Goal: Task Accomplishment & Management: Complete application form

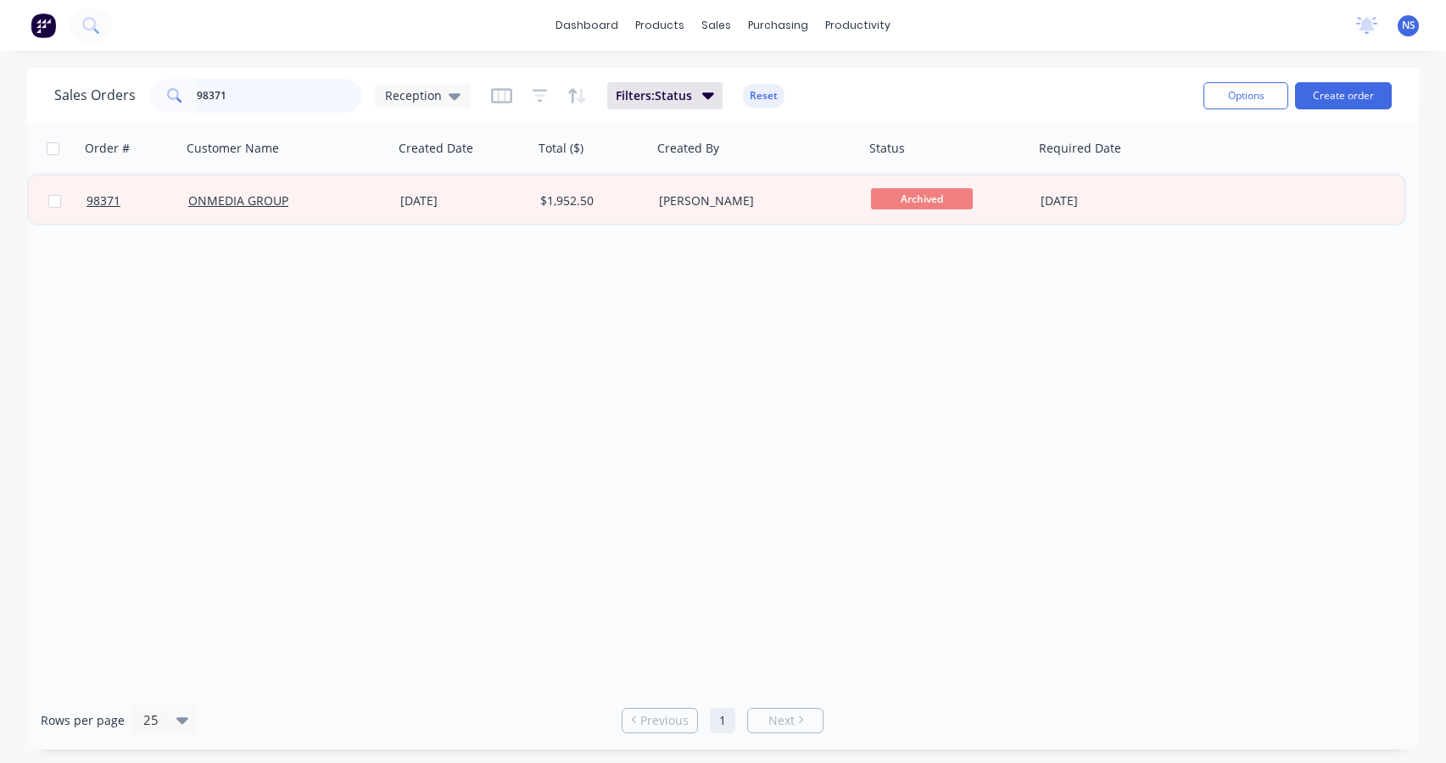
click at [265, 92] on input "98371" at bounding box center [279, 96] width 165 height 34
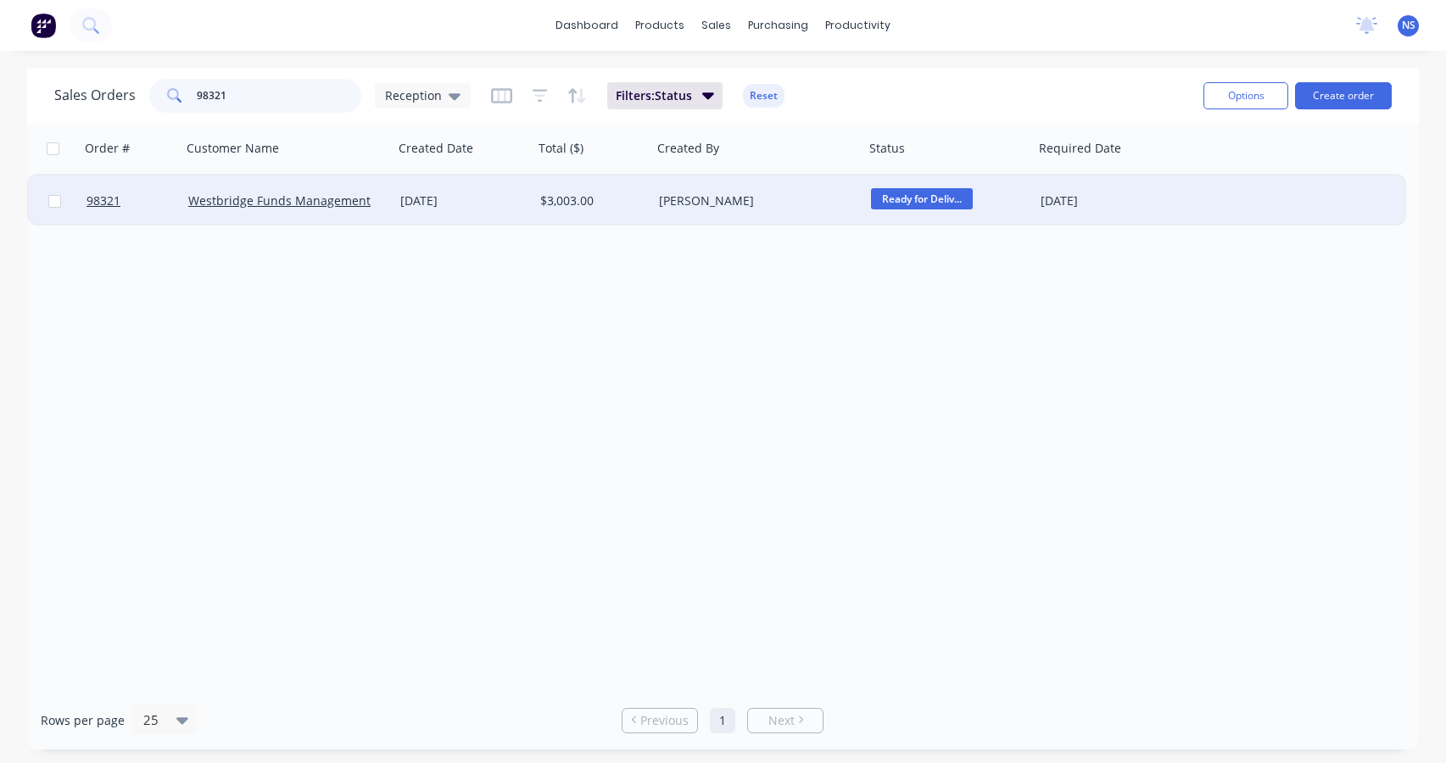
type input "98321"
click at [789, 193] on div "[PERSON_NAME]" at bounding box center [753, 201] width 188 height 17
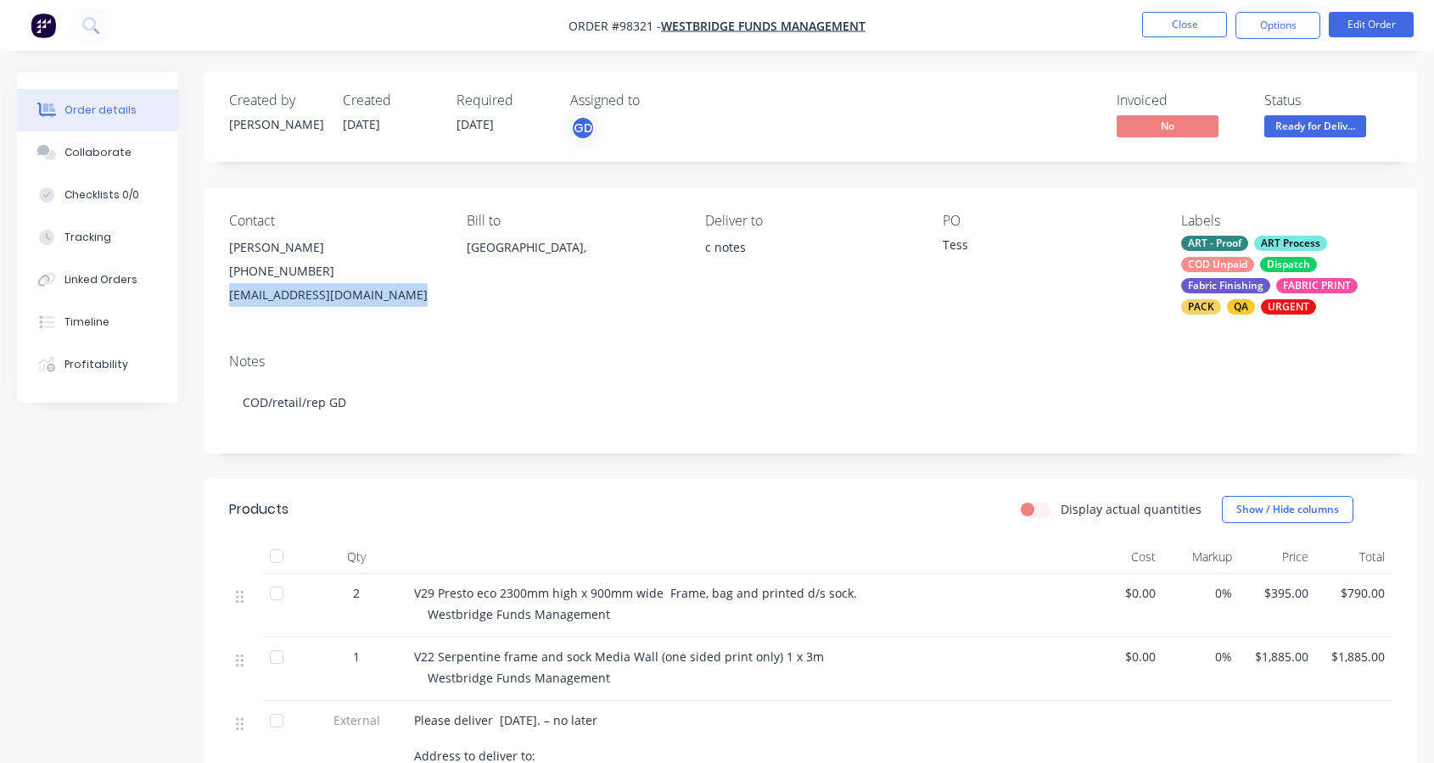
drag, startPoint x: 226, startPoint y: 295, endPoint x: 399, endPoint y: 295, distance: 172.2
click at [411, 295] on div "Contact Tess Marshall (08) 9321 5566 tessm@westbridgefunds.com.au Bill to Austr…" at bounding box center [810, 263] width 1213 height 153
copy div "[EMAIL_ADDRESS][DOMAIN_NAME]"
click at [102, 154] on div "Collaborate" at bounding box center [97, 152] width 67 height 15
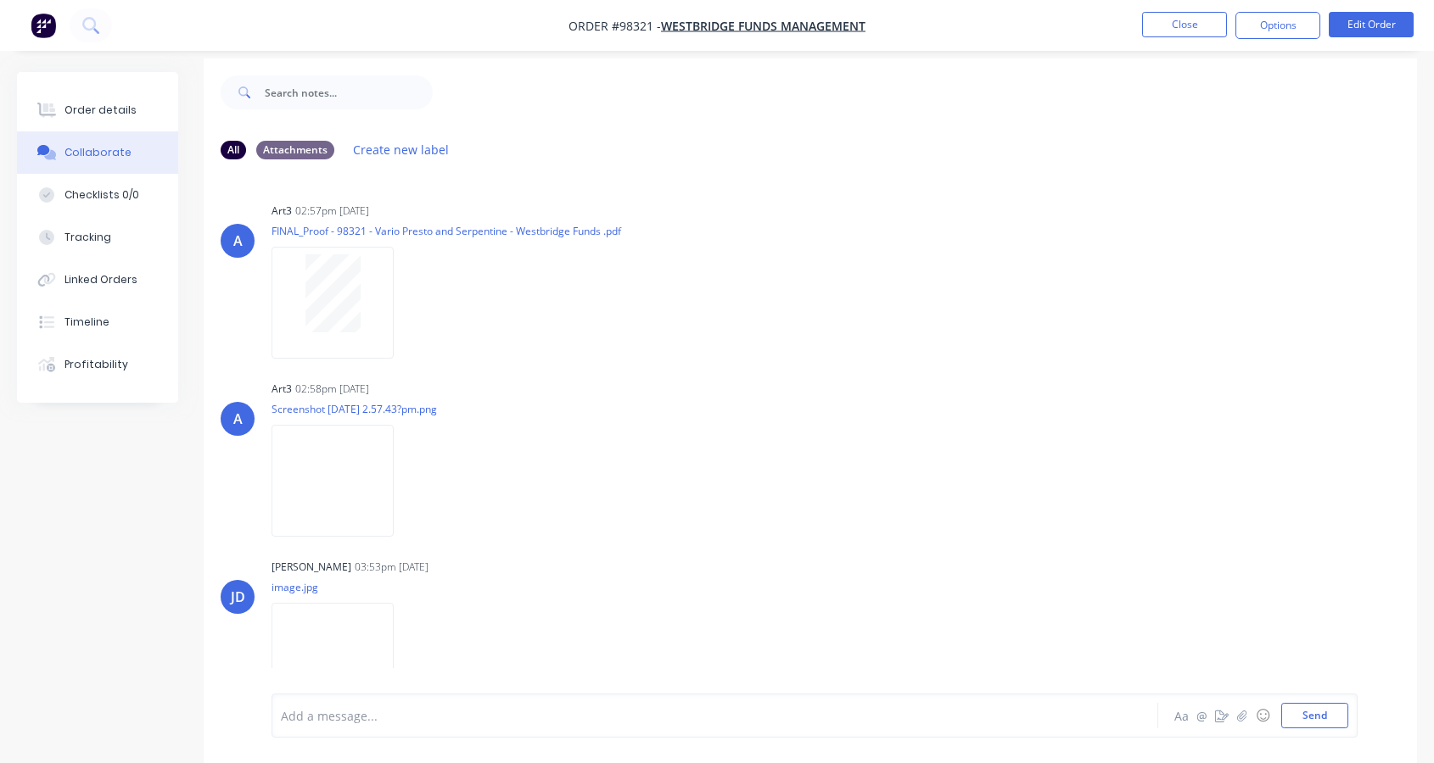
scroll to position [25, 0]
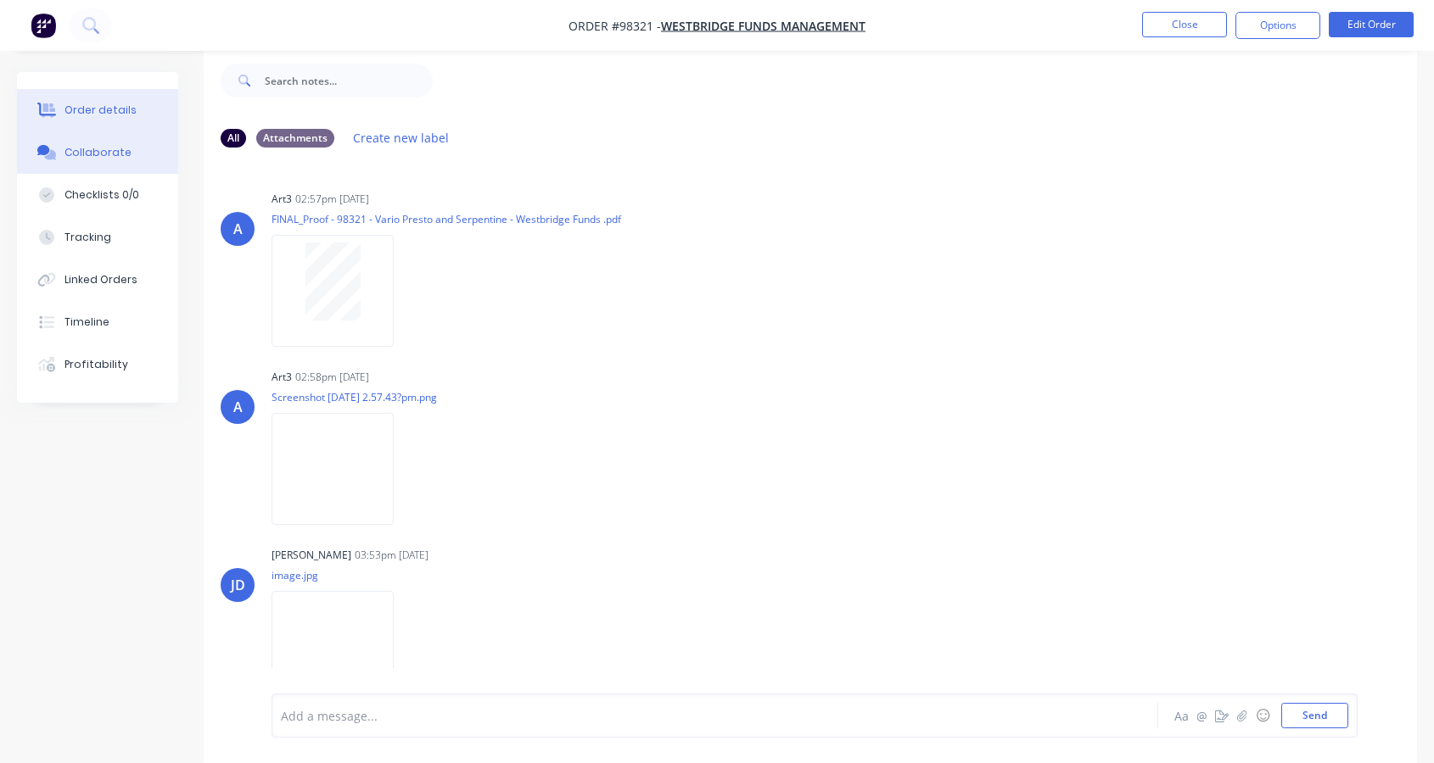
click at [111, 108] on div "Order details" at bounding box center [100, 110] width 72 height 15
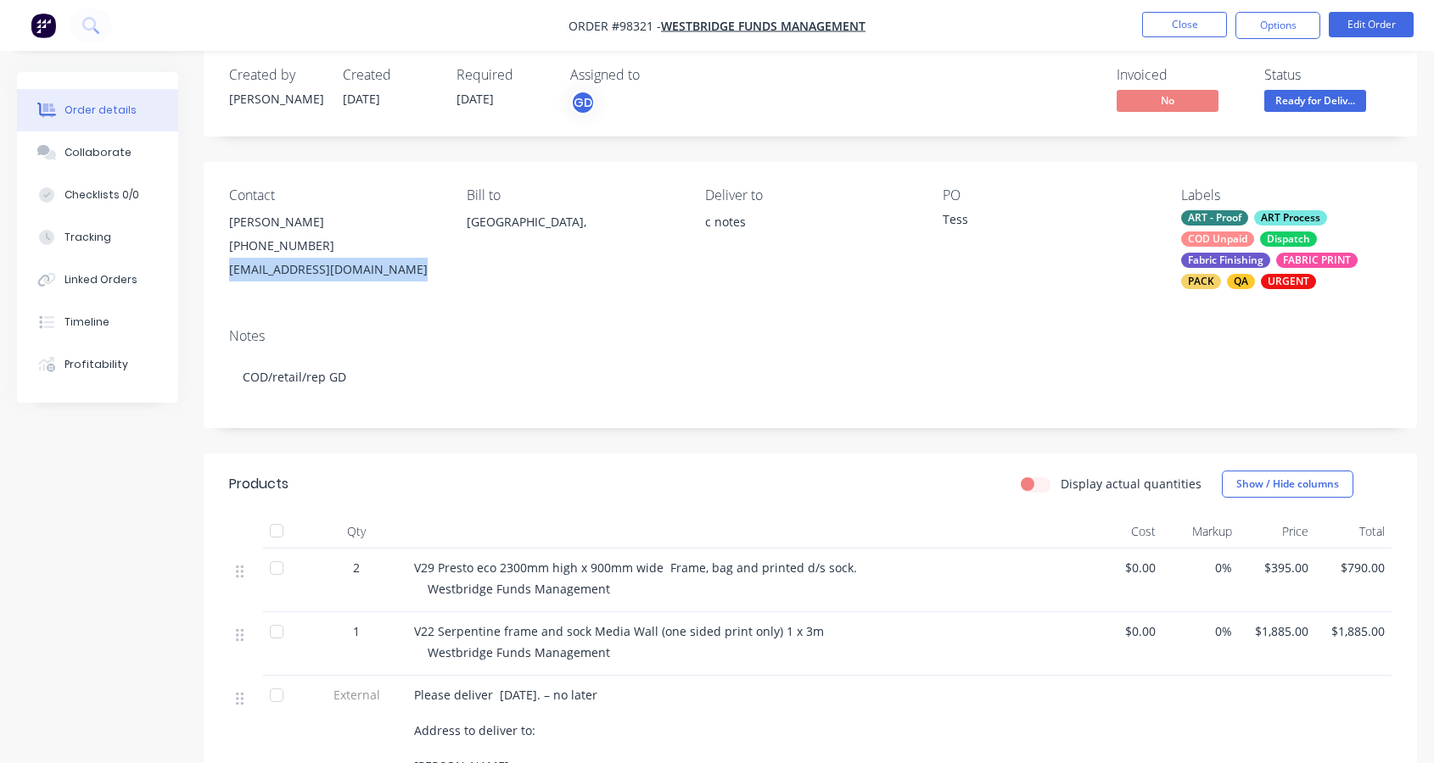
drag, startPoint x: 226, startPoint y: 266, endPoint x: 408, endPoint y: 274, distance: 181.7
click at [408, 274] on div "Contact Tess Marshall (08) 9321 5566 tessm@westbridgefunds.com.au Bill to Austr…" at bounding box center [810, 238] width 1213 height 153
copy div "[EMAIL_ADDRESS][DOMAIN_NAME]"
click at [1210, 26] on button "Close" at bounding box center [1184, 24] width 85 height 25
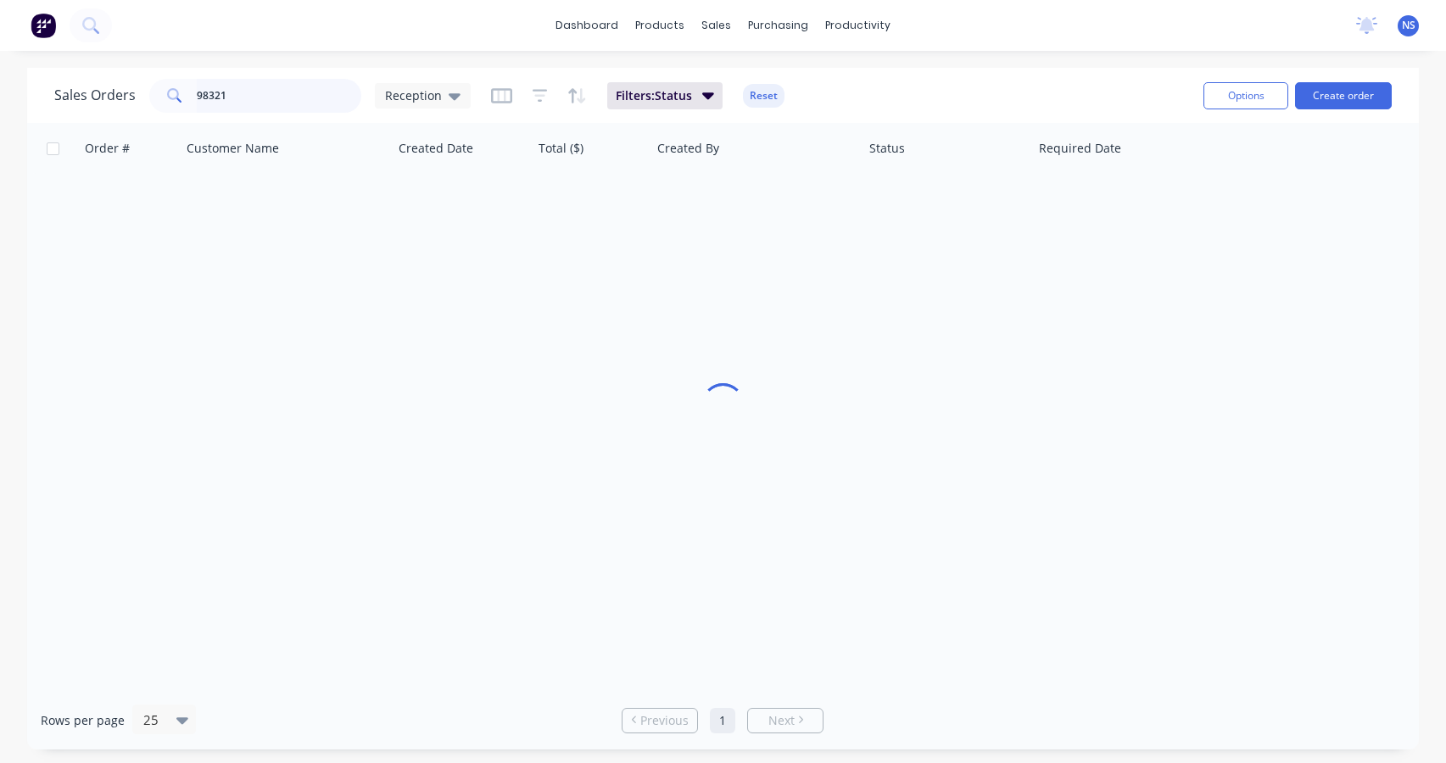
click at [280, 95] on input "98321" at bounding box center [279, 96] width 165 height 34
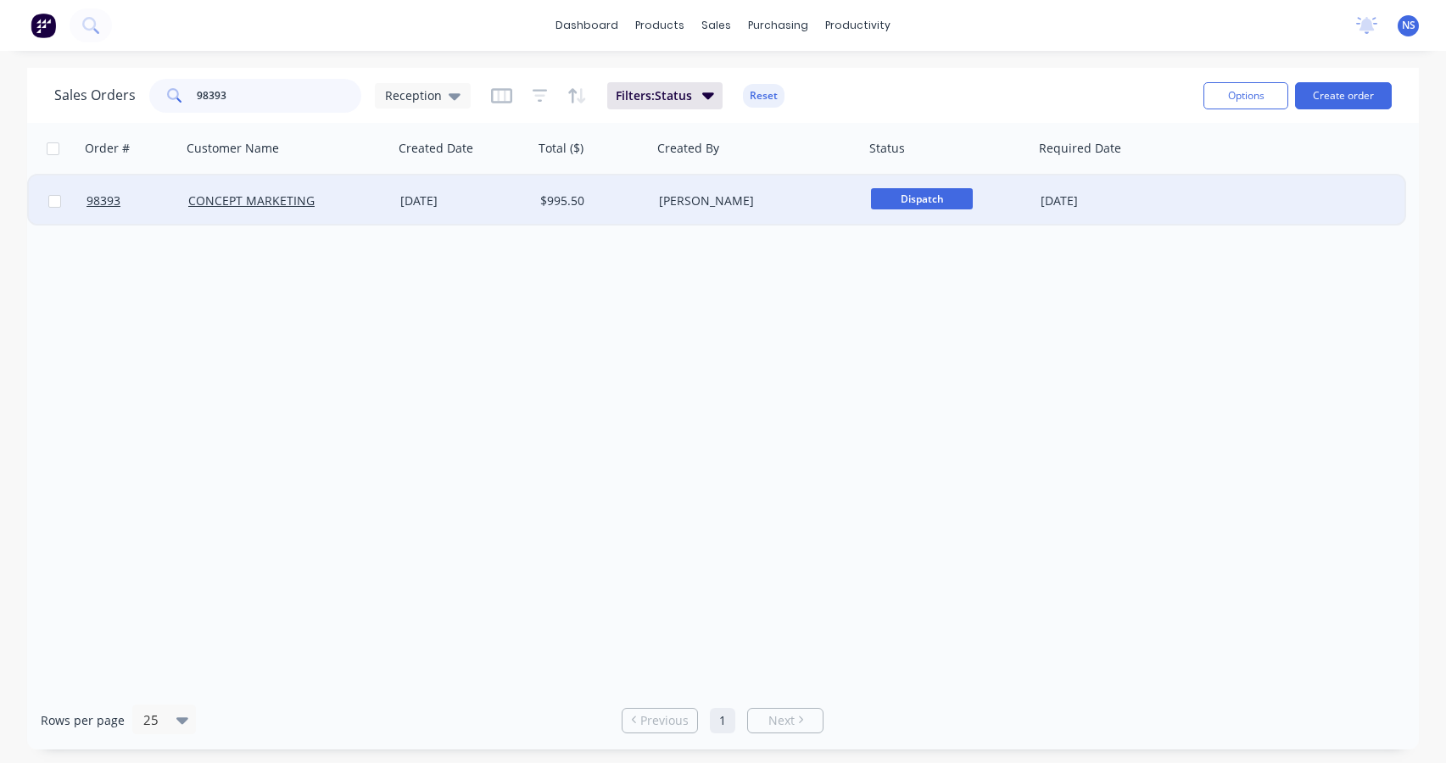
type input "98393"
click at [776, 205] on div "[PERSON_NAME]" at bounding box center [753, 201] width 188 height 17
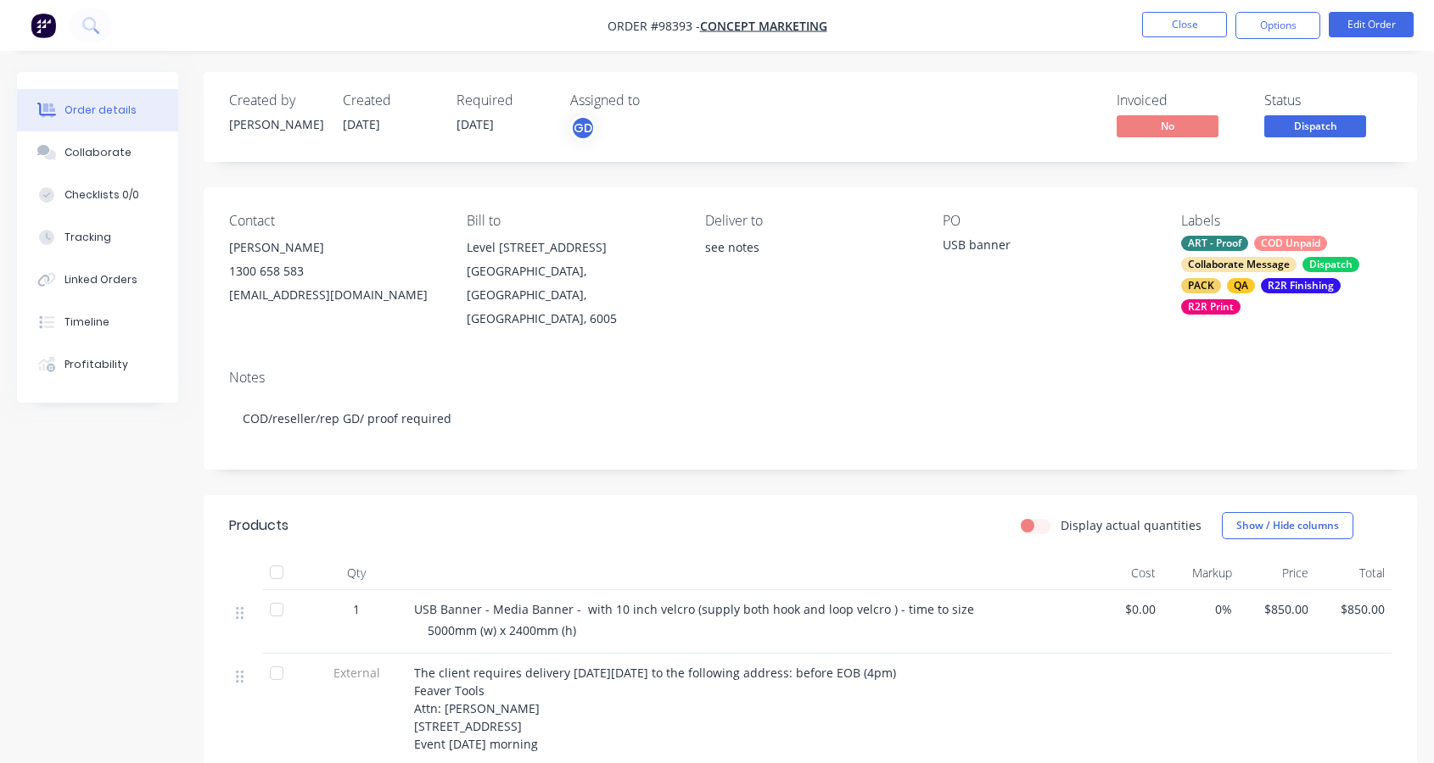
click at [1293, 257] on div "ART - Proof COD Unpaid Collaborate Message Dispatch PACK QA R2R Finishing R2R P…" at bounding box center [1286, 275] width 210 height 79
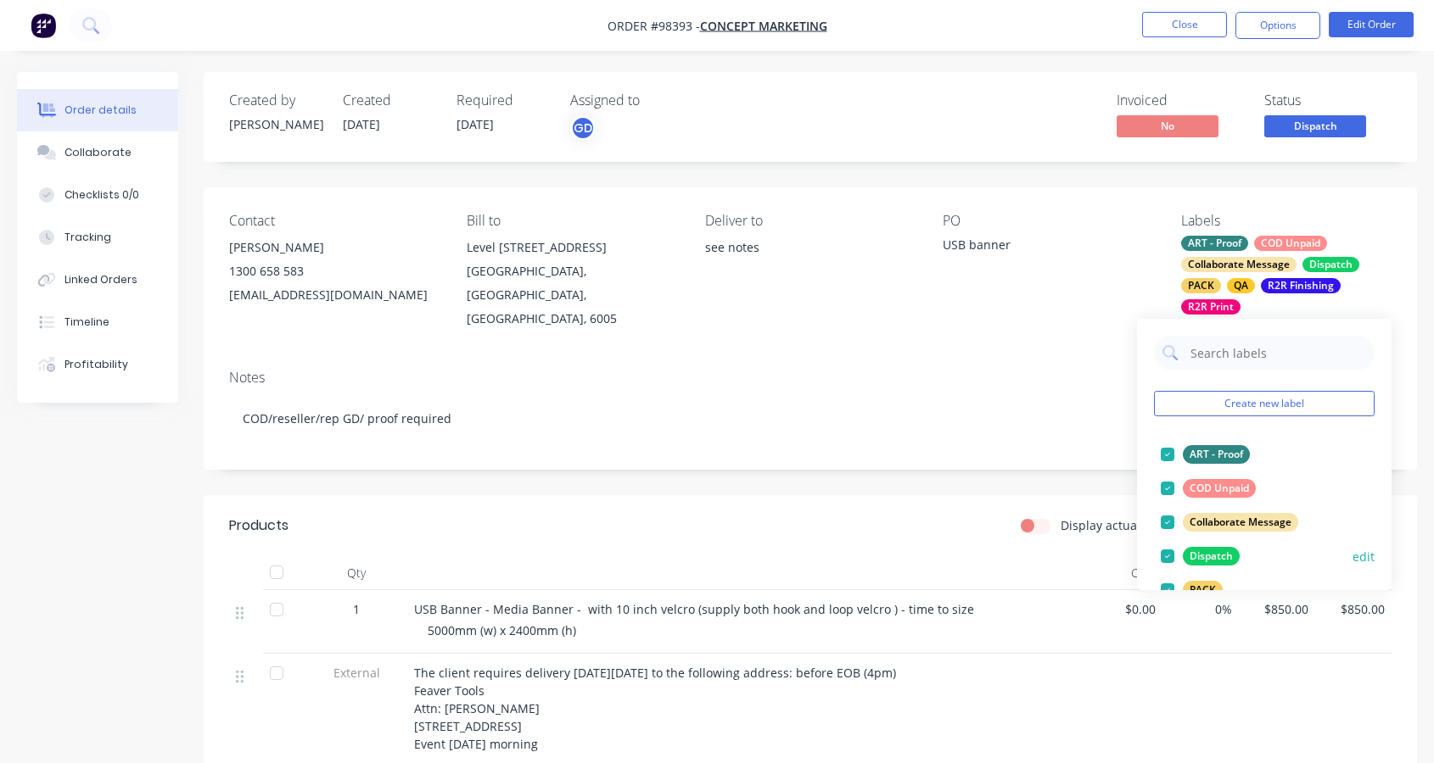
click at [1166, 487] on div at bounding box center [1167, 489] width 34 height 34
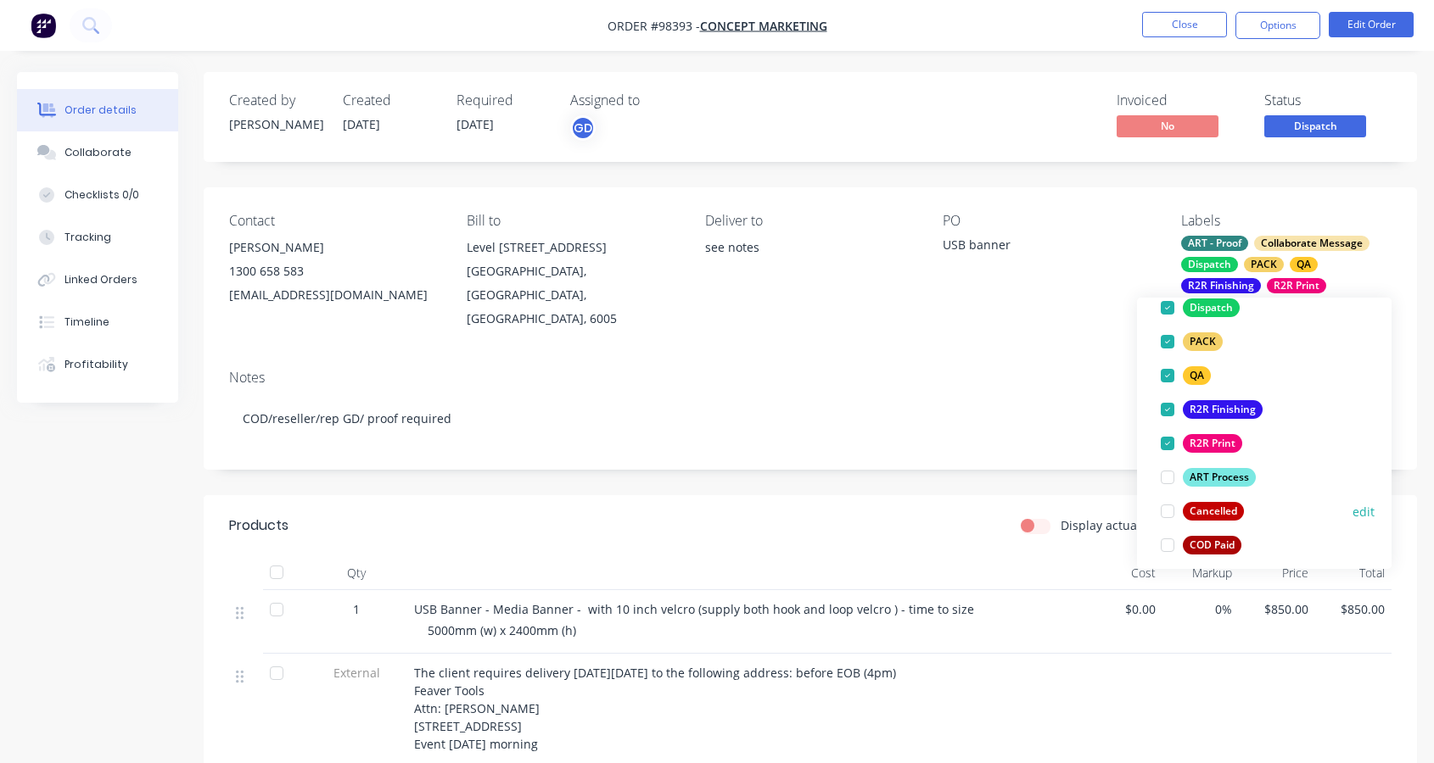
scroll to position [226, 0]
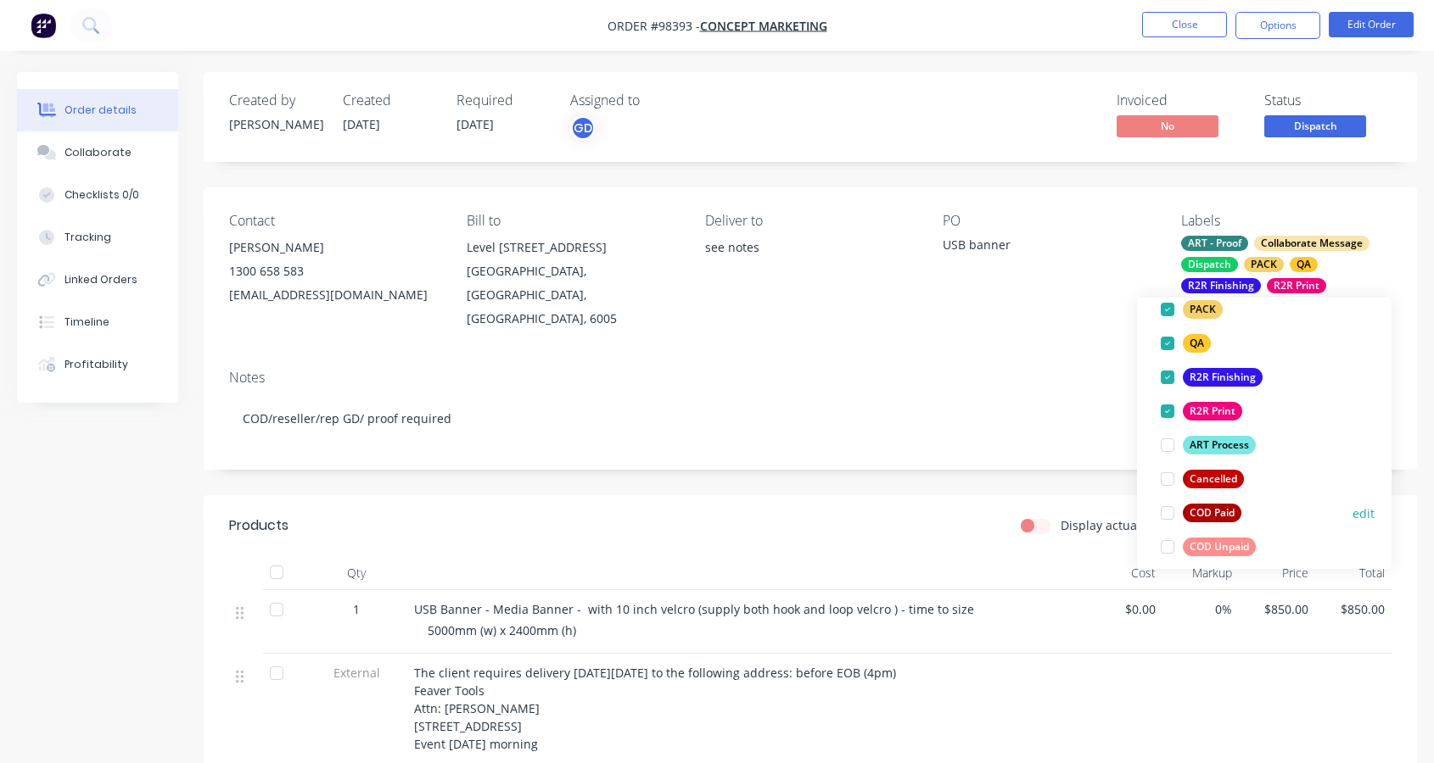
click at [1167, 515] on div at bounding box center [1167, 513] width 34 height 34
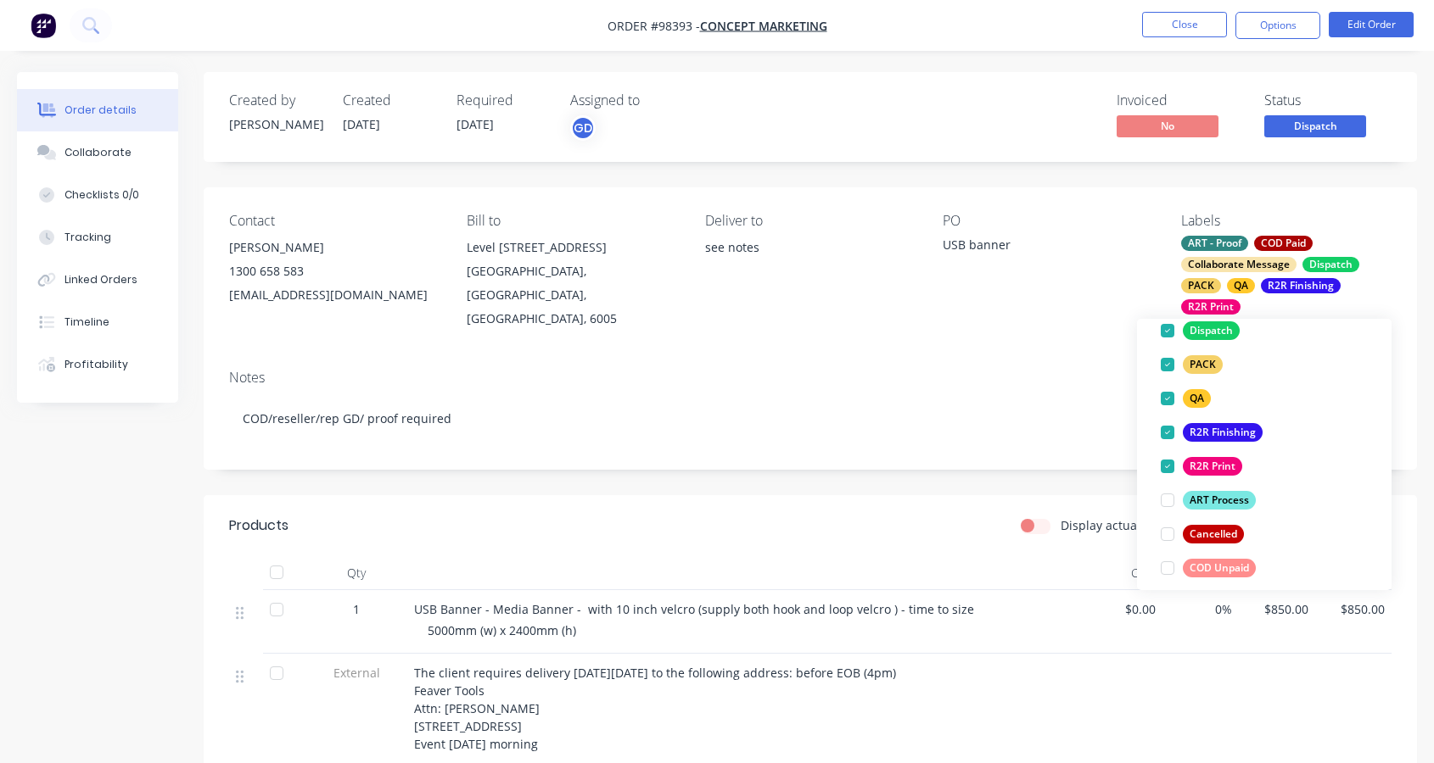
scroll to position [0, 0]
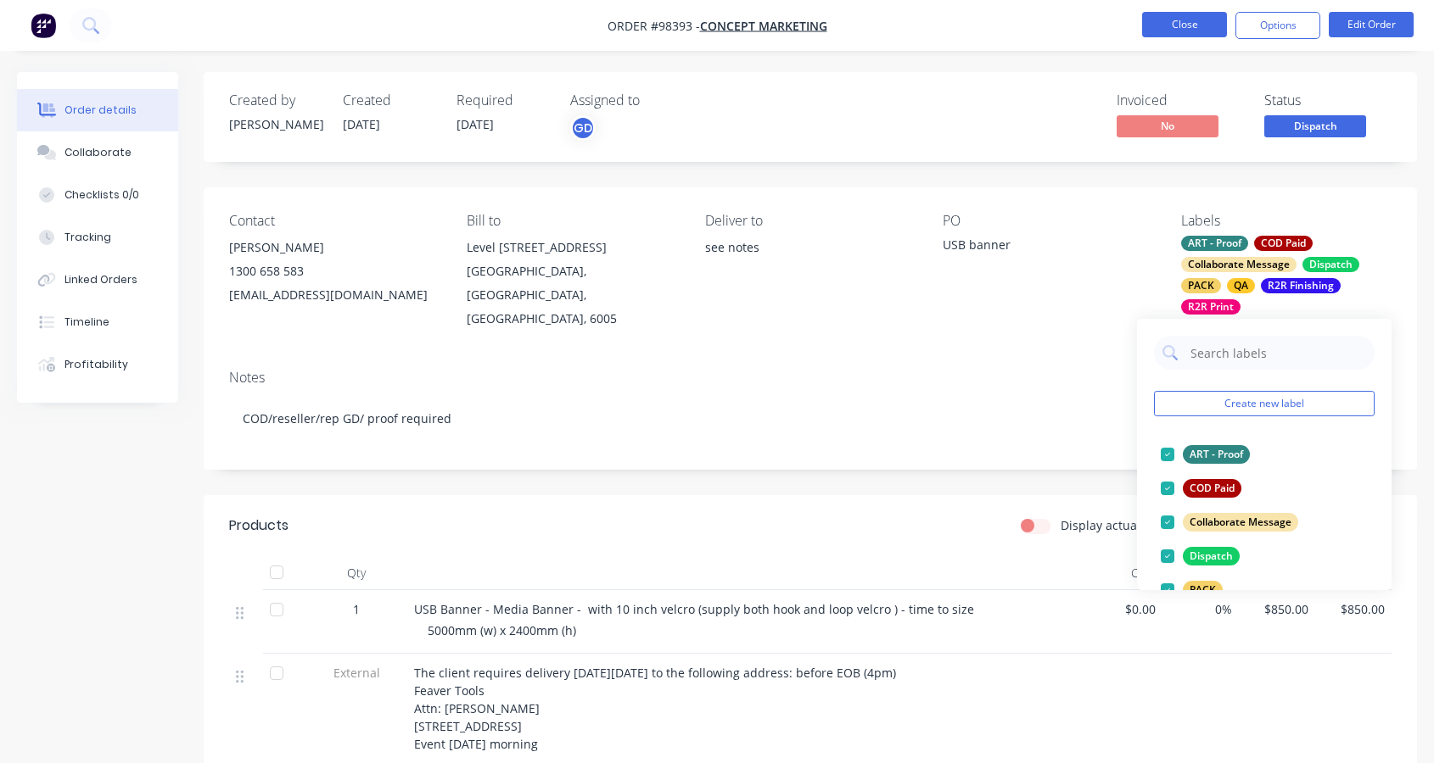
click at [1181, 23] on button "Close" at bounding box center [1184, 24] width 85 height 25
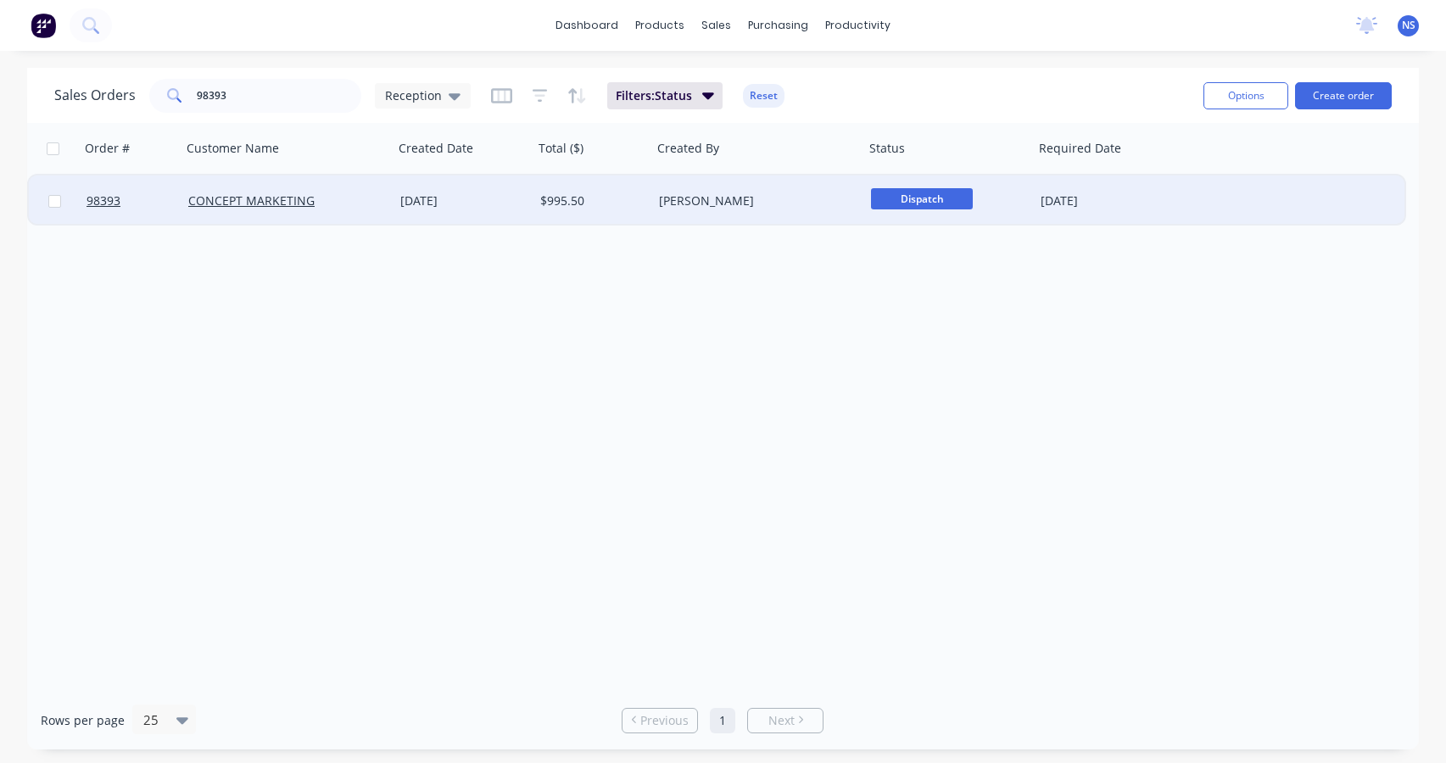
click at [365, 201] on div "CONCEPT MARKETING" at bounding box center [282, 201] width 188 height 17
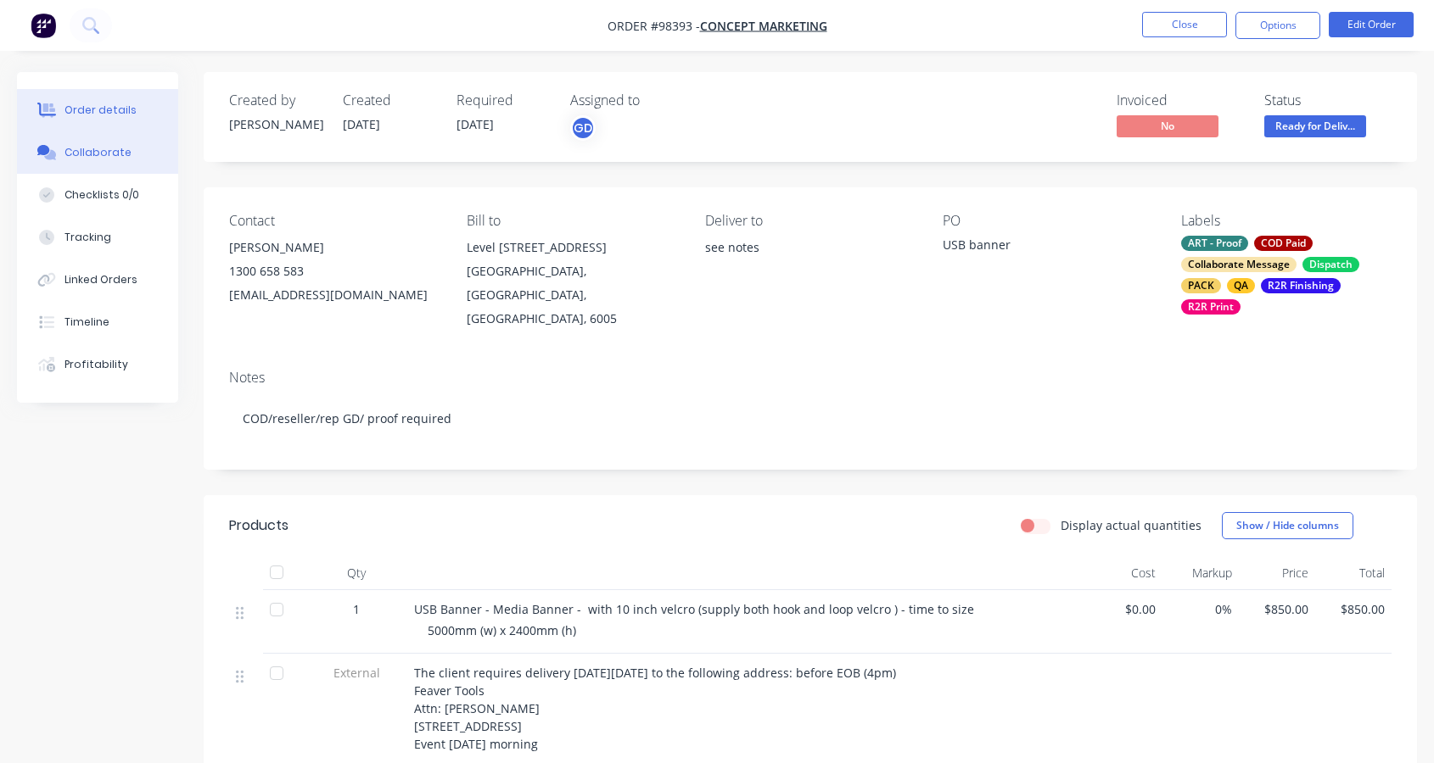
click at [109, 153] on div "Collaborate" at bounding box center [97, 152] width 67 height 15
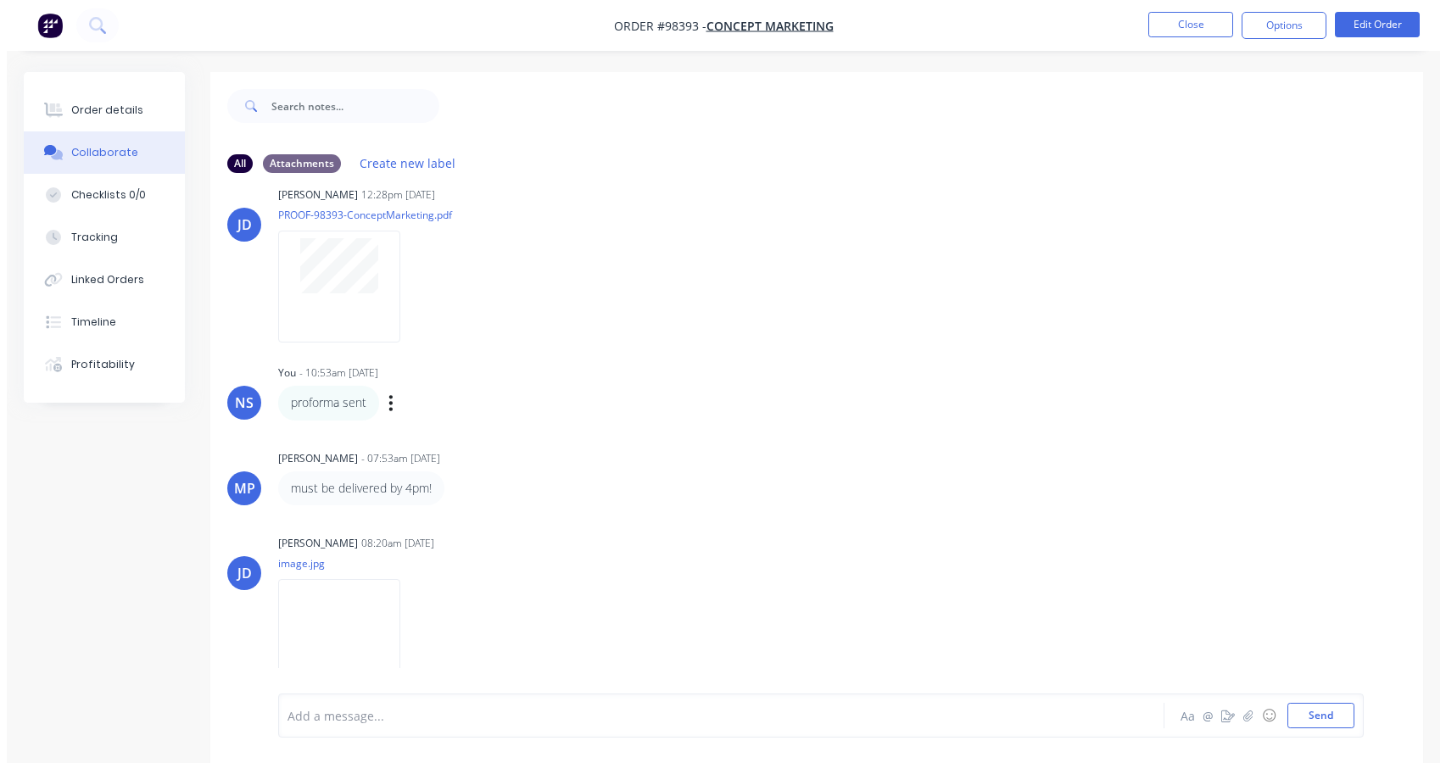
scroll to position [213, 0]
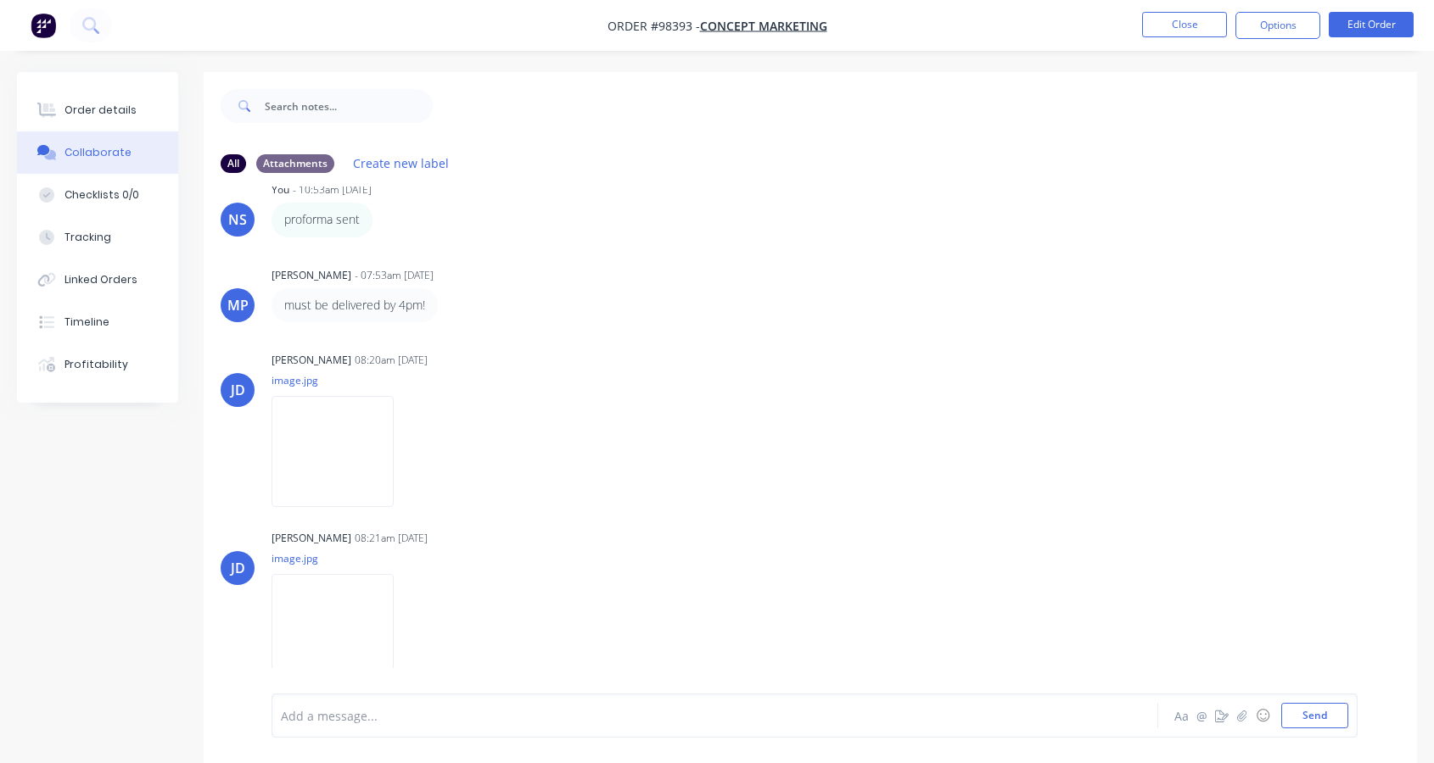
click at [339, 717] on div at bounding box center [682, 716] width 800 height 18
click at [1315, 721] on button "Send" at bounding box center [1314, 715] width 67 height 25
click at [104, 107] on div "Order details" at bounding box center [100, 110] width 72 height 15
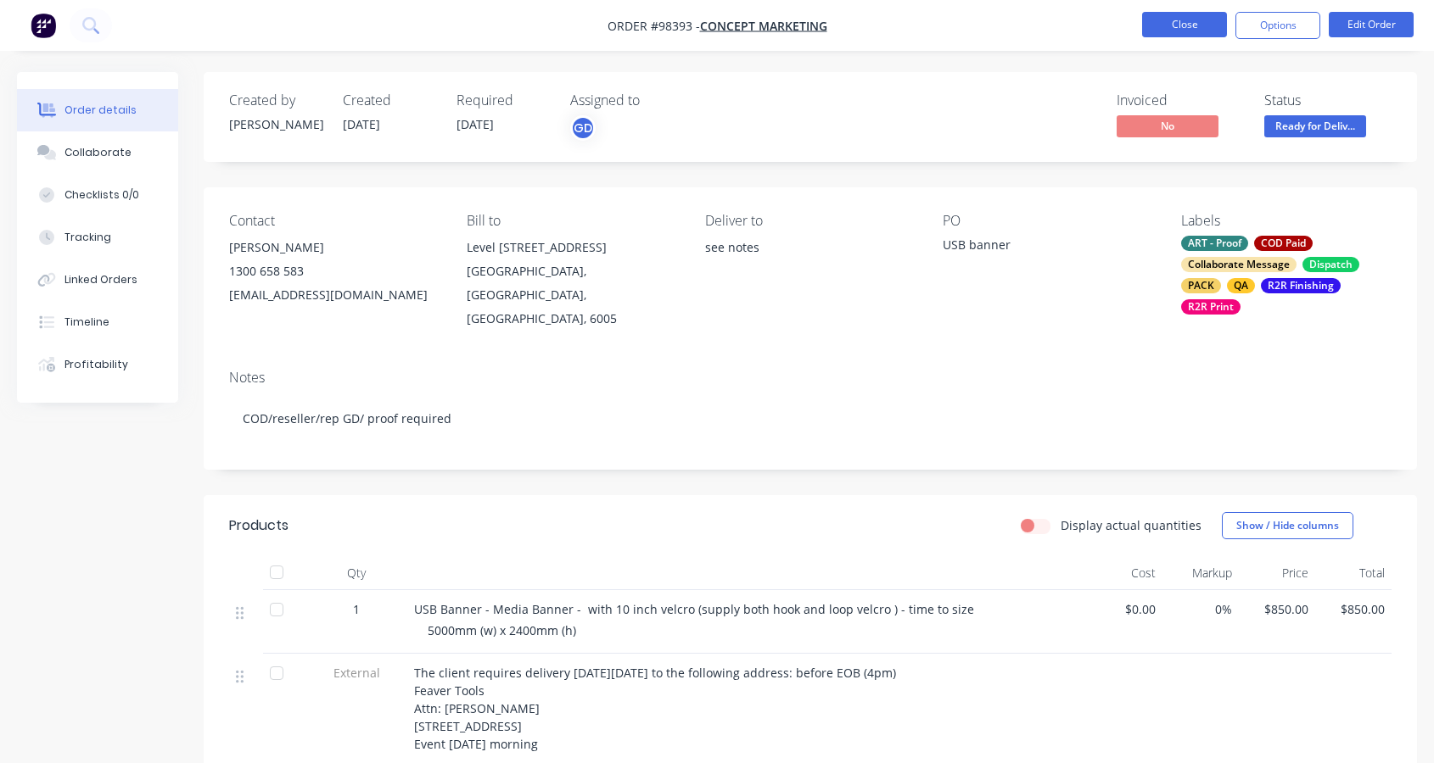
click at [1189, 29] on button "Close" at bounding box center [1184, 24] width 85 height 25
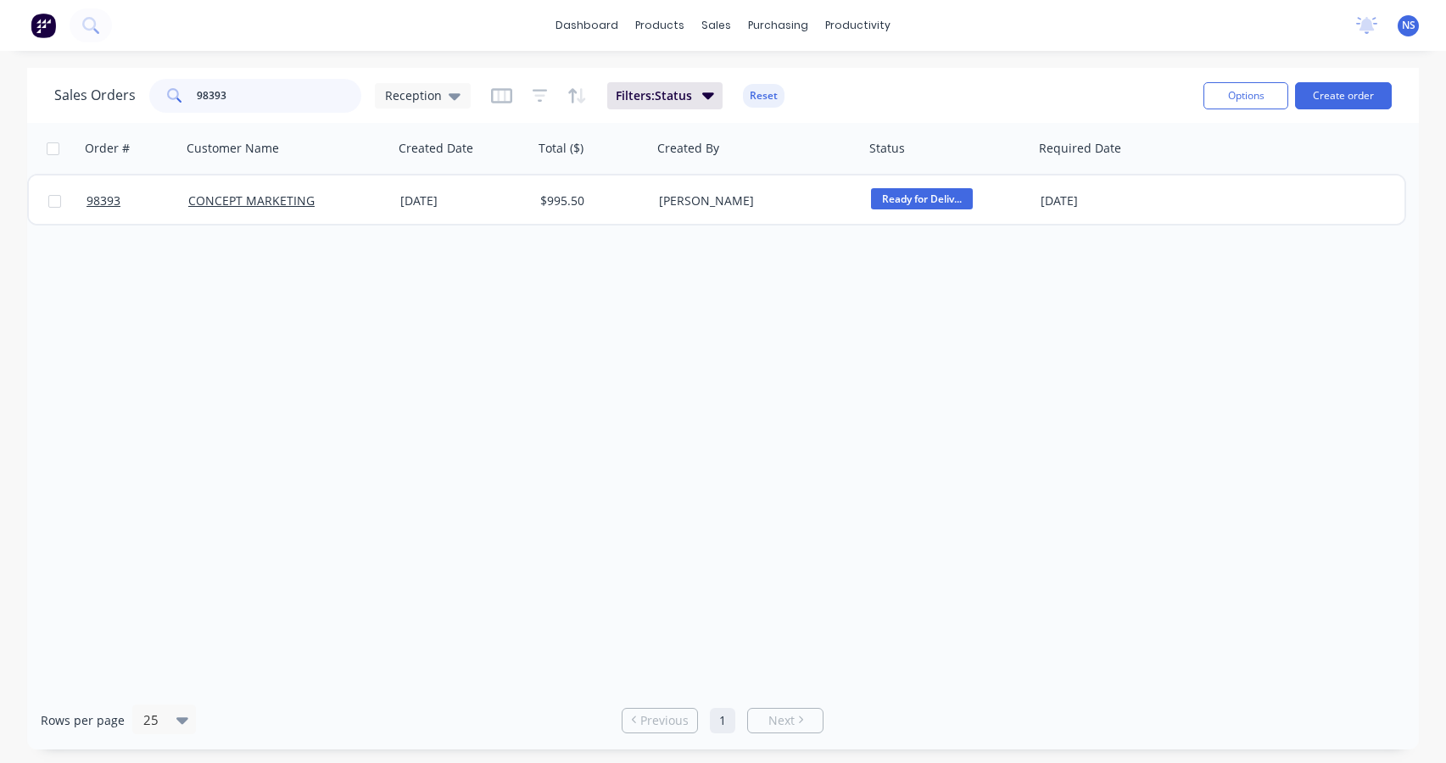
click at [274, 99] on input "98393" at bounding box center [279, 96] width 165 height 34
type input "983"
click at [210, 92] on input "text" at bounding box center [279, 96] width 165 height 34
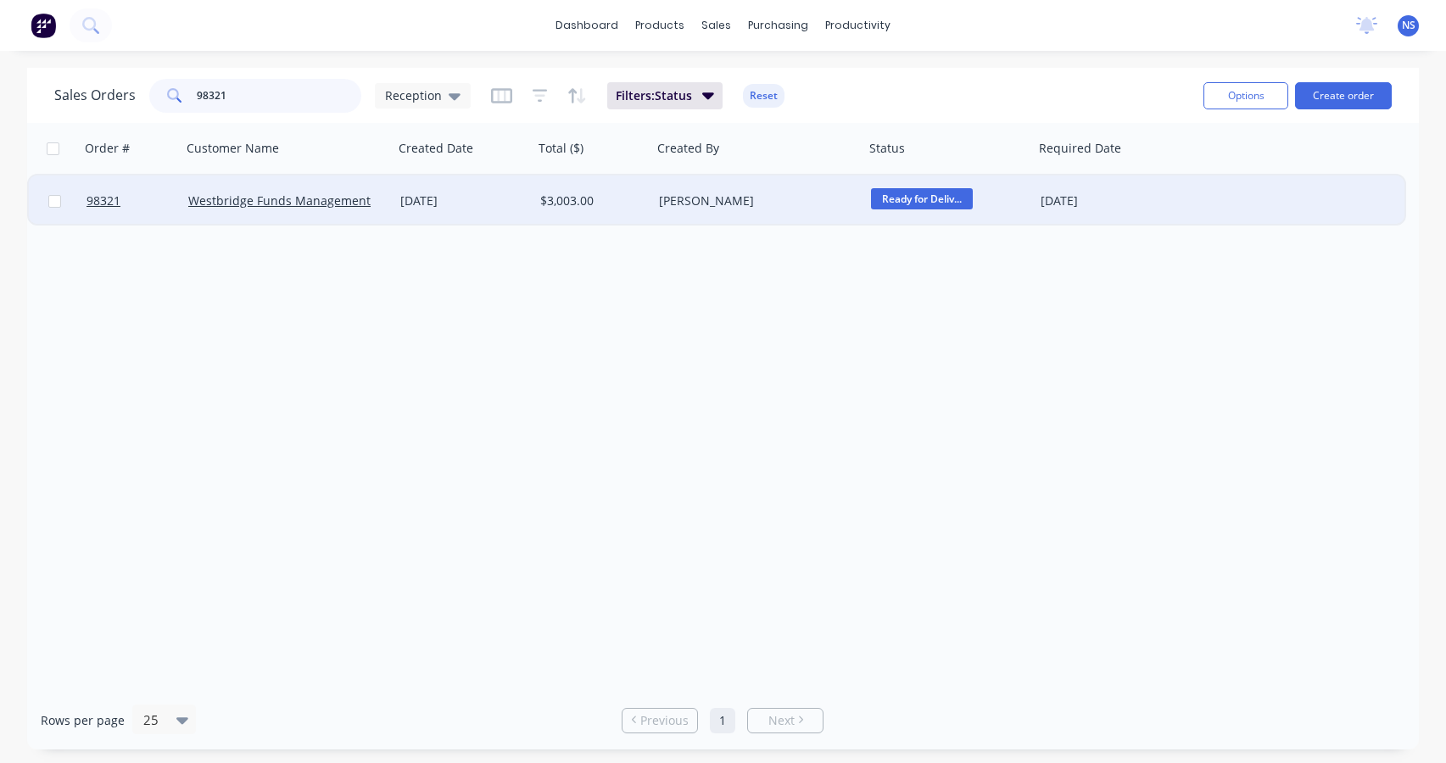
type input "98321"
click at [516, 203] on div "[DATE]" at bounding box center [463, 201] width 126 height 17
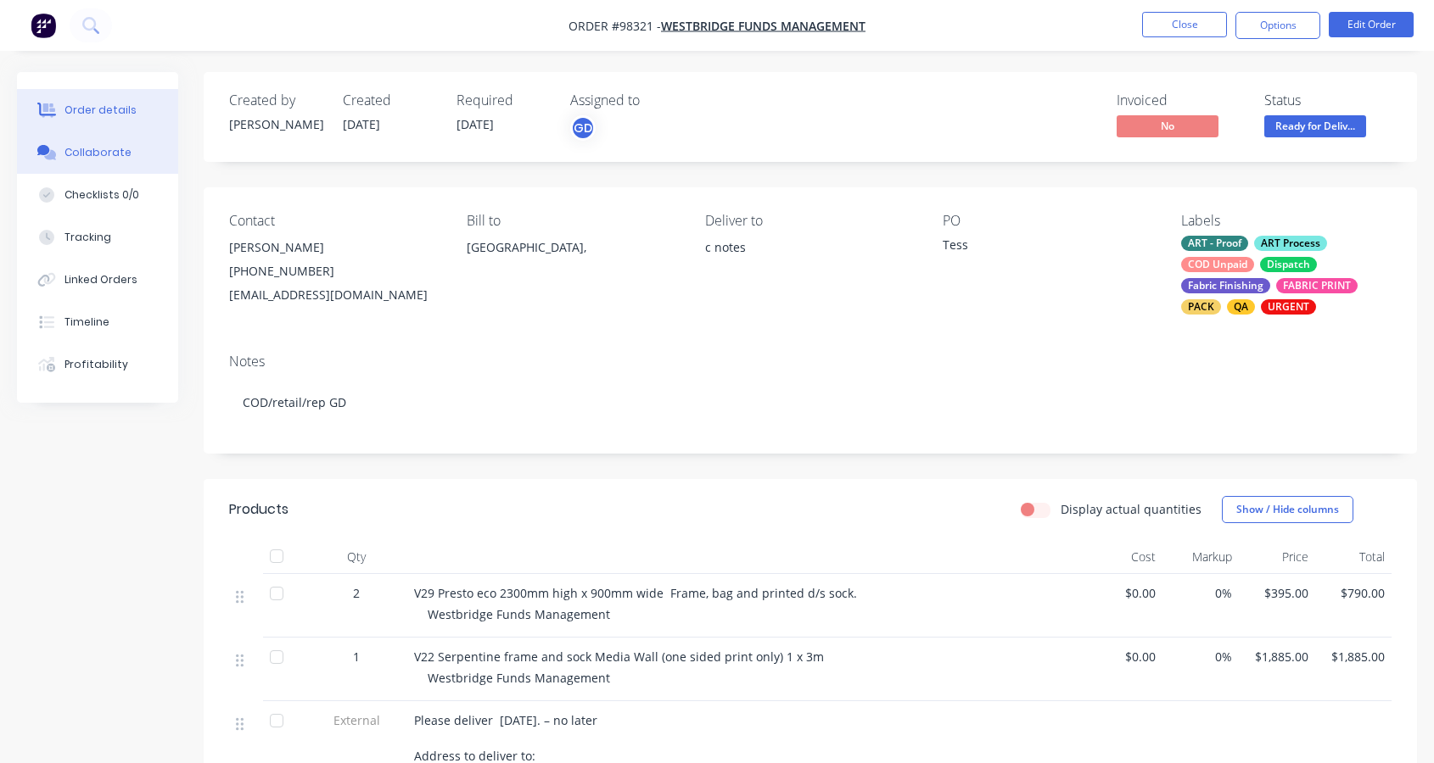
click at [100, 149] on div "Collaborate" at bounding box center [97, 152] width 67 height 15
drag, startPoint x: 100, startPoint y: 149, endPoint x: 113, endPoint y: 148, distance: 12.8
click at [99, 149] on div "Collaborate" at bounding box center [97, 152] width 67 height 15
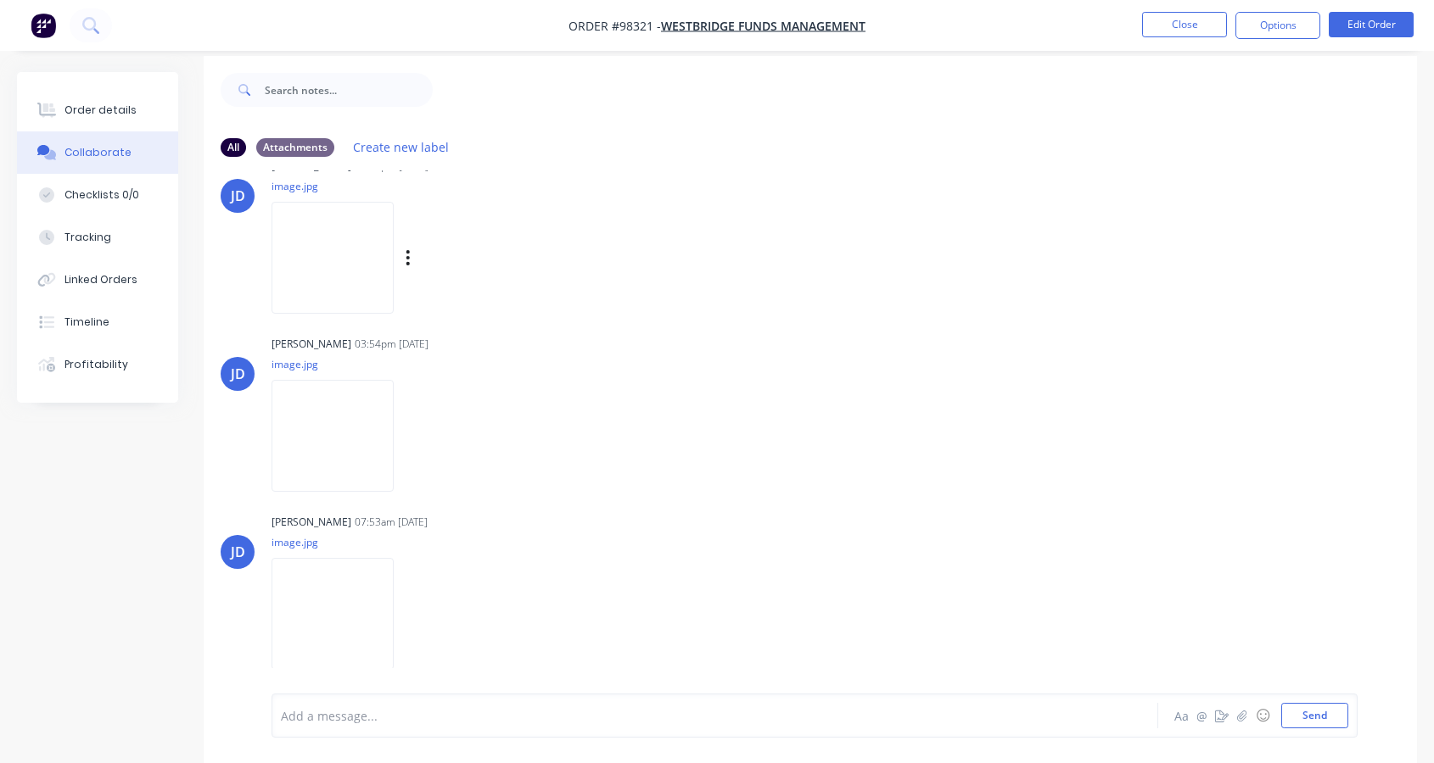
scroll to position [25, 0]
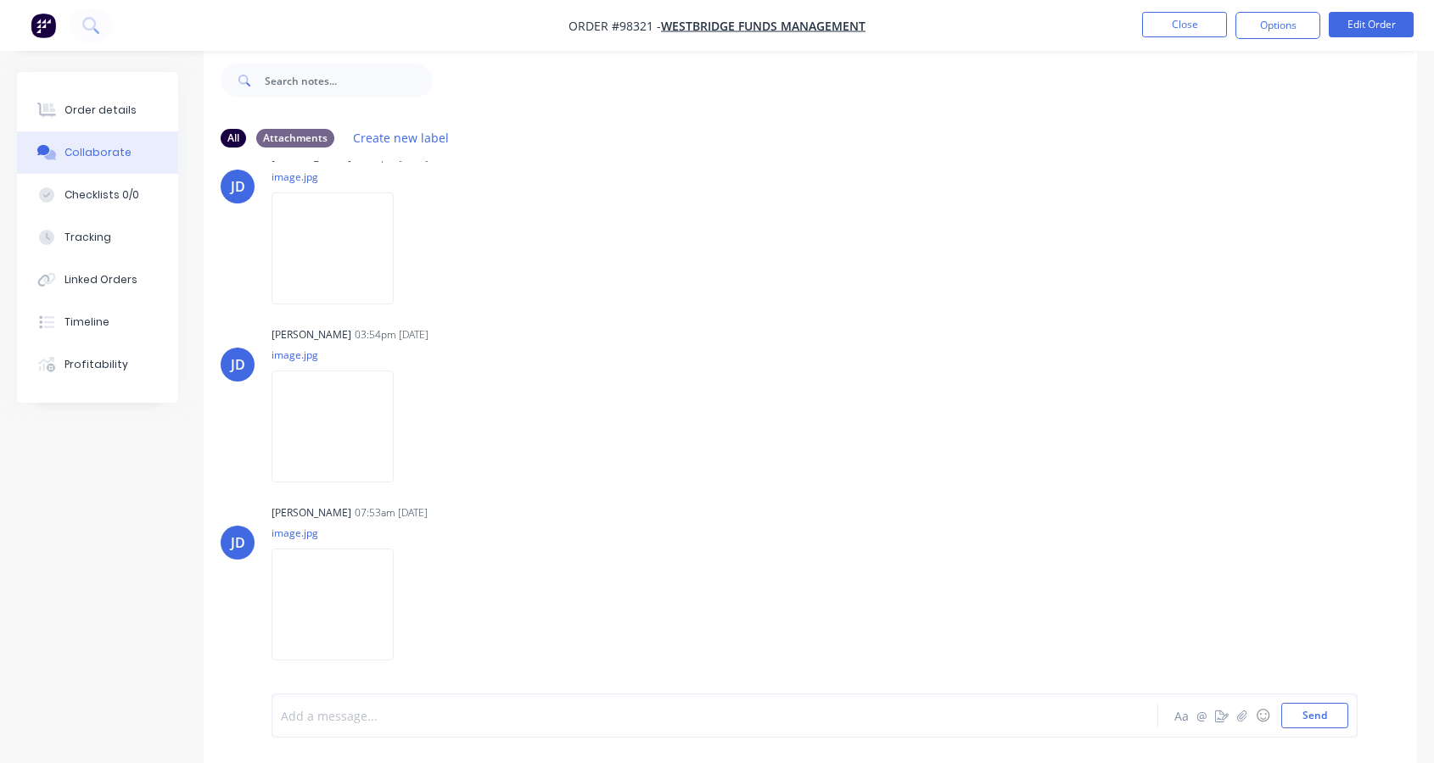
click at [365, 716] on div at bounding box center [682, 716] width 800 height 18
click at [1174, 24] on button "Close" at bounding box center [1184, 24] width 85 height 25
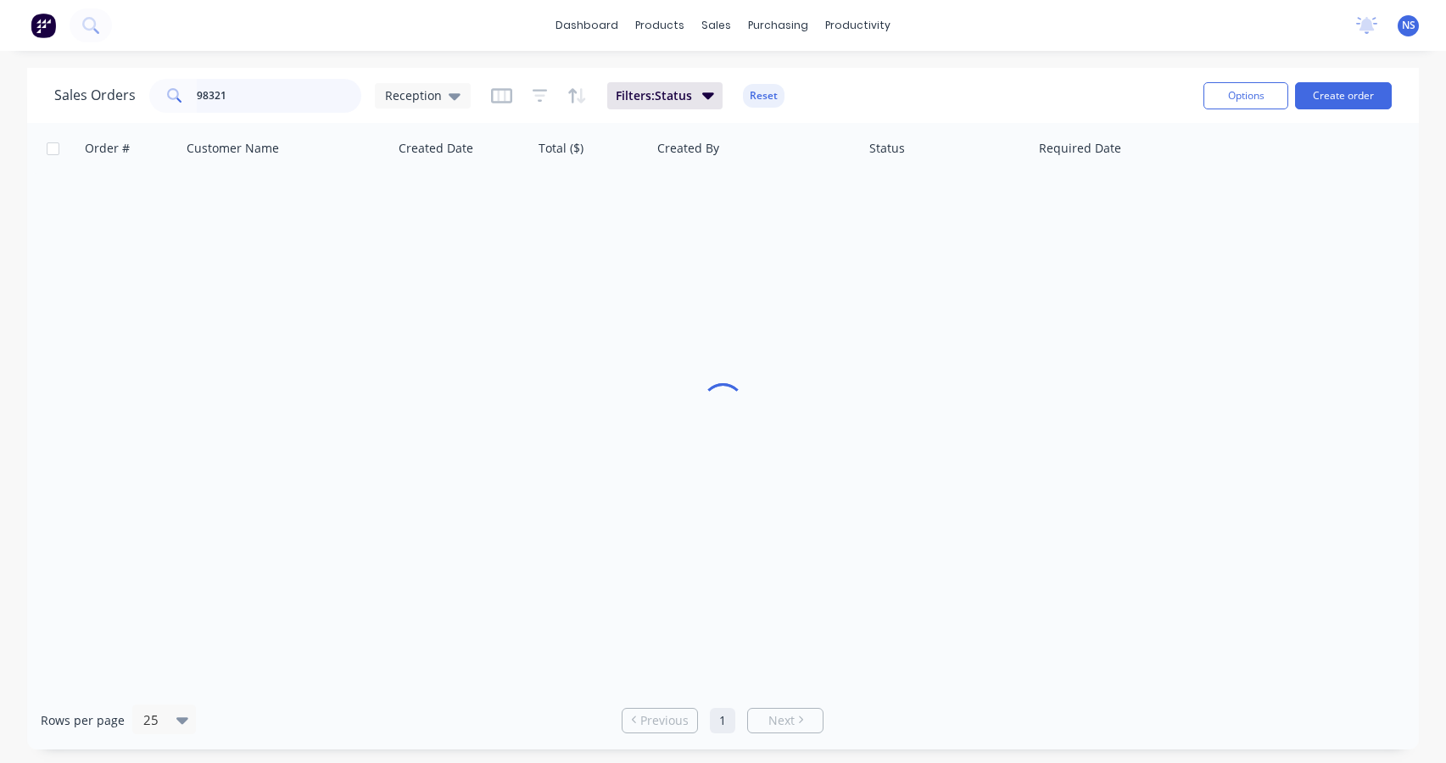
click at [276, 91] on input "98321" at bounding box center [279, 96] width 165 height 34
drag, startPoint x: 282, startPoint y: 96, endPoint x: 186, endPoint y: 87, distance: 96.2
click at [183, 87] on div "98321" at bounding box center [255, 96] width 212 height 34
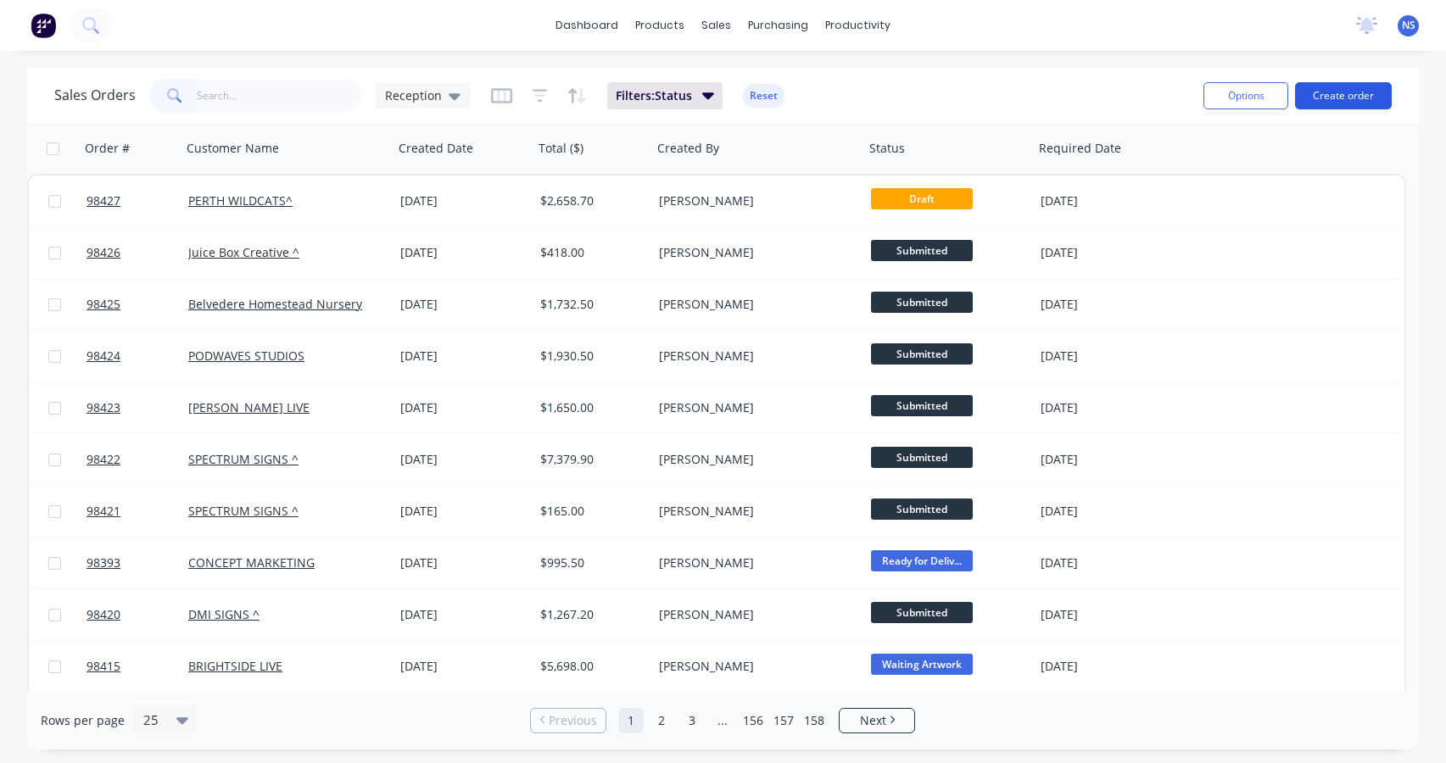
click at [1339, 99] on button "Create order" at bounding box center [1343, 95] width 97 height 27
click at [1340, 93] on button "Create order" at bounding box center [1343, 95] width 97 height 27
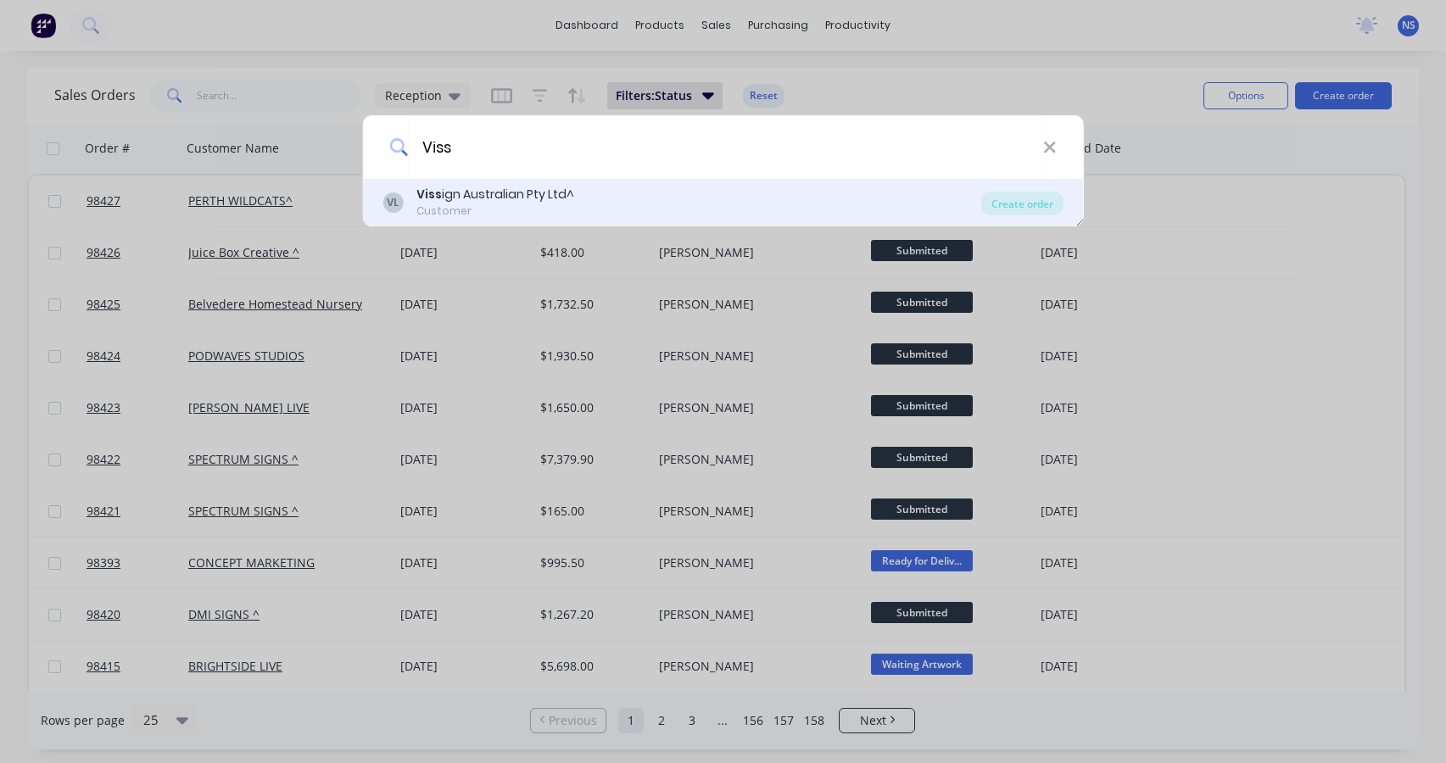
type input "Viss"
click at [552, 206] on div "Customer" at bounding box center [495, 211] width 158 height 15
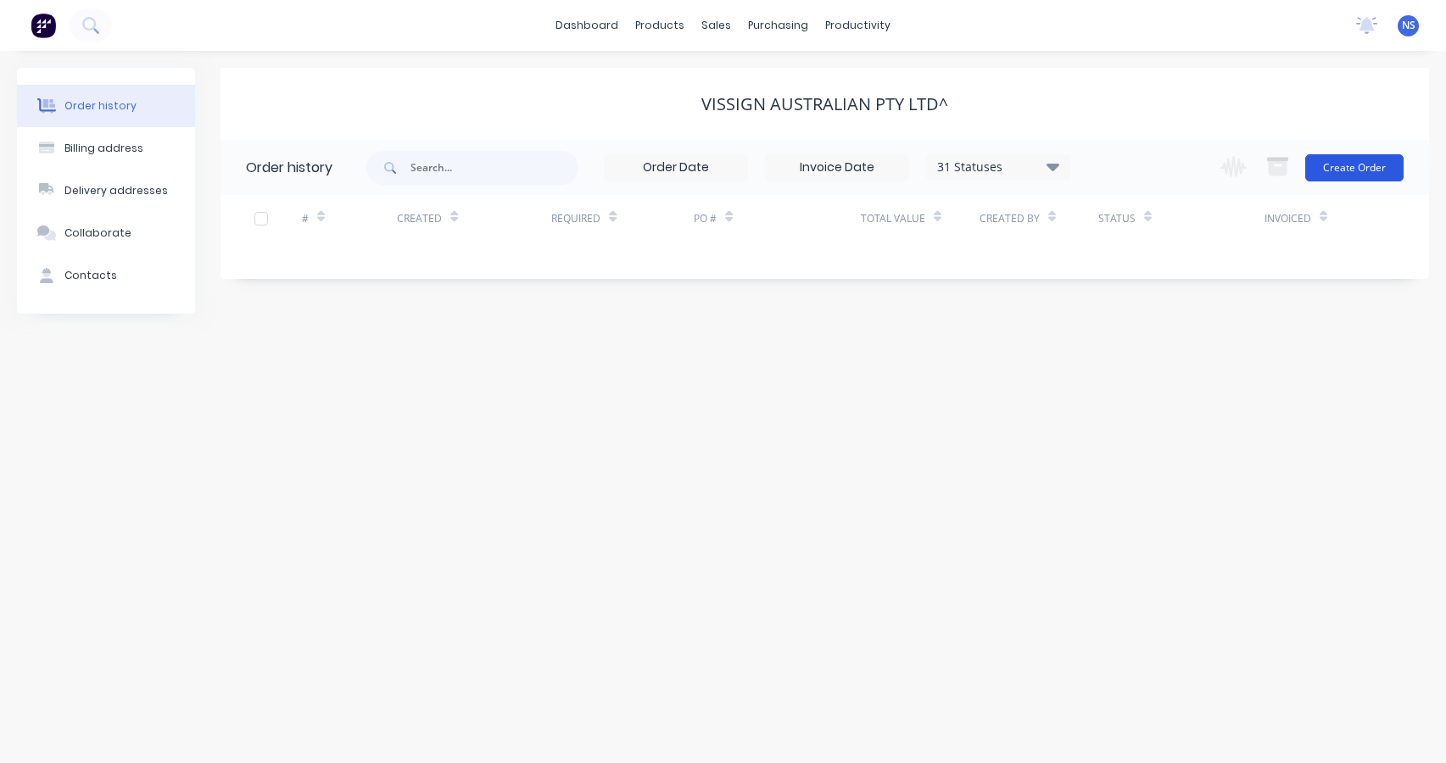
click at [1367, 170] on button "Create Order" at bounding box center [1354, 167] width 98 height 27
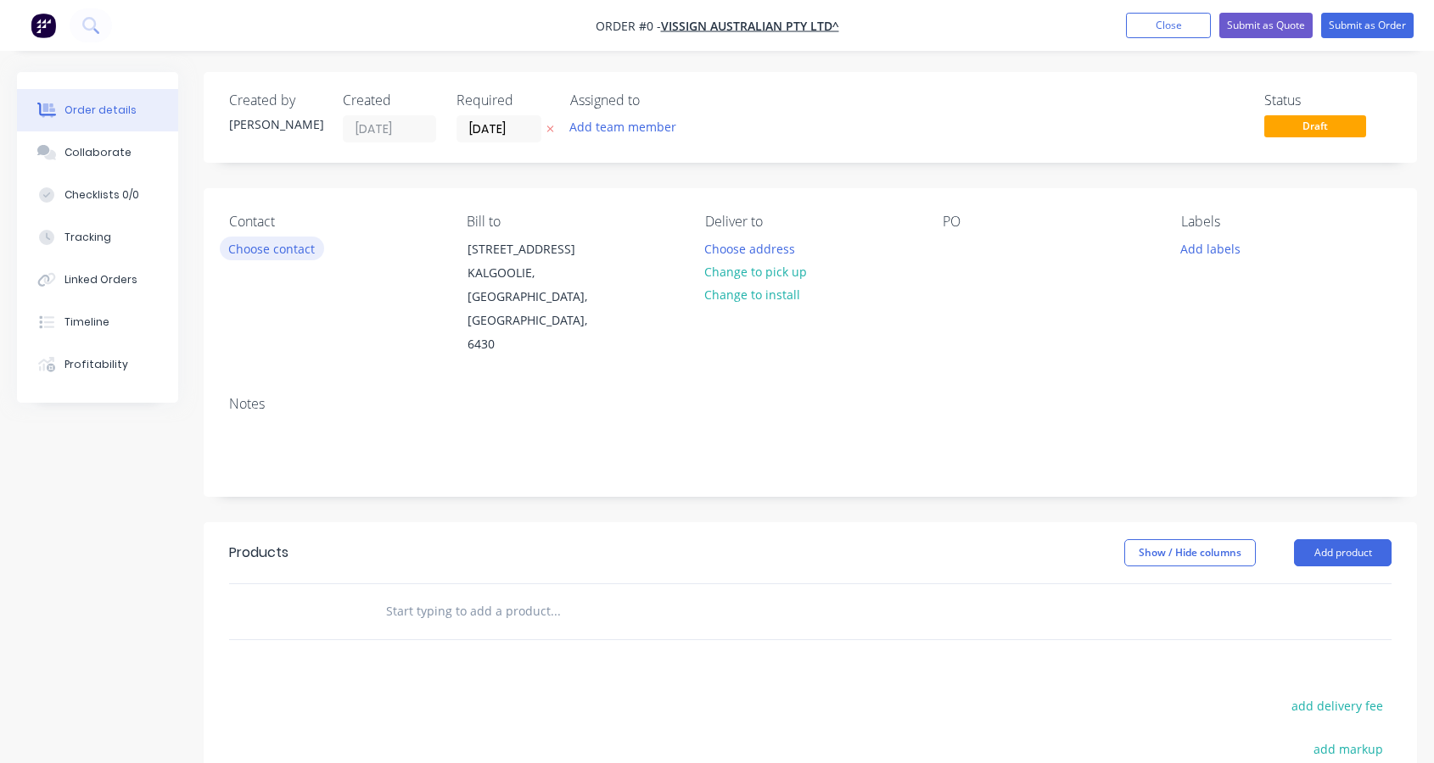
click at [300, 252] on button "Choose contact" at bounding box center [272, 248] width 104 height 23
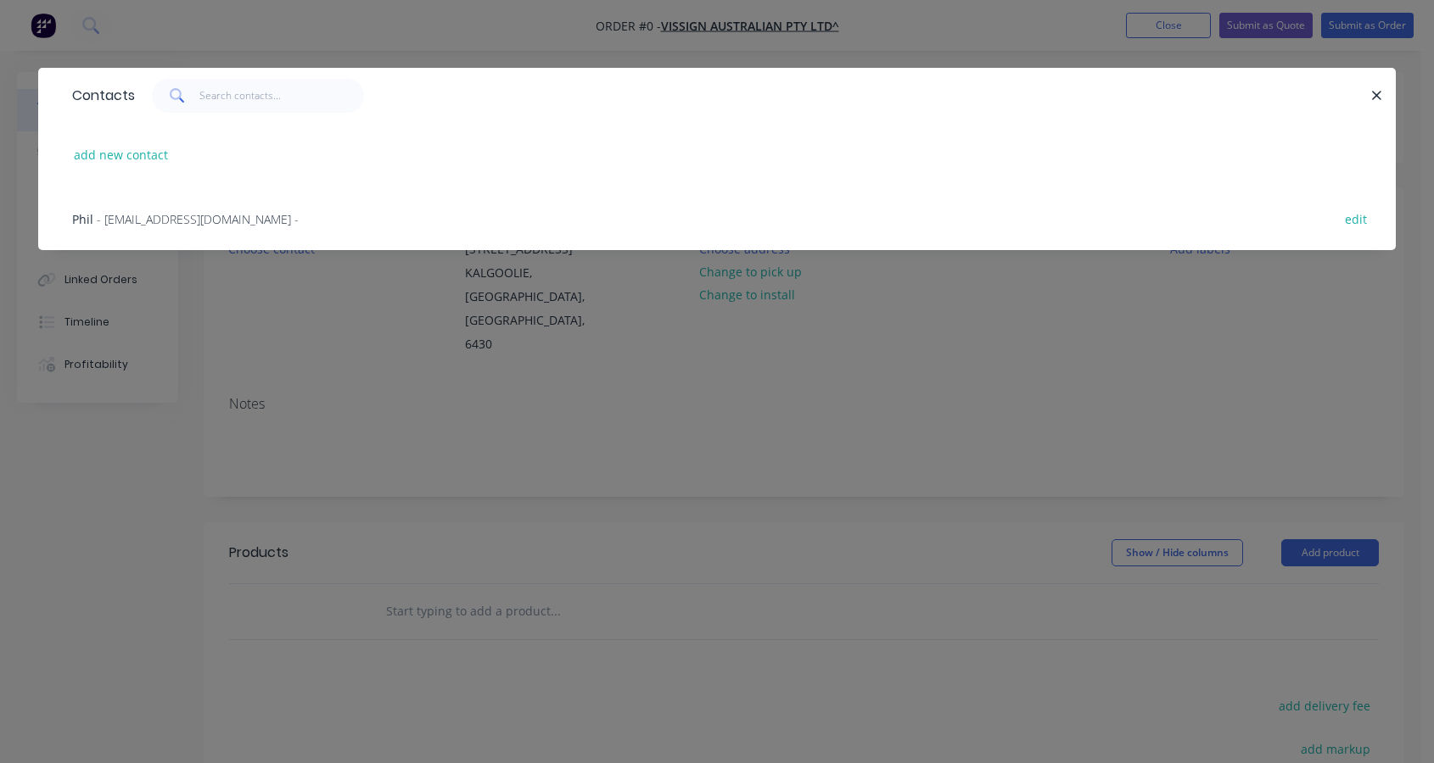
click at [172, 220] on span "- [EMAIL_ADDRESS][DOMAIN_NAME] -" at bounding box center [198, 219] width 202 height 16
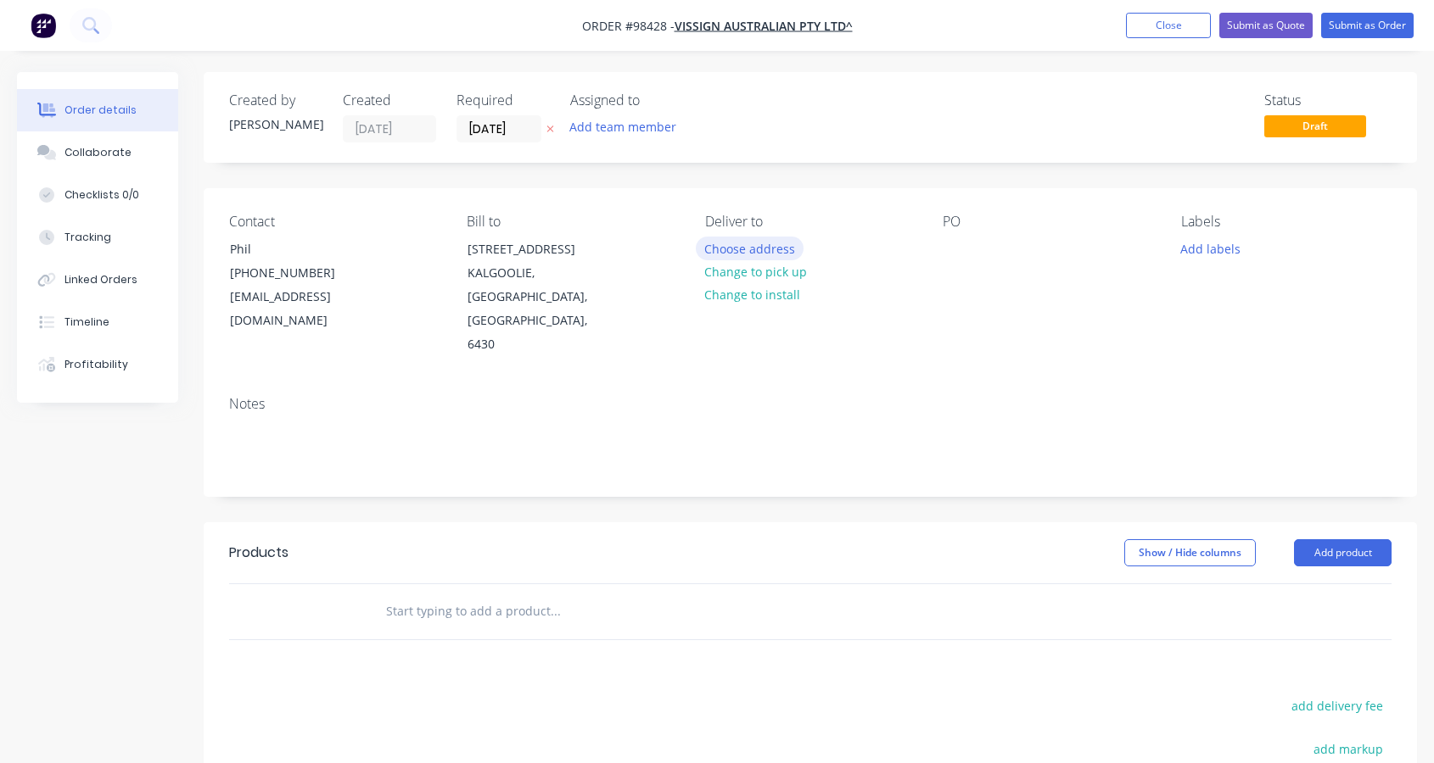
click at [747, 249] on button "Choose address" at bounding box center [750, 248] width 109 height 23
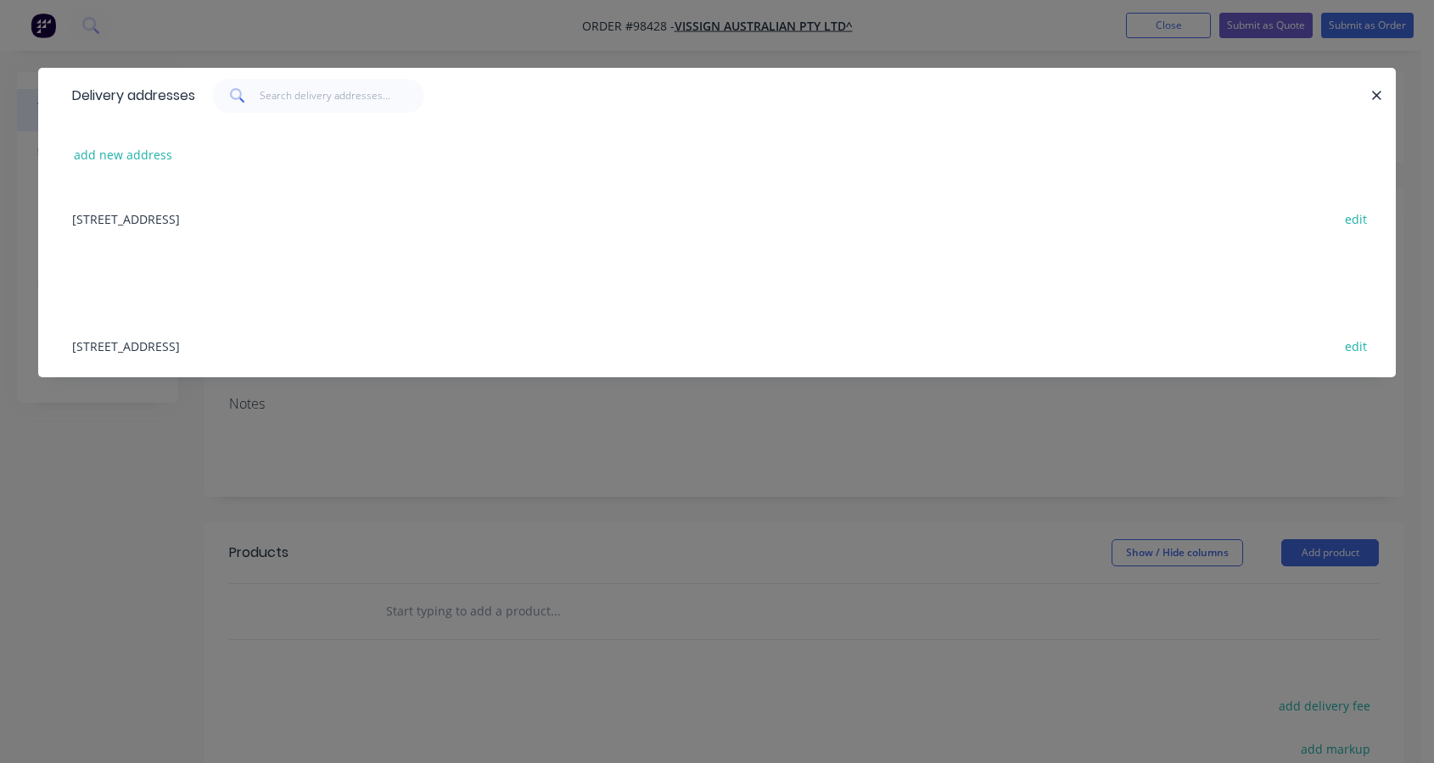
click at [348, 219] on div "[STREET_ADDRESS] edit" at bounding box center [717, 219] width 1306 height 64
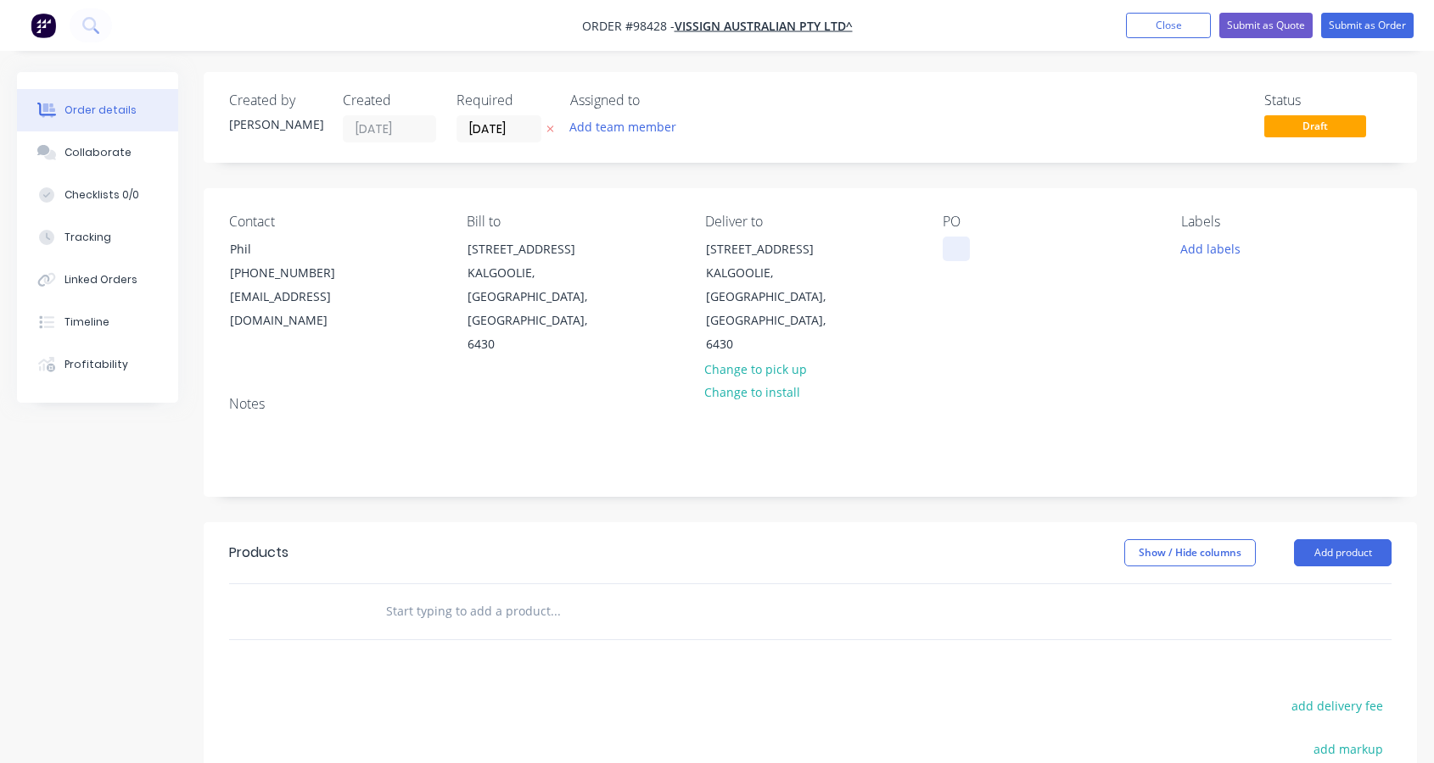
click at [949, 249] on div at bounding box center [955, 249] width 27 height 25
click at [1208, 251] on button "Add labels" at bounding box center [1210, 248] width 78 height 23
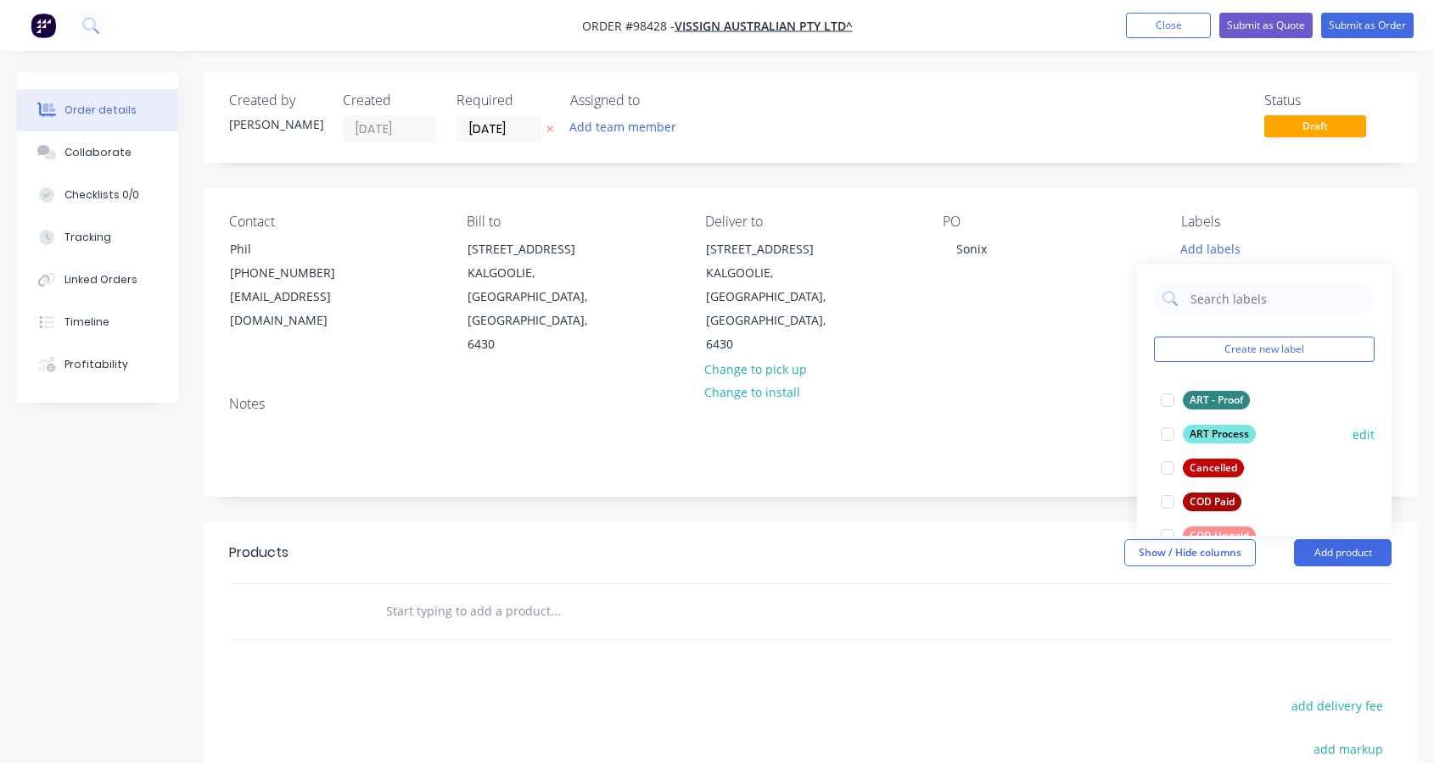
click at [1170, 432] on div at bounding box center [1167, 434] width 34 height 34
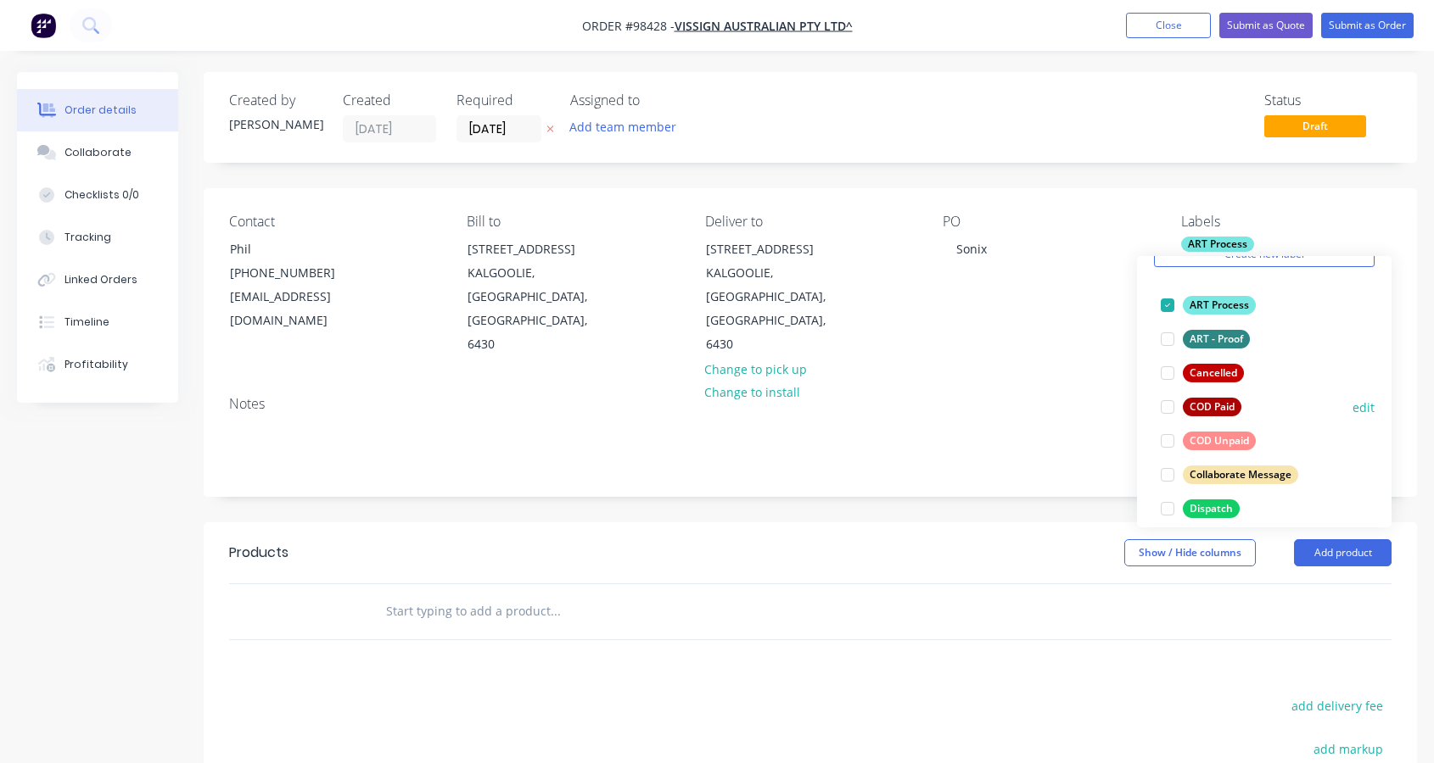
scroll to position [103, 0]
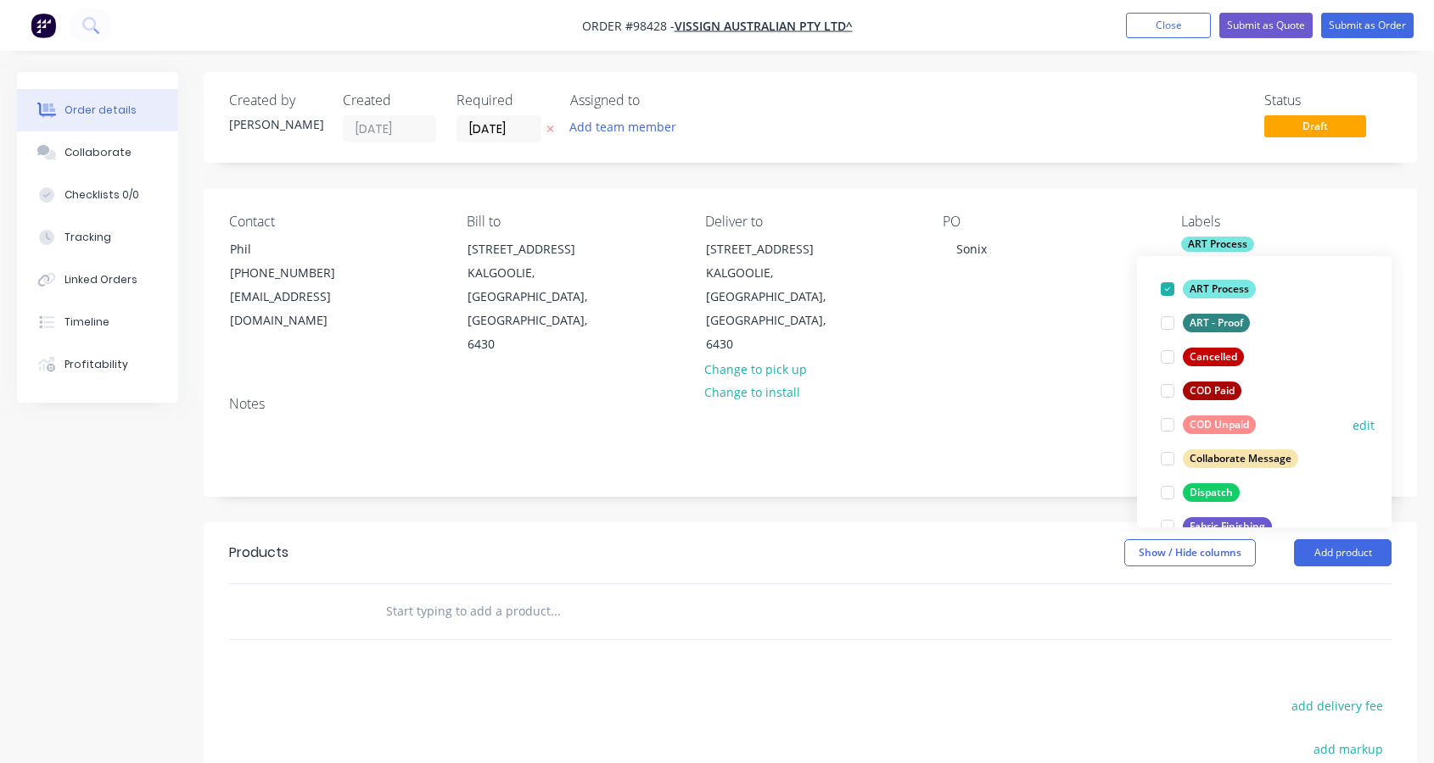
click at [1171, 427] on div at bounding box center [1167, 425] width 34 height 34
click at [1166, 457] on div at bounding box center [1167, 459] width 34 height 34
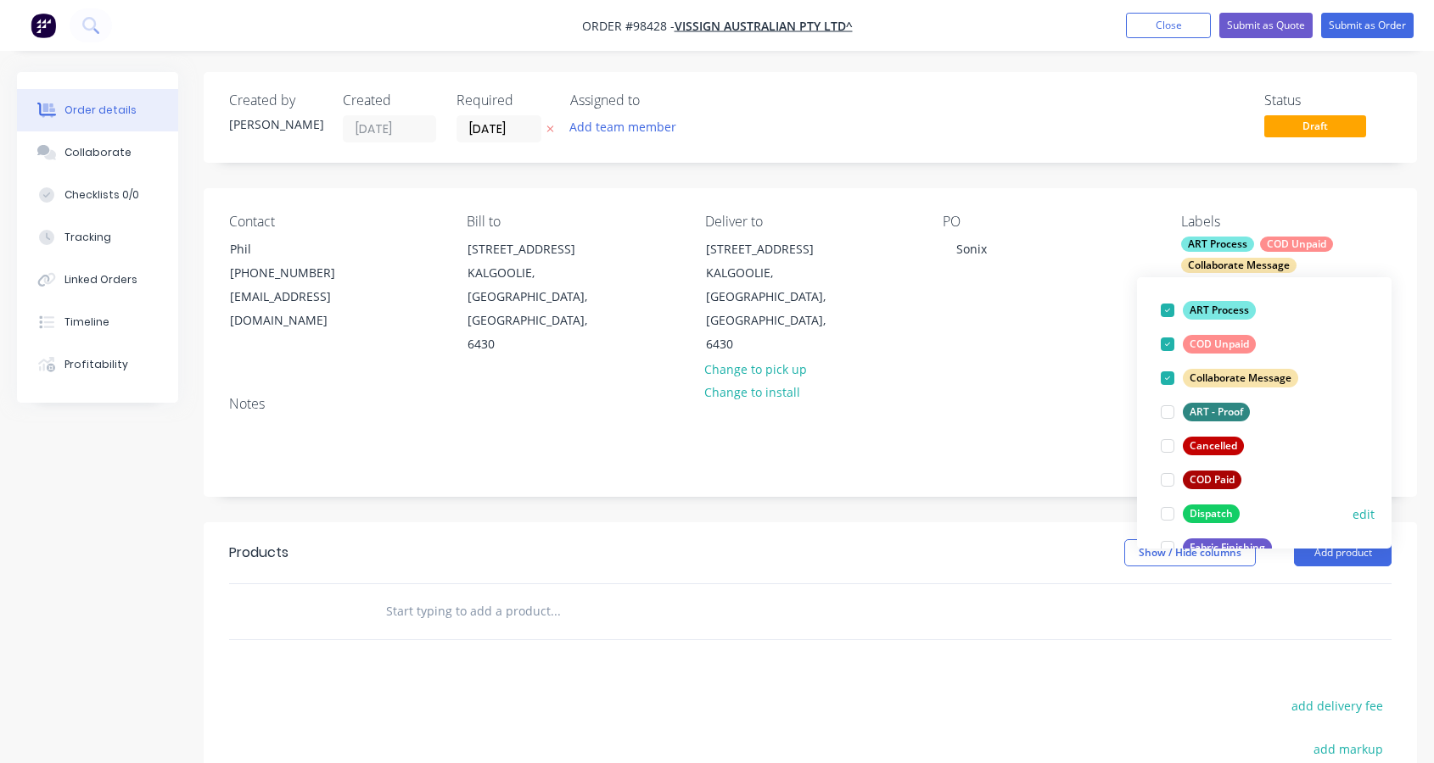
click at [1169, 512] on div at bounding box center [1167, 514] width 34 height 34
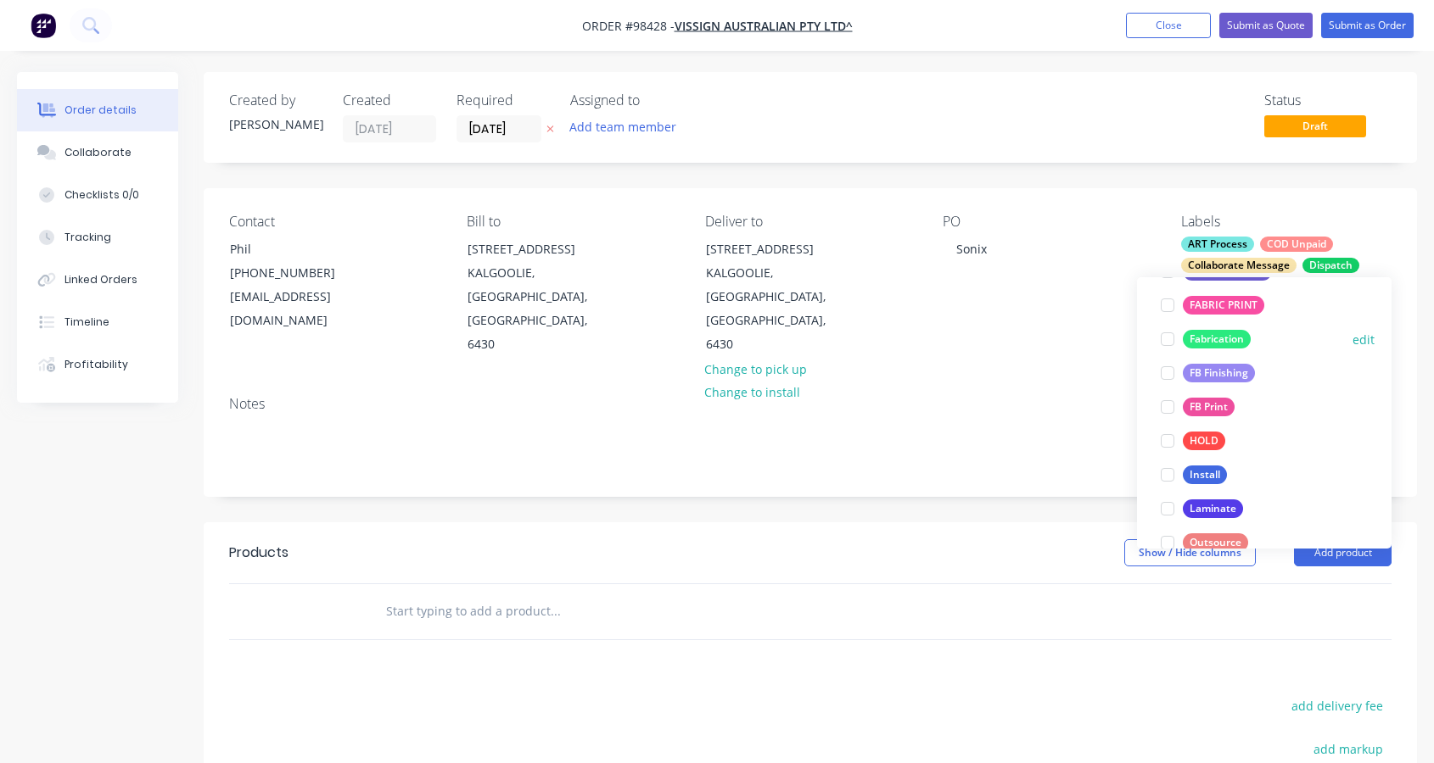
scroll to position [376, 0]
click at [1169, 310] on div at bounding box center [1167, 309] width 34 height 34
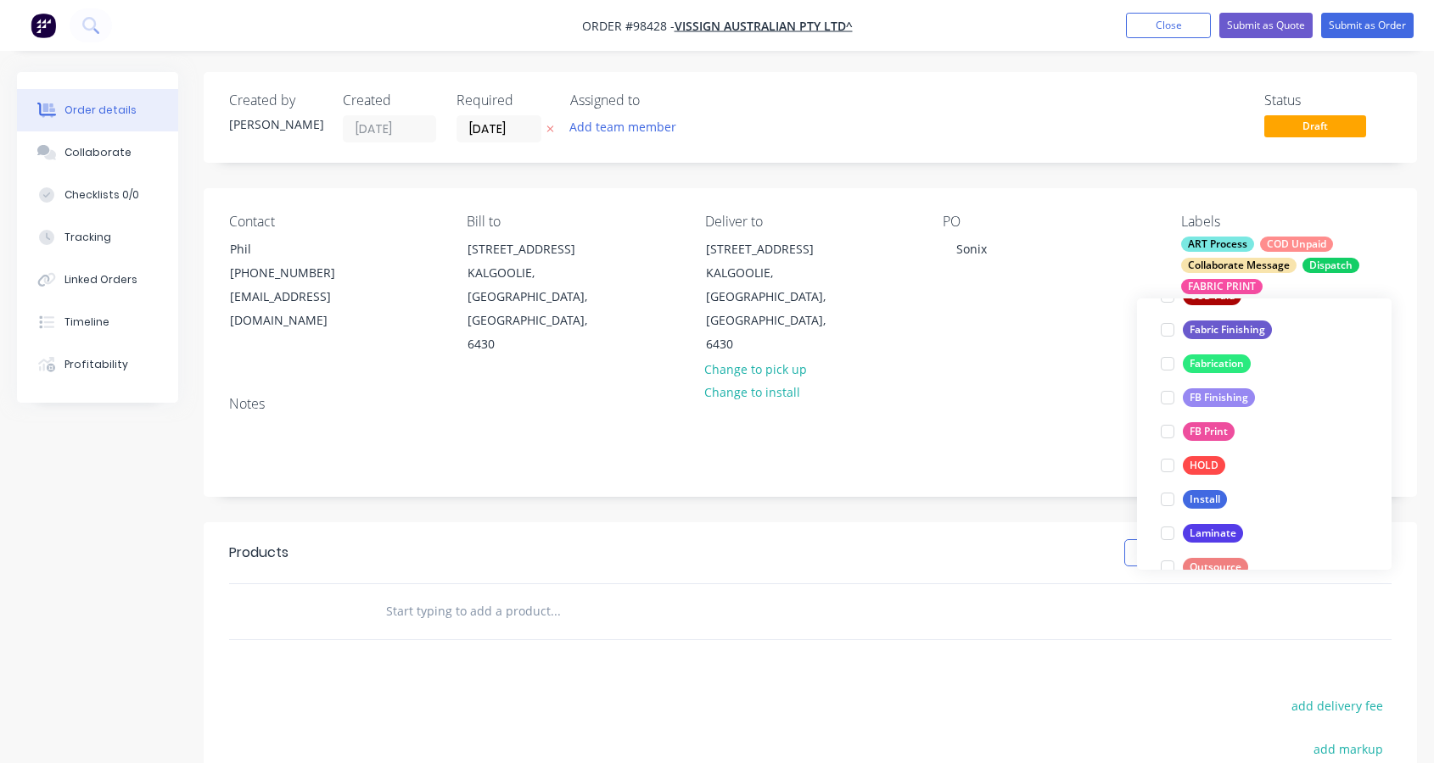
scroll to position [240, 0]
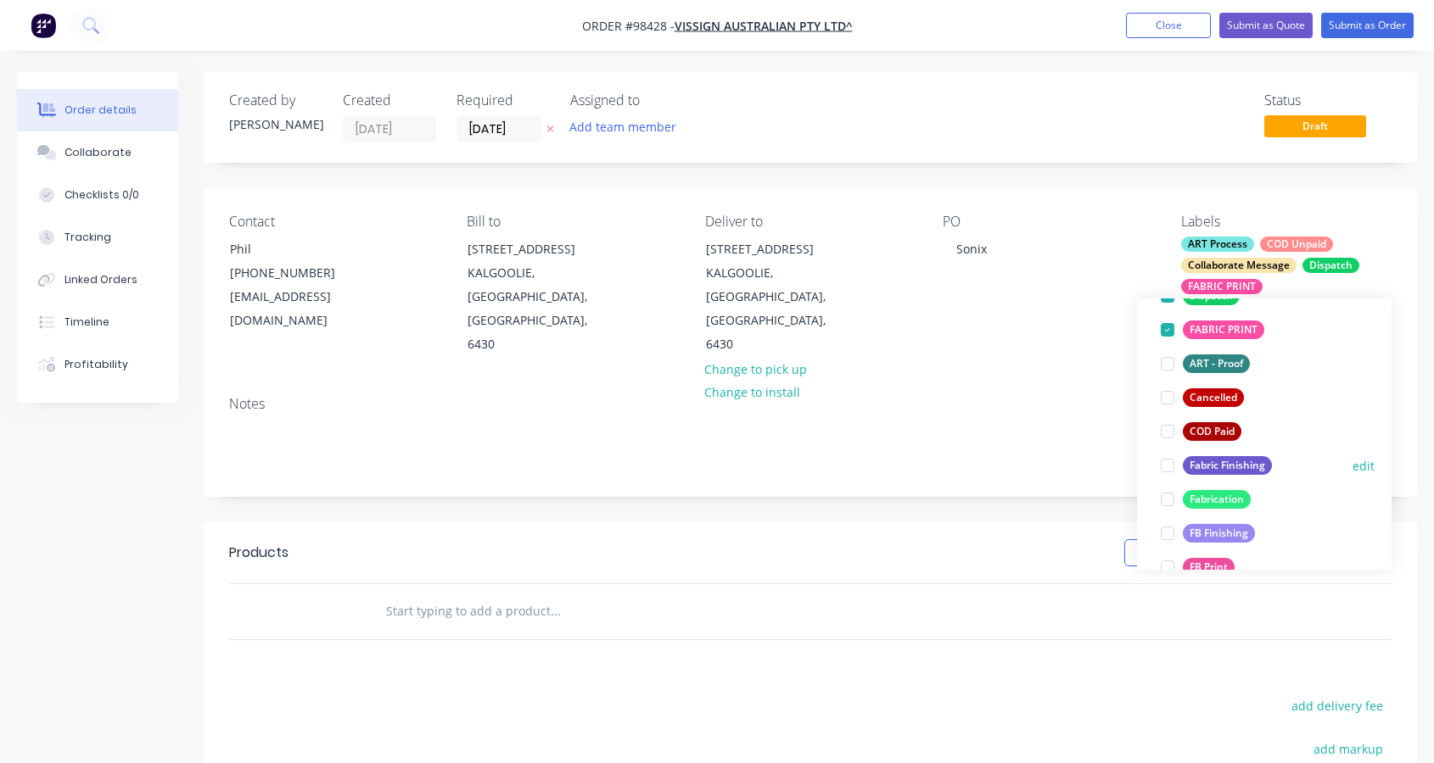
click at [1168, 467] on div at bounding box center [1167, 466] width 34 height 34
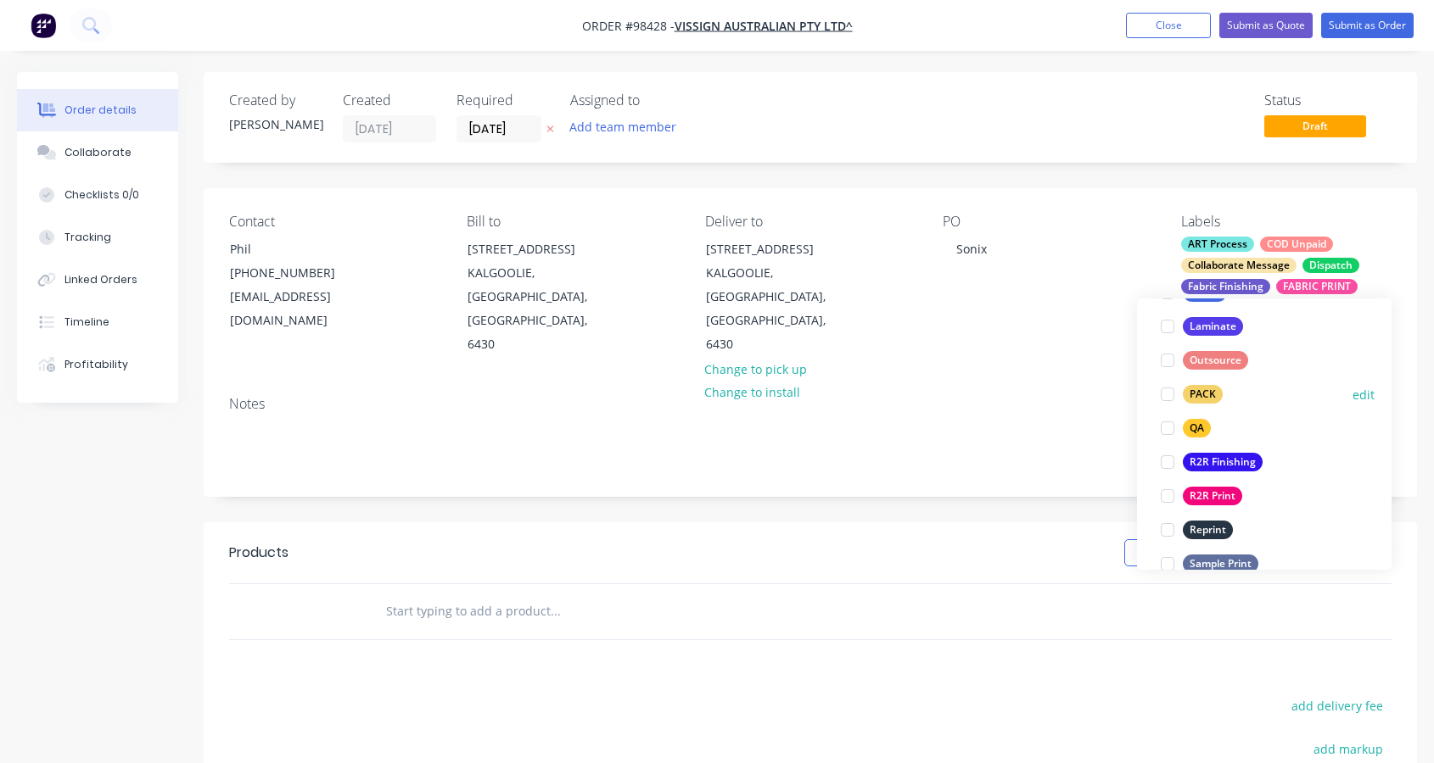
click at [1166, 391] on div at bounding box center [1167, 394] width 34 height 34
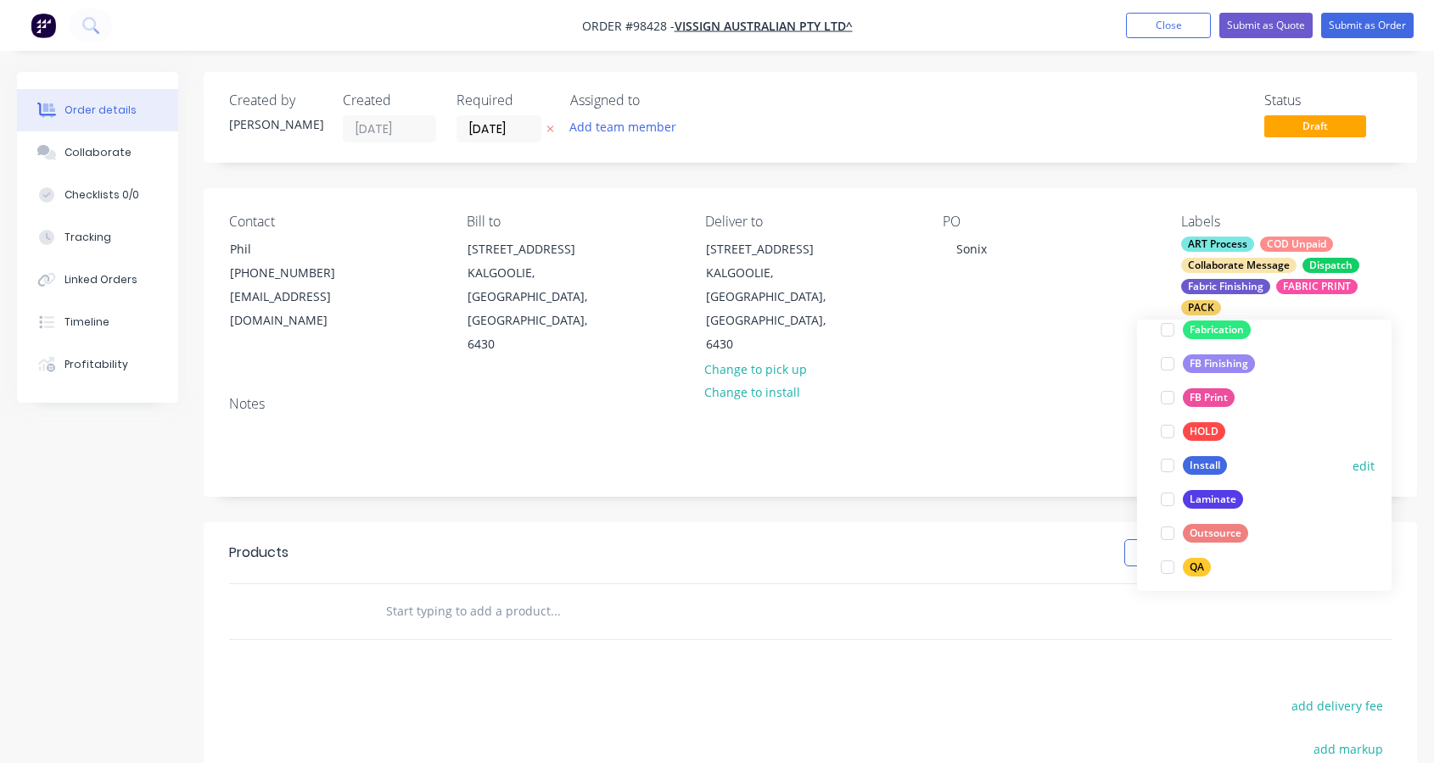
scroll to position [468, 0]
click at [1162, 565] on div at bounding box center [1167, 564] width 34 height 34
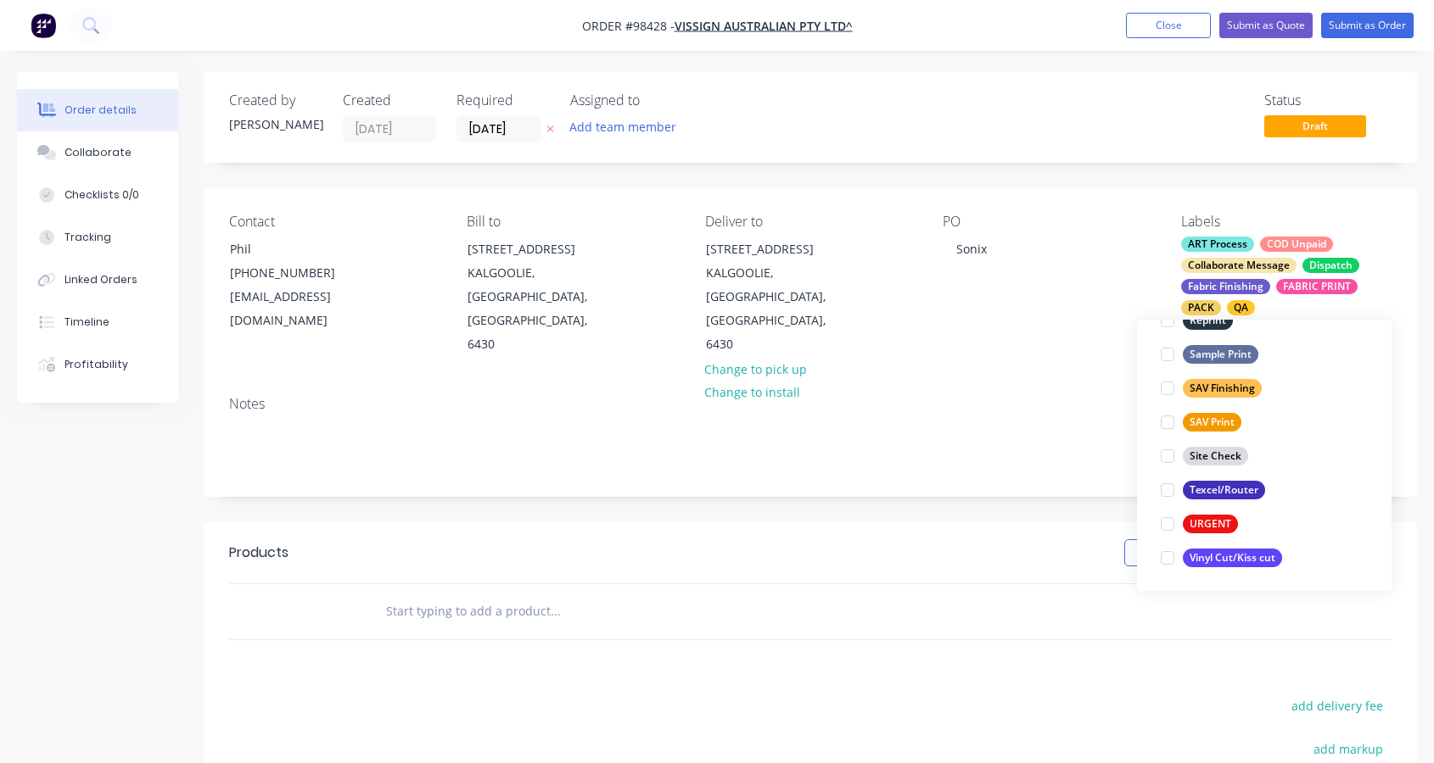
scroll to position [814, 0]
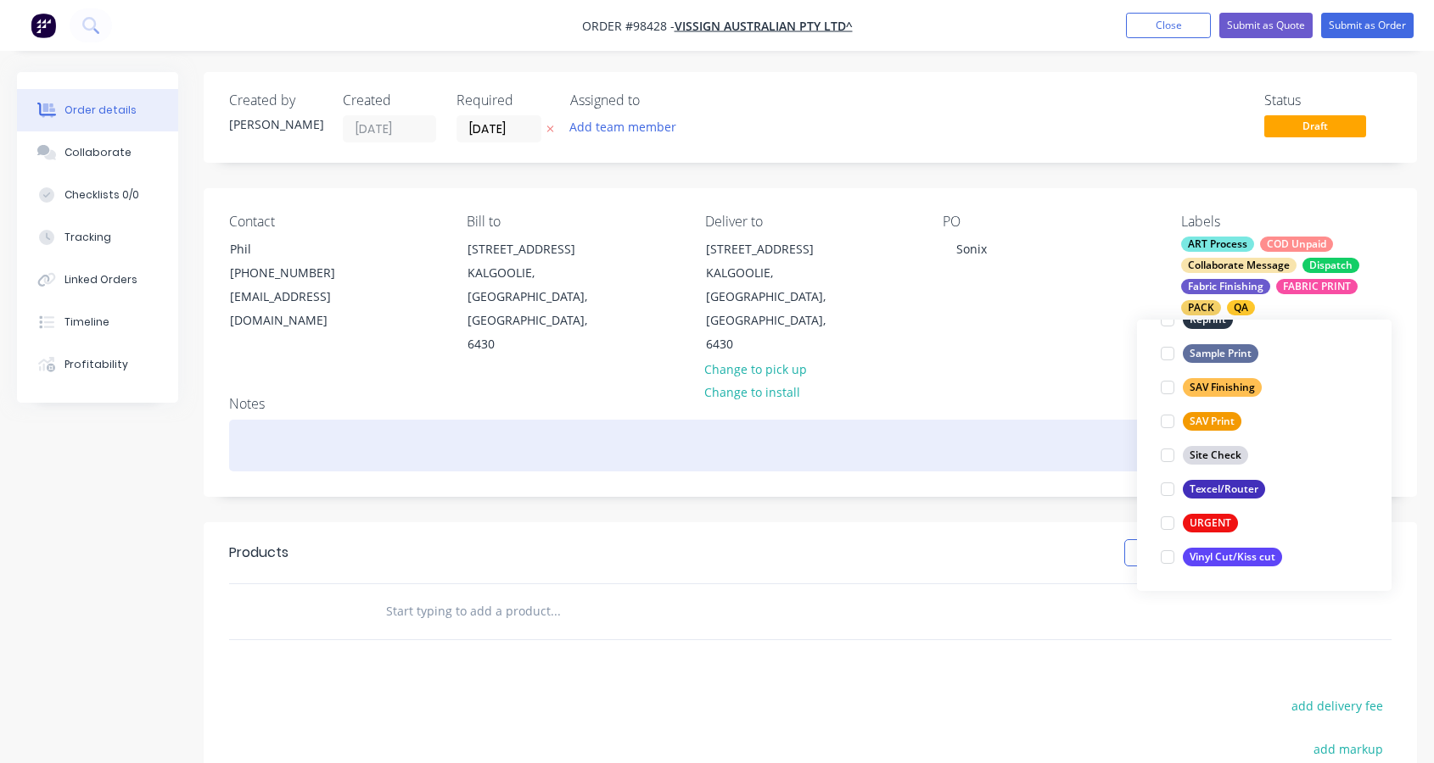
click at [375, 420] on div at bounding box center [810, 446] width 1162 height 52
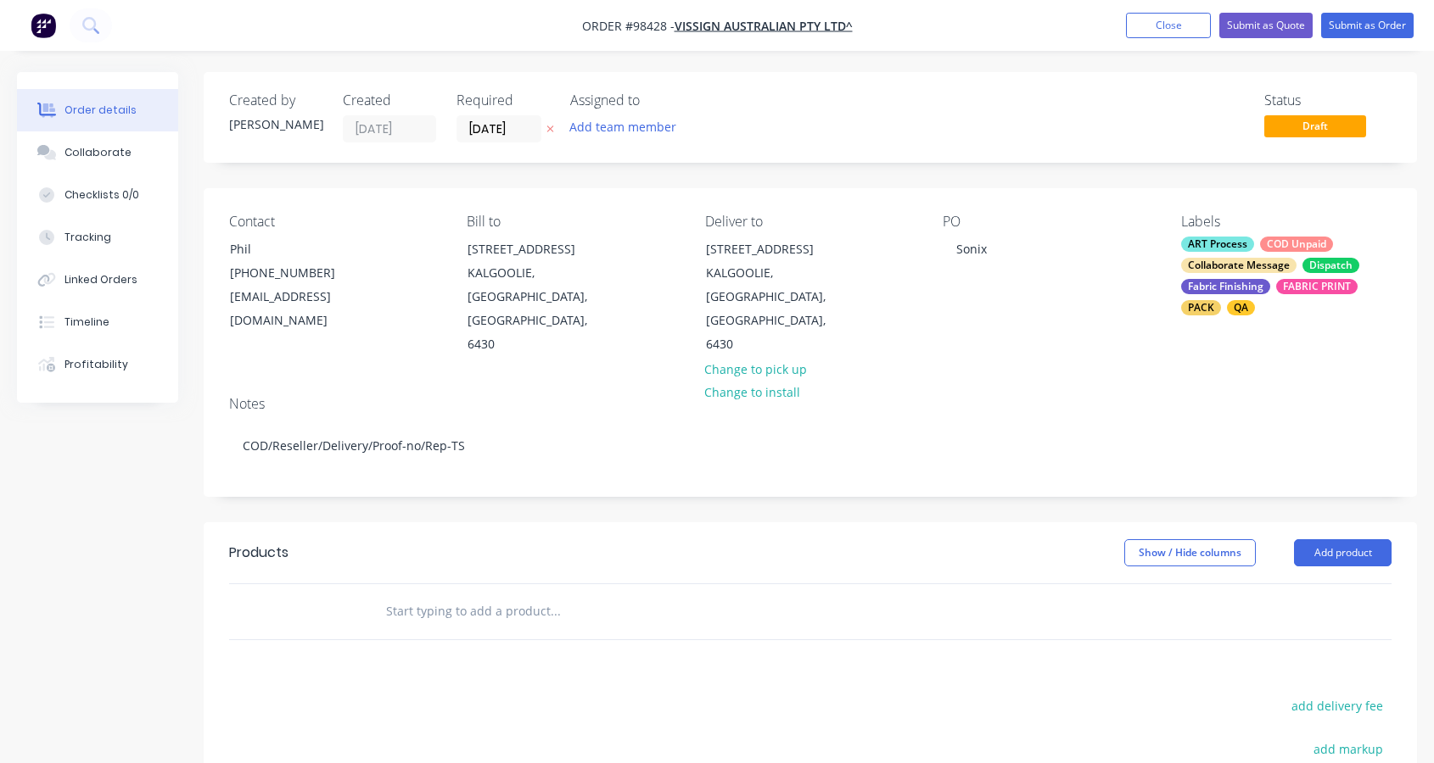
click at [427, 595] on input "text" at bounding box center [554, 612] width 339 height 34
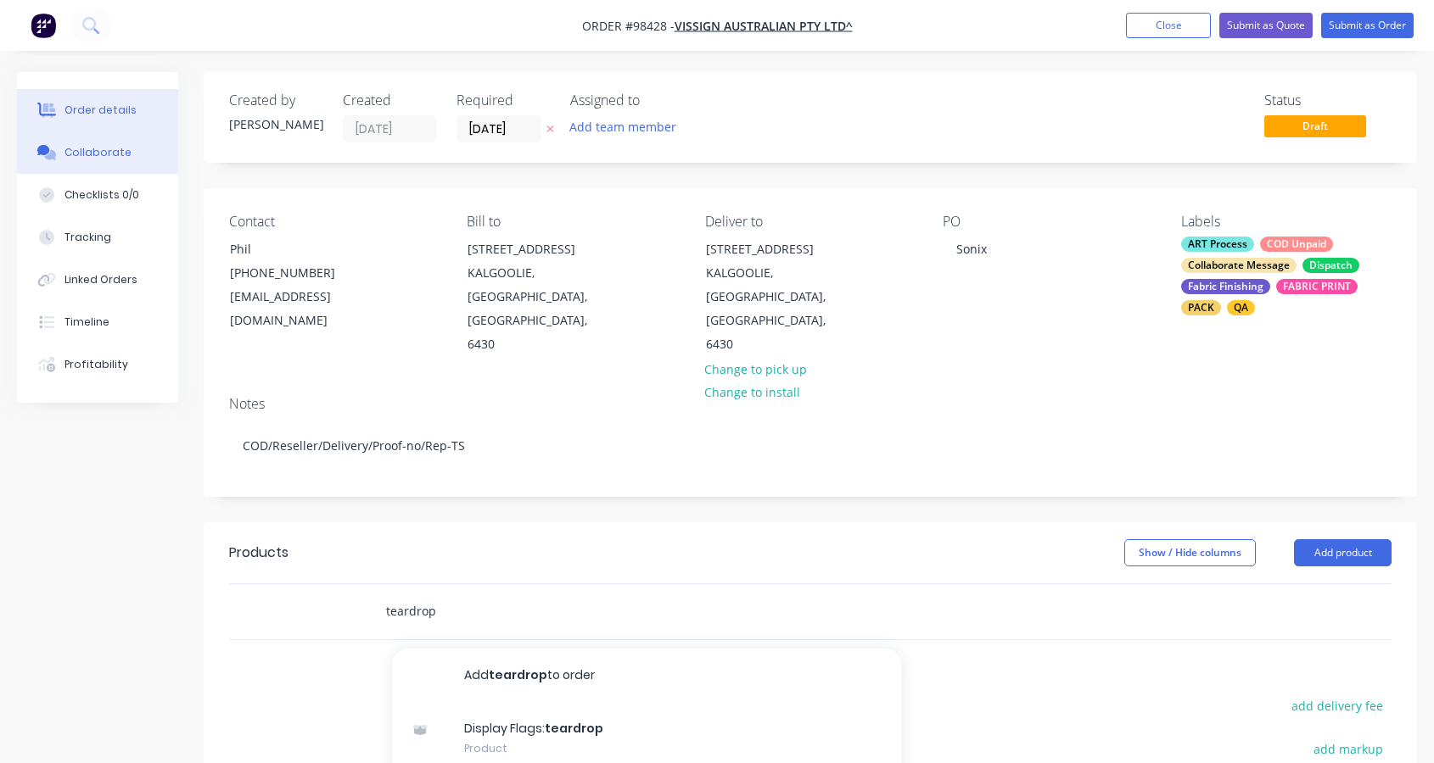
type input "teardrop"
click at [95, 148] on div "Collaborate" at bounding box center [97, 152] width 67 height 15
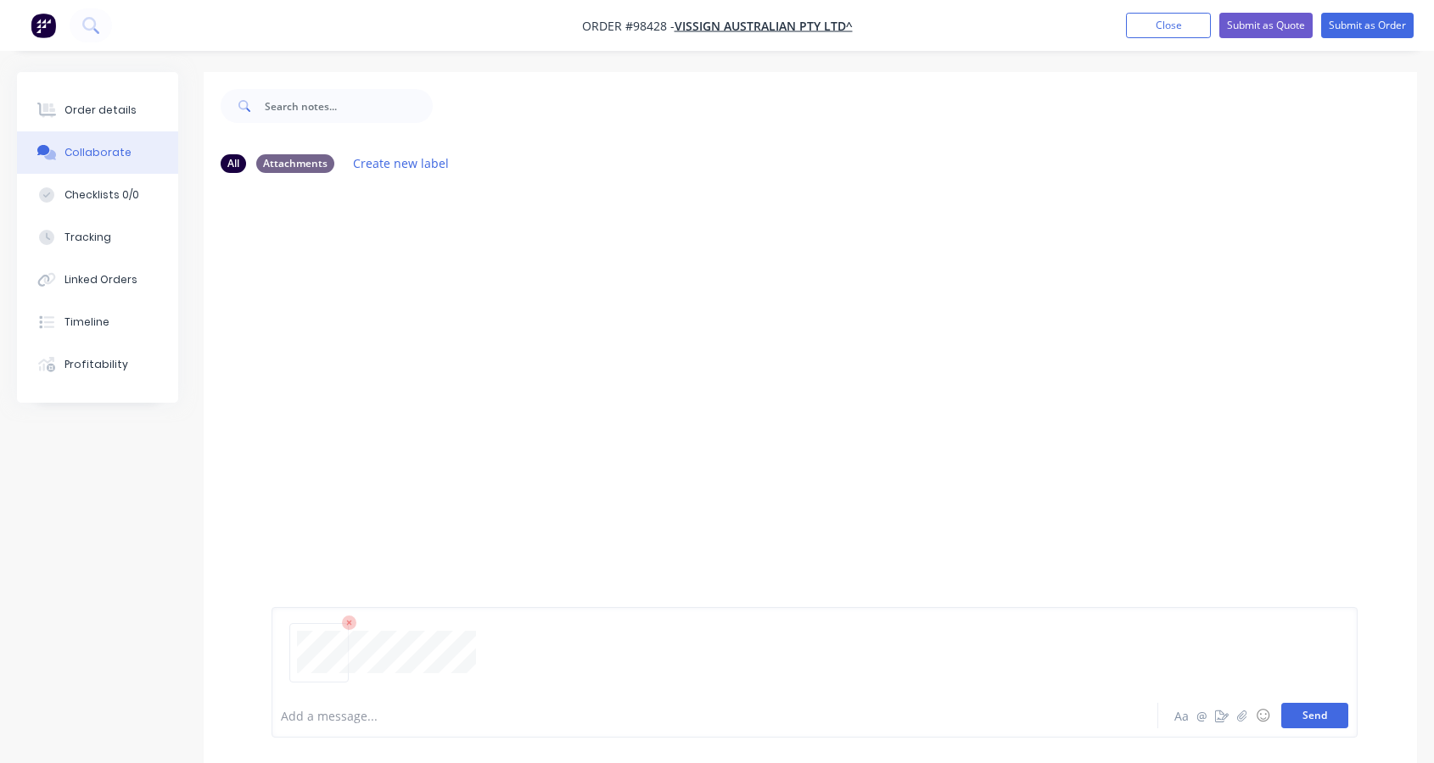
click at [1311, 714] on button "Send" at bounding box center [1314, 715] width 67 height 25
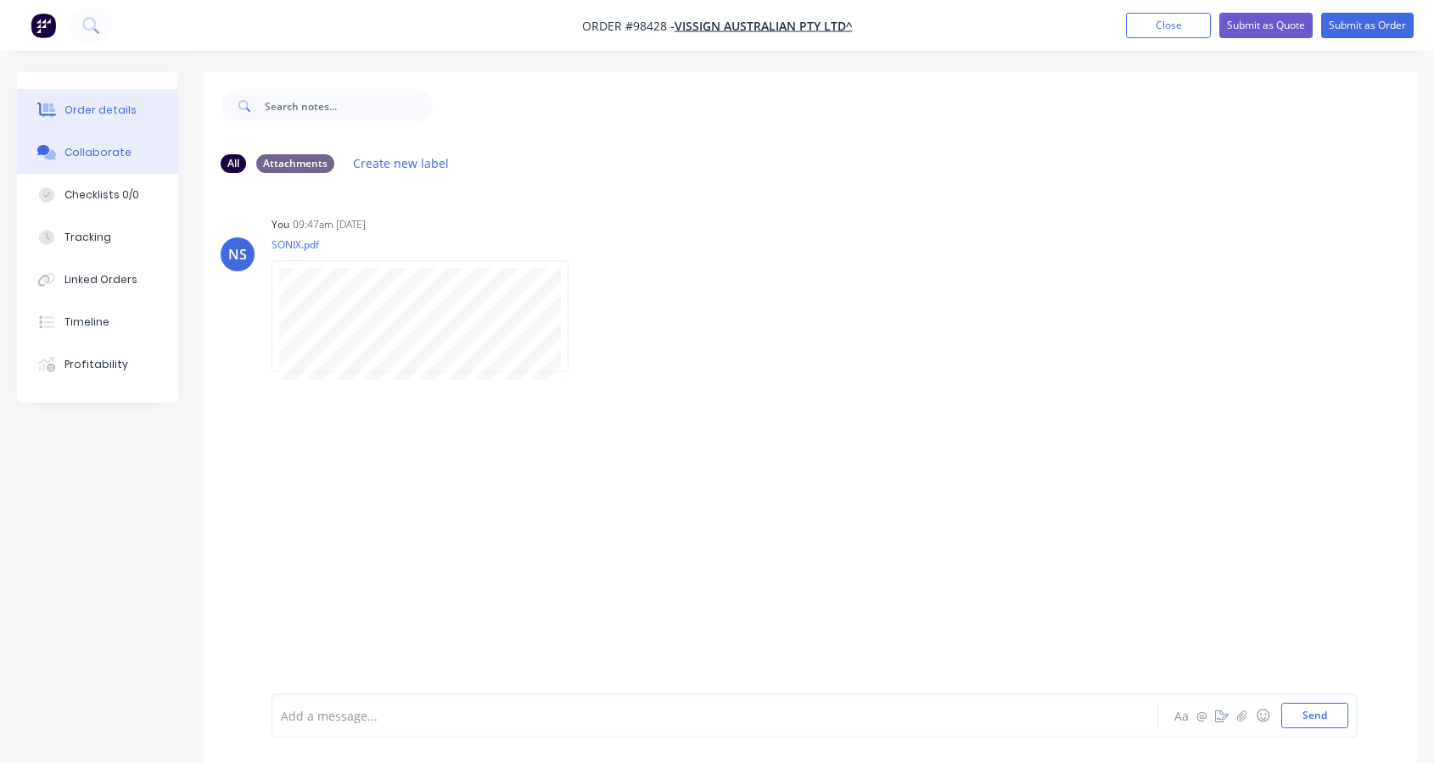
click at [107, 101] on button "Order details" at bounding box center [97, 110] width 161 height 42
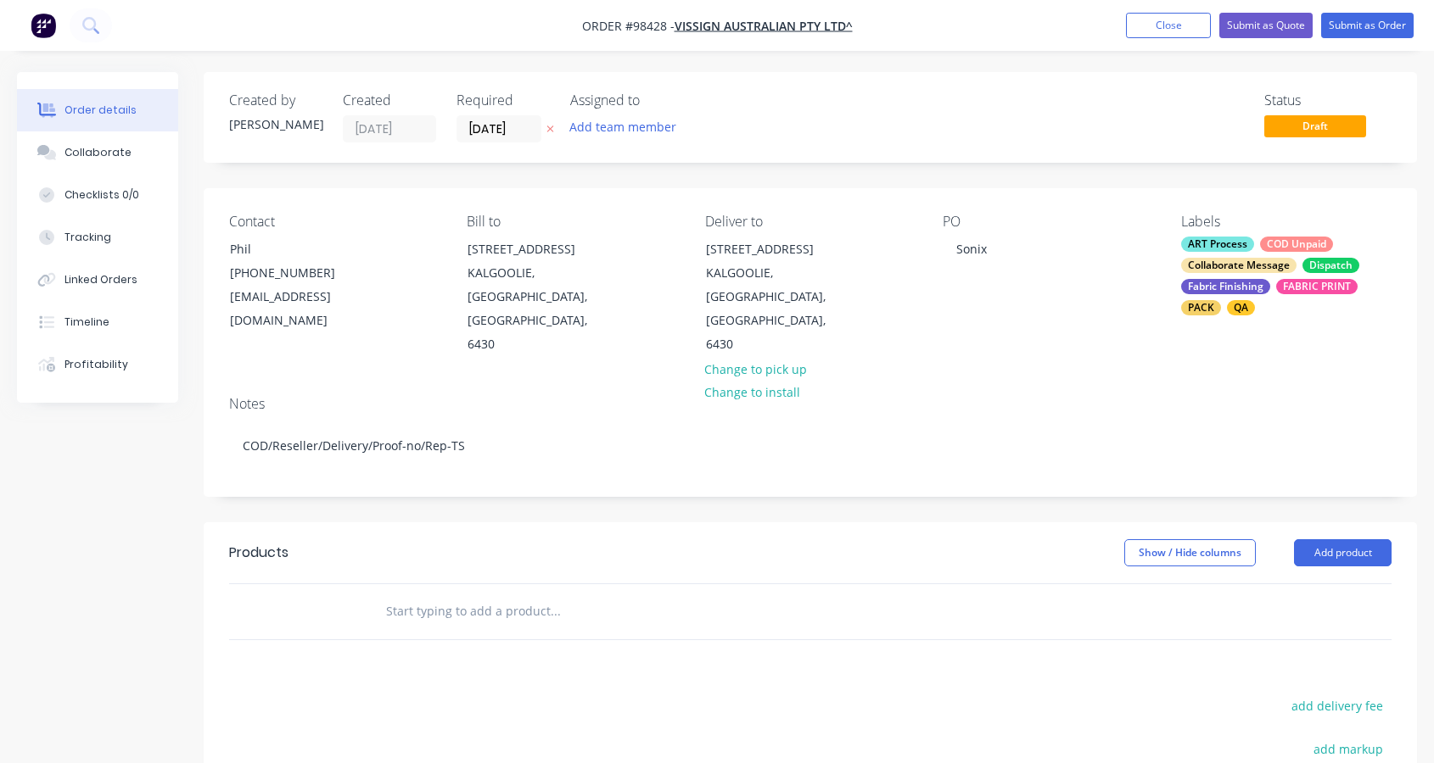
click at [448, 595] on input "text" at bounding box center [554, 612] width 339 height 34
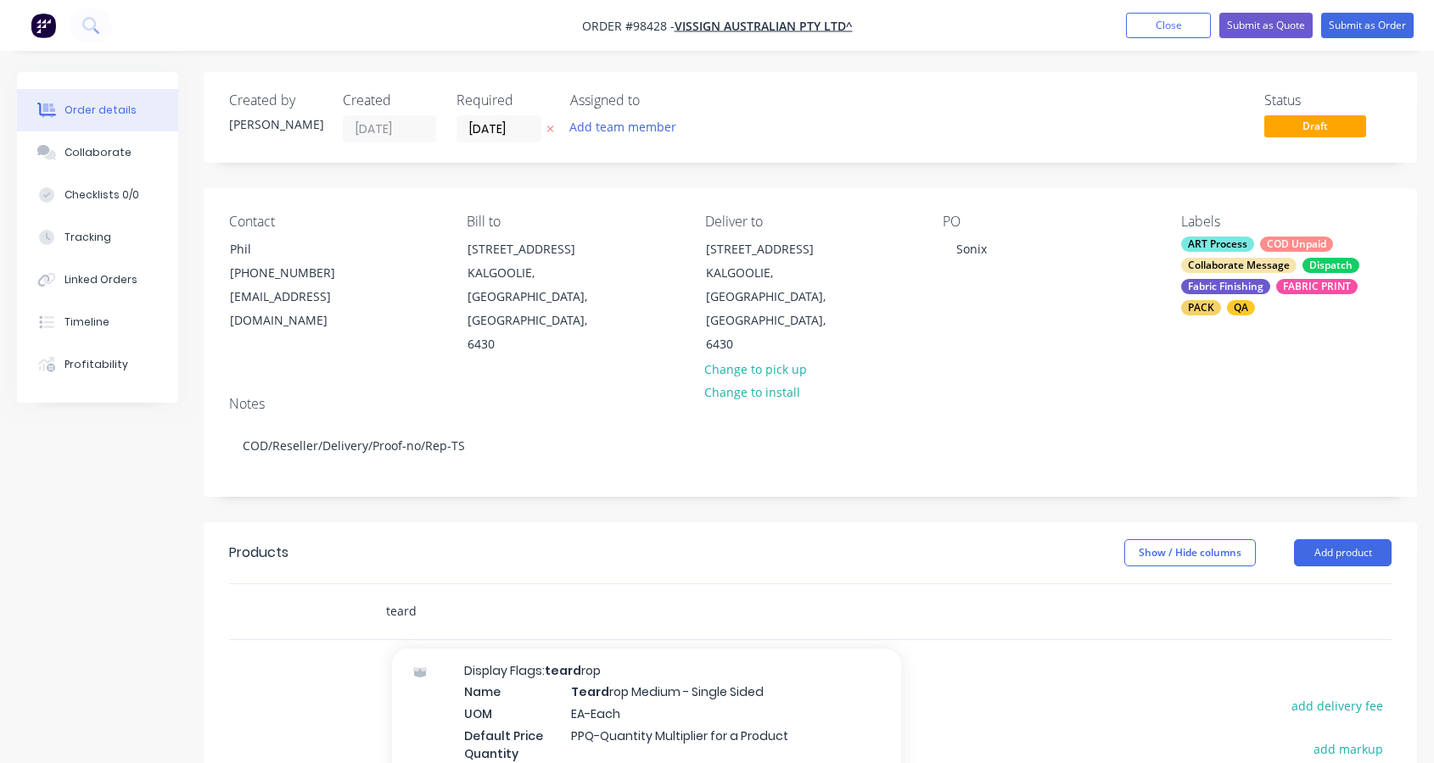
scroll to position [268, 0]
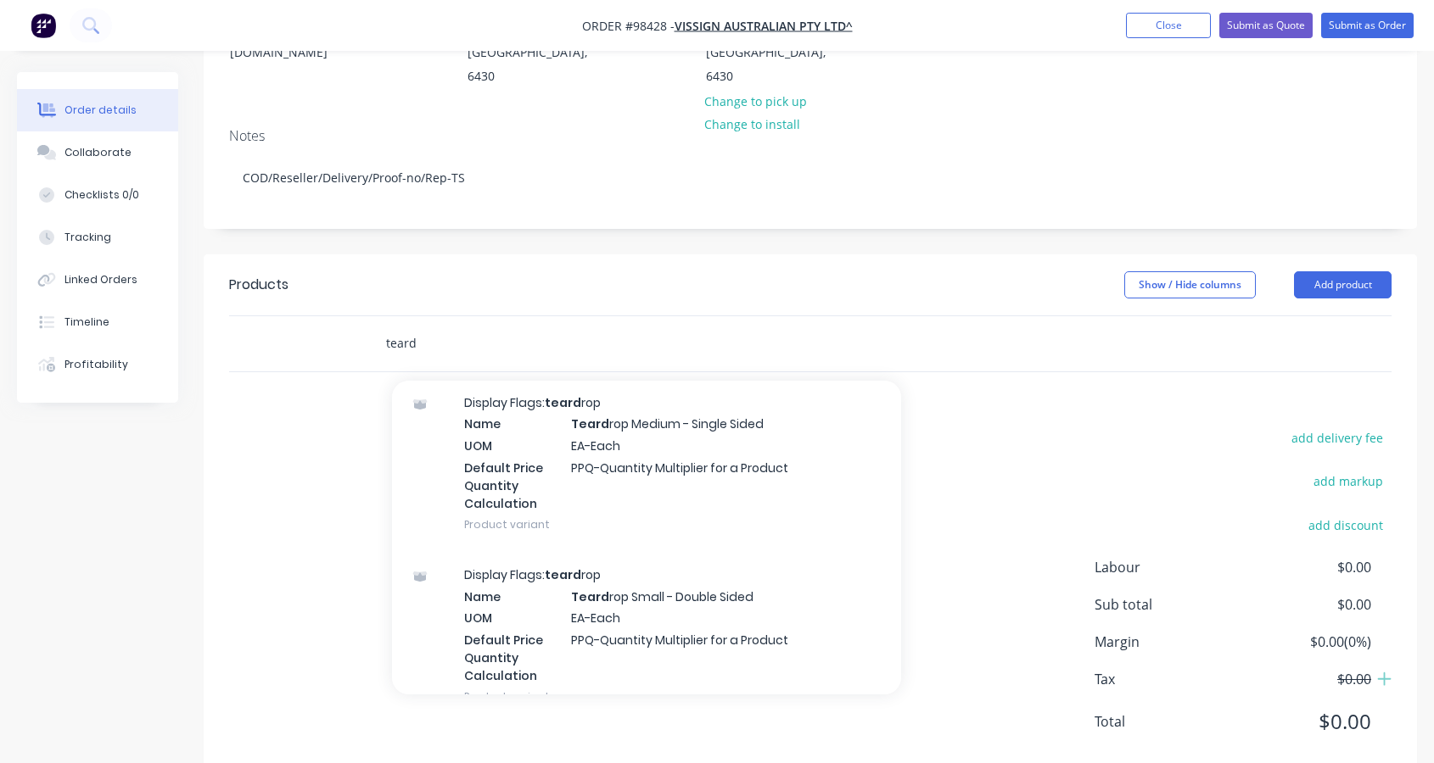
type input "teard"
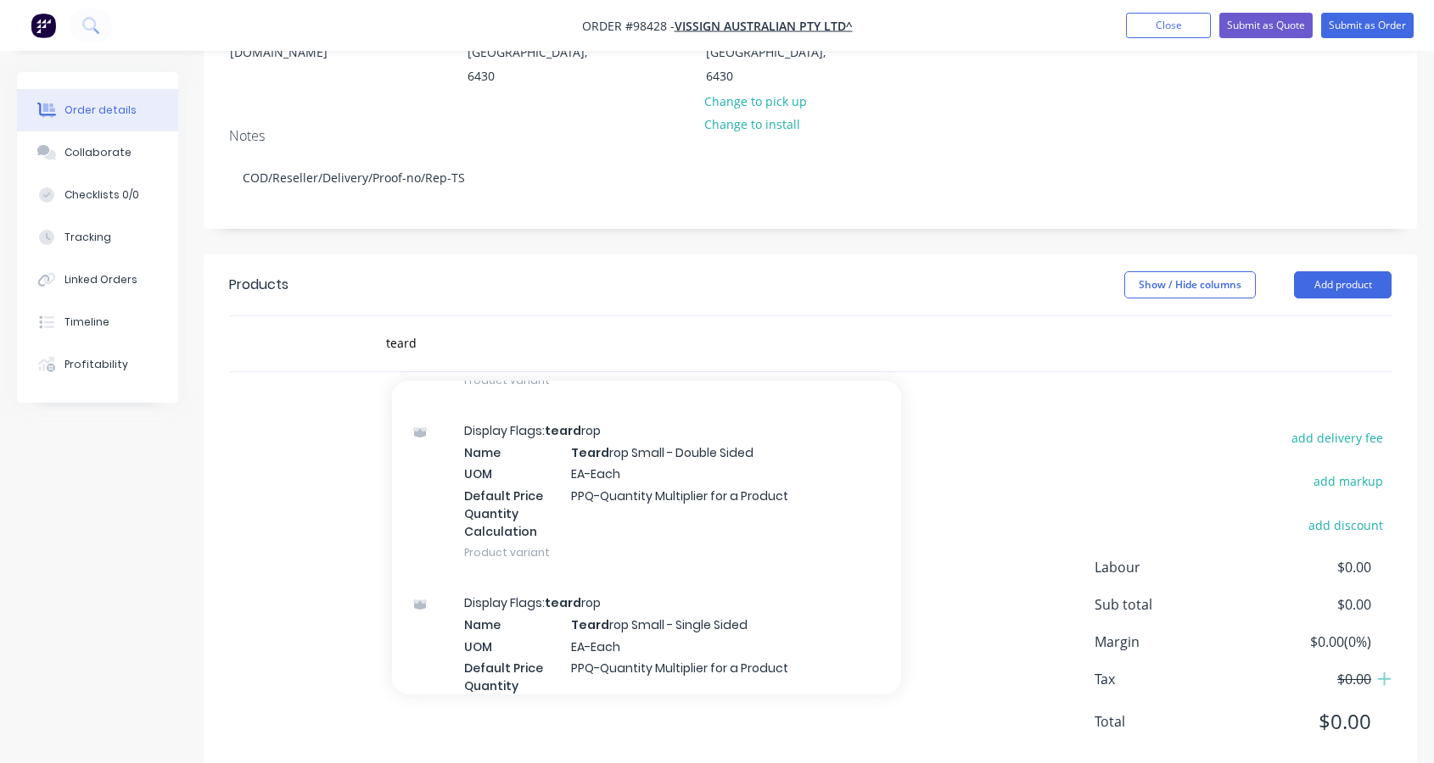
scroll to position [1484, 0]
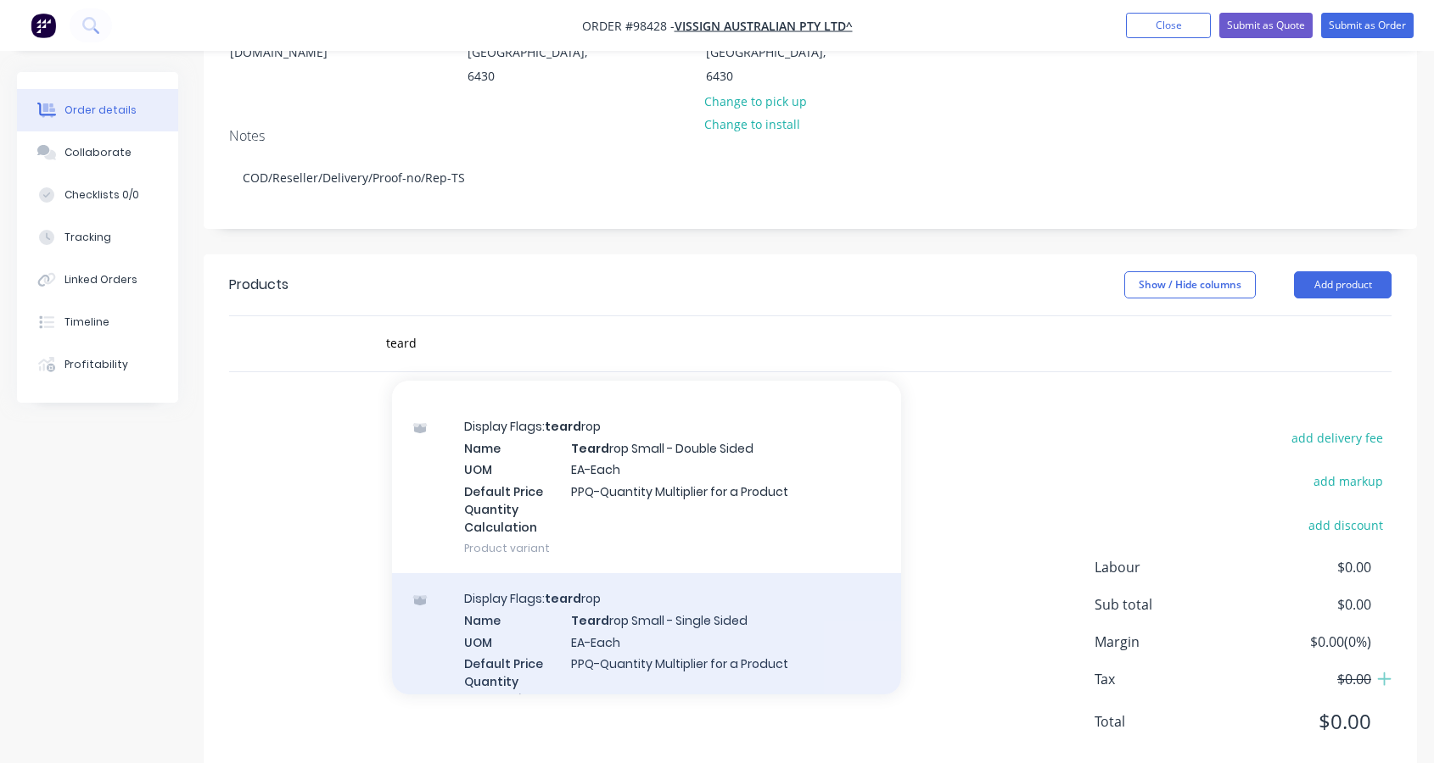
click at [640, 594] on div "Display Flags: teard rop Name Teard rop Small - Single Sided UOM EA-Each Defaul…" at bounding box center [646, 659] width 509 height 172
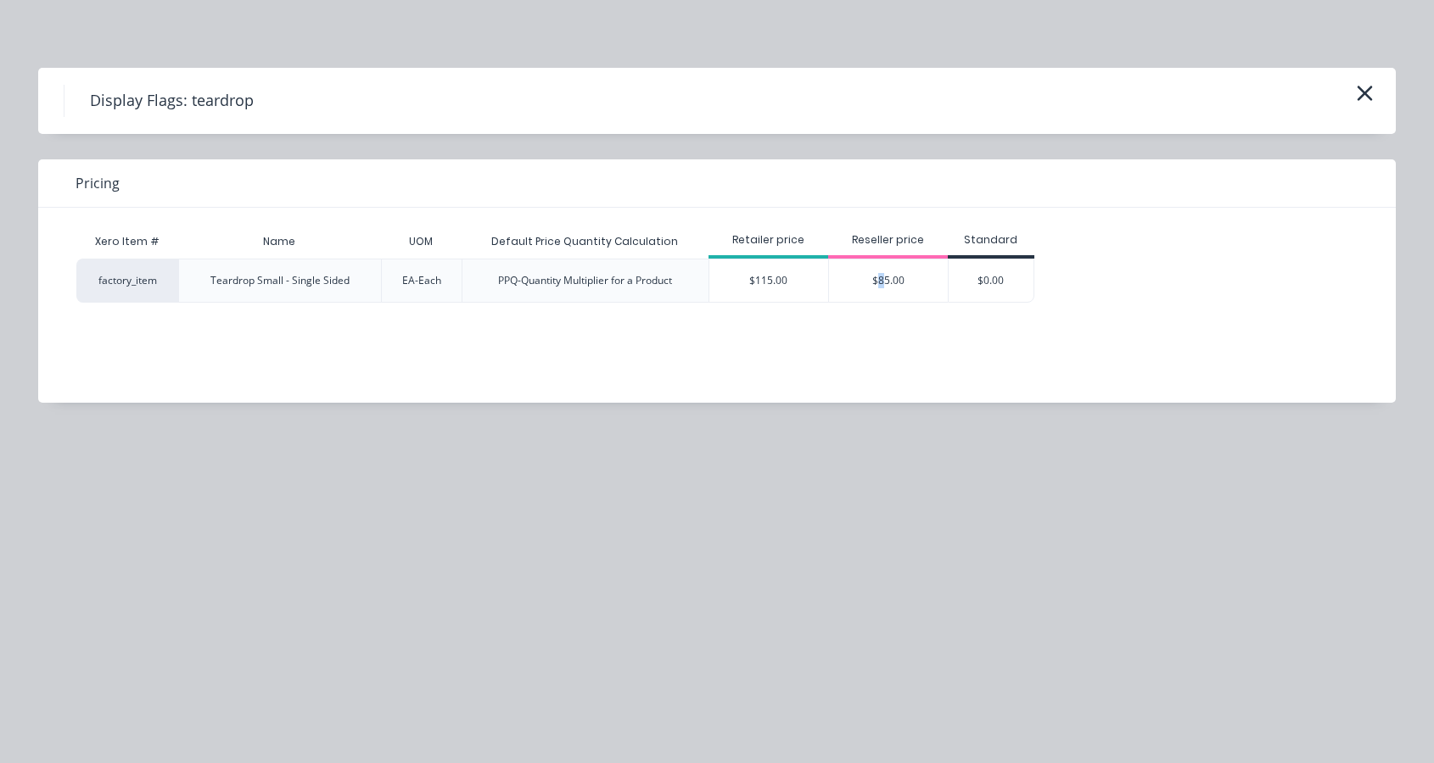
click at [880, 282] on div "$85.00" at bounding box center [888, 281] width 119 height 42
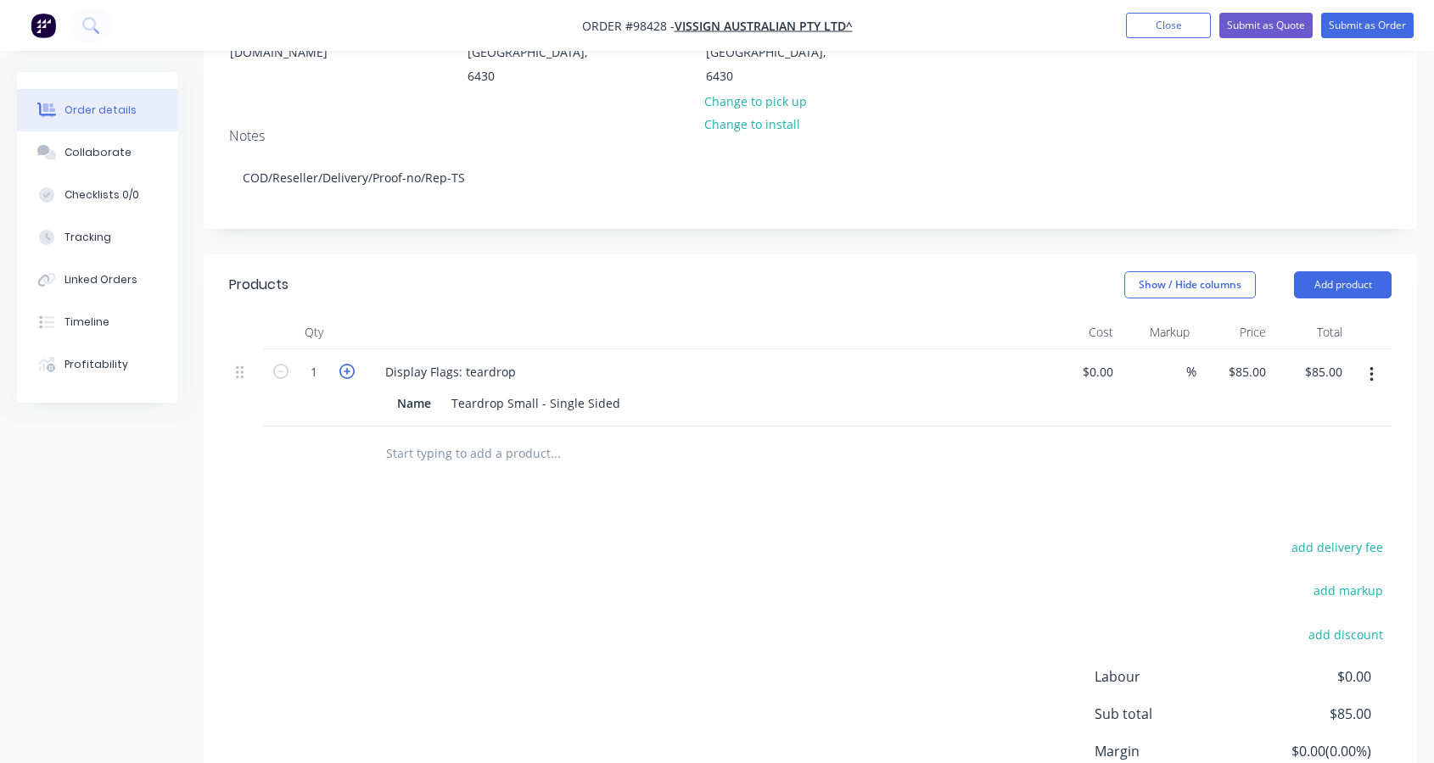
click at [352, 364] on icon "button" at bounding box center [346, 371] width 15 height 15
type input "2"
type input "$170.00"
click at [612, 391] on div "Teardrop Small - Single Sided" at bounding box center [535, 403] width 182 height 25
click at [453, 437] on input "text" at bounding box center [554, 454] width 339 height 34
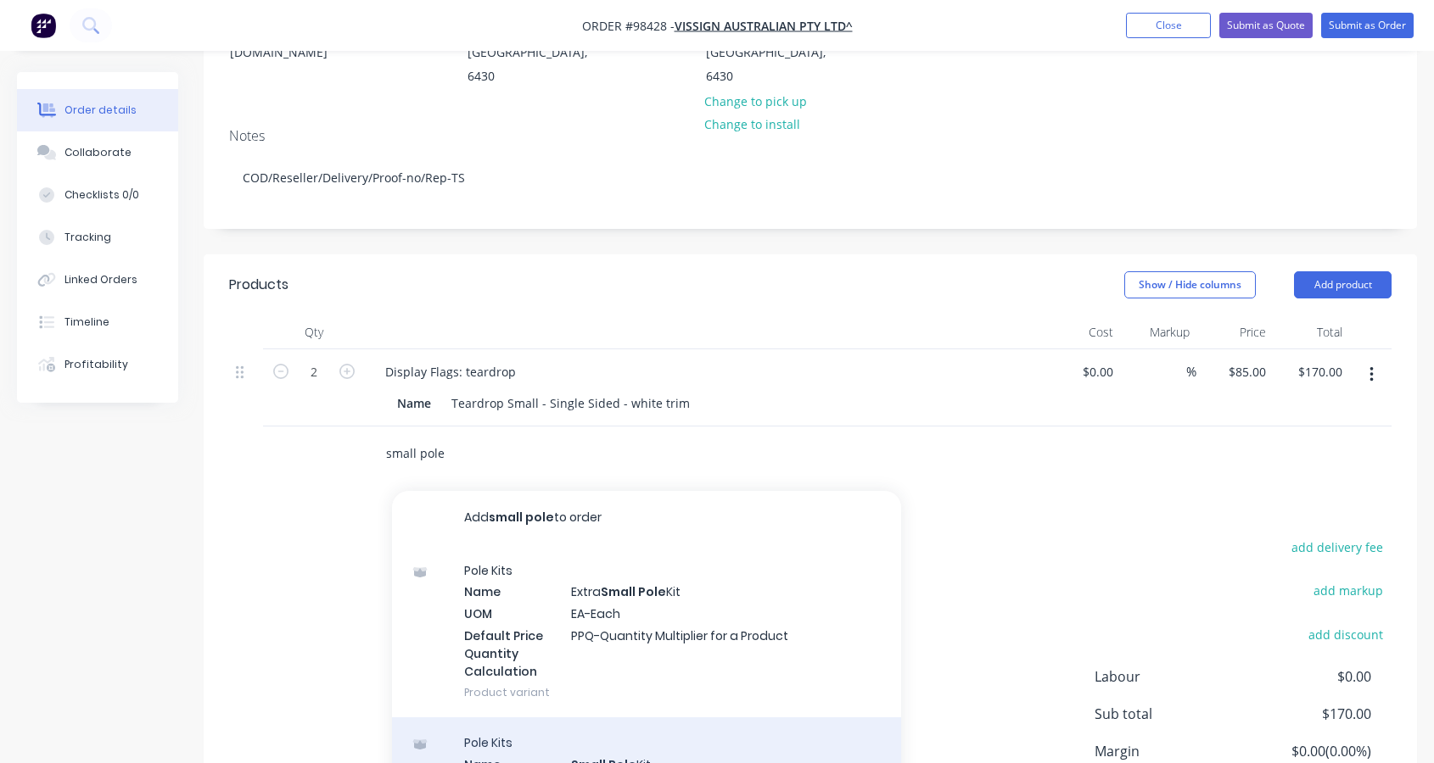
type input "small pole"
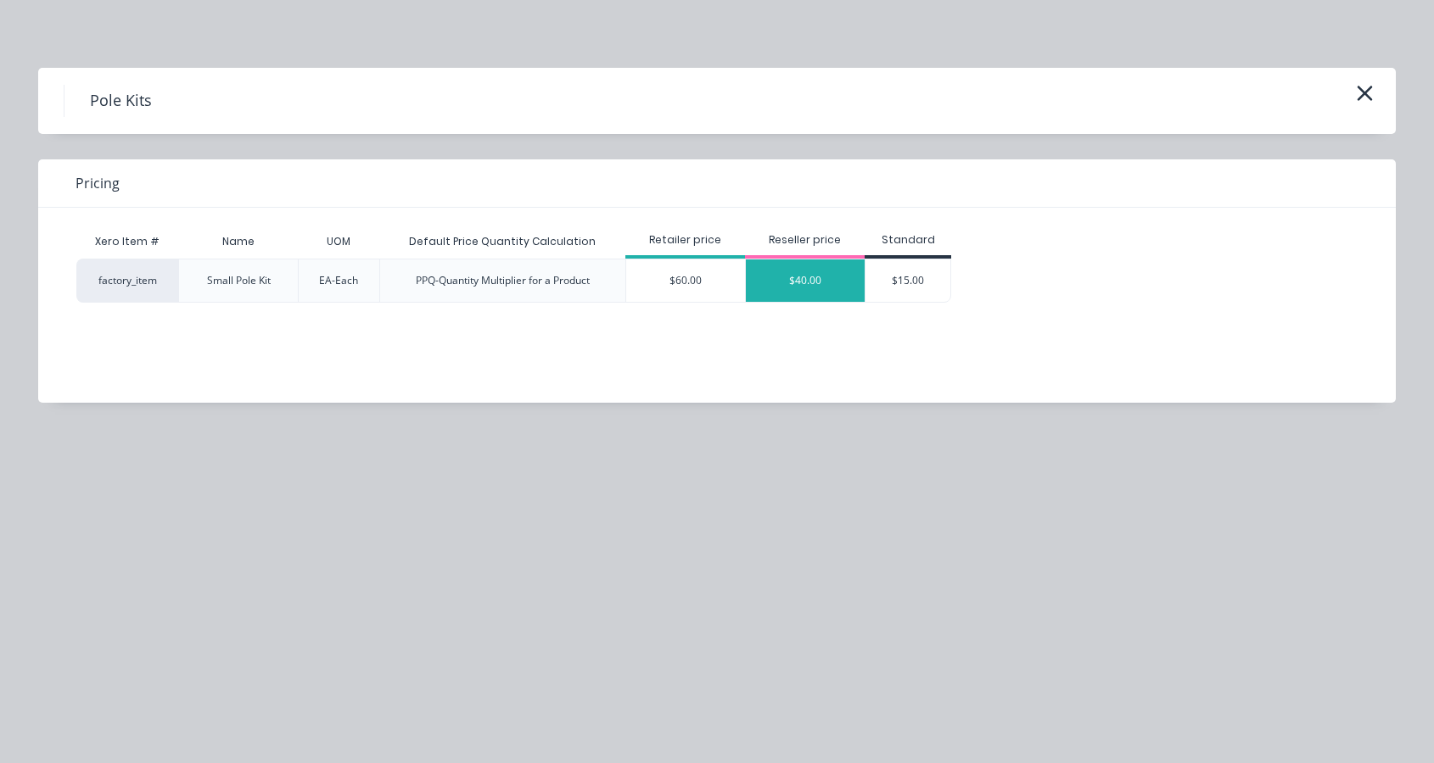
click at [810, 288] on div "$40.00" at bounding box center [805, 281] width 119 height 42
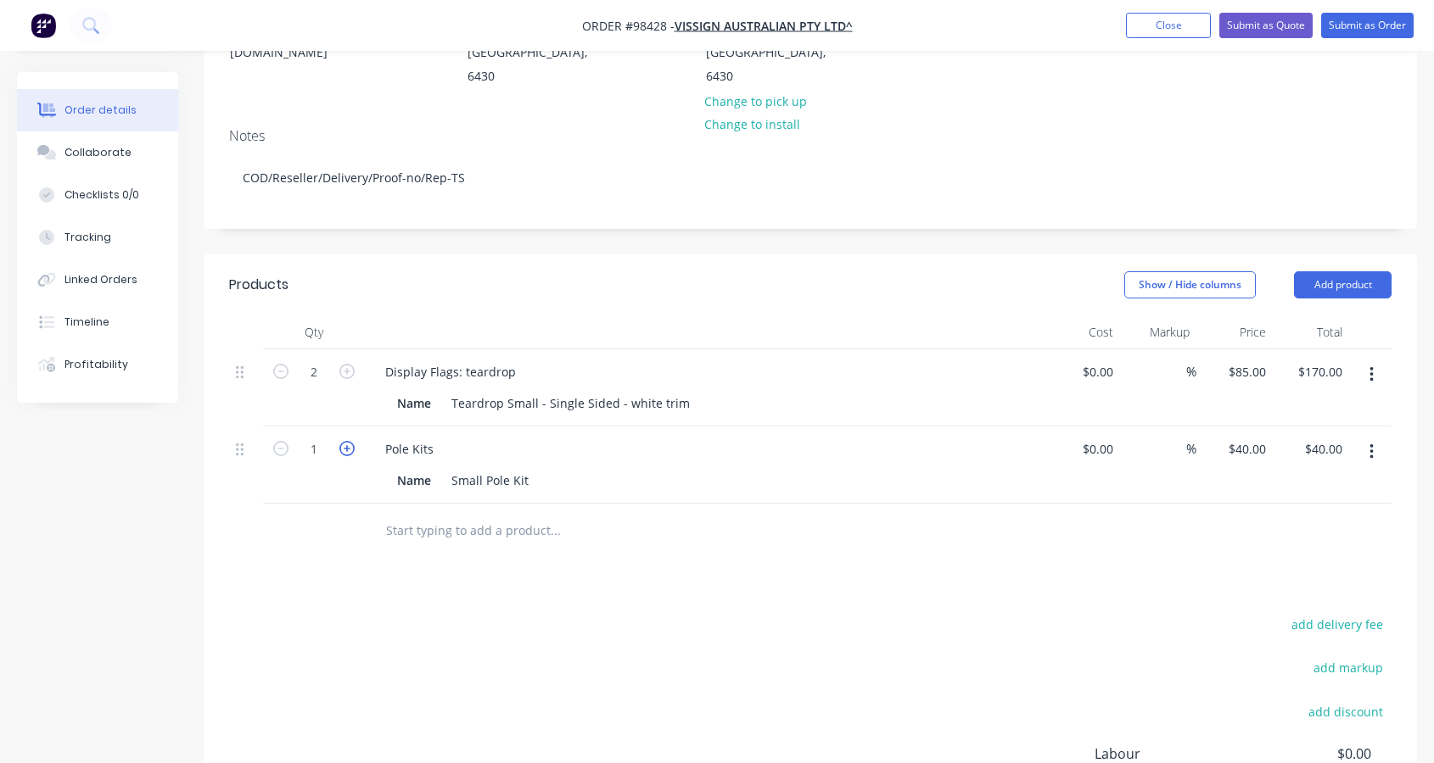
click at [348, 441] on icon "button" at bounding box center [346, 448] width 15 height 15
type input "2"
type input "$80.00"
click at [1347, 271] on button "Add product" at bounding box center [1343, 284] width 98 height 27
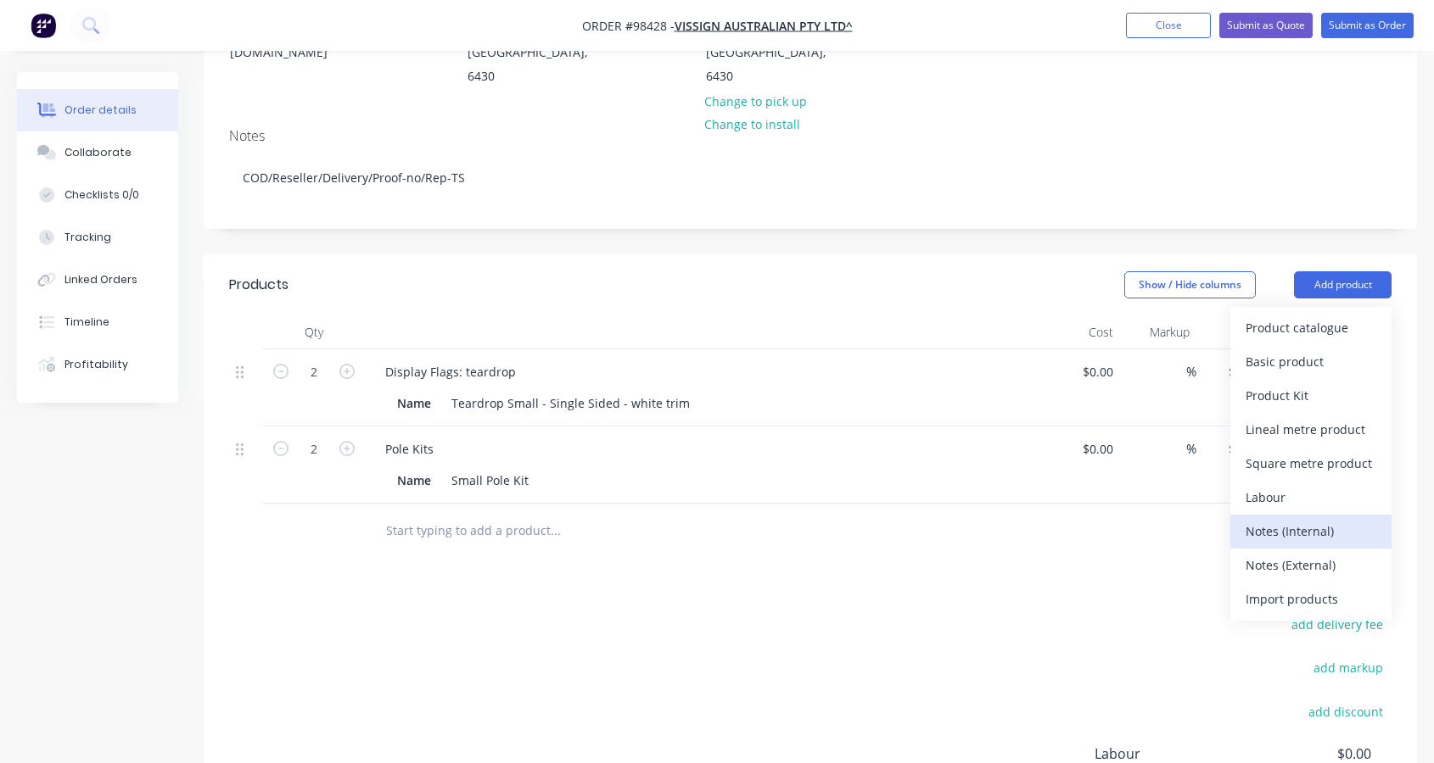
click at [1292, 519] on div "Notes (Internal)" at bounding box center [1310, 531] width 131 height 25
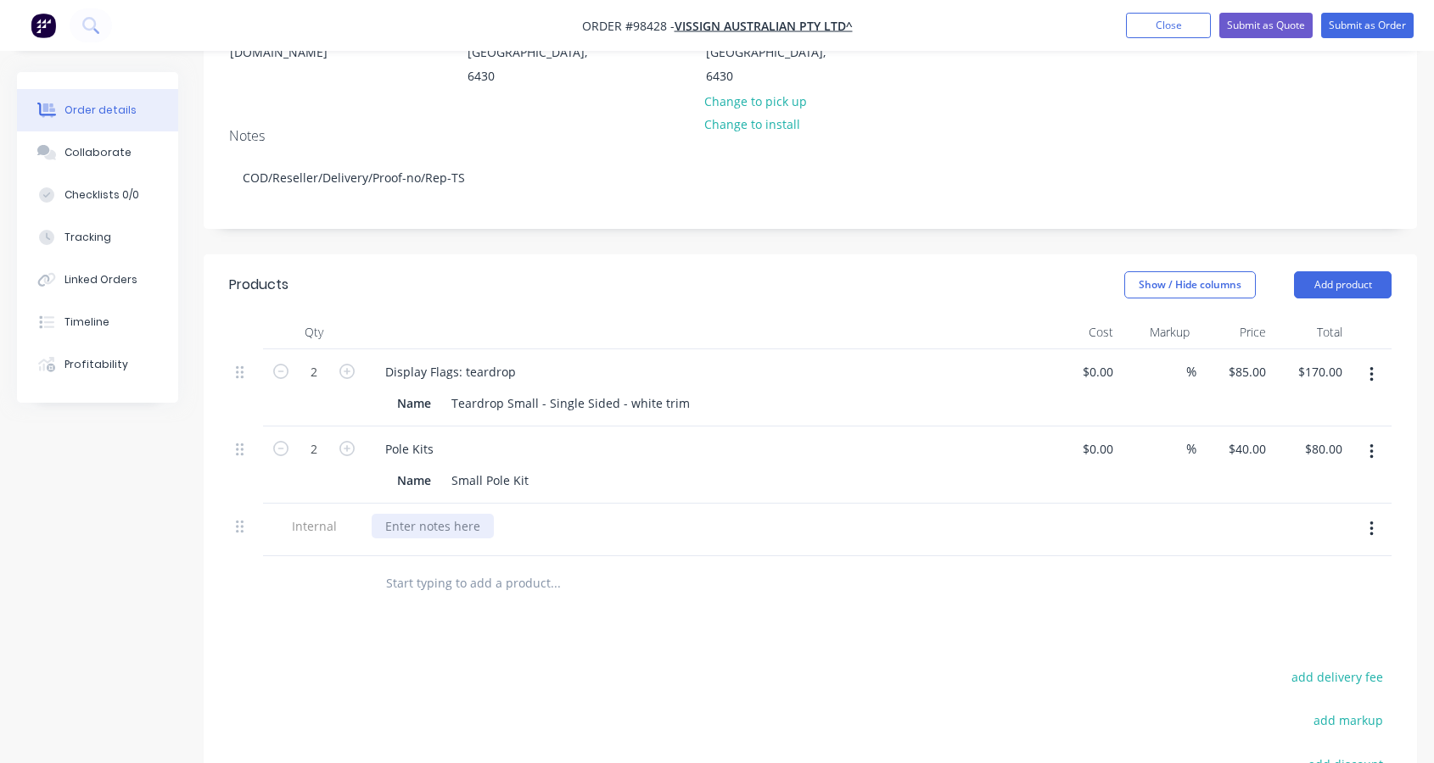
click at [426, 514] on div at bounding box center [433, 526] width 122 height 25
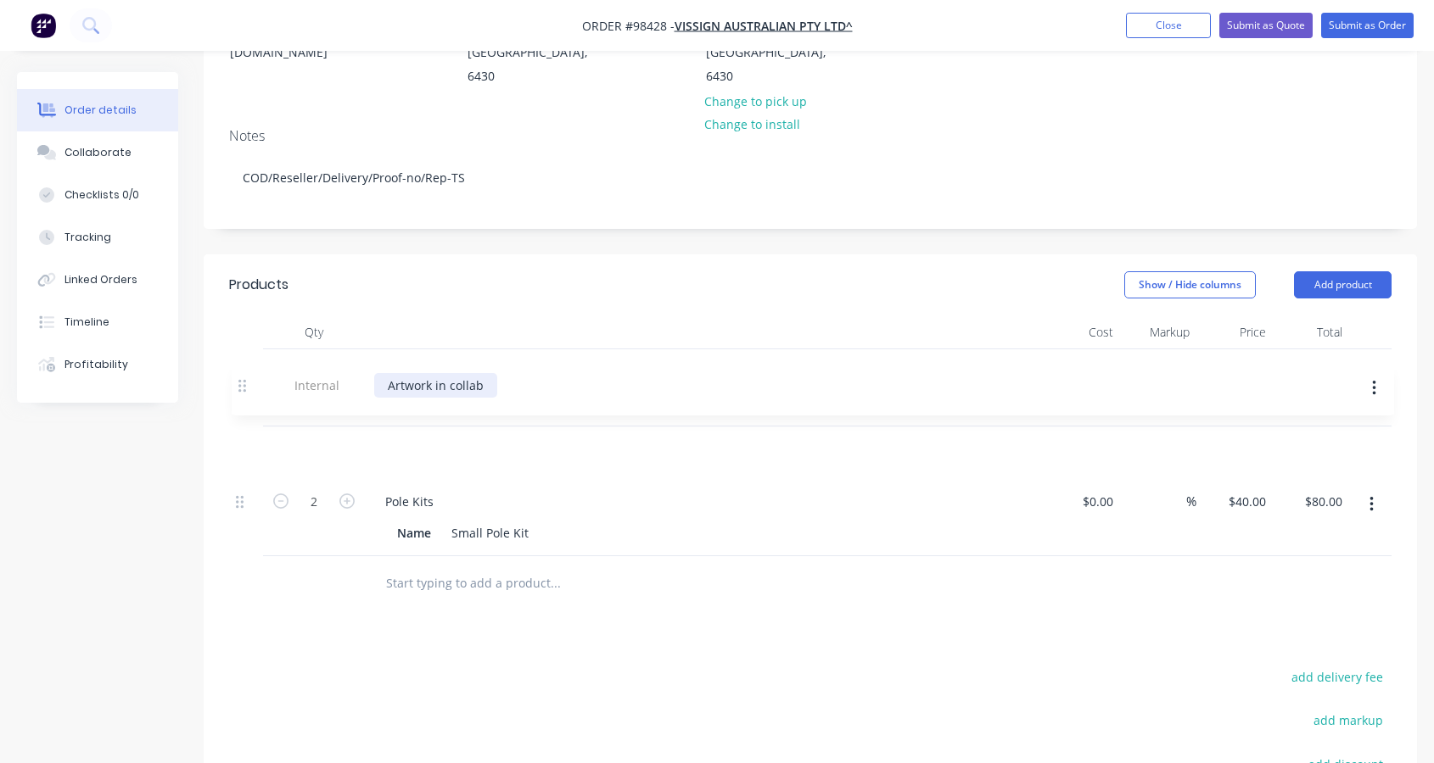
drag, startPoint x: 237, startPoint y: 487, endPoint x: 236, endPoint y: 383, distance: 103.5
click at [237, 383] on div "2 Display Flags: teardrop Name Teardrop Small - Single Sided - white trim $0.00…" at bounding box center [810, 452] width 1162 height 207
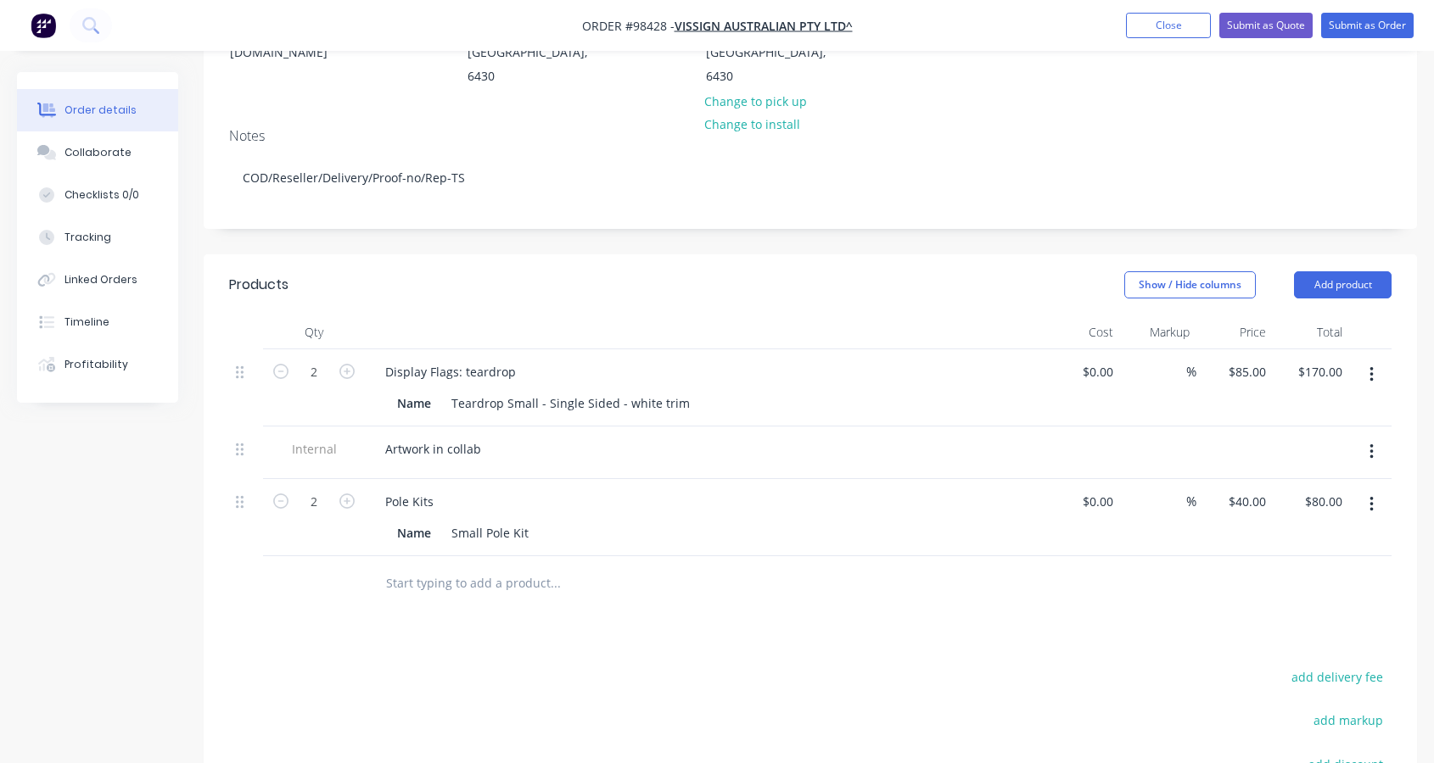
click at [456, 567] on input "text" at bounding box center [554, 584] width 339 height 34
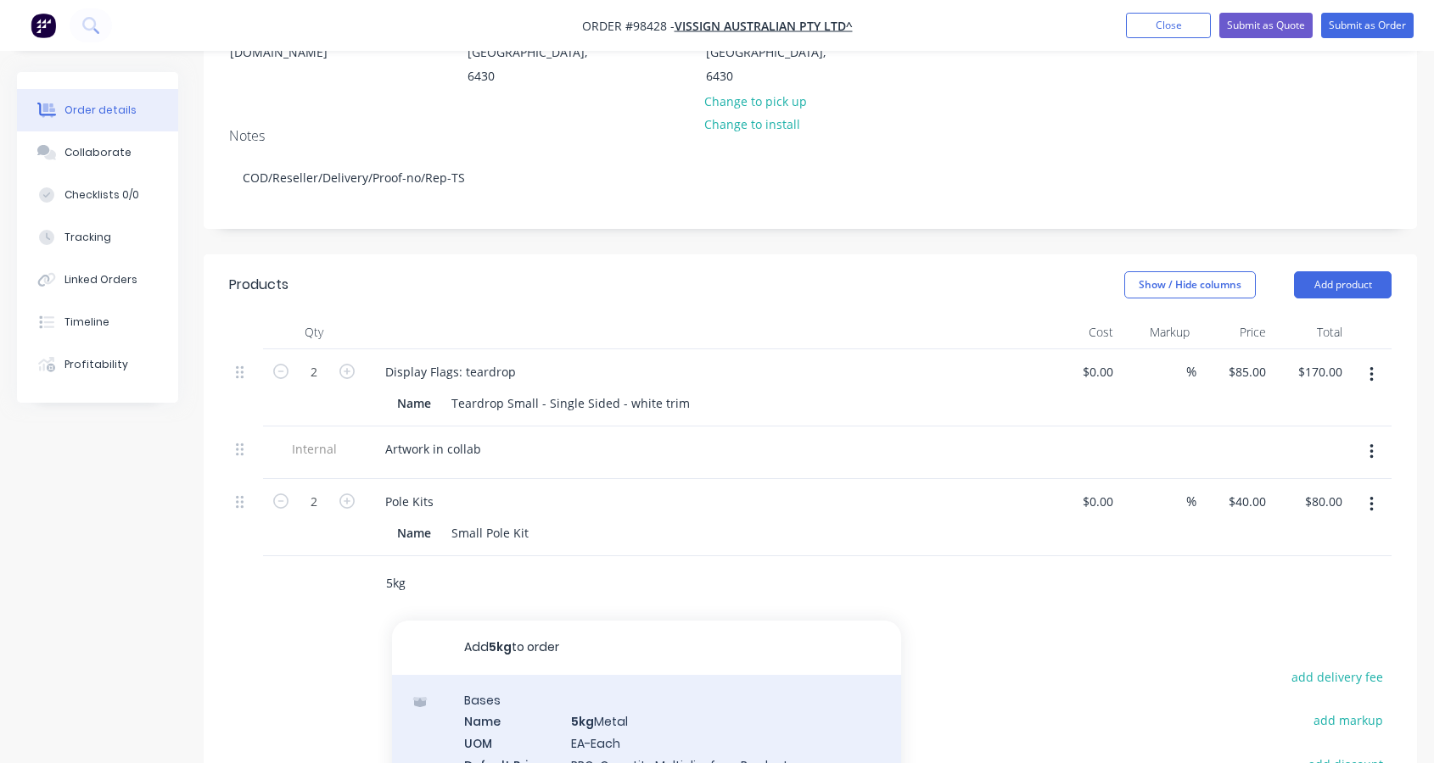
type input "5kg"
click at [678, 707] on div "Bases Name 5kg Metal UOM EA-Each Default Price Quantity Calculation PPQ-Quantit…" at bounding box center [646, 761] width 509 height 172
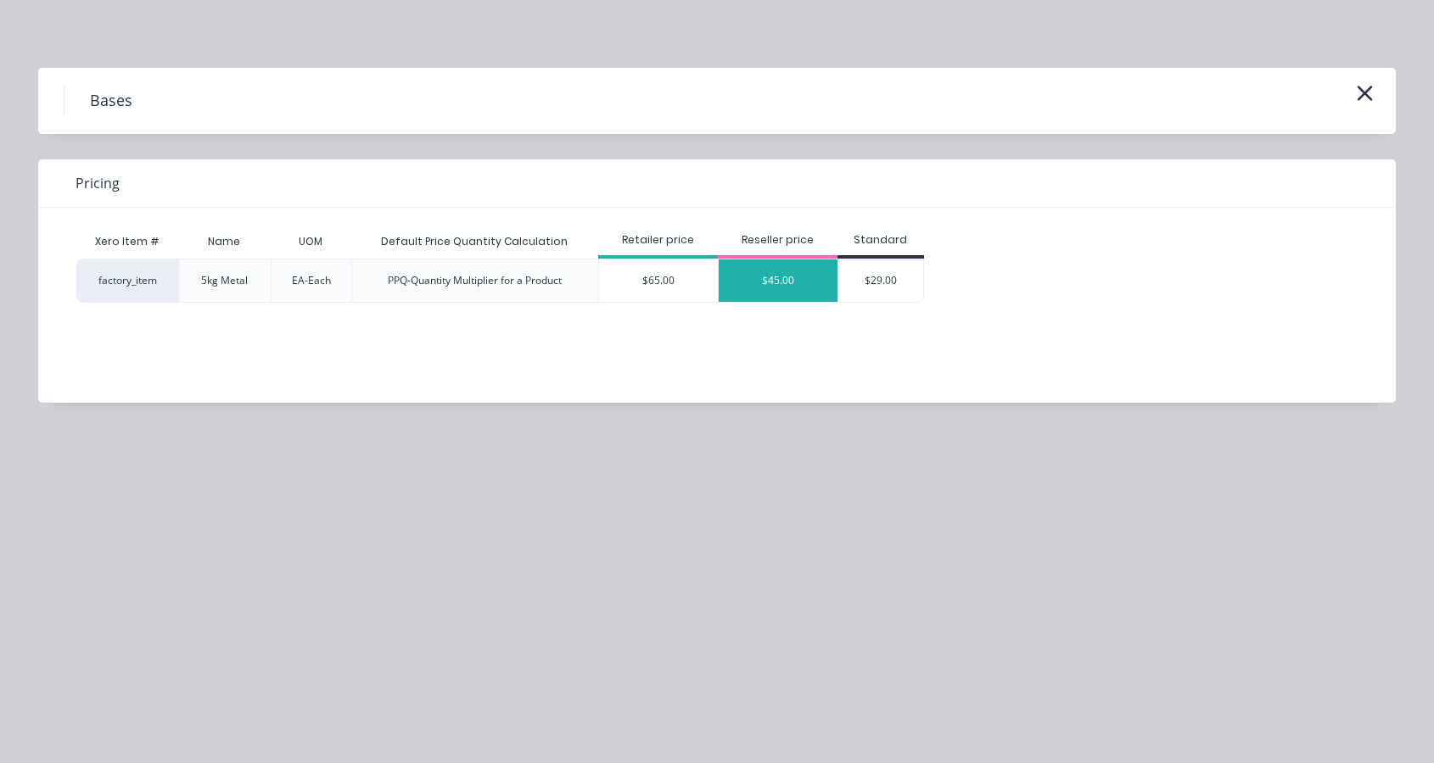
click at [766, 282] on div "$45.00" at bounding box center [777, 281] width 119 height 42
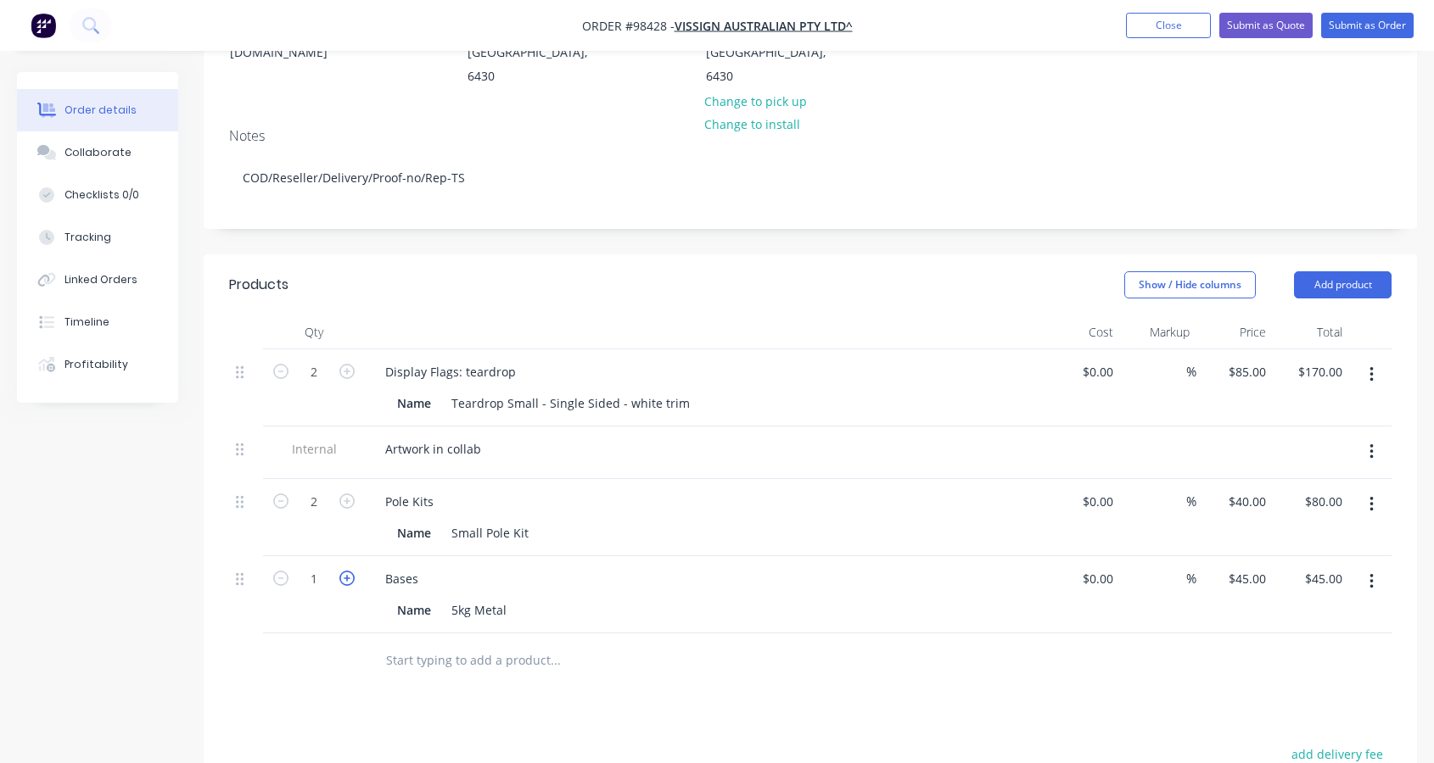
click at [352, 571] on icon "button" at bounding box center [346, 578] width 15 height 15
type input "2"
type input "$90.00"
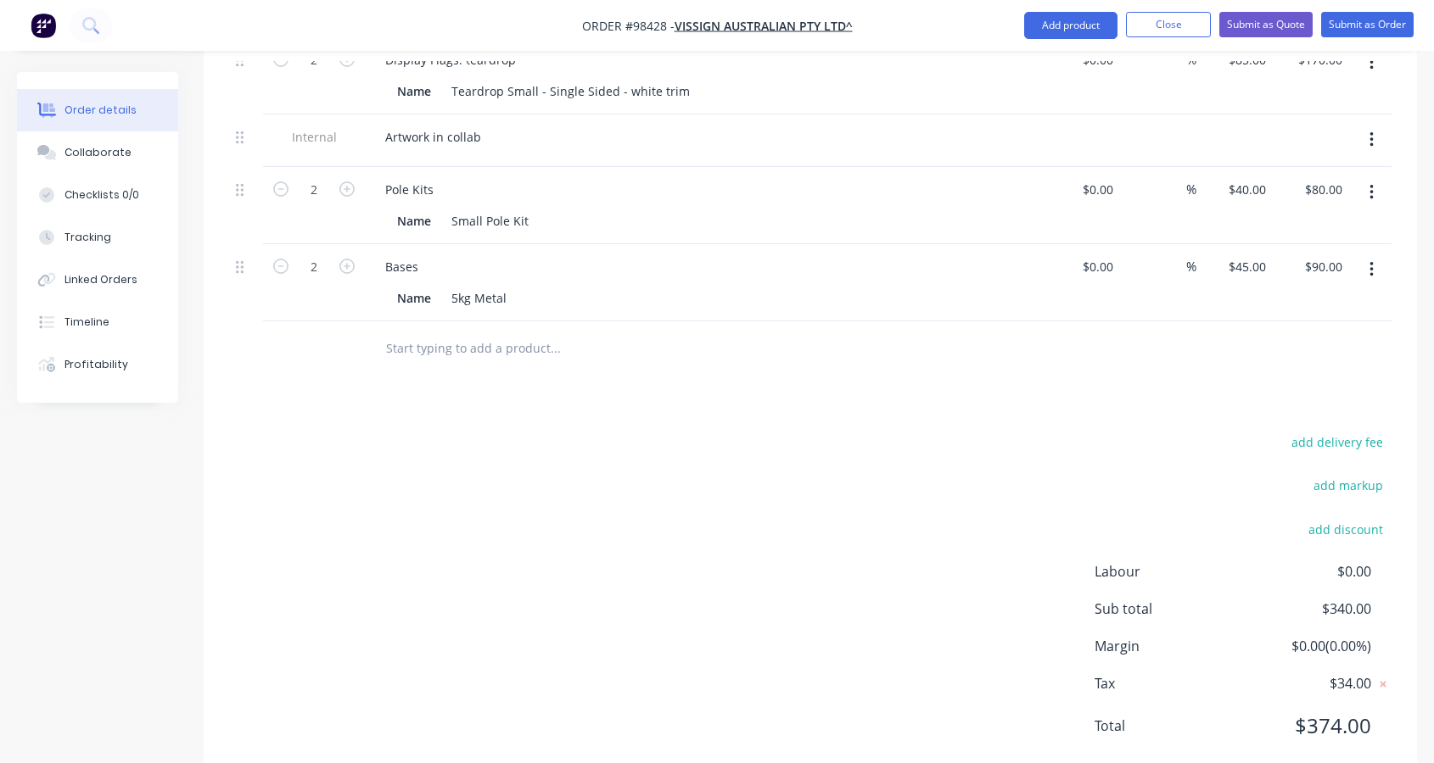
scroll to position [287, 0]
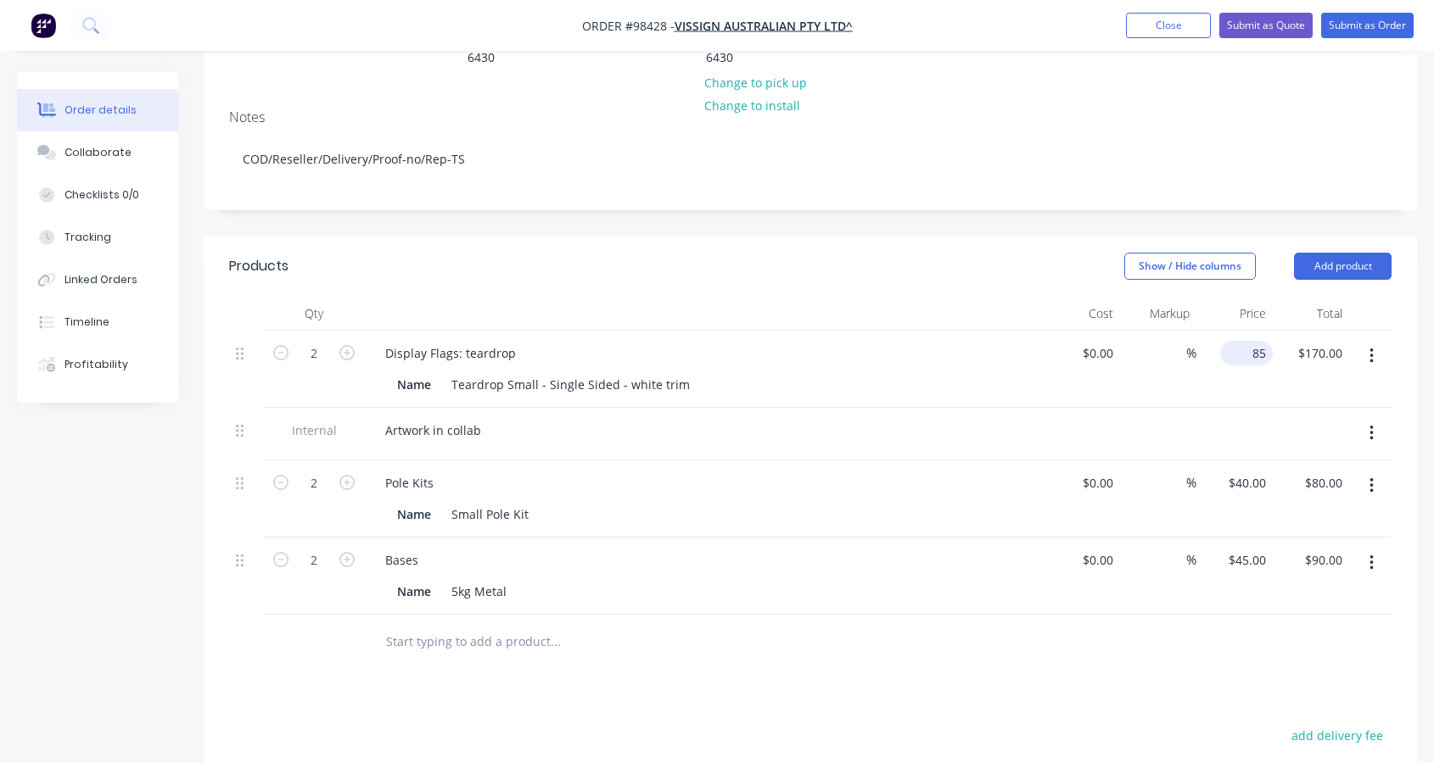
click at [1246, 341] on div "85 $85.00" at bounding box center [1246, 353] width 53 height 25
type input "6"
type input "$80.00"
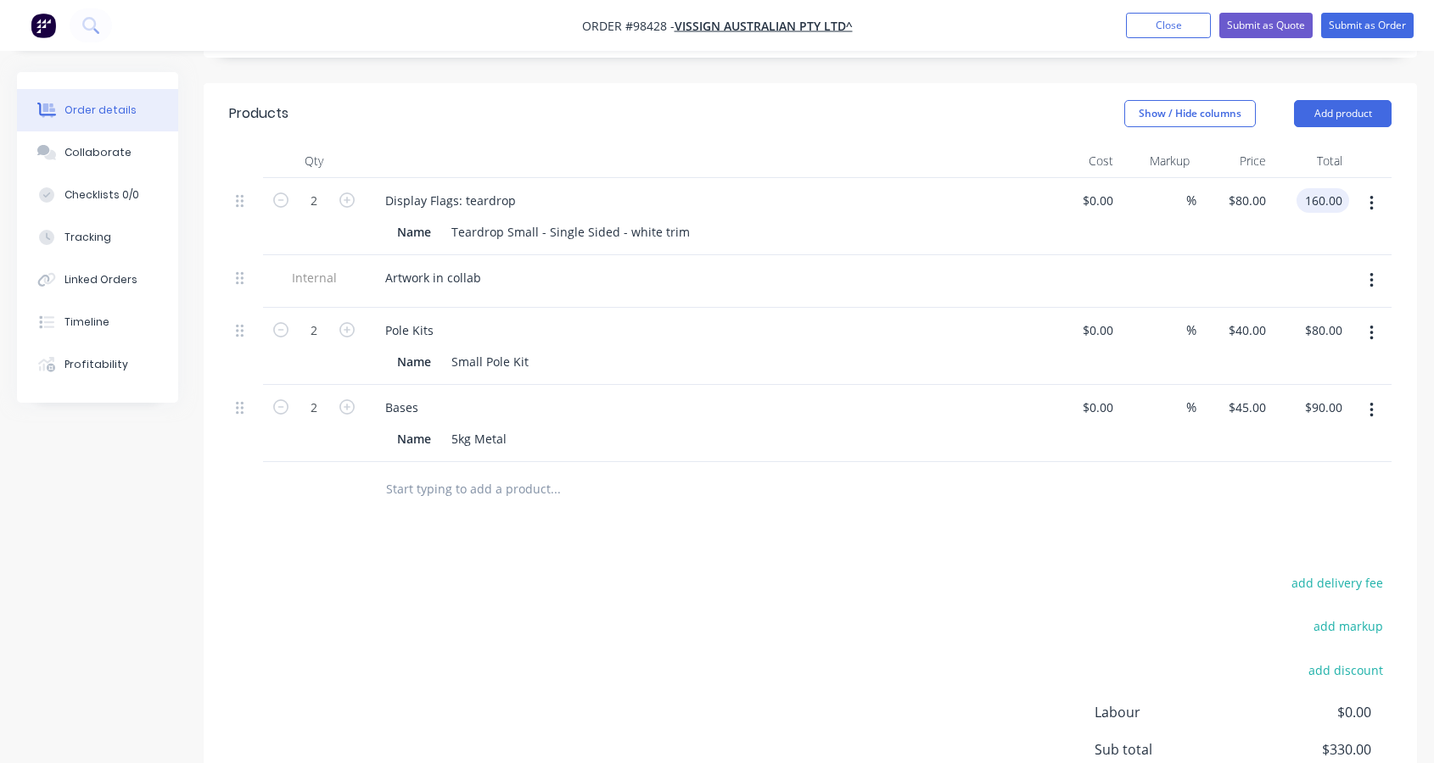
scroll to position [440, 0]
type input "$160.00"
click at [467, 426] on div "5kg Metal" at bounding box center [478, 438] width 69 height 25
click at [1371, 402] on icon "button" at bounding box center [1370, 409] width 3 height 15
click at [1306, 544] on div "Delete" at bounding box center [1310, 556] width 131 height 25
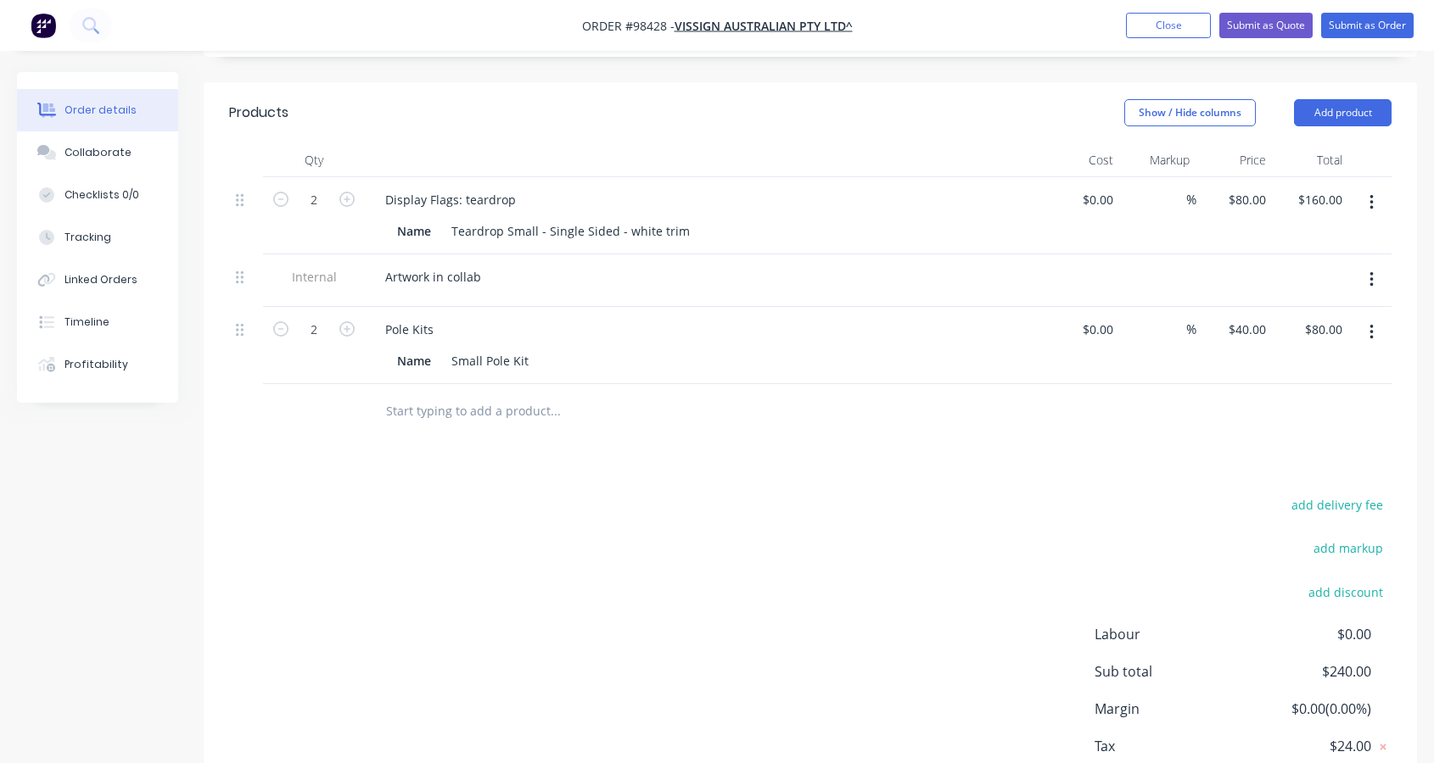
click at [482, 394] on input "text" at bounding box center [554, 411] width 339 height 34
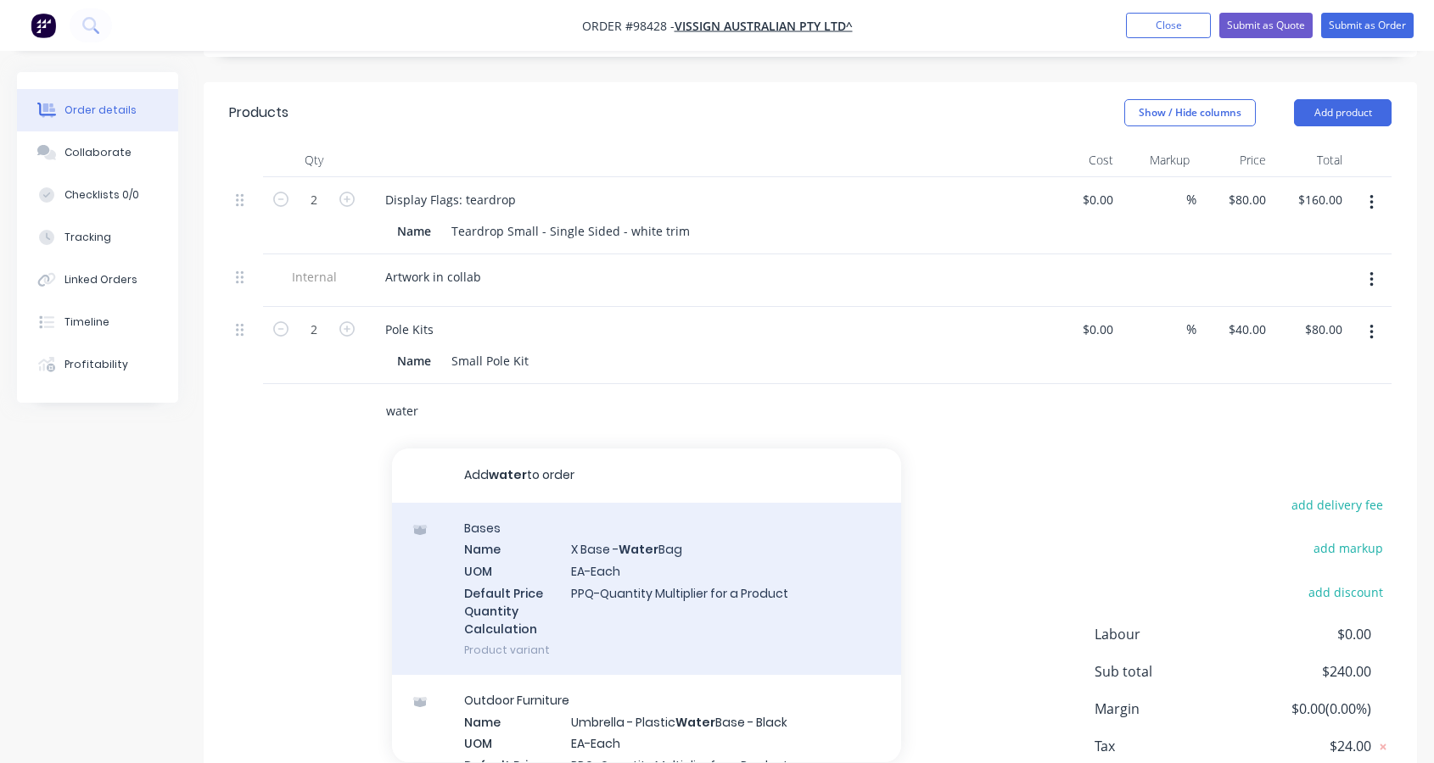
type input "water"
click at [668, 551] on div "Bases Name X Base - Water Bag UOM EA-Each Default Price Quantity Calculation PP…" at bounding box center [646, 589] width 509 height 172
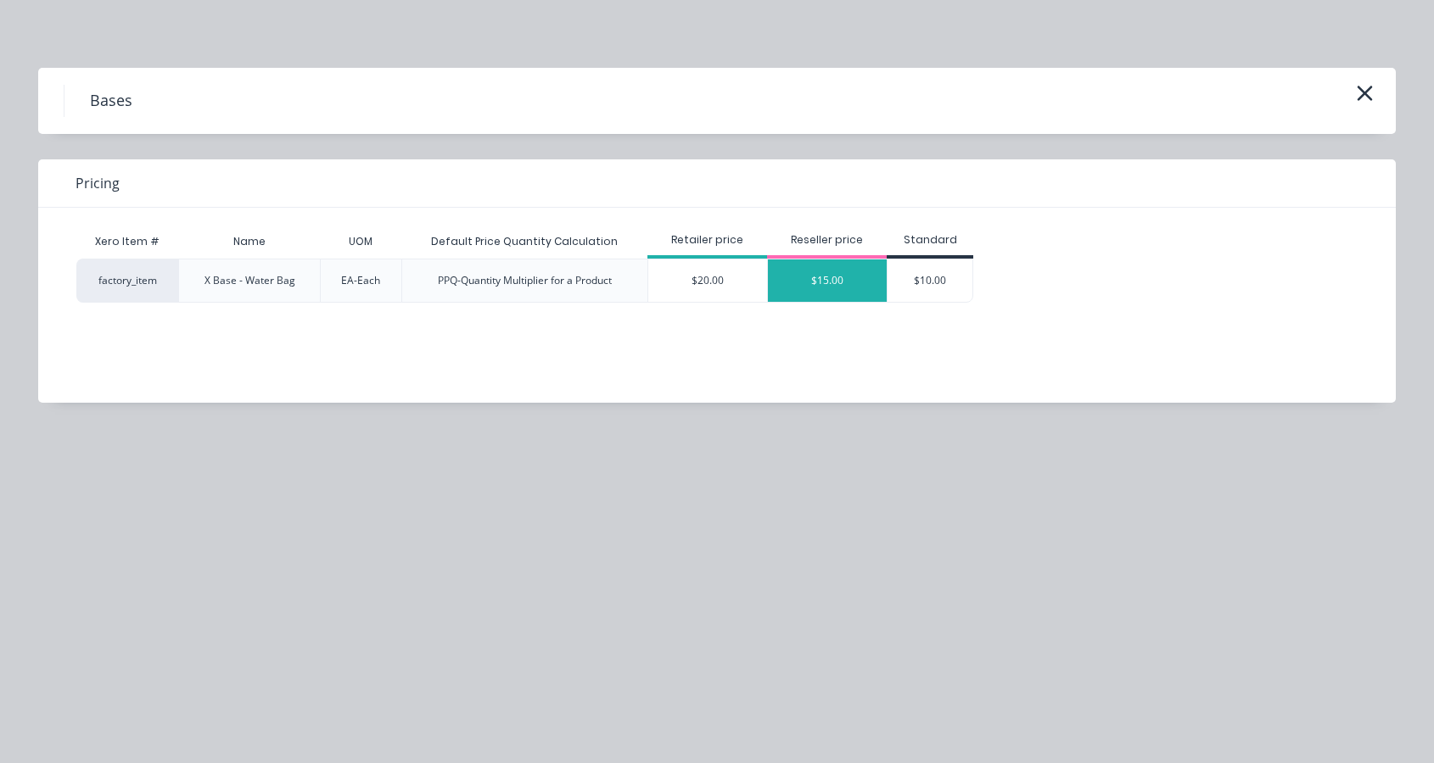
click at [814, 279] on div "$15.00" at bounding box center [827, 281] width 119 height 42
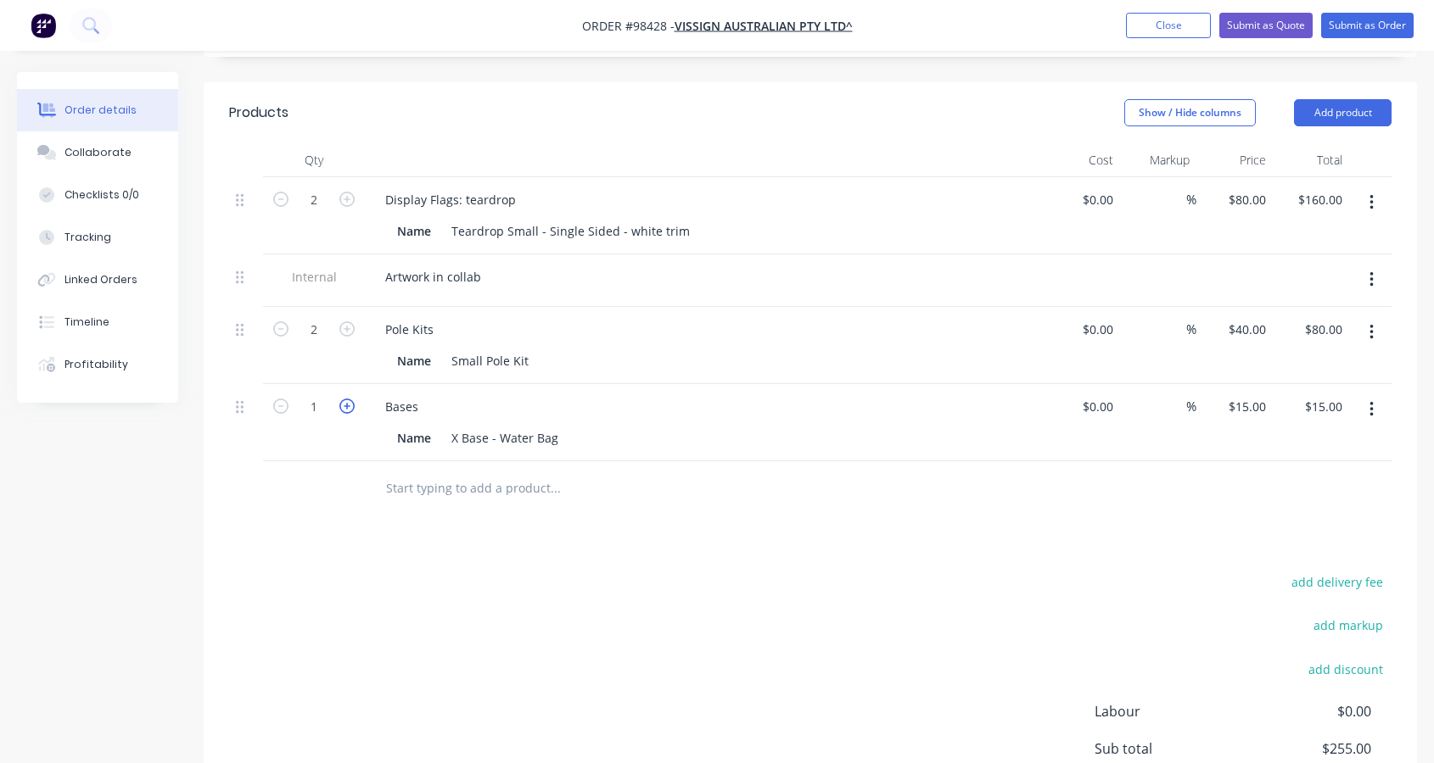
click at [346, 399] on icon "button" at bounding box center [346, 406] width 15 height 15
type input "2"
type input "$30.00"
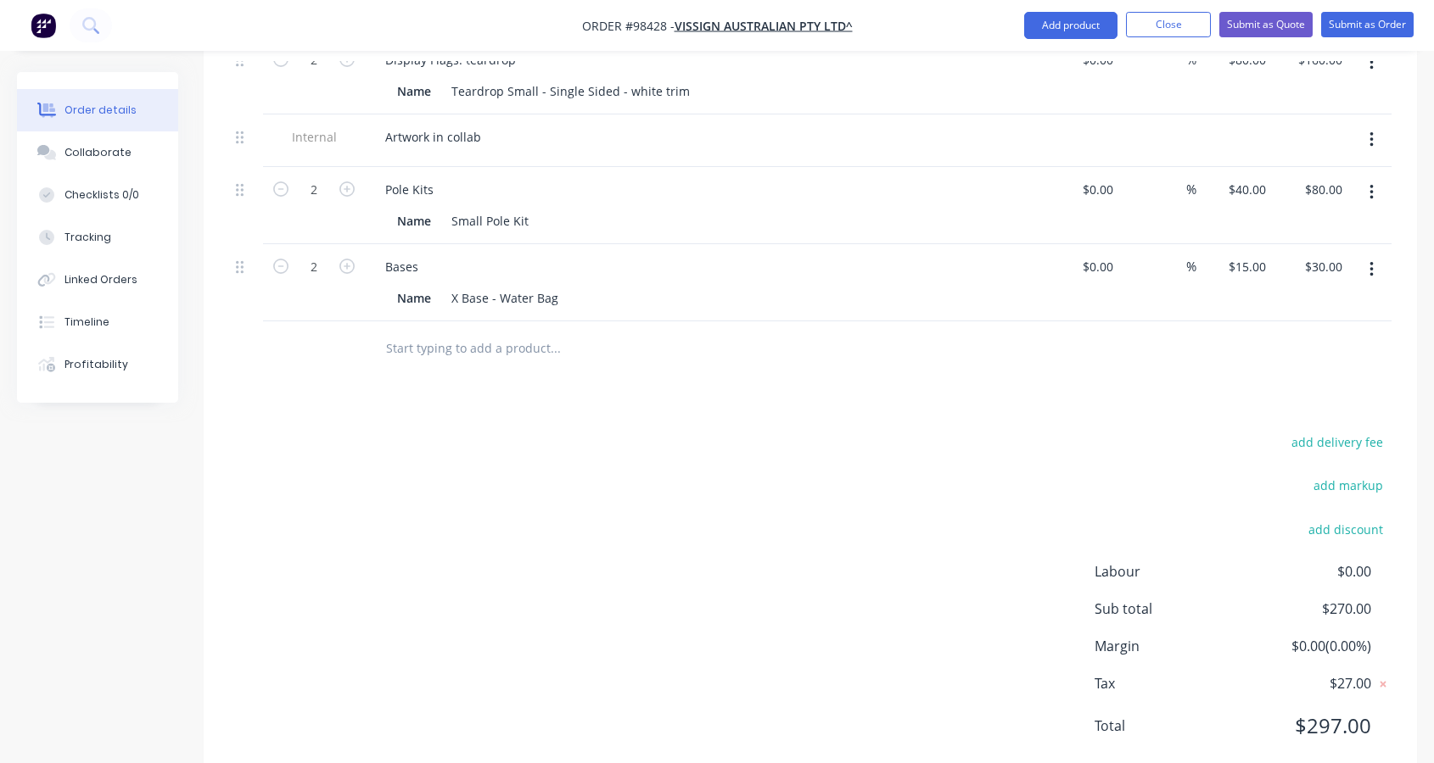
scroll to position [584, 0]
click at [437, 327] on input "text" at bounding box center [554, 344] width 339 height 34
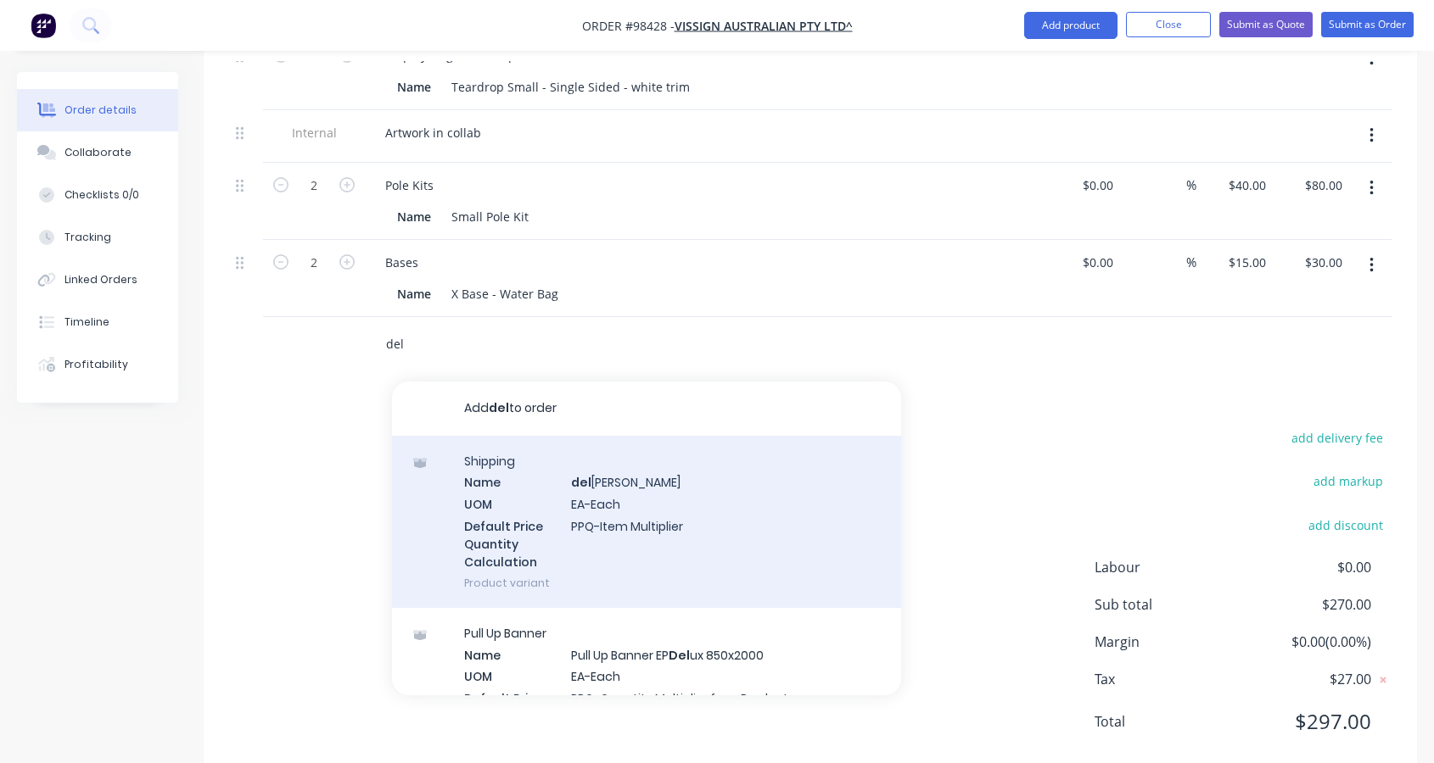
type input "del"
click at [674, 456] on div "Shipping Name del [PERSON_NAME] UOM EA-Each Default Price Quantity Calculation …" at bounding box center [646, 522] width 509 height 172
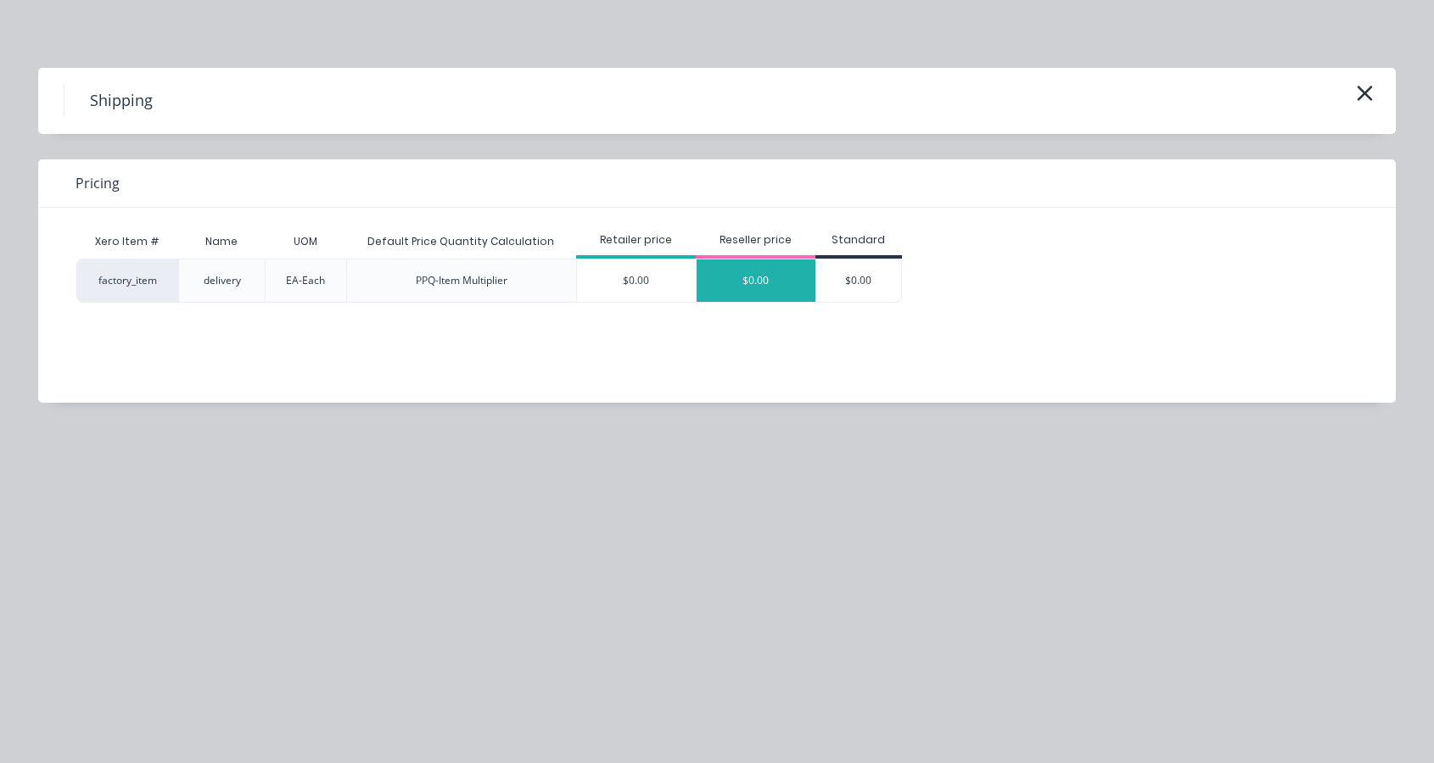
click at [730, 281] on div "$0.00" at bounding box center [755, 281] width 119 height 42
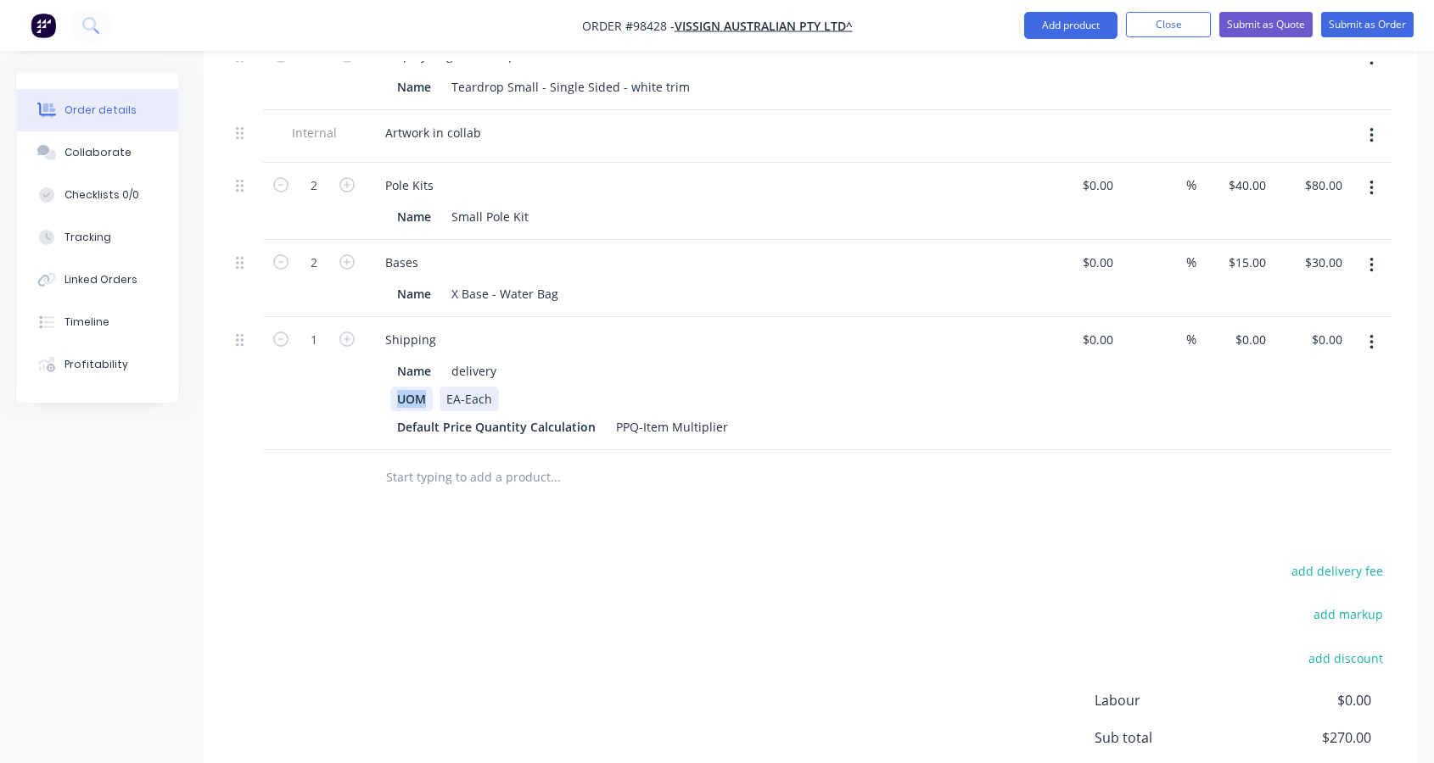
drag, startPoint x: 394, startPoint y: 356, endPoint x: 490, endPoint y: 366, distance: 97.2
click at [490, 387] on div "UOM EA-Each" at bounding box center [700, 399] width 621 height 25
drag, startPoint x: 522, startPoint y: 360, endPoint x: 474, endPoint y: 361, distance: 47.5
click at [469, 387] on div "EA-Each" at bounding box center [498, 399] width 59 height 25
drag, startPoint x: 394, startPoint y: 383, endPoint x: 607, endPoint y: 393, distance: 214.0
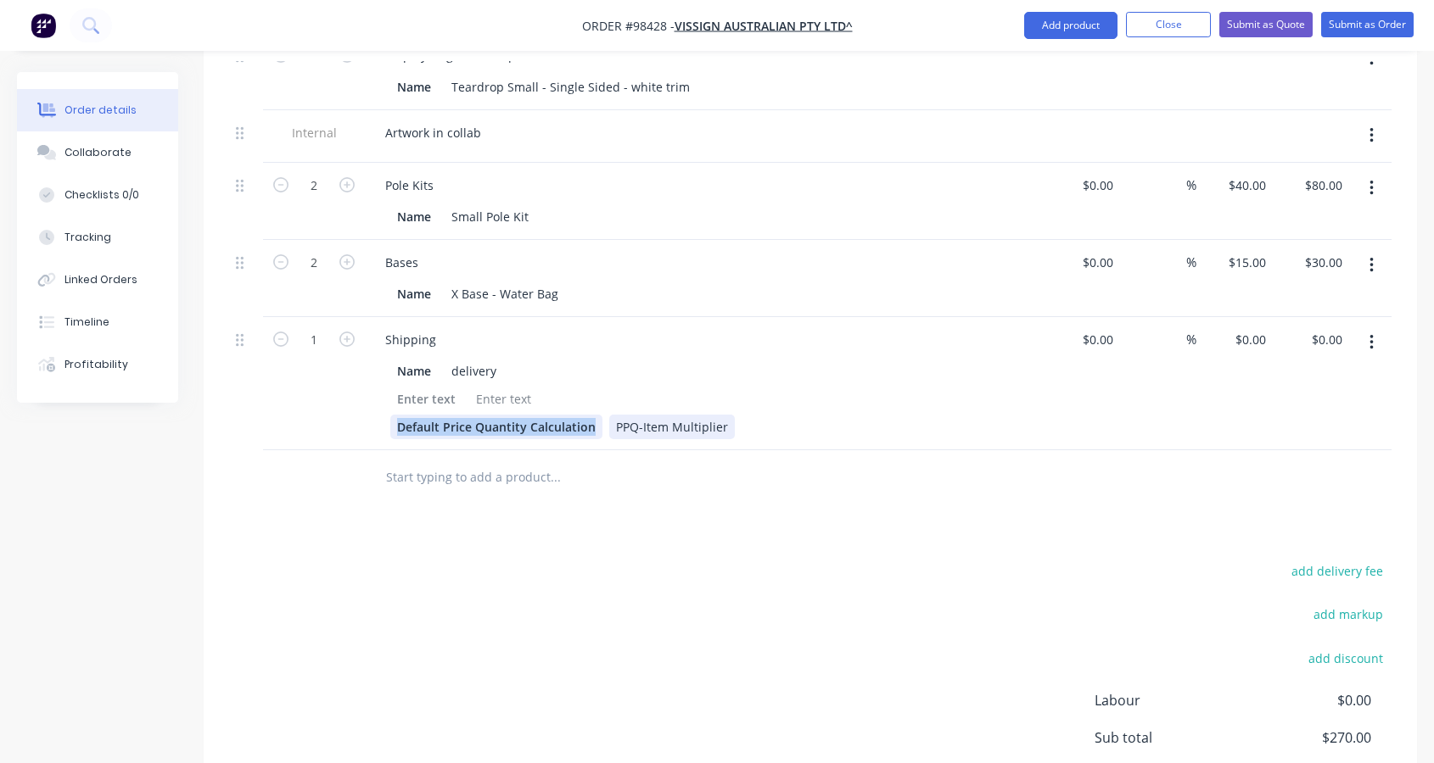
click at [607, 415] on div "Default Price Quantity Calculation PPQ-Item Multiplier" at bounding box center [700, 427] width 621 height 25
drag, startPoint x: 474, startPoint y: 384, endPoint x: 618, endPoint y: 392, distance: 143.6
click at [618, 415] on div "PPQ-Item Multiplier" at bounding box center [700, 427] width 621 height 25
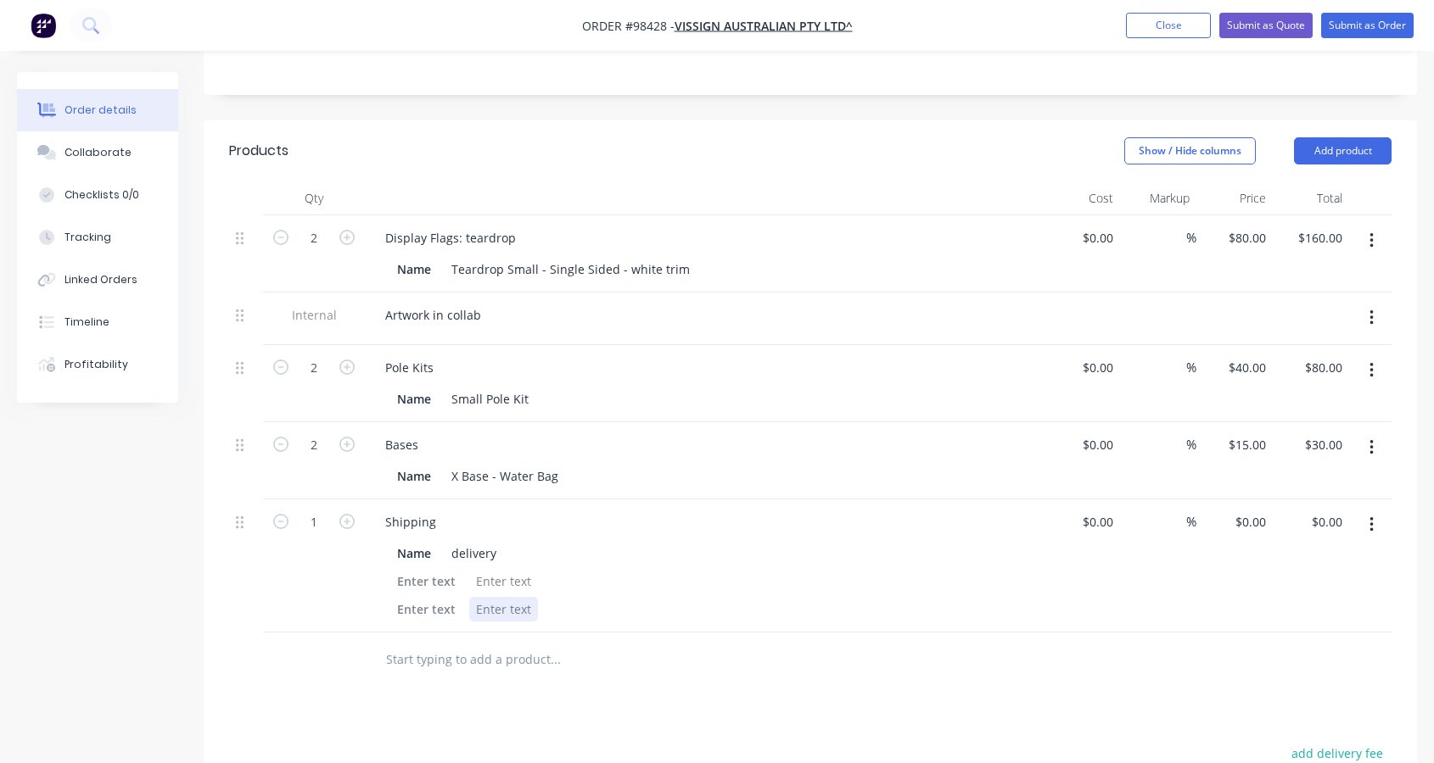
scroll to position [0, 0]
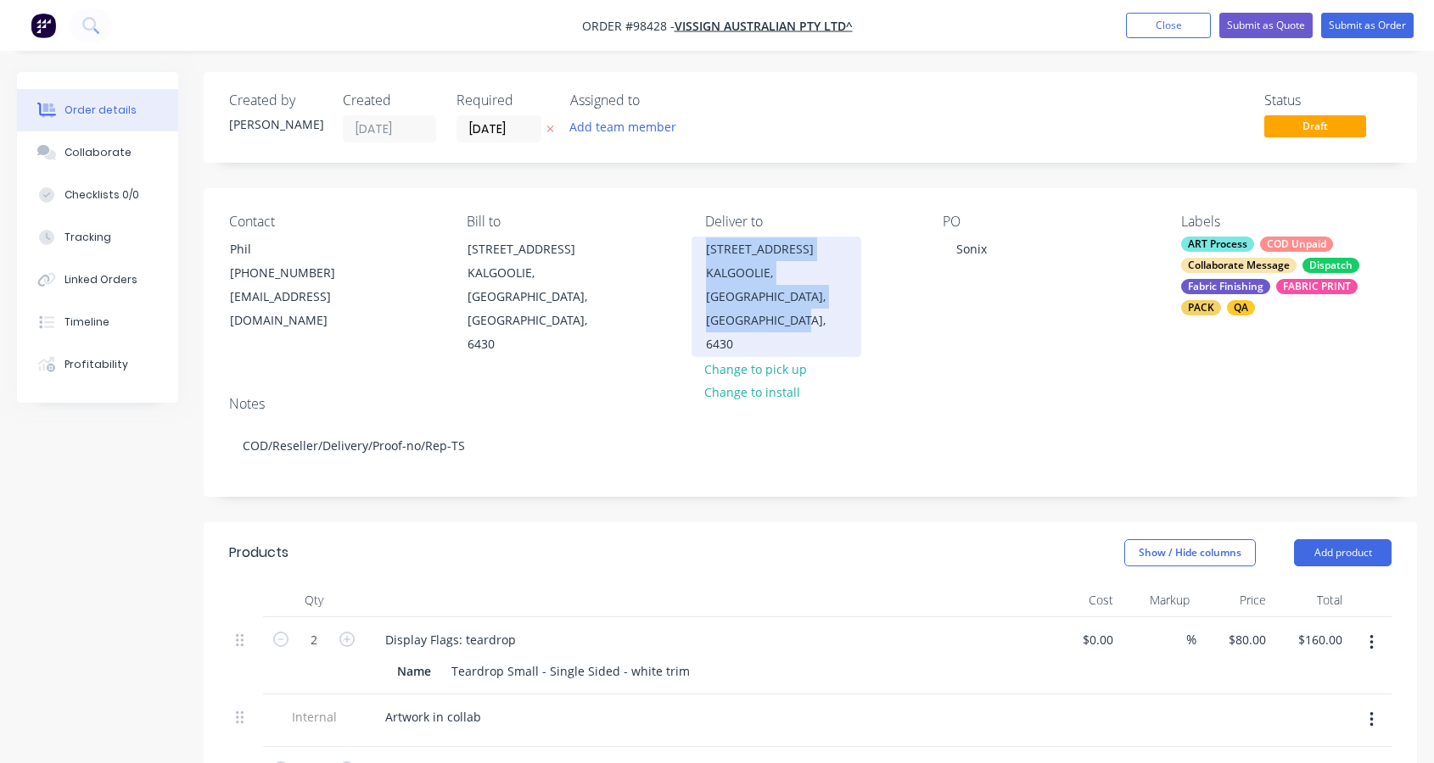
drag, startPoint x: 707, startPoint y: 252, endPoint x: 859, endPoint y: 297, distance: 159.2
click at [859, 297] on div "[STREET_ADDRESS]" at bounding box center [776, 297] width 170 height 120
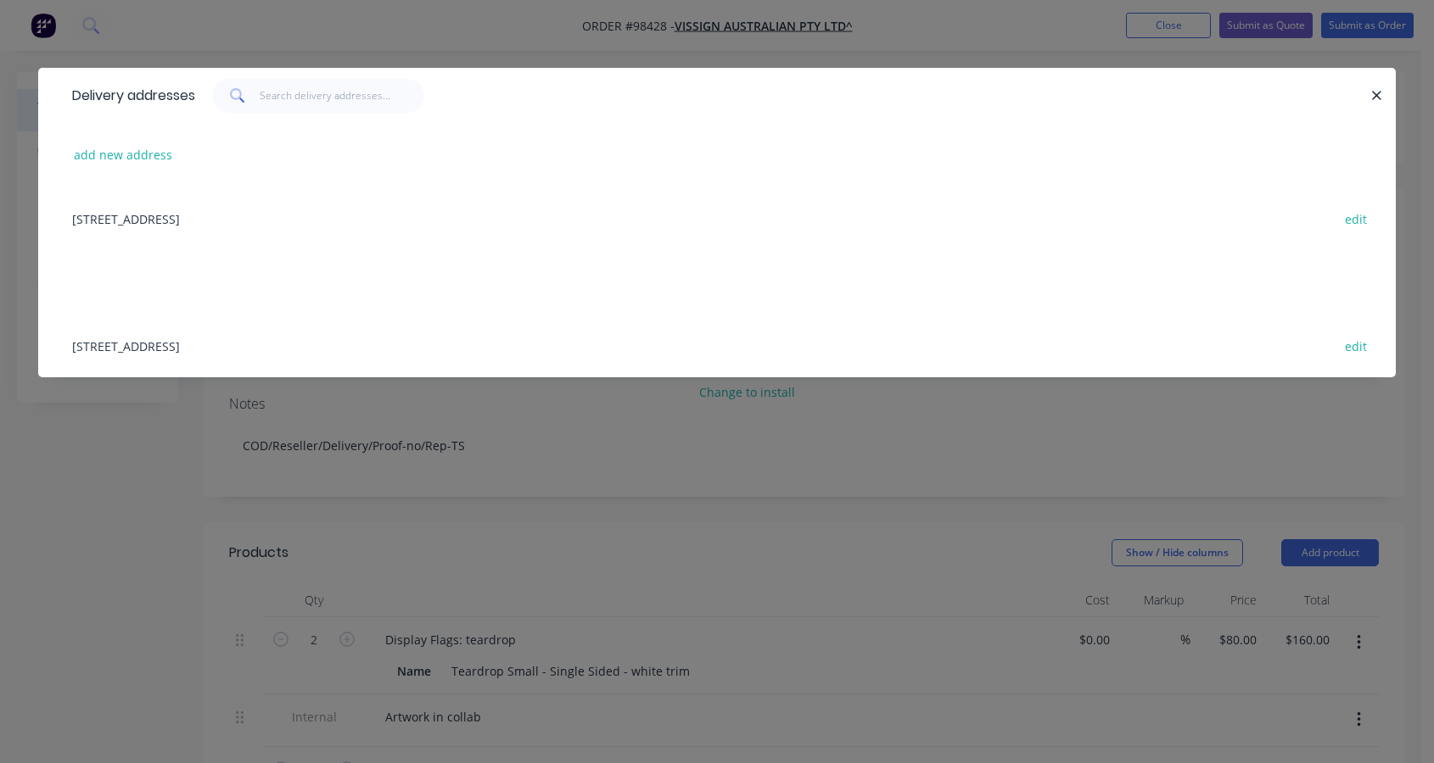
drag, startPoint x: 71, startPoint y: 216, endPoint x: 472, endPoint y: 222, distance: 400.4
click at [472, 222] on div "[STREET_ADDRESS] edit" at bounding box center [717, 219] width 1306 height 64
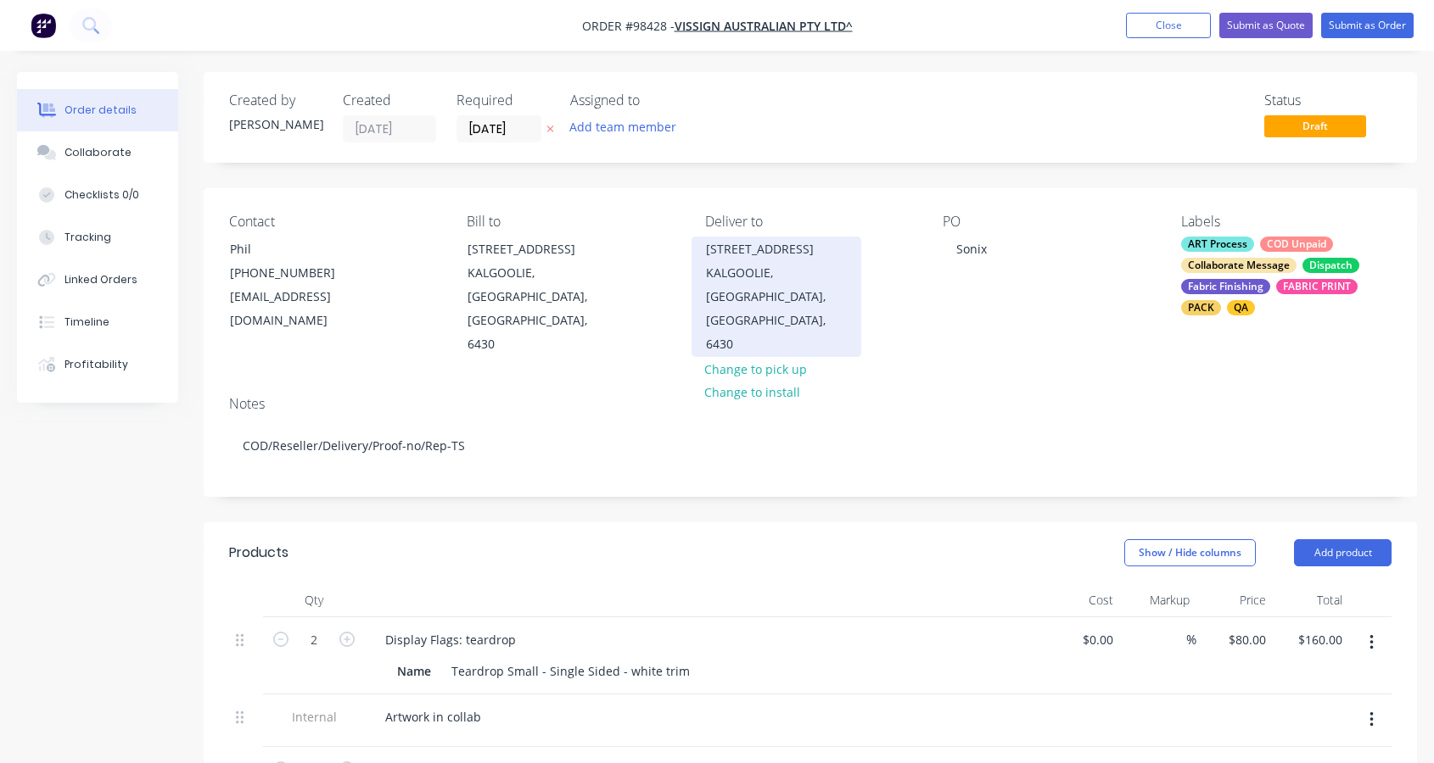
drag, startPoint x: 452, startPoint y: 220, endPoint x: 736, endPoint y: 282, distance: 291.0
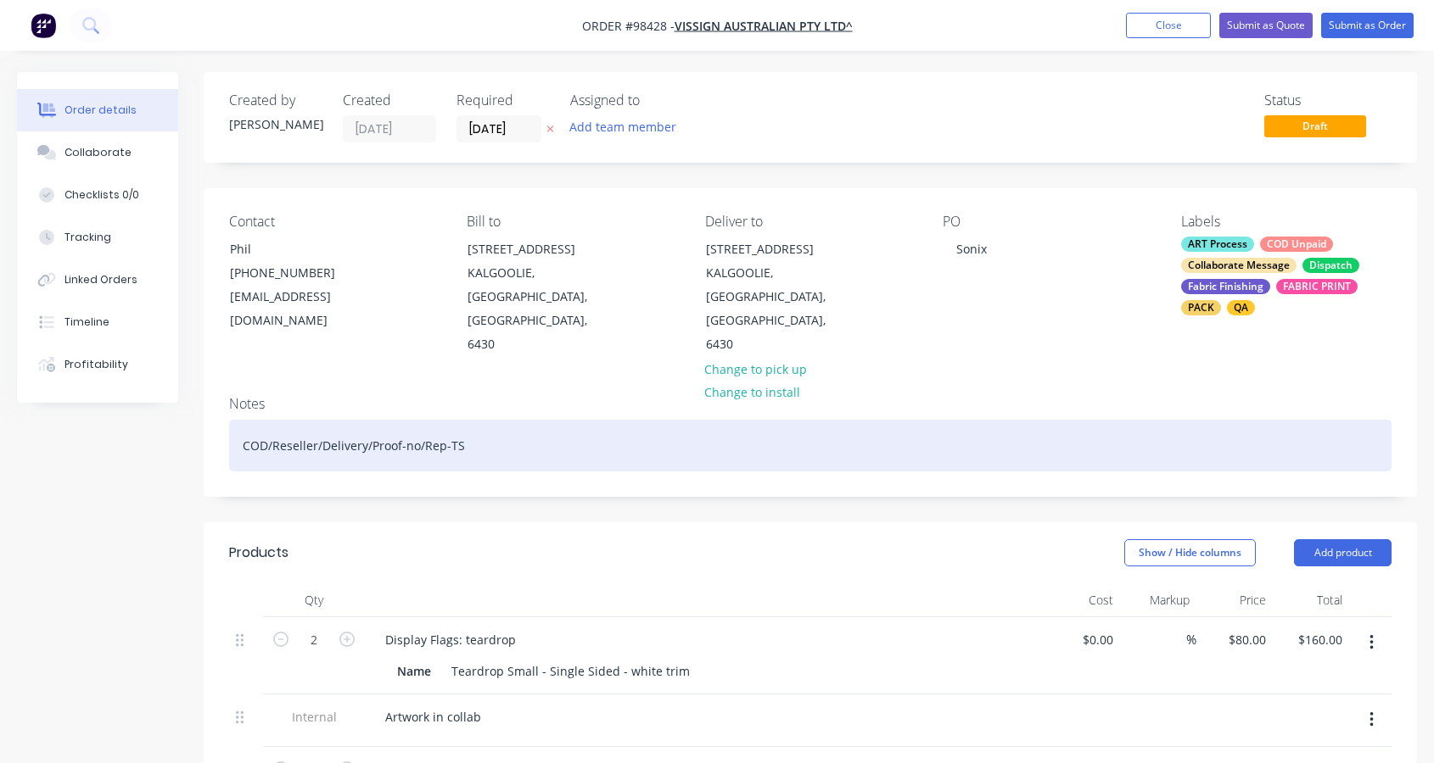
drag, startPoint x: 736, startPoint y: 282, endPoint x: 850, endPoint y: 389, distance: 156.0
copy div "KALGOOLIE"
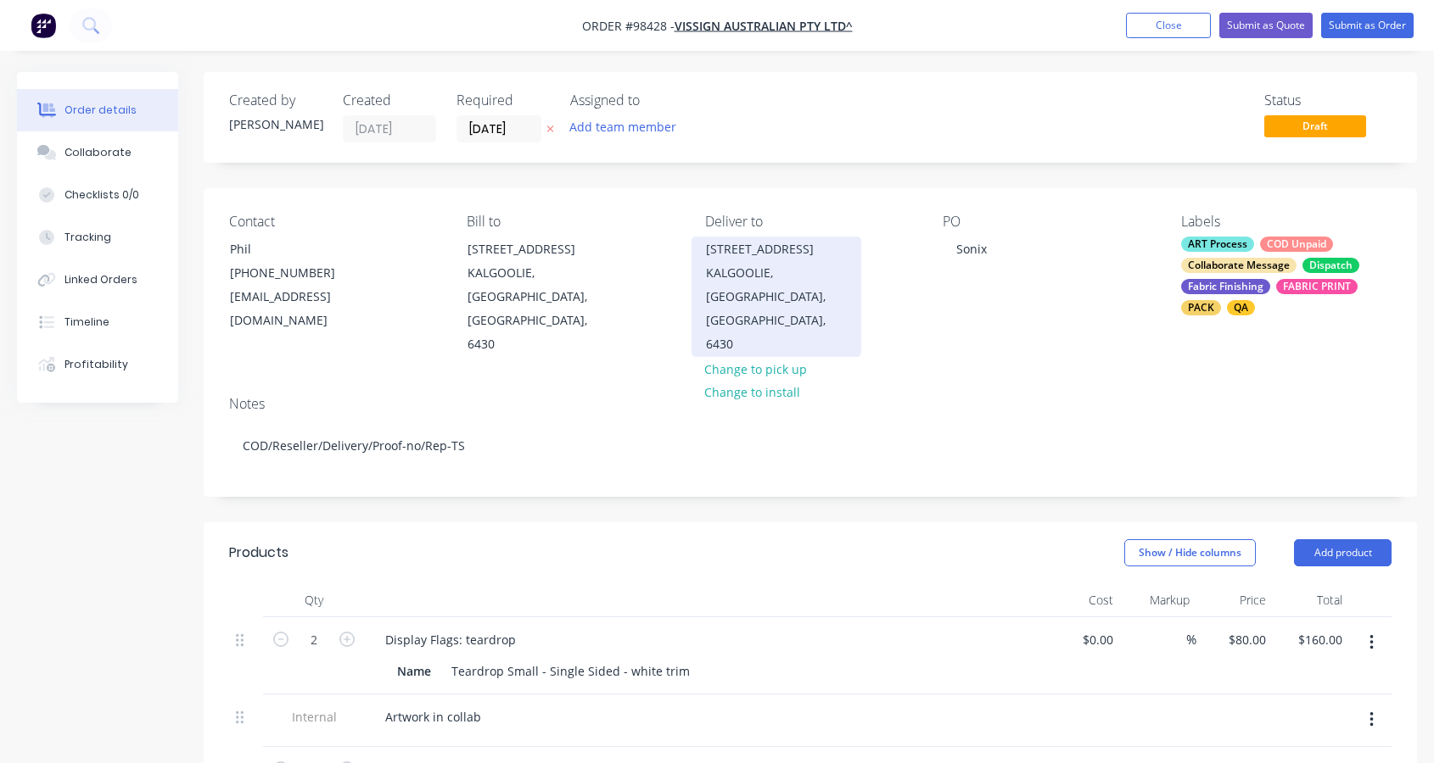
click at [707, 250] on div "[STREET_ADDRESS]" at bounding box center [776, 250] width 141 height 24
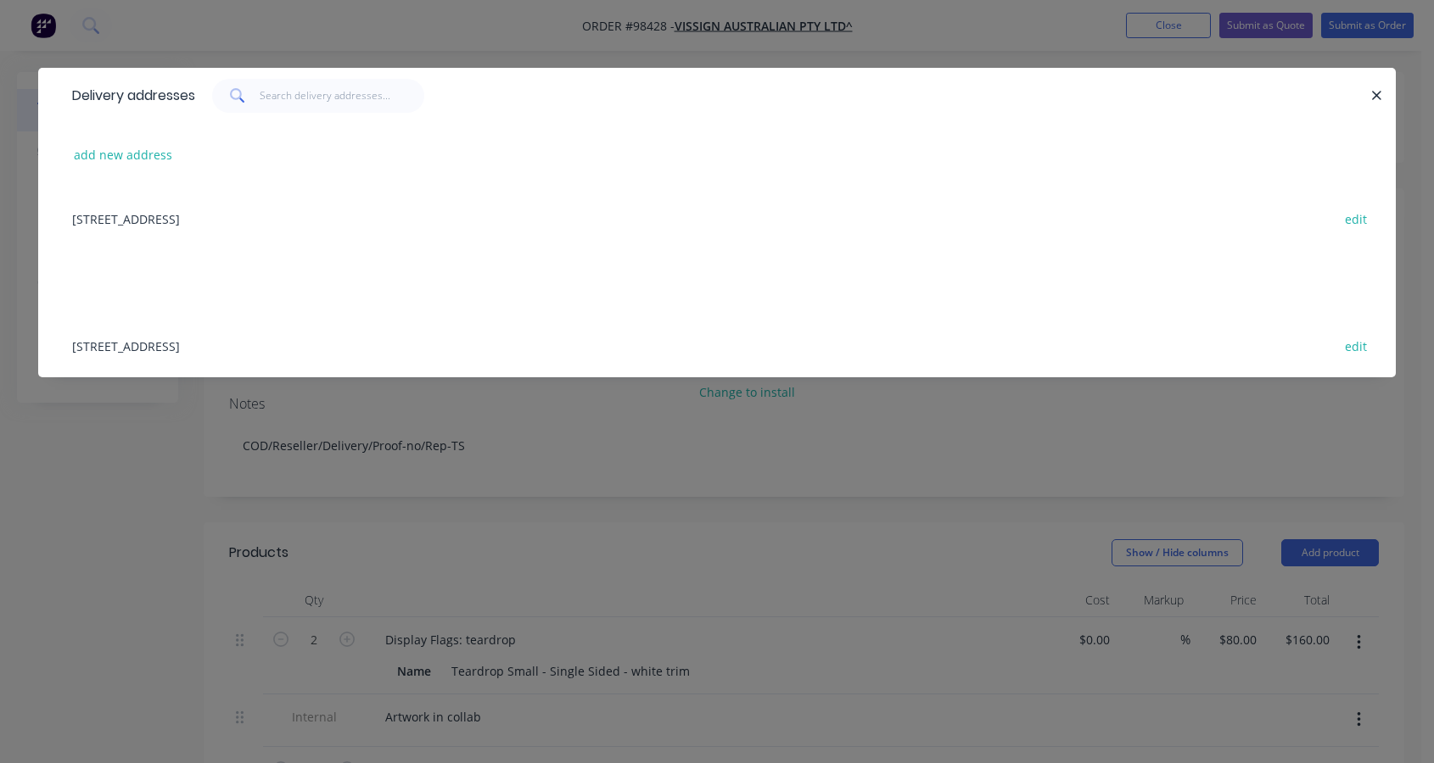
click at [707, 250] on div "[STREET_ADDRESS] edit" at bounding box center [717, 219] width 1306 height 64
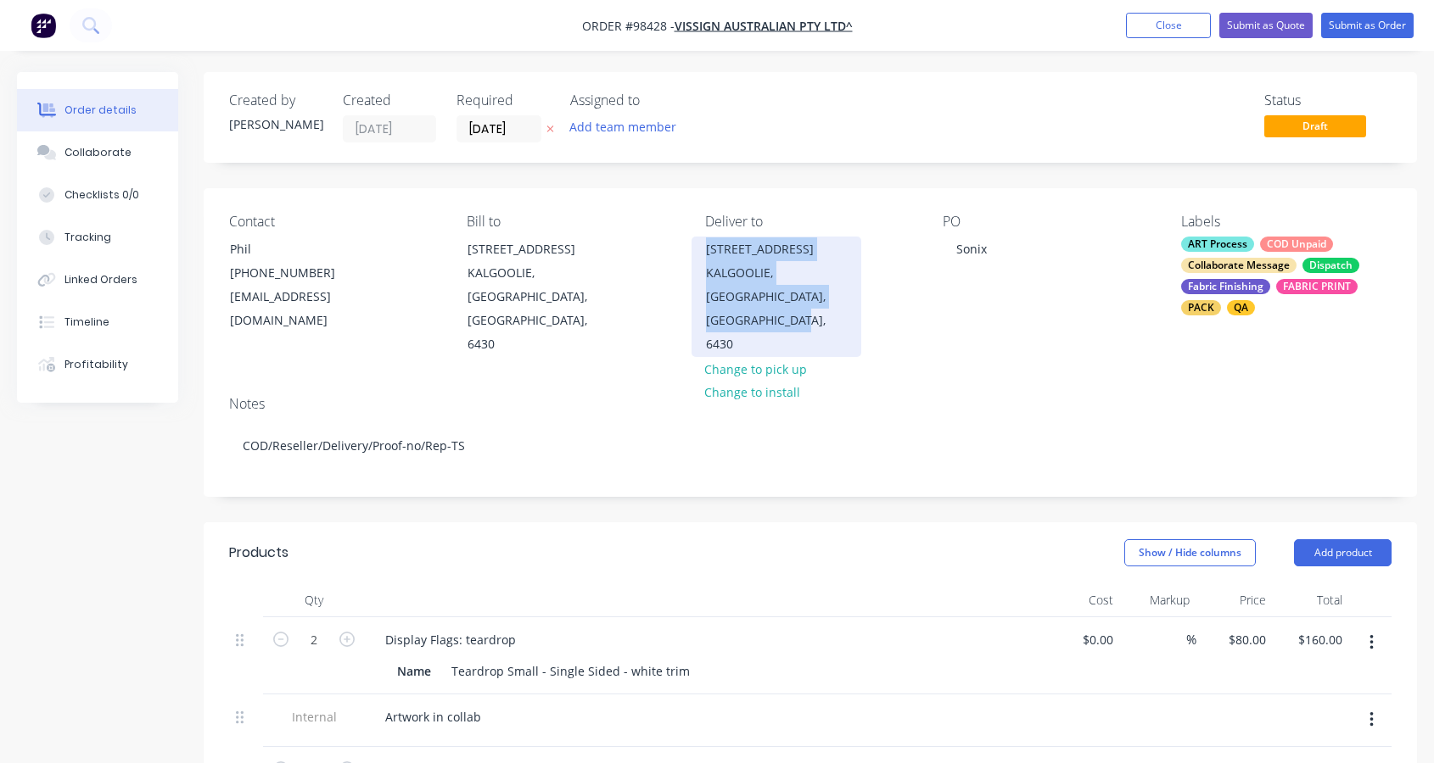
drag, startPoint x: 706, startPoint y: 249, endPoint x: 848, endPoint y: 295, distance: 149.7
click at [848, 295] on div "[STREET_ADDRESS]" at bounding box center [776, 297] width 170 height 120
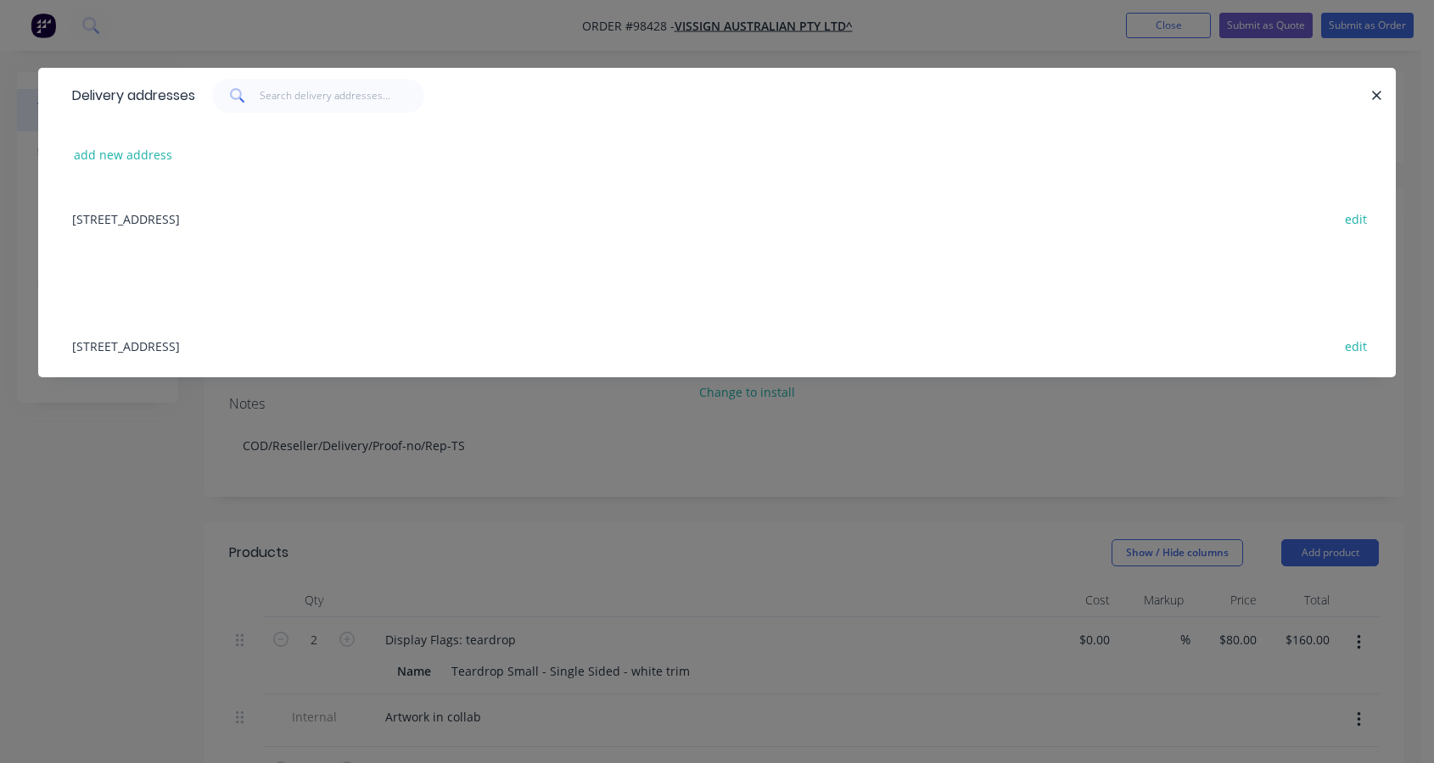
drag, startPoint x: 405, startPoint y: 347, endPoint x: 662, endPoint y: 293, distance: 262.7
click at [1372, 96] on icon "button" at bounding box center [1376, 95] width 11 height 15
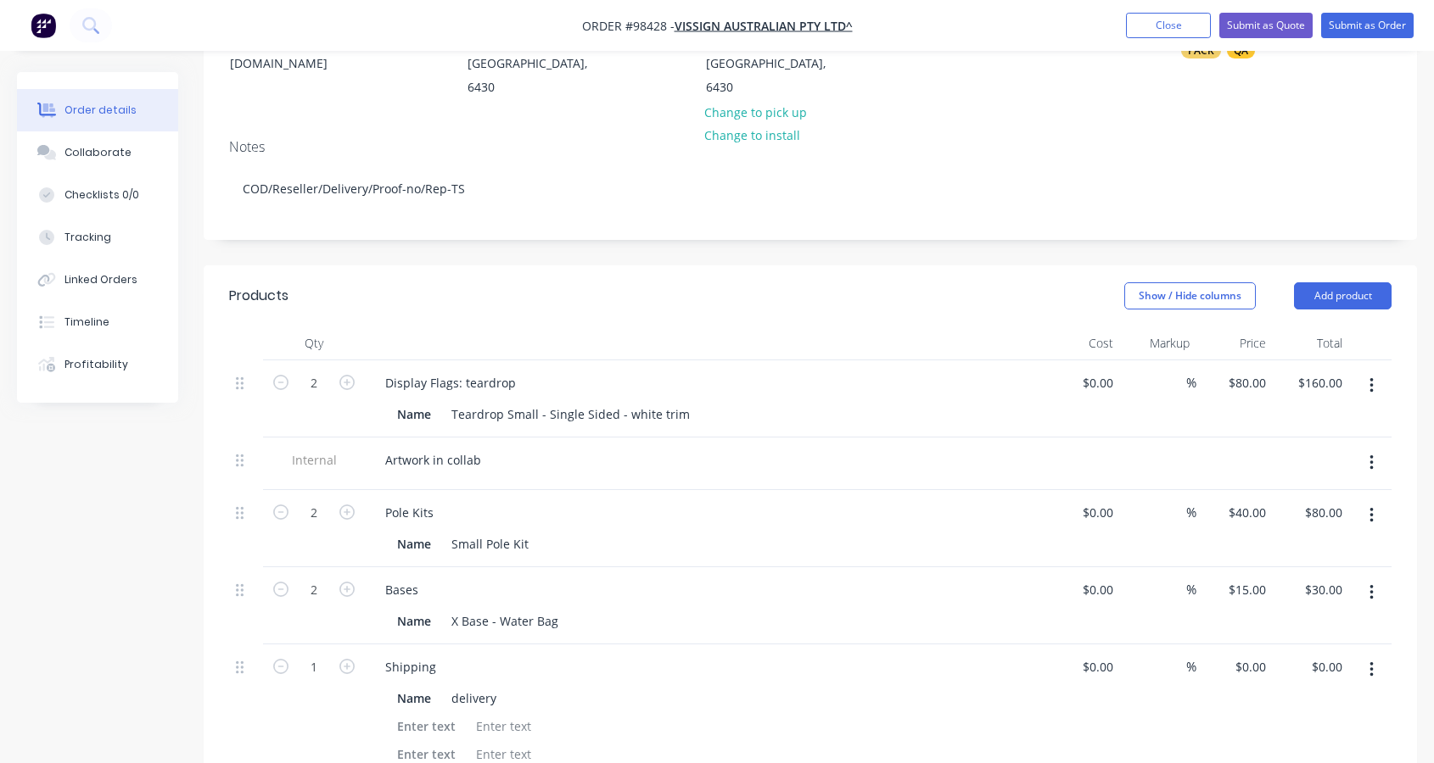
scroll to position [358, 0]
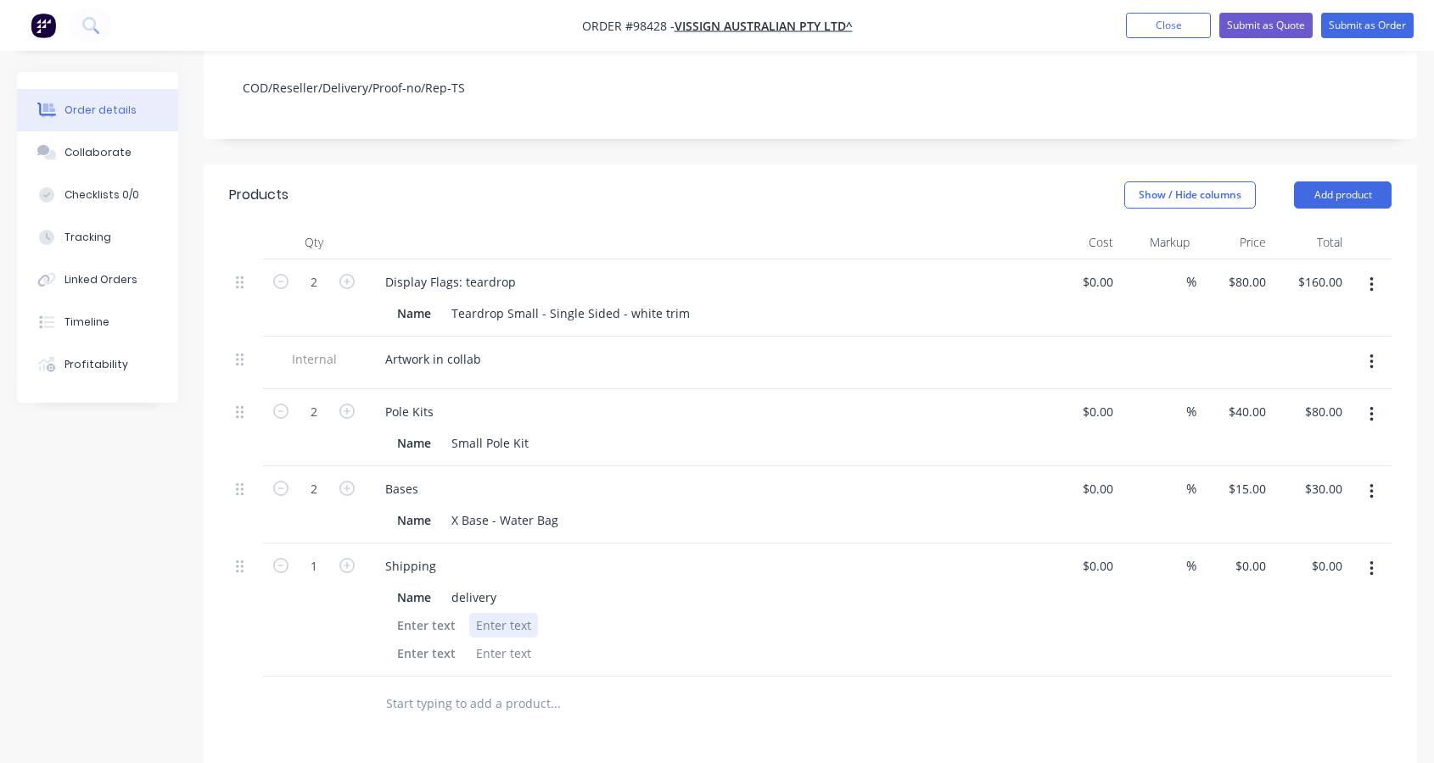
click at [475, 613] on div at bounding box center [503, 625] width 69 height 25
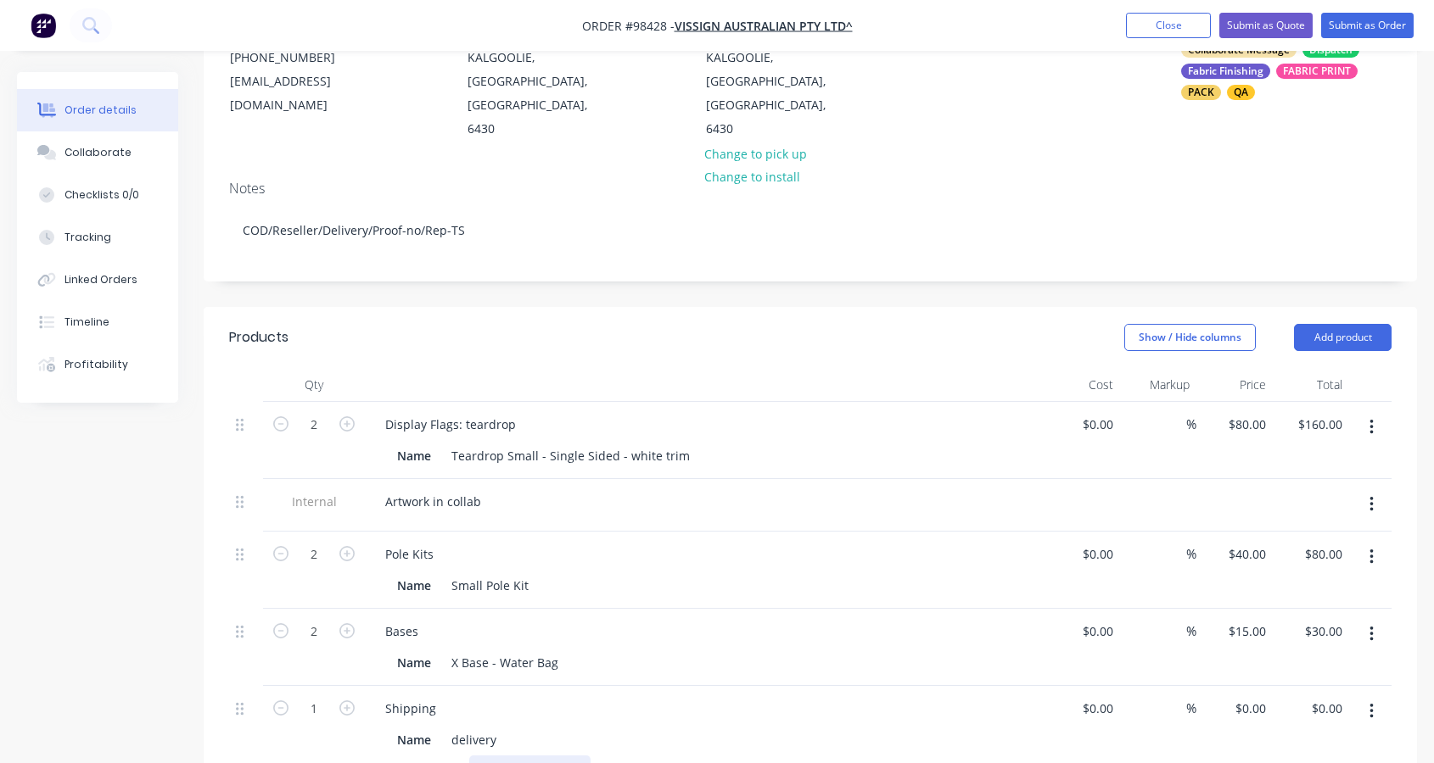
scroll to position [218, 0]
click at [497, 725] on div "delivery" at bounding box center [473, 737] width 59 height 25
click at [1277, 83] on div "ART Process COD Unpaid Collaborate Message Dispatch Fabric Finishing FABRIC PRI…" at bounding box center [1286, 58] width 210 height 79
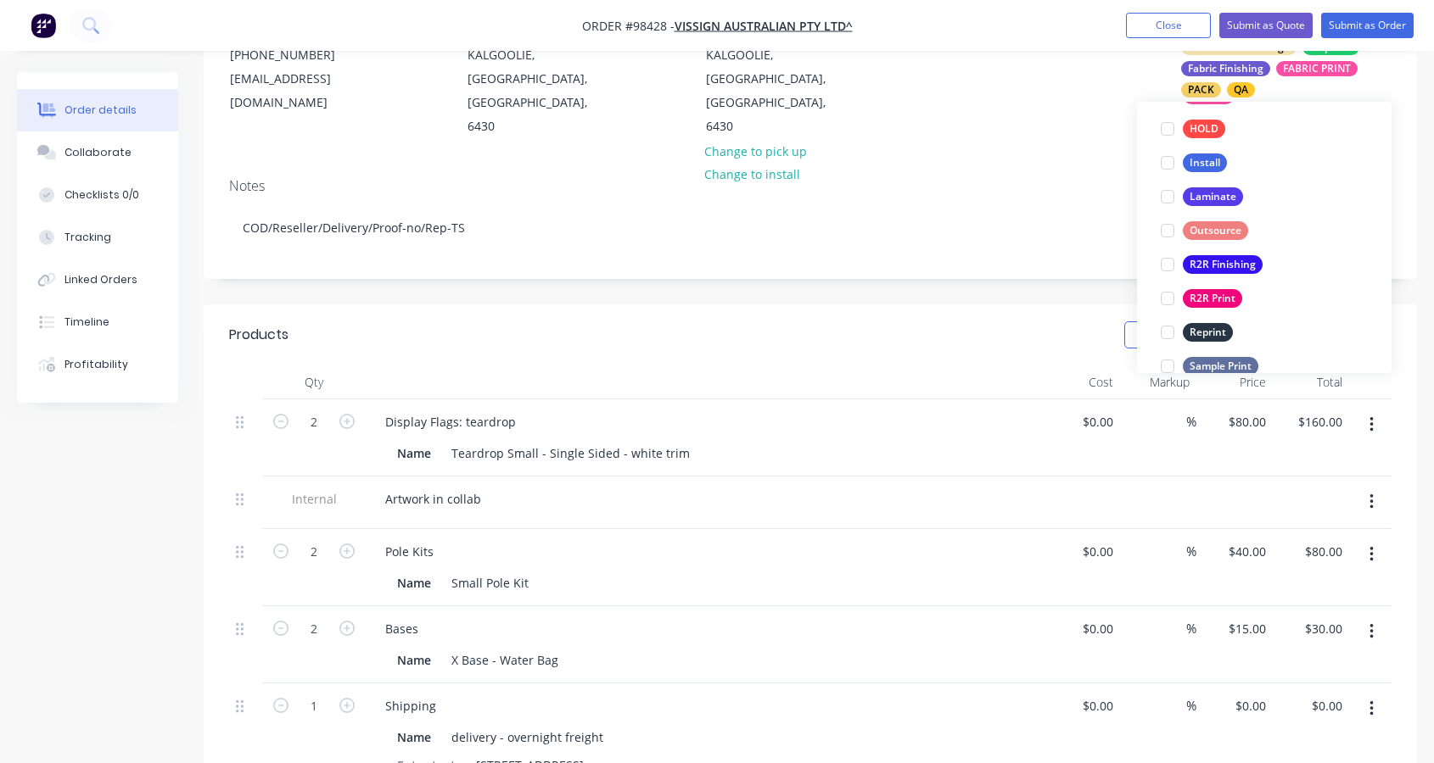
scroll to position [814, 0]
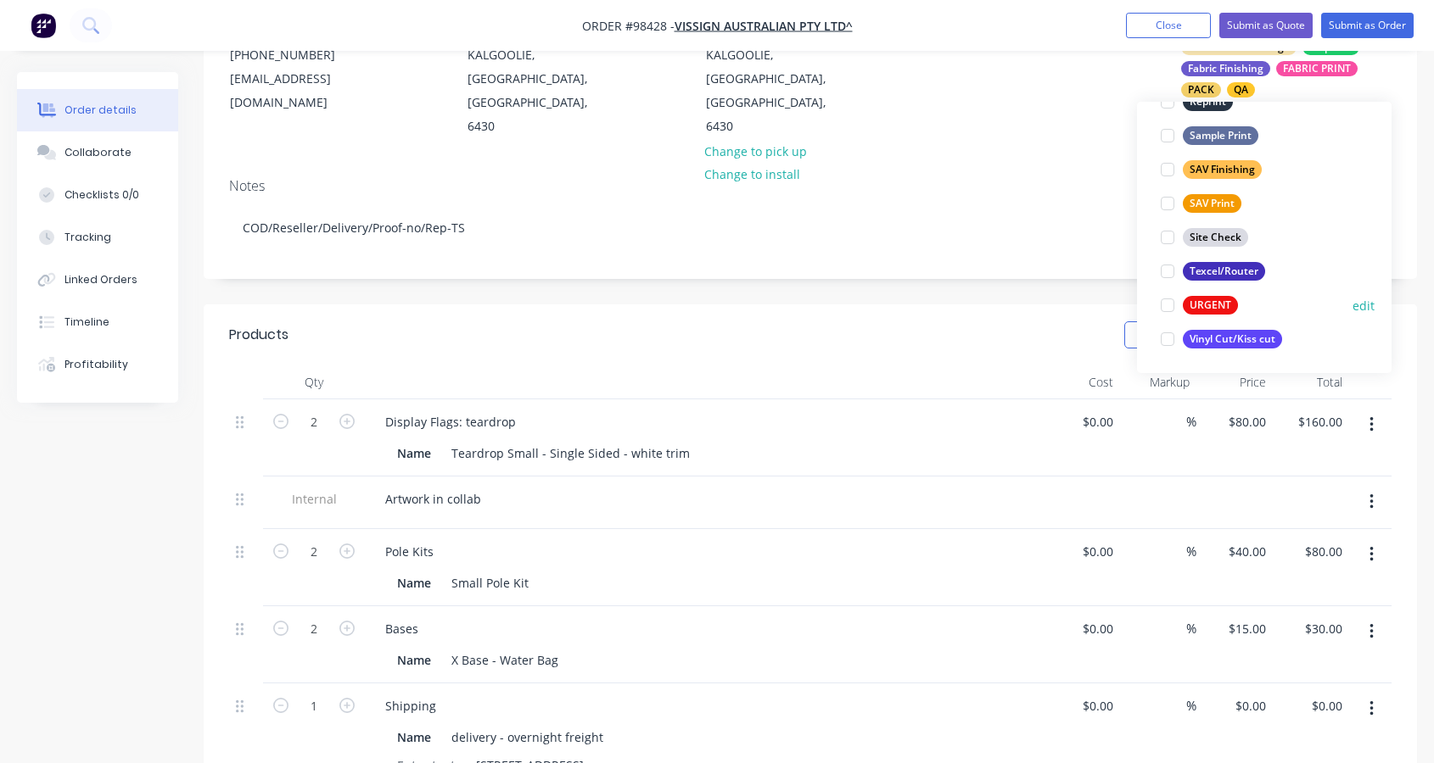
click at [1167, 302] on div at bounding box center [1167, 305] width 34 height 34
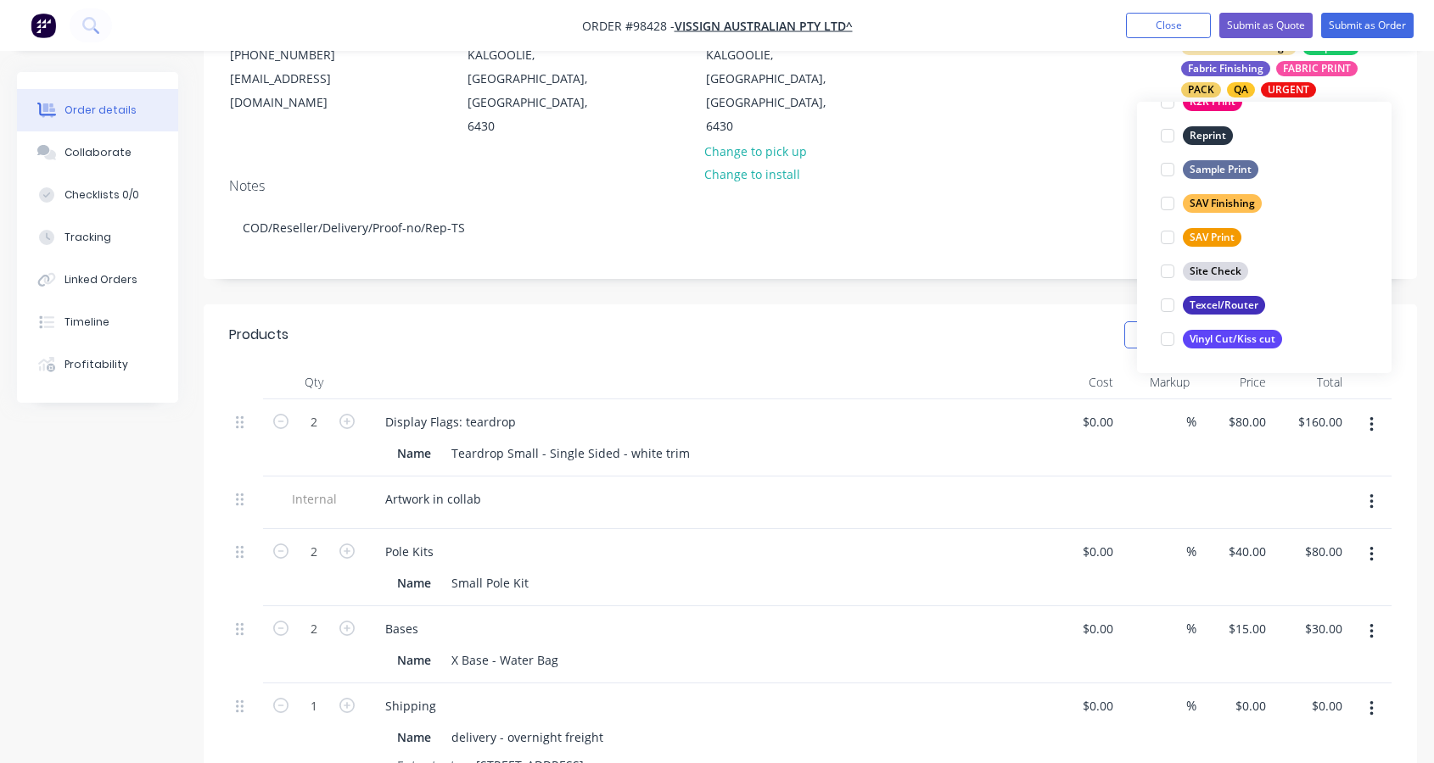
scroll to position [204, 0]
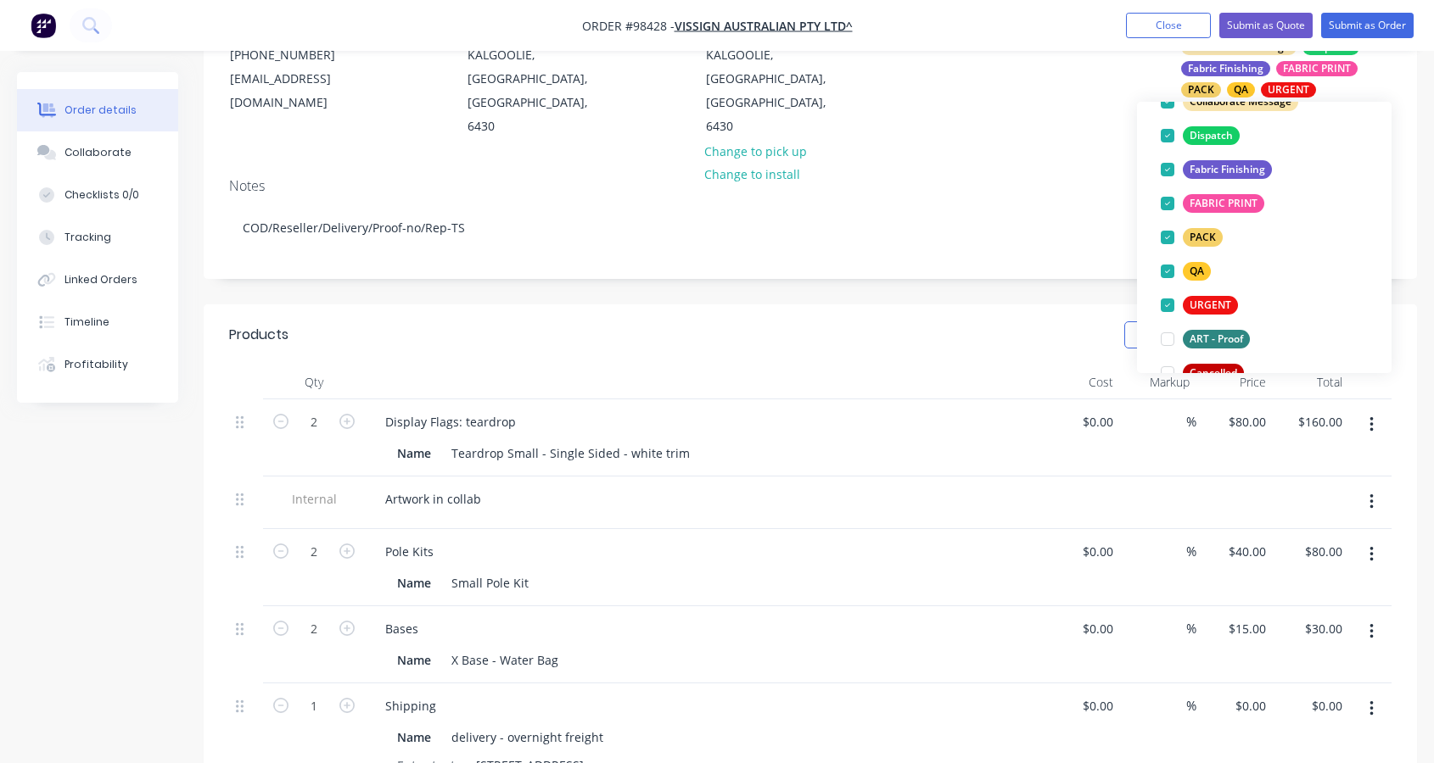
click at [891, 249] on div "Created by [PERSON_NAME] Created [DATE] Required [DATE] Assigned to Add team me…" at bounding box center [810, 566] width 1213 height 1425
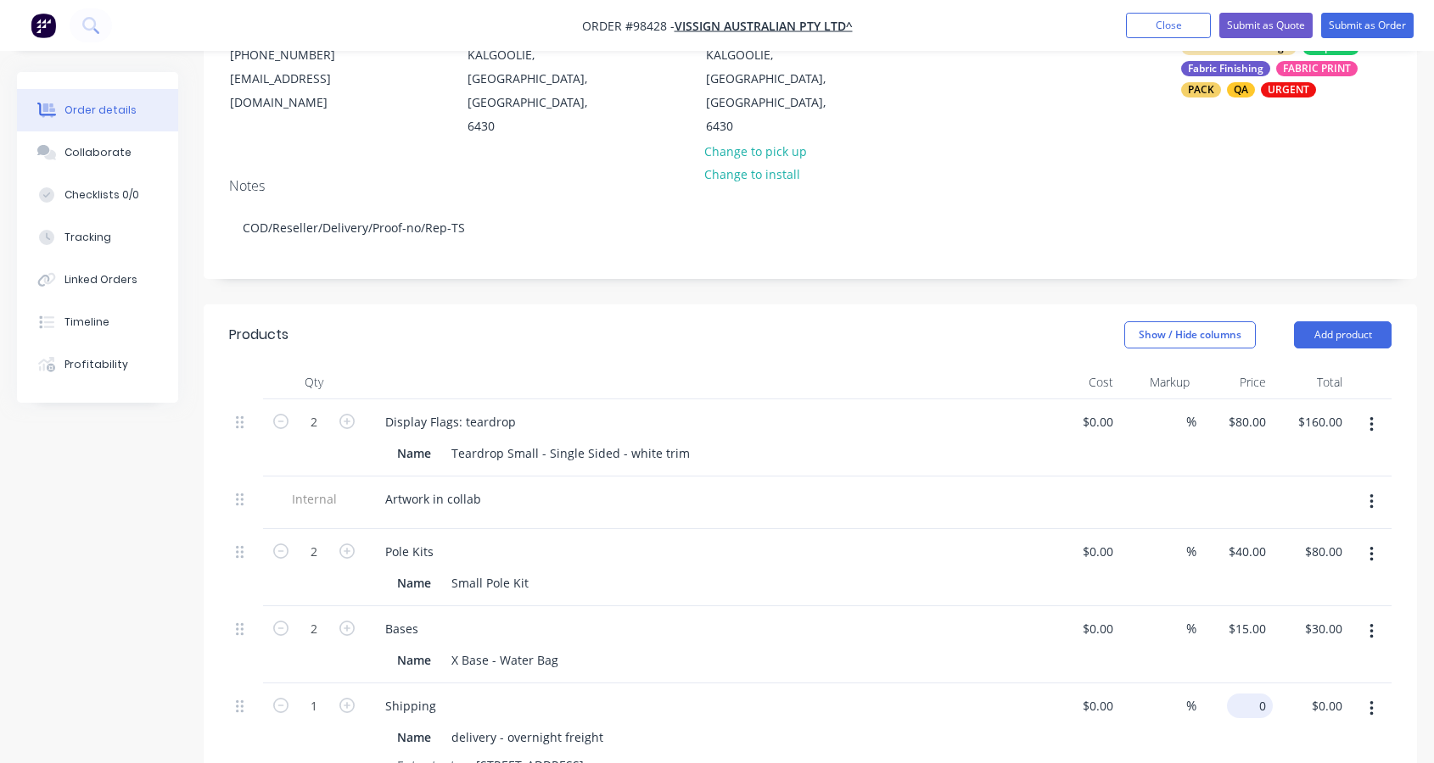
click at [1246, 694] on div "0 $0.00" at bounding box center [1250, 706] width 46 height 25
type input "$100.00"
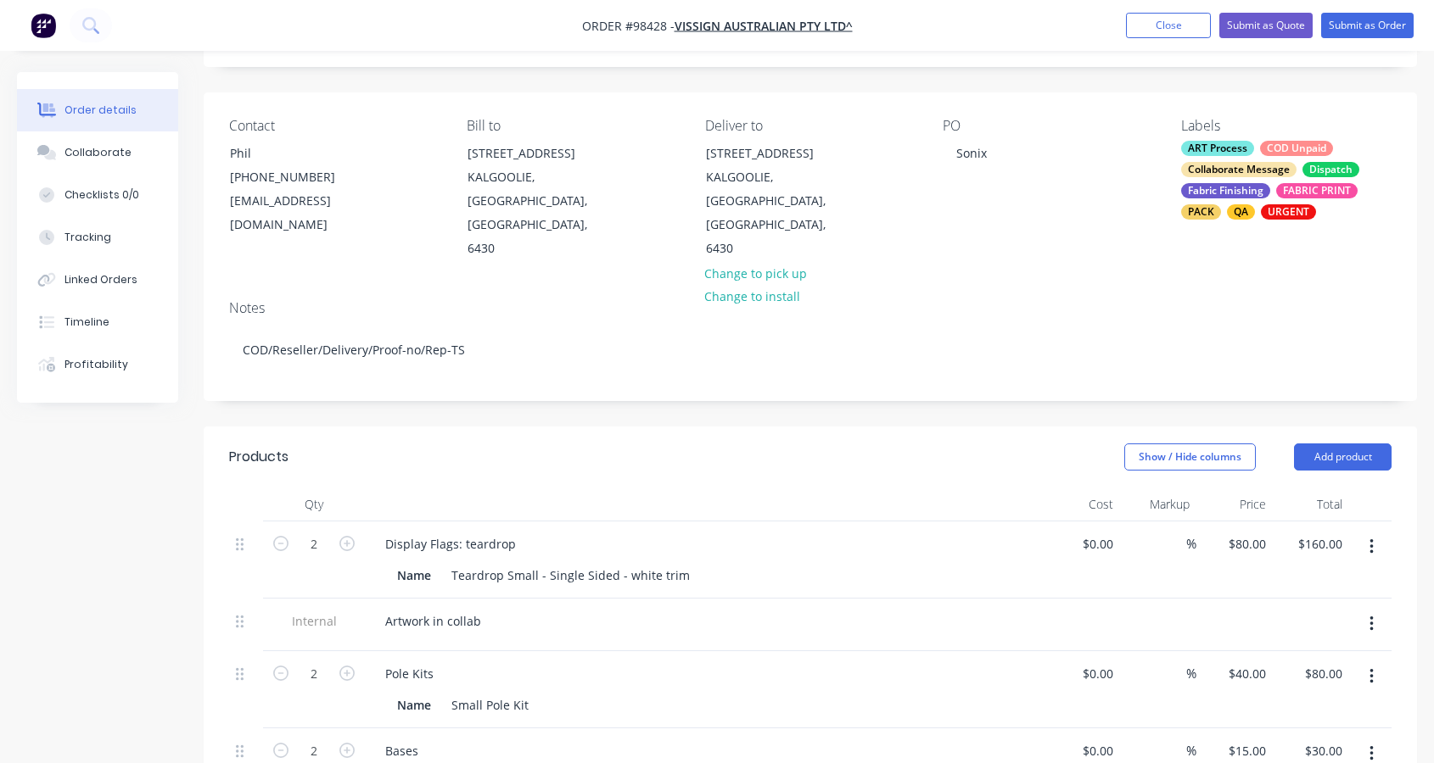
scroll to position [0, 0]
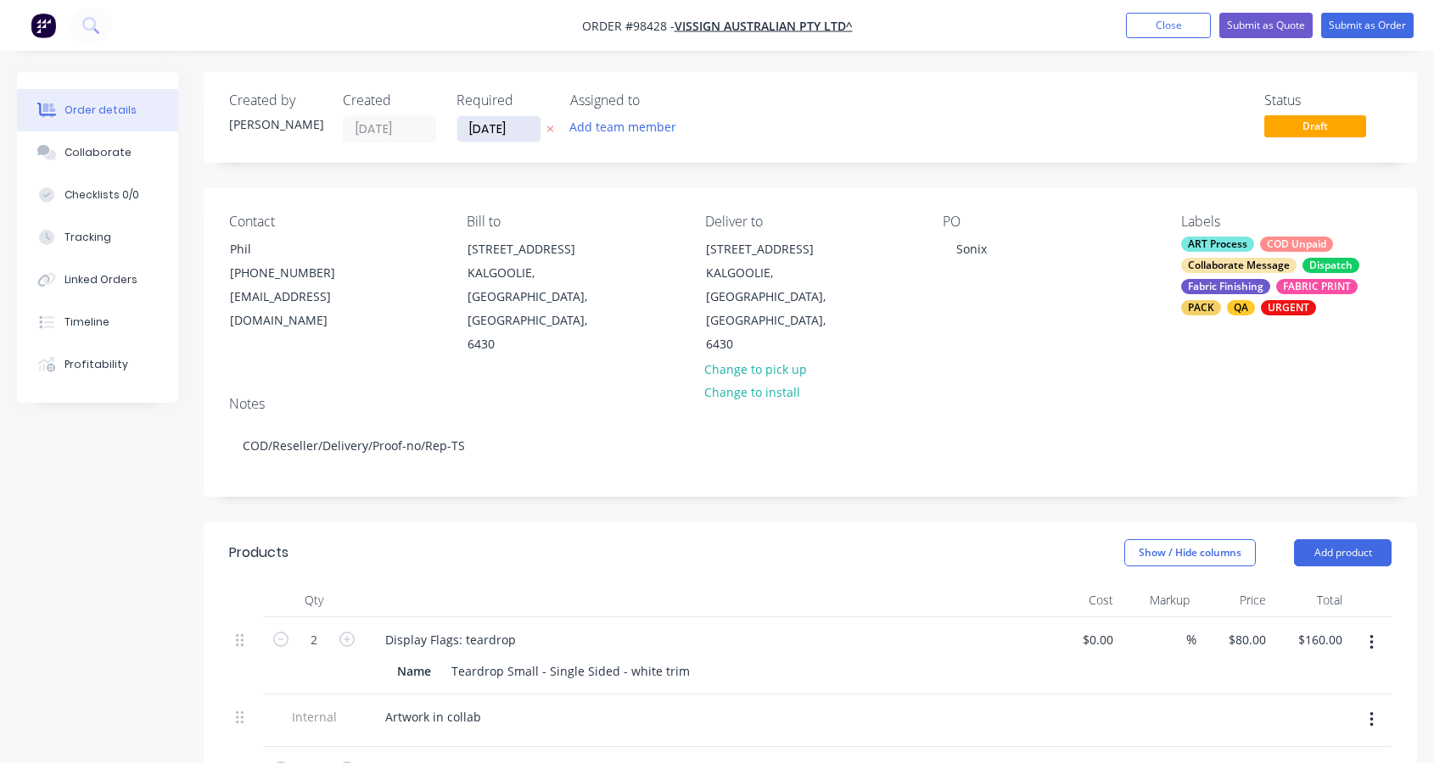
click at [488, 127] on input "[DATE]" at bounding box center [498, 128] width 83 height 25
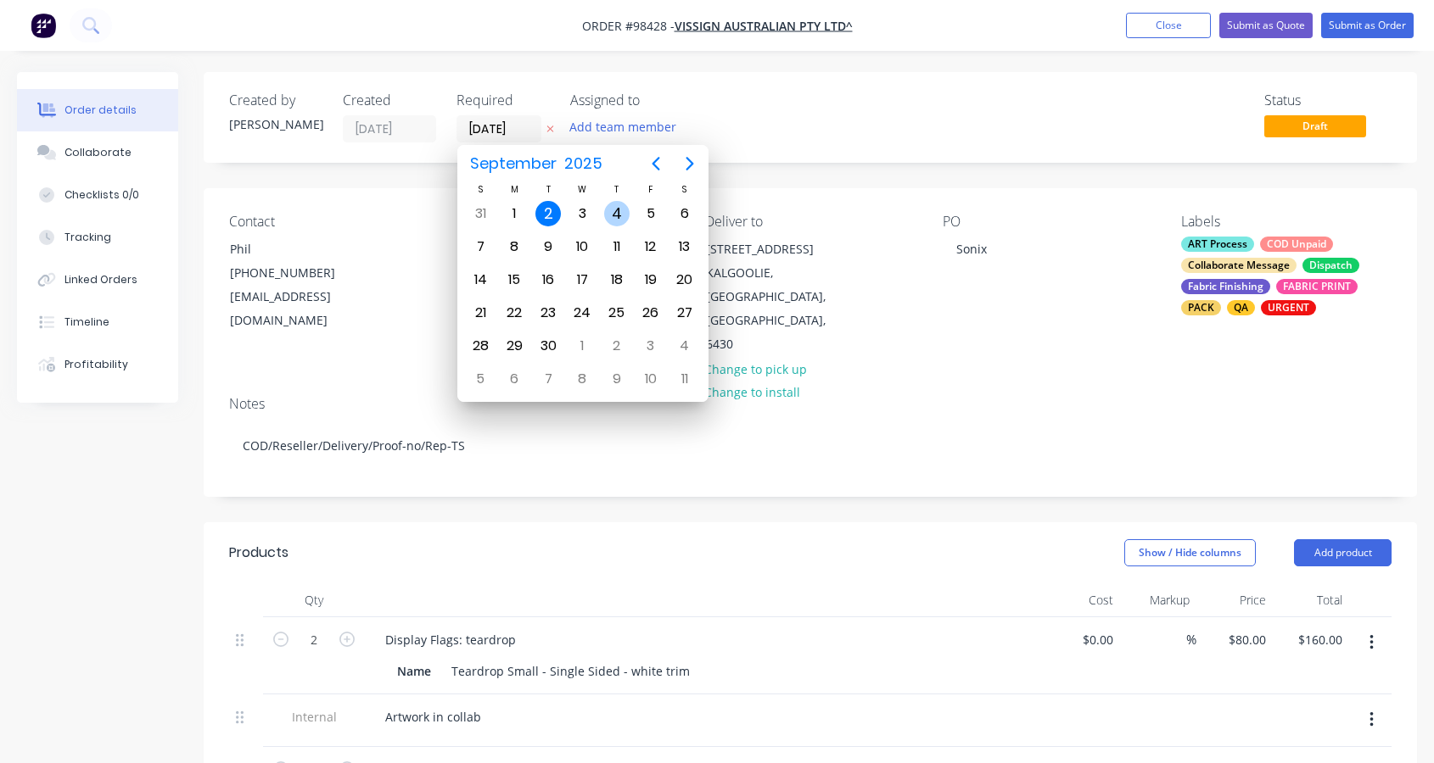
click at [612, 216] on div "4" at bounding box center [616, 213] width 25 height 25
type input "[DATE]"
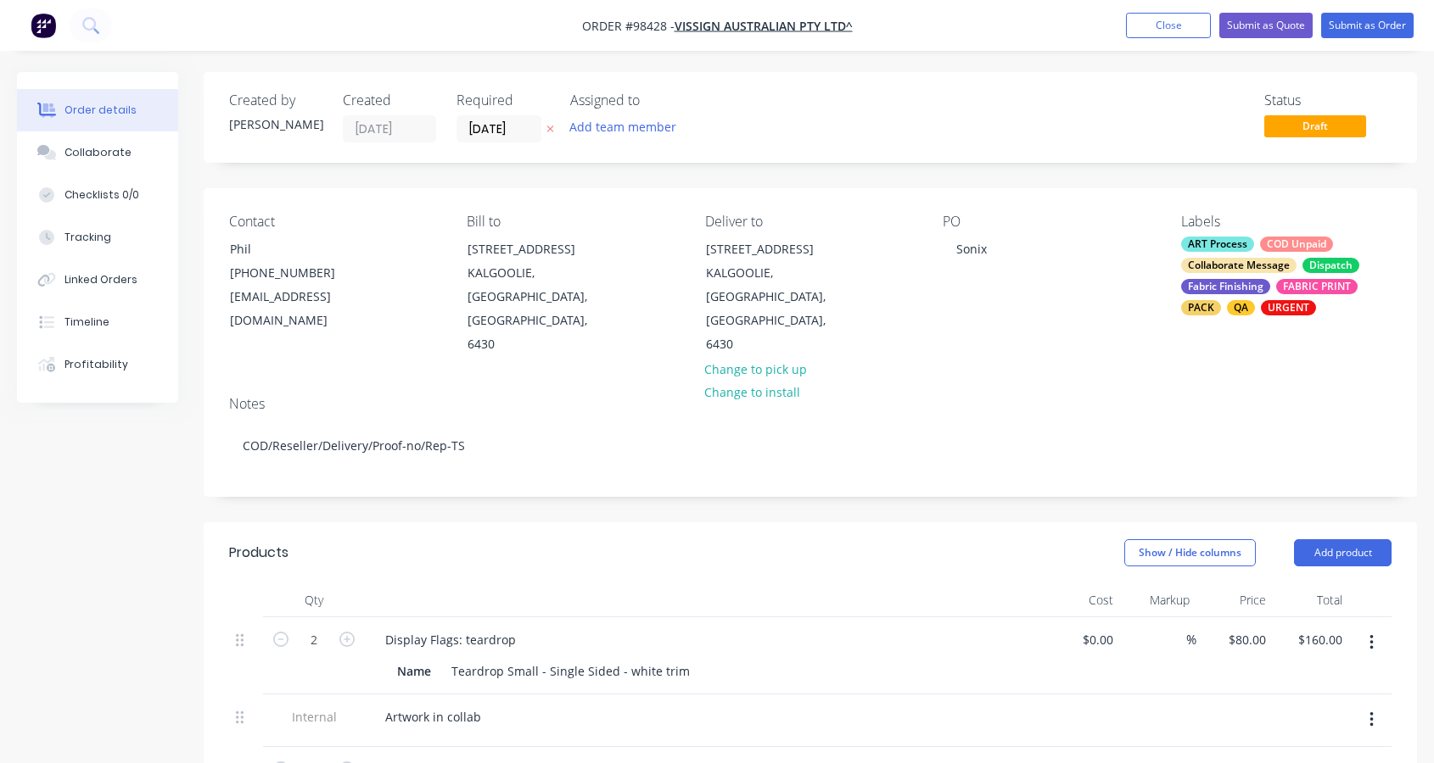
scroll to position [718, 0]
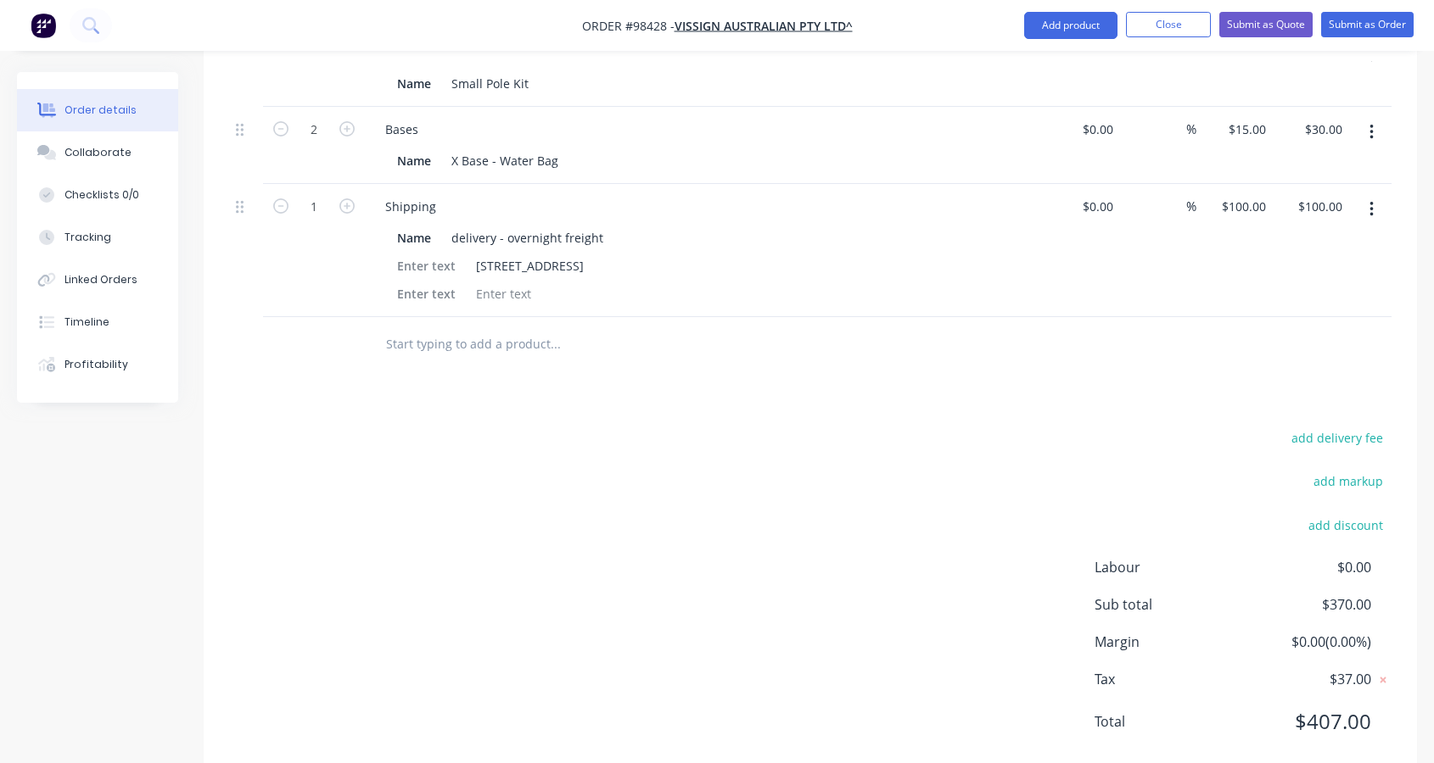
drag, startPoint x: 430, startPoint y: 305, endPoint x: 445, endPoint y: 305, distance: 15.3
click at [430, 327] on input "text" at bounding box center [554, 344] width 339 height 34
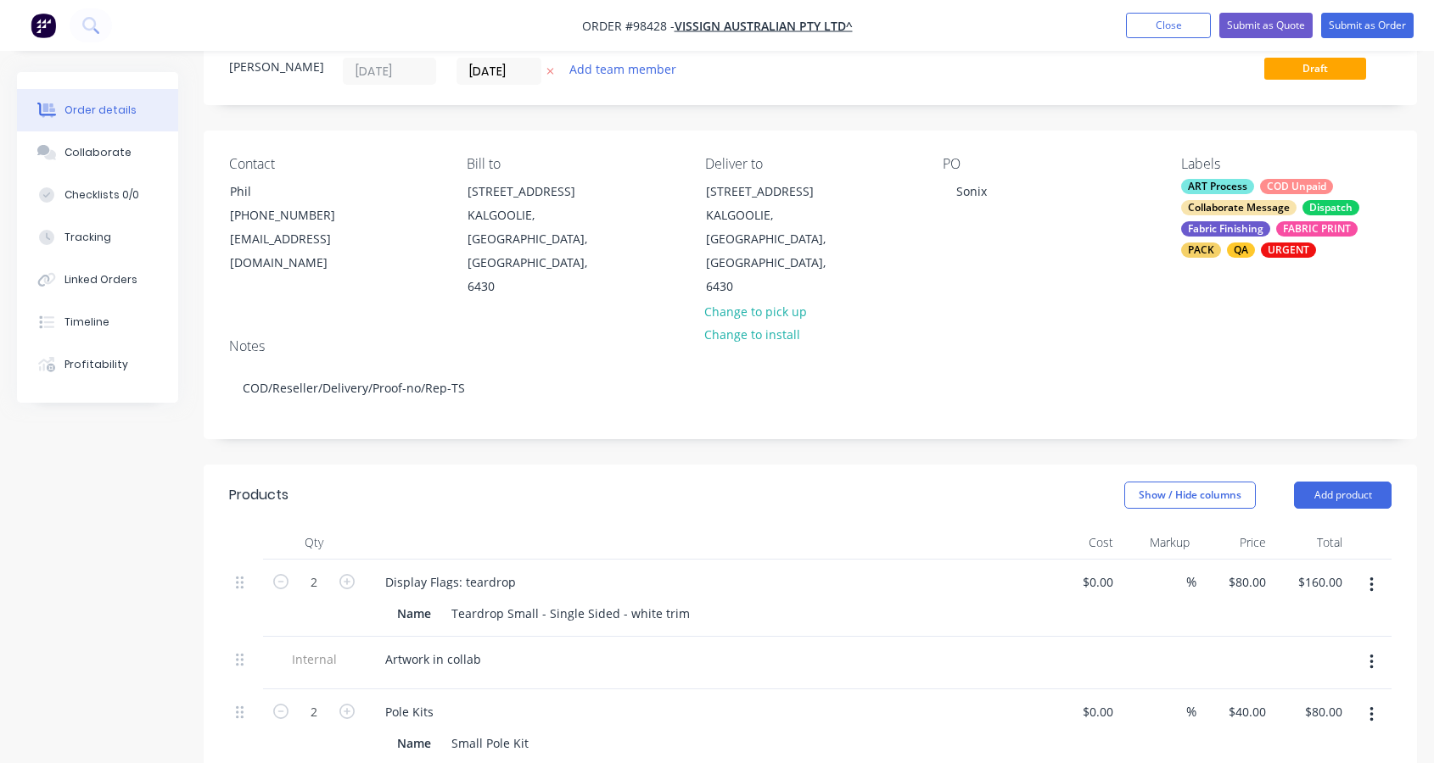
scroll to position [129, 0]
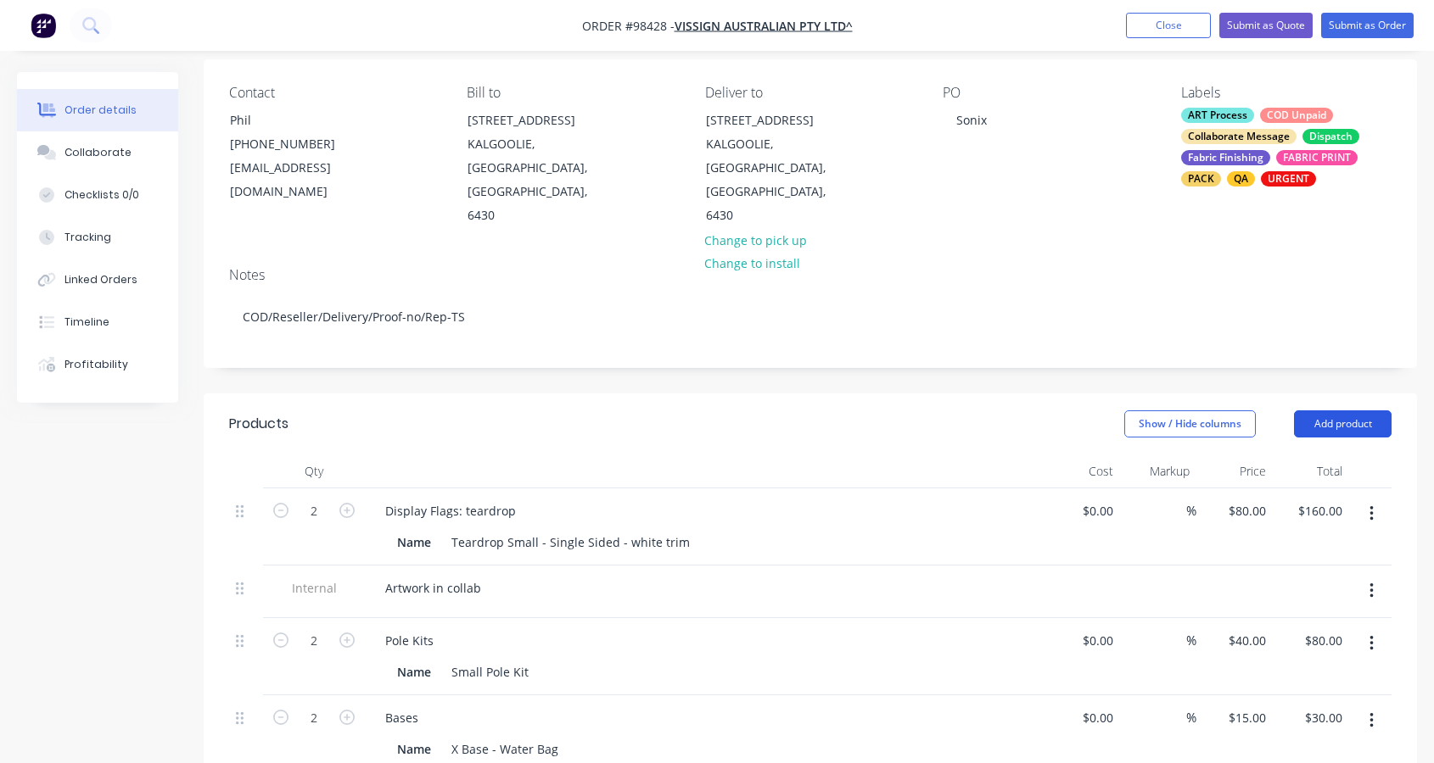
click at [1344, 411] on button "Add product" at bounding box center [1343, 424] width 98 height 27
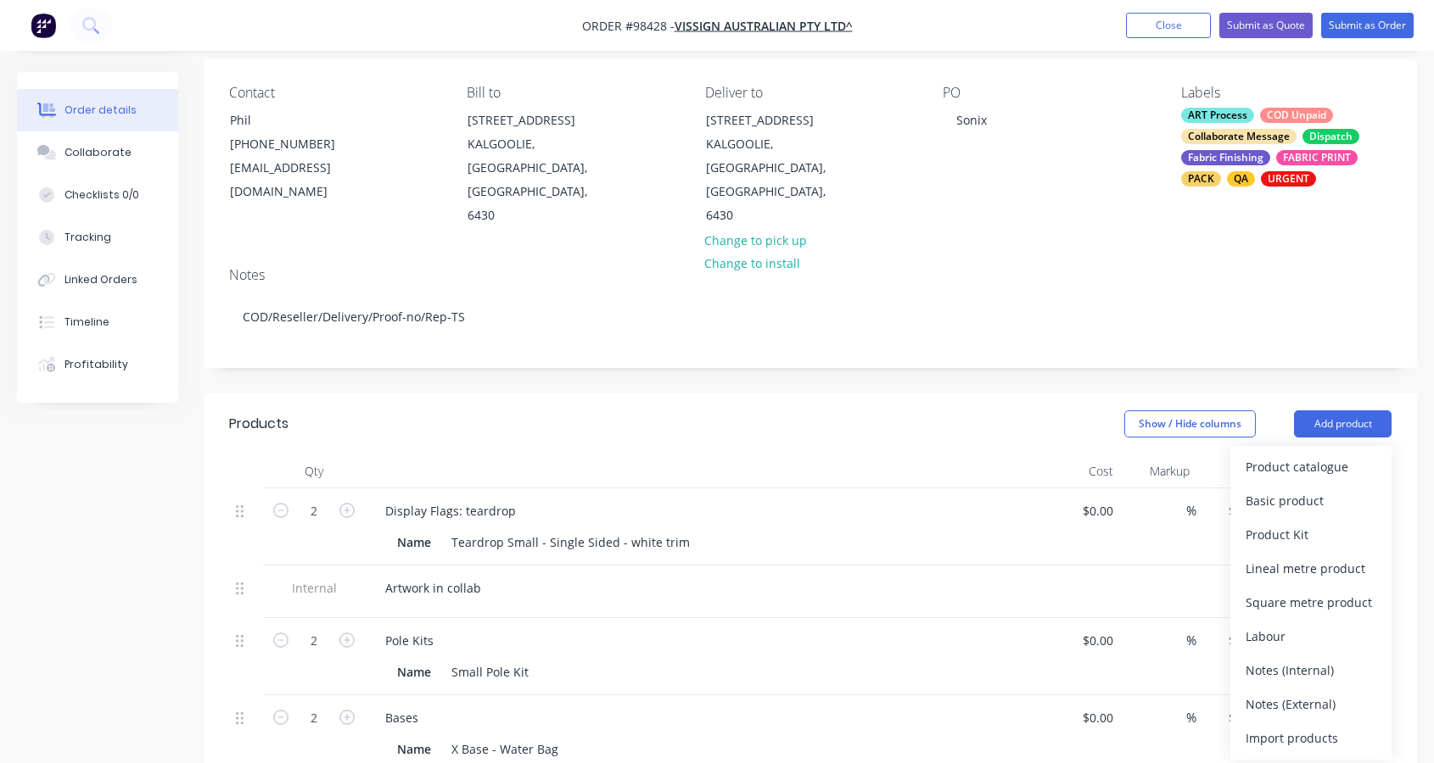
click at [1331, 692] on div "Notes (External)" at bounding box center [1310, 704] width 131 height 25
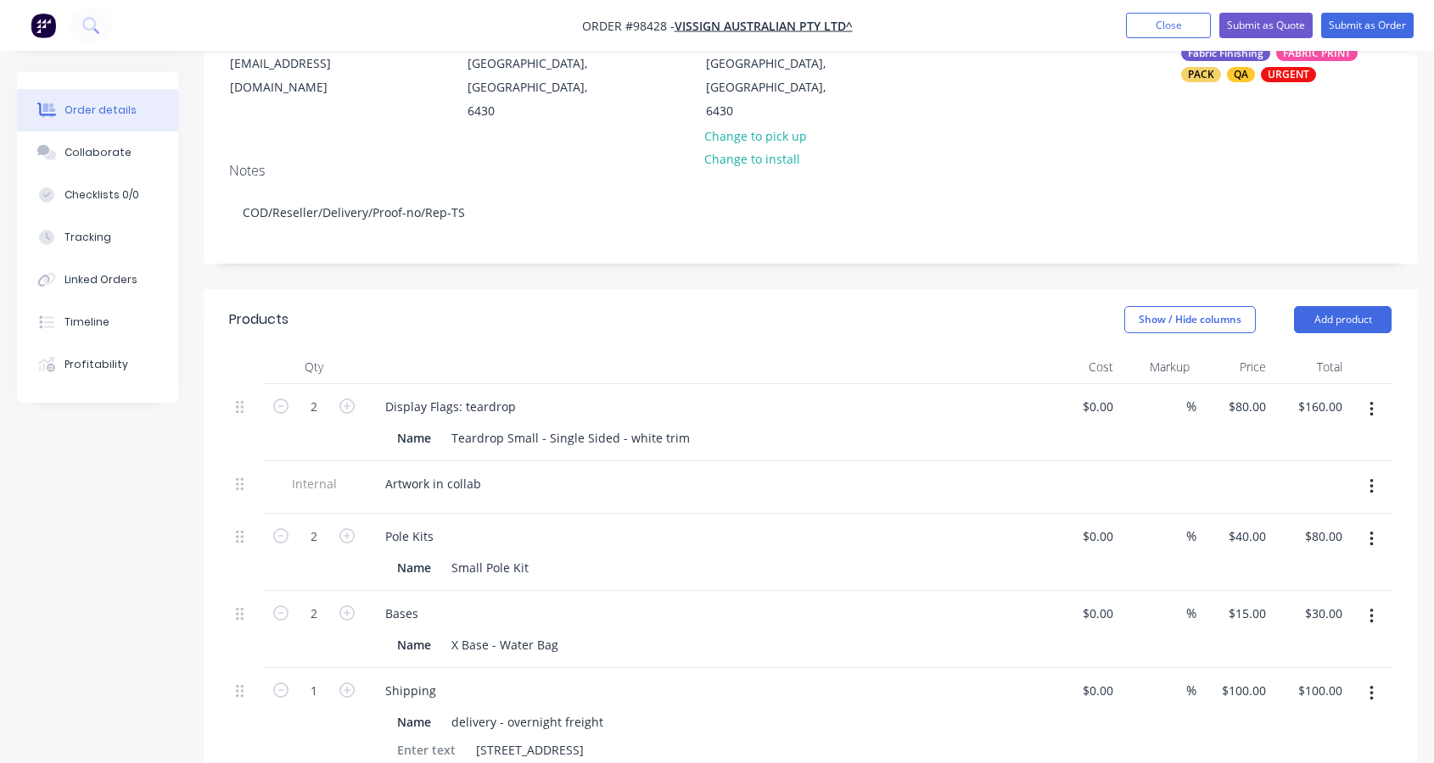
scroll to position [417, 0]
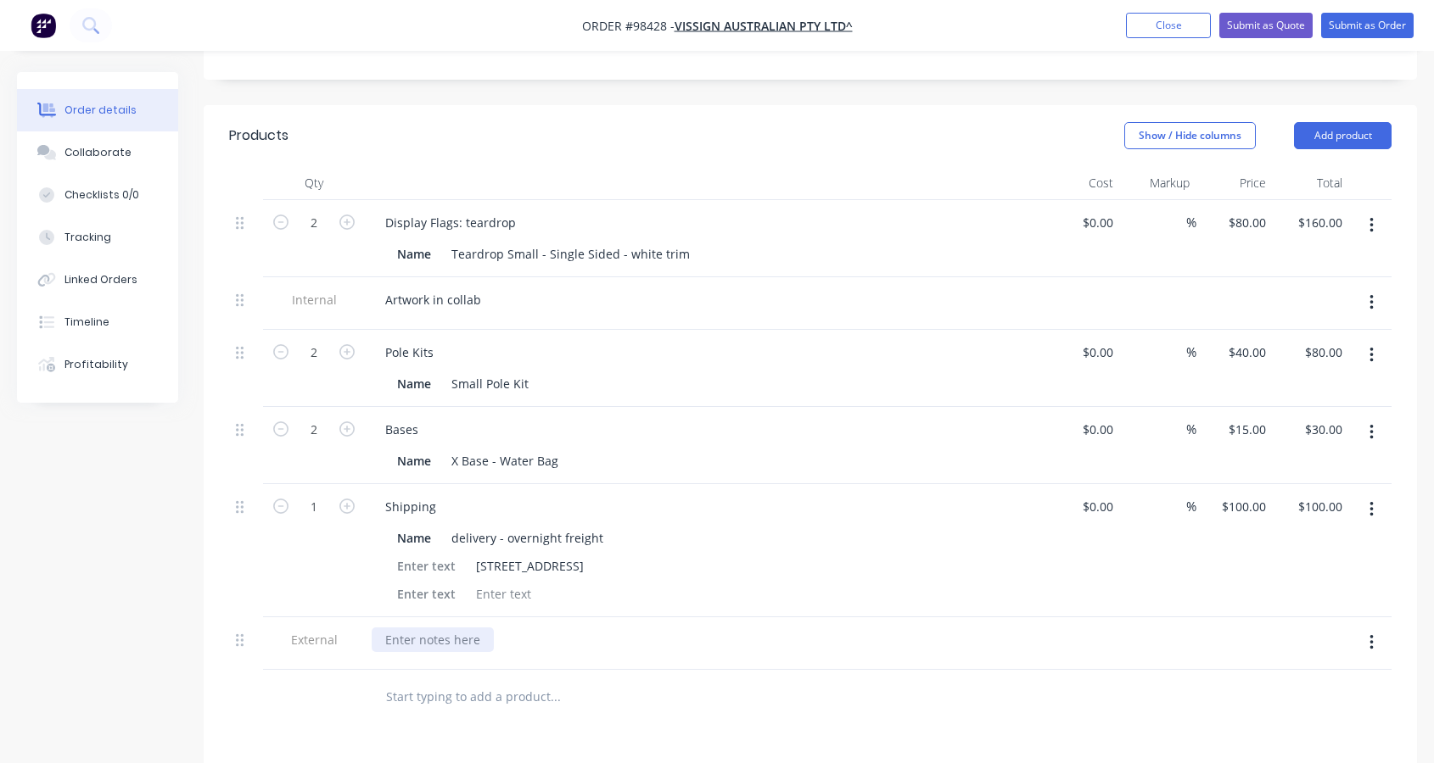
click at [433, 628] on div at bounding box center [433, 640] width 122 height 25
click at [534, 628] on div "Needs to be sent overnightfreight no later than [DATE] afternoon" at bounding box center [570, 640] width 397 height 25
click at [762, 628] on div "Needs to be sent overnight freight no later than [DATE] afternoon" at bounding box center [572, 640] width 400 height 25
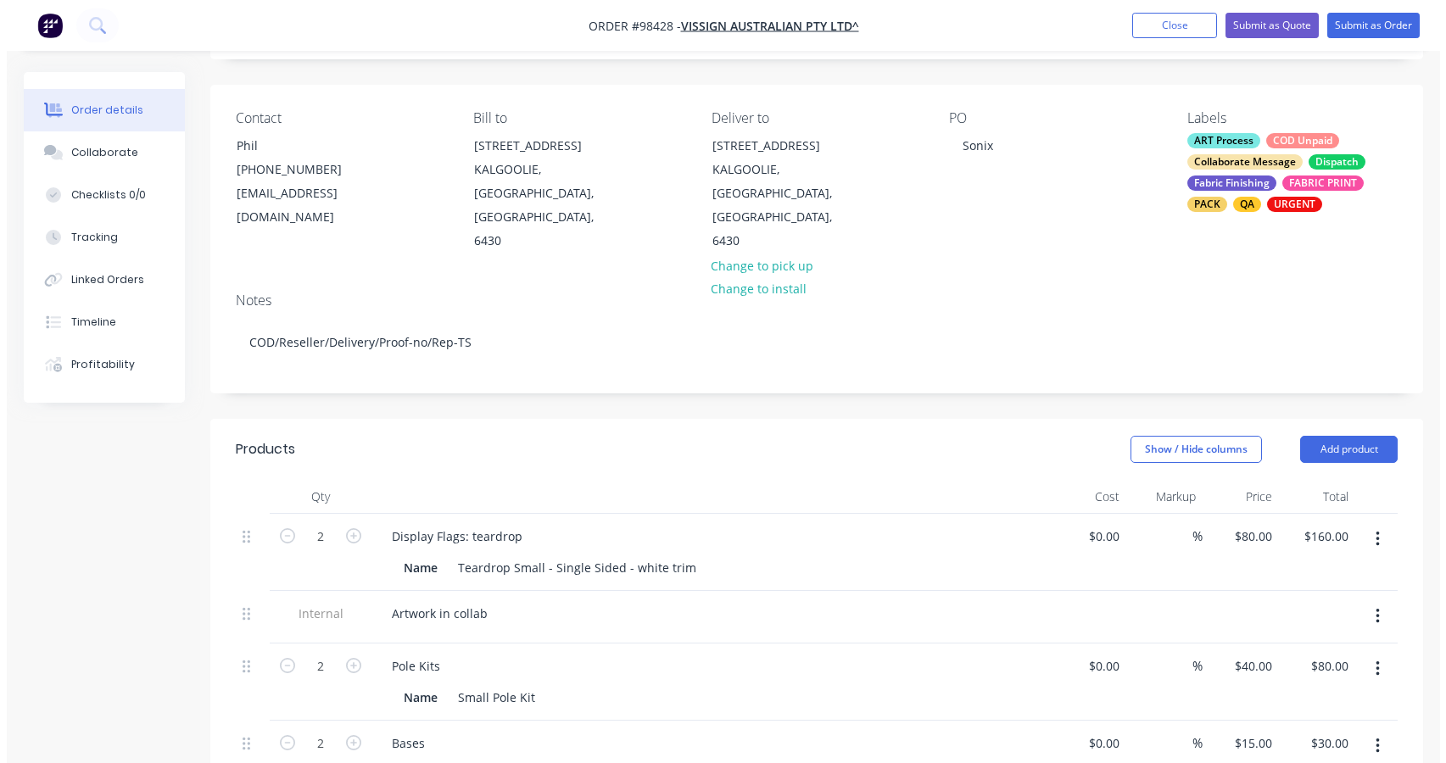
scroll to position [0, 0]
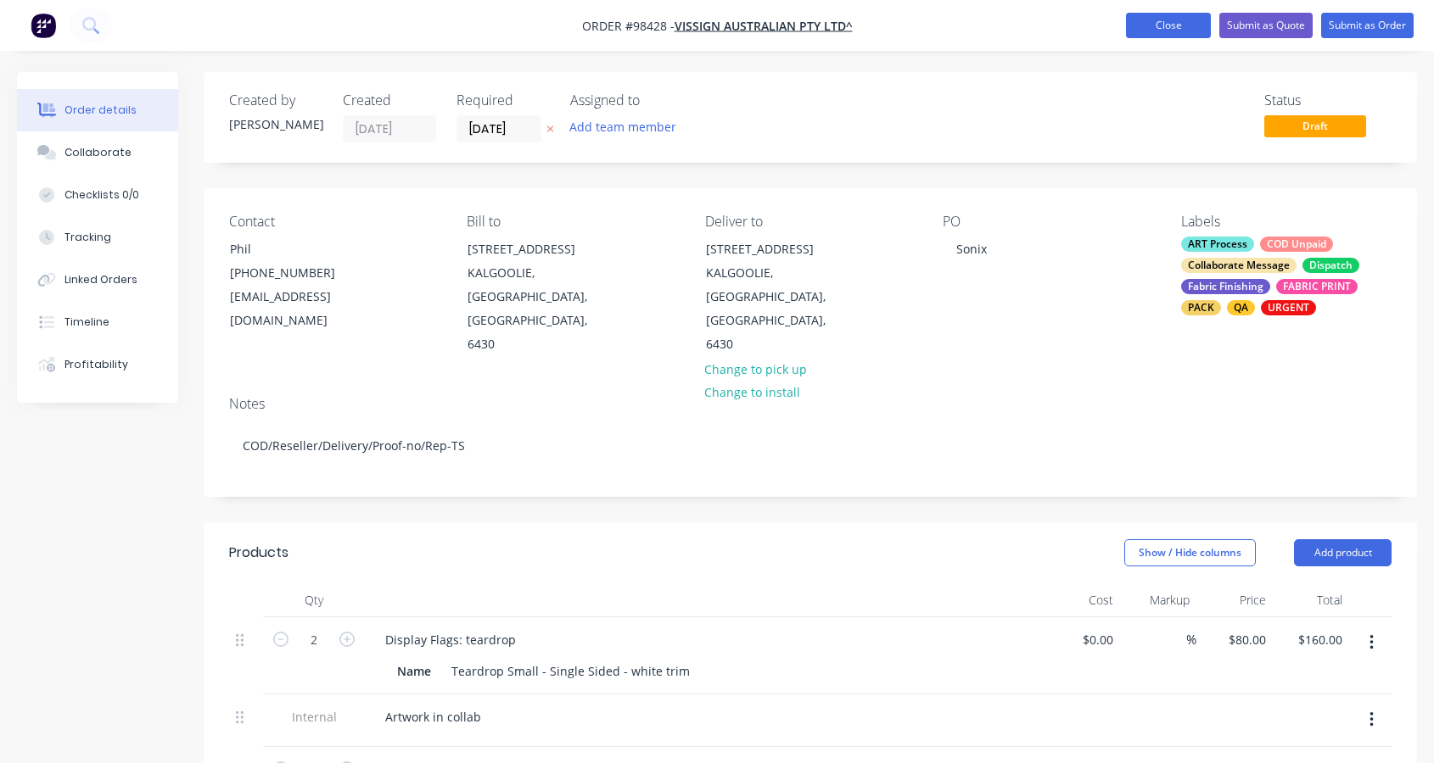
click at [1167, 28] on button "Close" at bounding box center [1168, 25] width 85 height 25
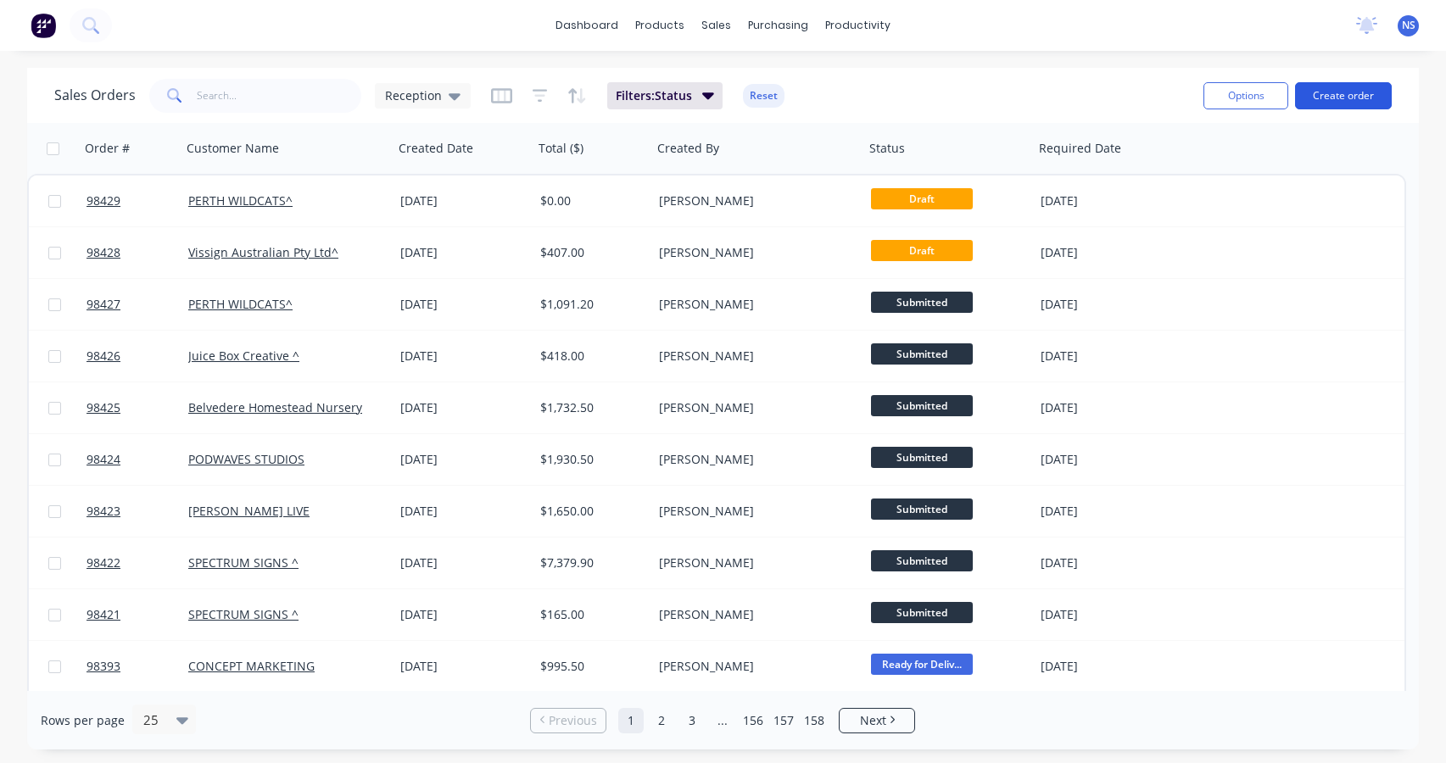
click at [1349, 99] on button "Create order" at bounding box center [1343, 95] width 97 height 27
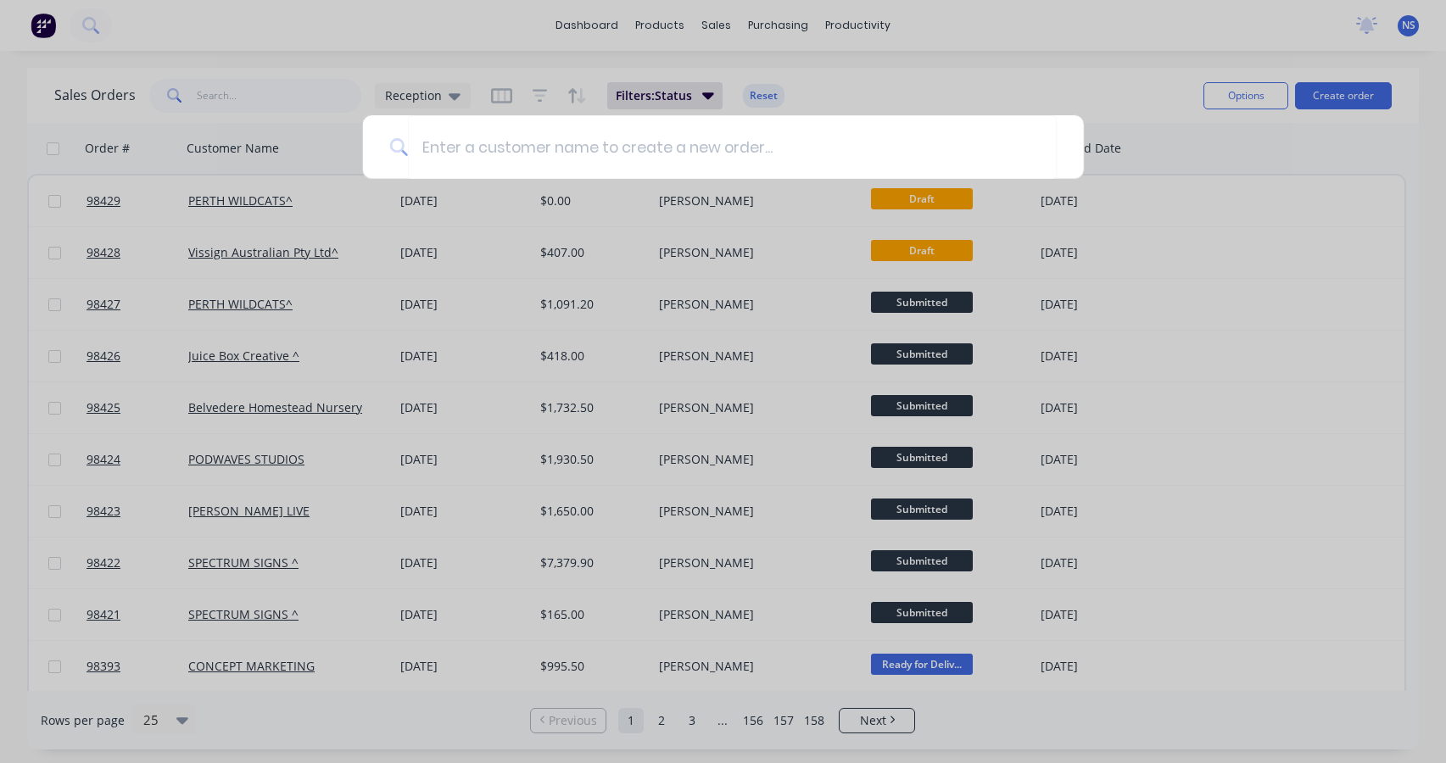
click at [869, 74] on div at bounding box center [723, 381] width 1446 height 763
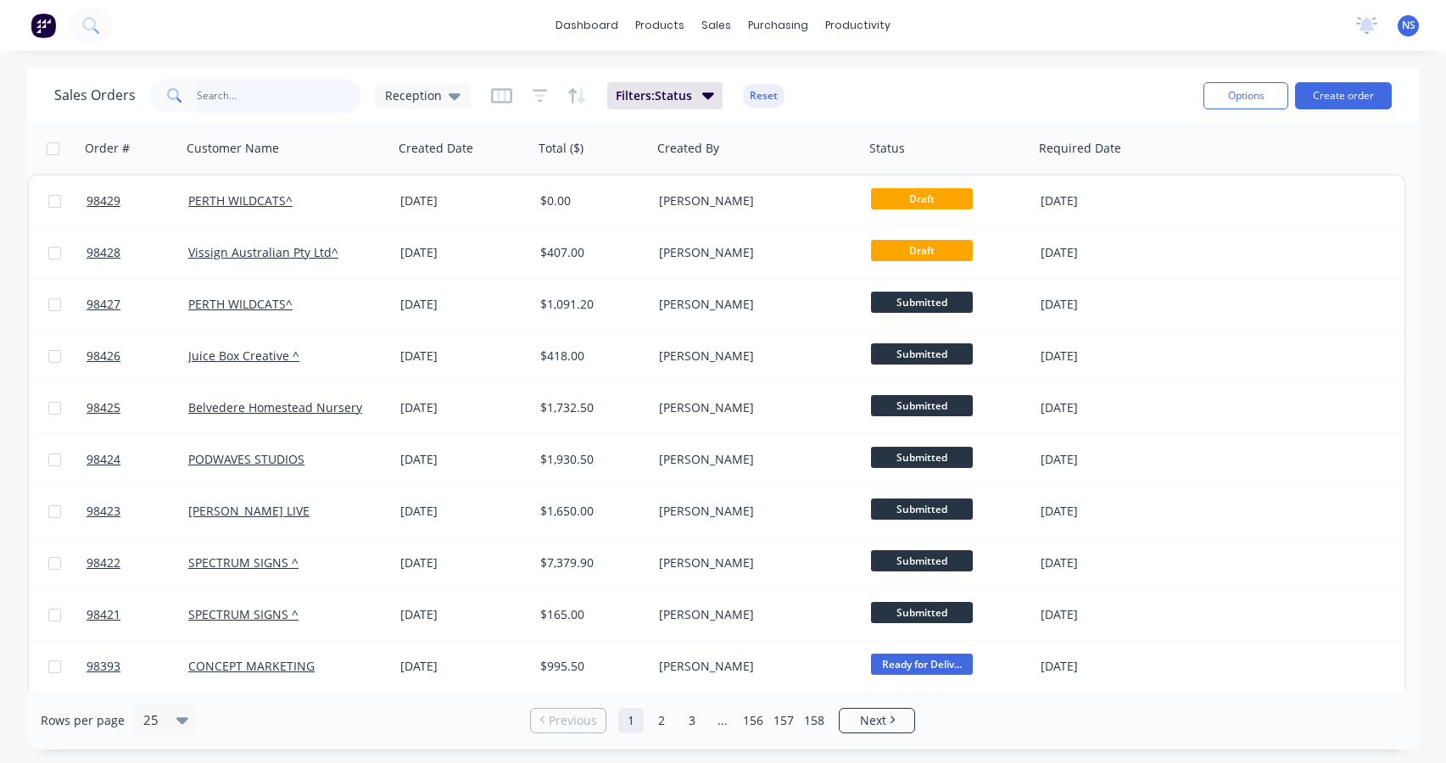
click at [261, 94] on input "text" at bounding box center [279, 96] width 165 height 34
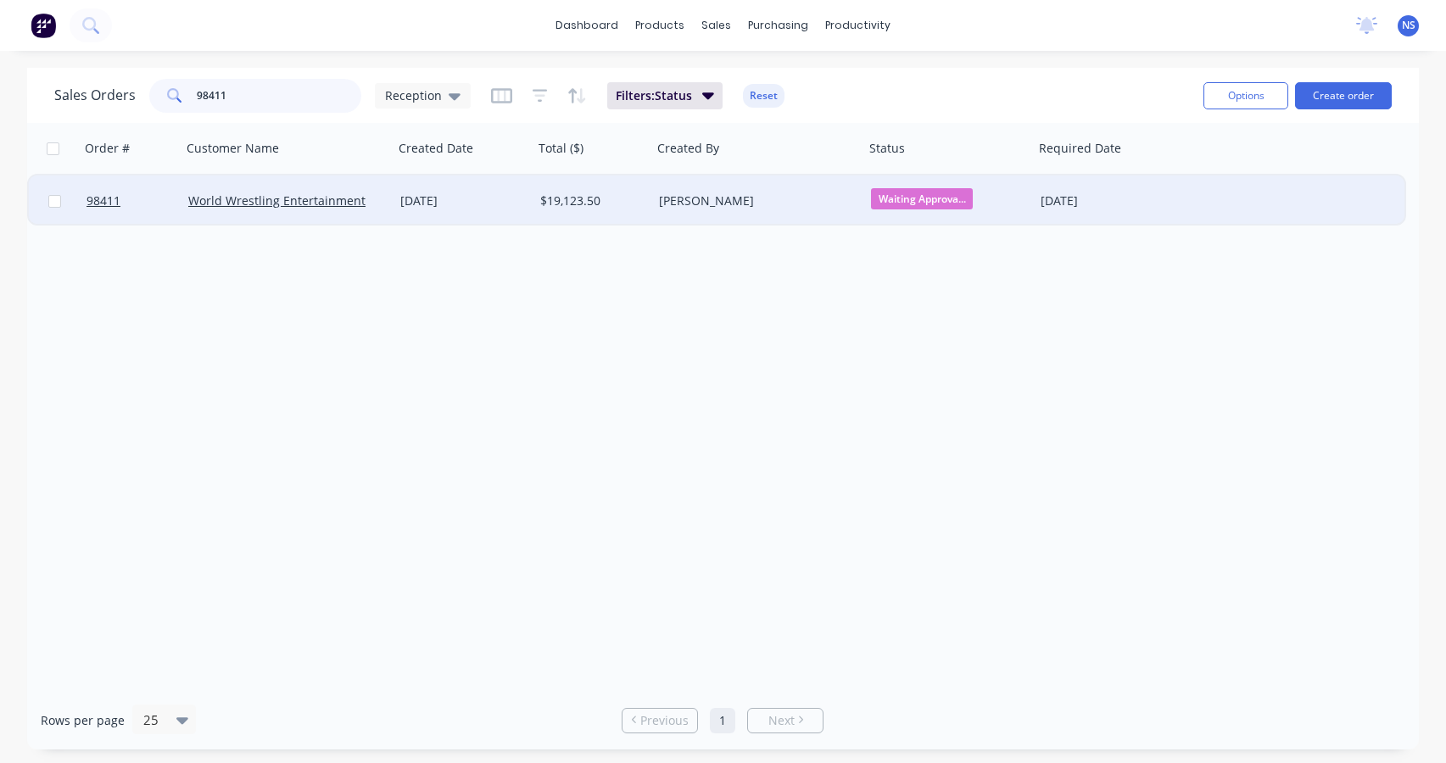
type input "98411"
click at [495, 208] on div "[DATE]" at bounding box center [463, 201] width 126 height 17
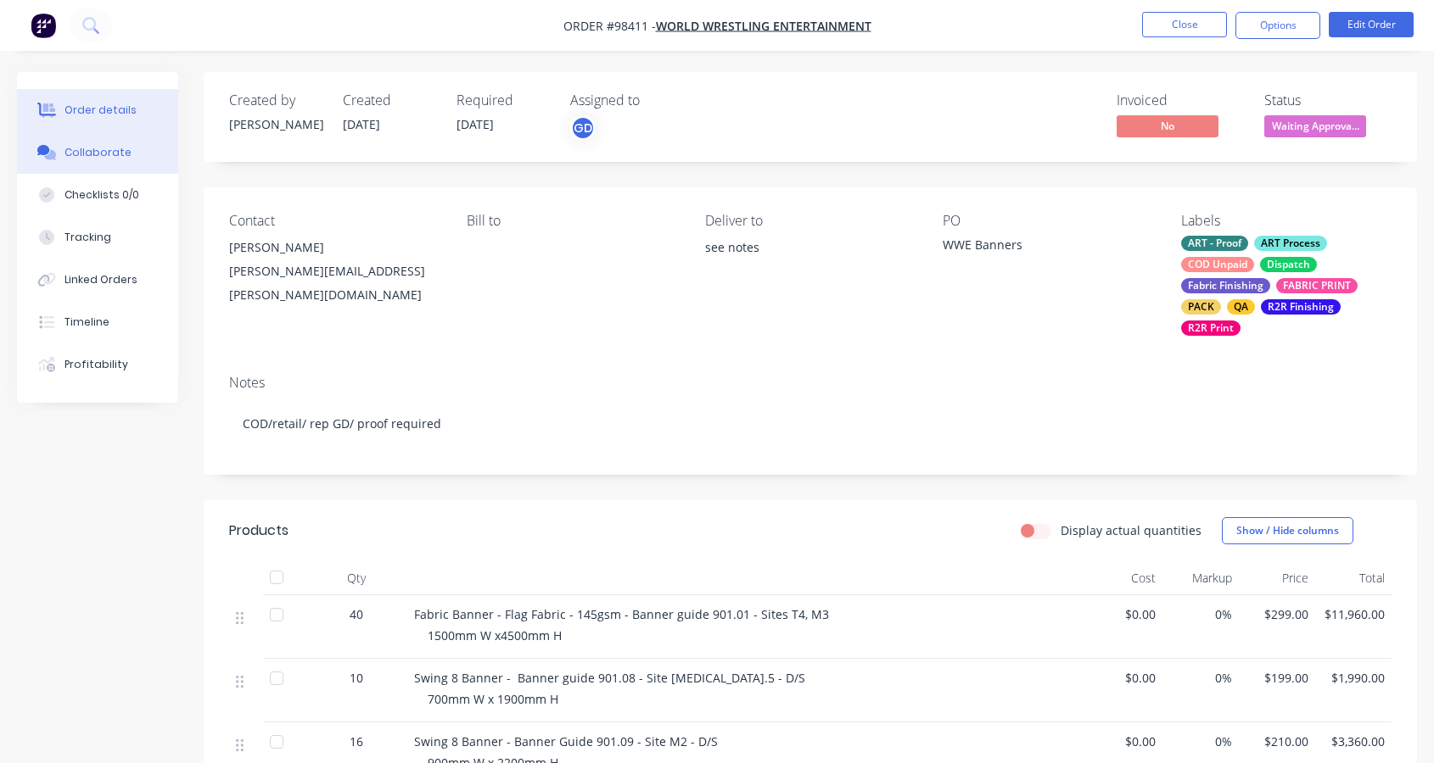
click at [87, 149] on div "Collaborate" at bounding box center [97, 152] width 67 height 15
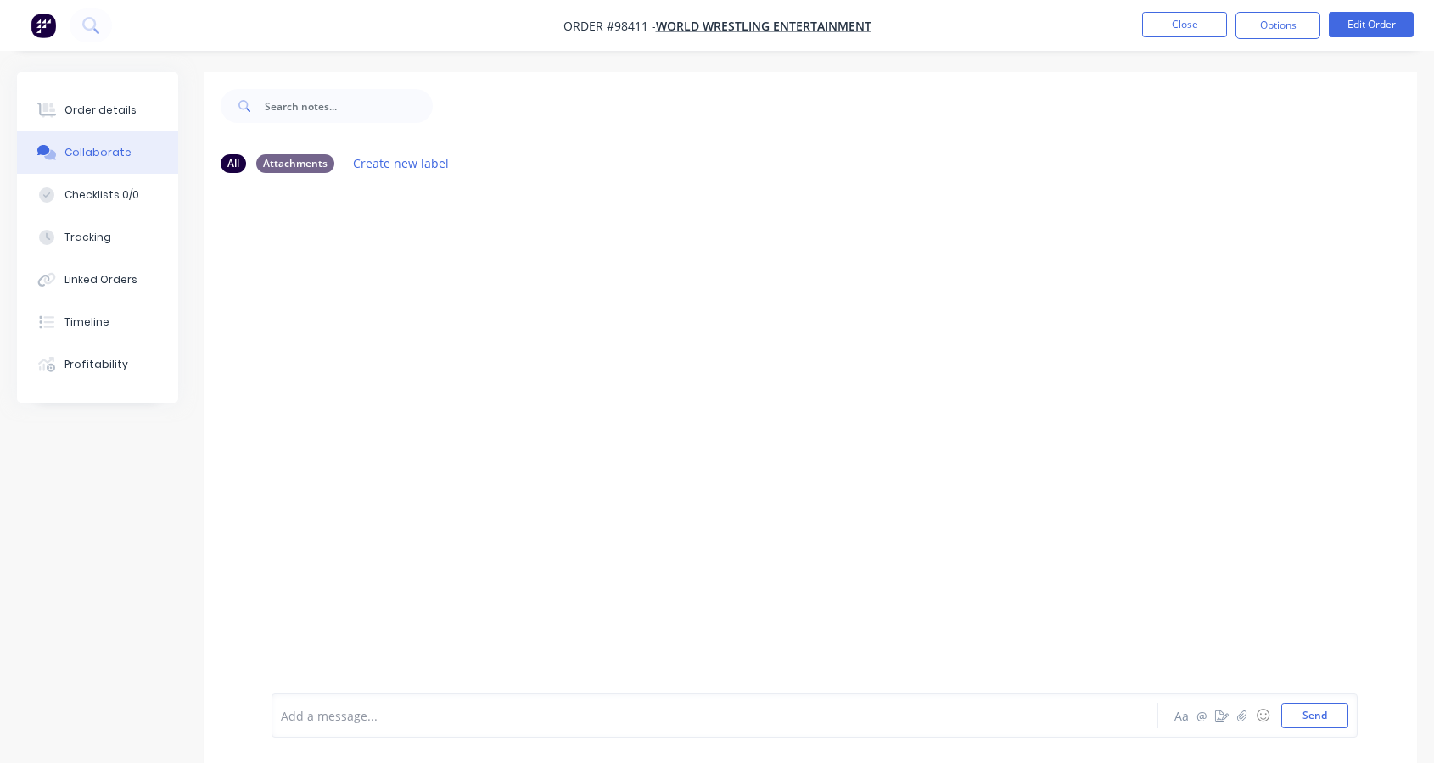
click at [391, 746] on div "Add a message... Aa @ ☺ Send" at bounding box center [810, 715] width 1213 height 95
click at [381, 724] on div "Add a message..." at bounding box center [681, 715] width 801 height 25
click at [1317, 711] on button "Send" at bounding box center [1314, 715] width 67 height 25
click at [1182, 21] on button "Close" at bounding box center [1184, 24] width 85 height 25
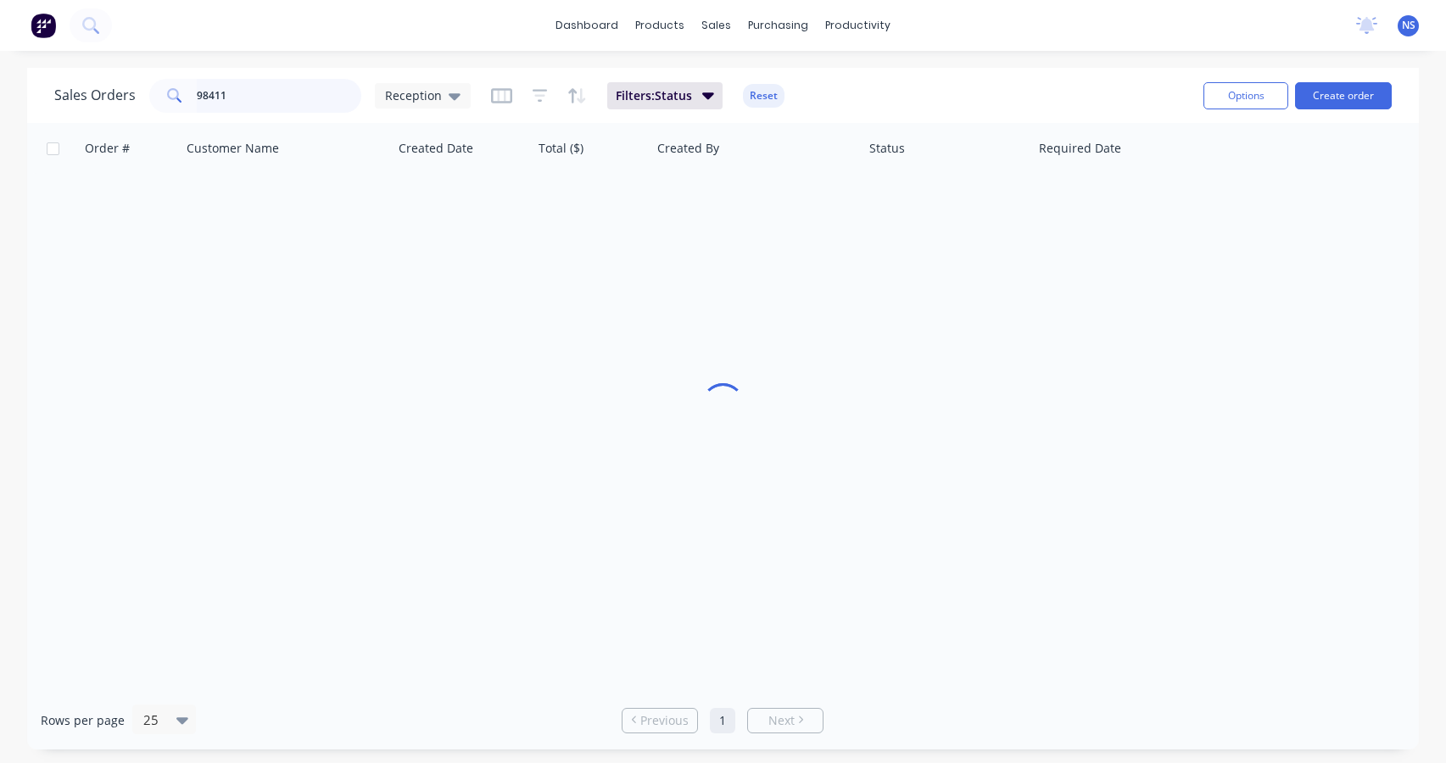
click at [262, 92] on input "98411" at bounding box center [279, 96] width 165 height 34
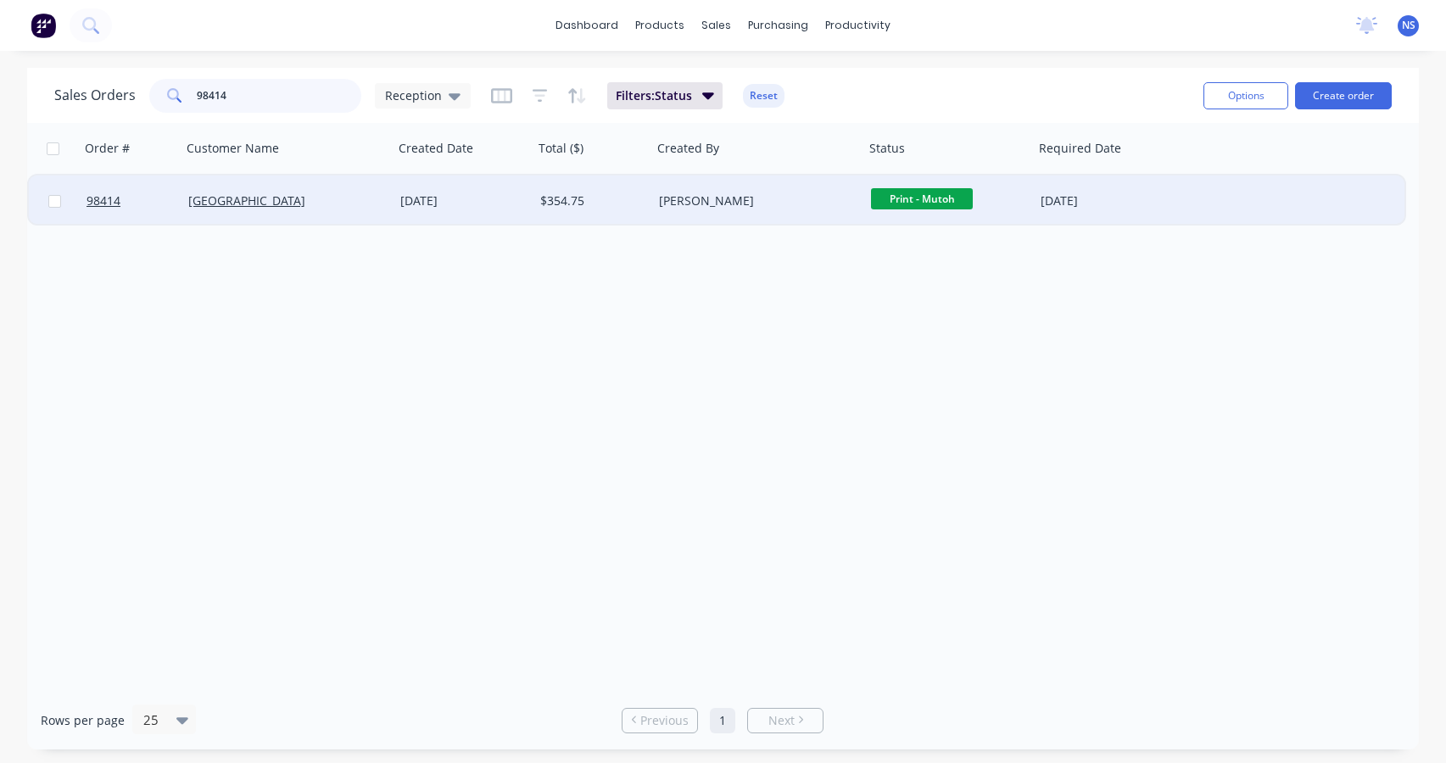
type input "98414"
click at [797, 201] on div "[PERSON_NAME]" at bounding box center [753, 201] width 188 height 17
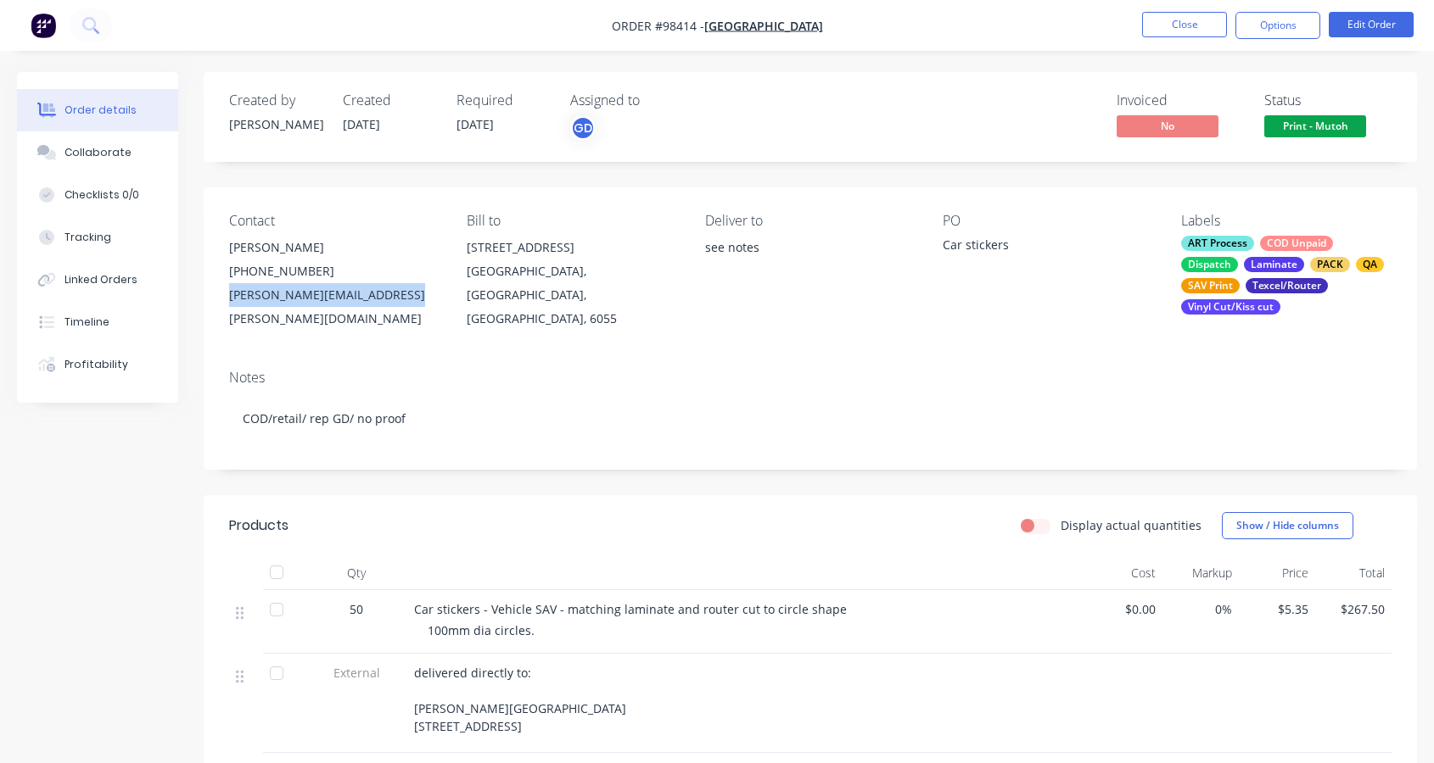
drag, startPoint x: 226, startPoint y: 296, endPoint x: 400, endPoint y: 295, distance: 173.9
click at [400, 295] on div "Contact [PERSON_NAME] [PHONE_NUMBER] [PERSON_NAME][EMAIL_ADDRESS][PERSON_NAME][…" at bounding box center [810, 271] width 1213 height 169
copy div "[PERSON_NAME][EMAIL_ADDRESS][PERSON_NAME][DOMAIN_NAME]"
click at [109, 149] on div "Collaborate" at bounding box center [97, 152] width 67 height 15
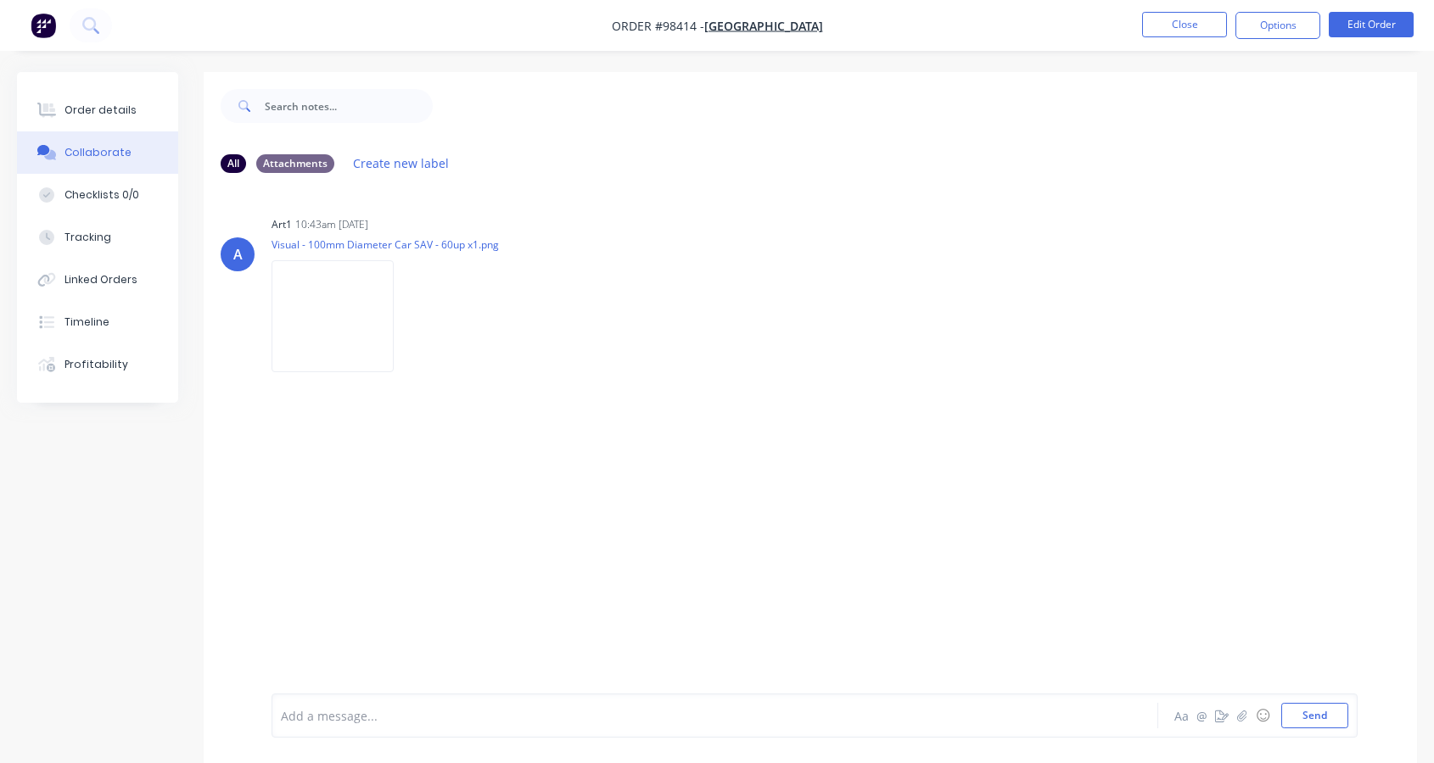
click at [300, 698] on div "Add a message... Aa @ ☺ Send" at bounding box center [814, 716] width 1086 height 44
click at [316, 707] on div at bounding box center [682, 716] width 800 height 18
click at [1171, 23] on button "Close" at bounding box center [1184, 24] width 85 height 25
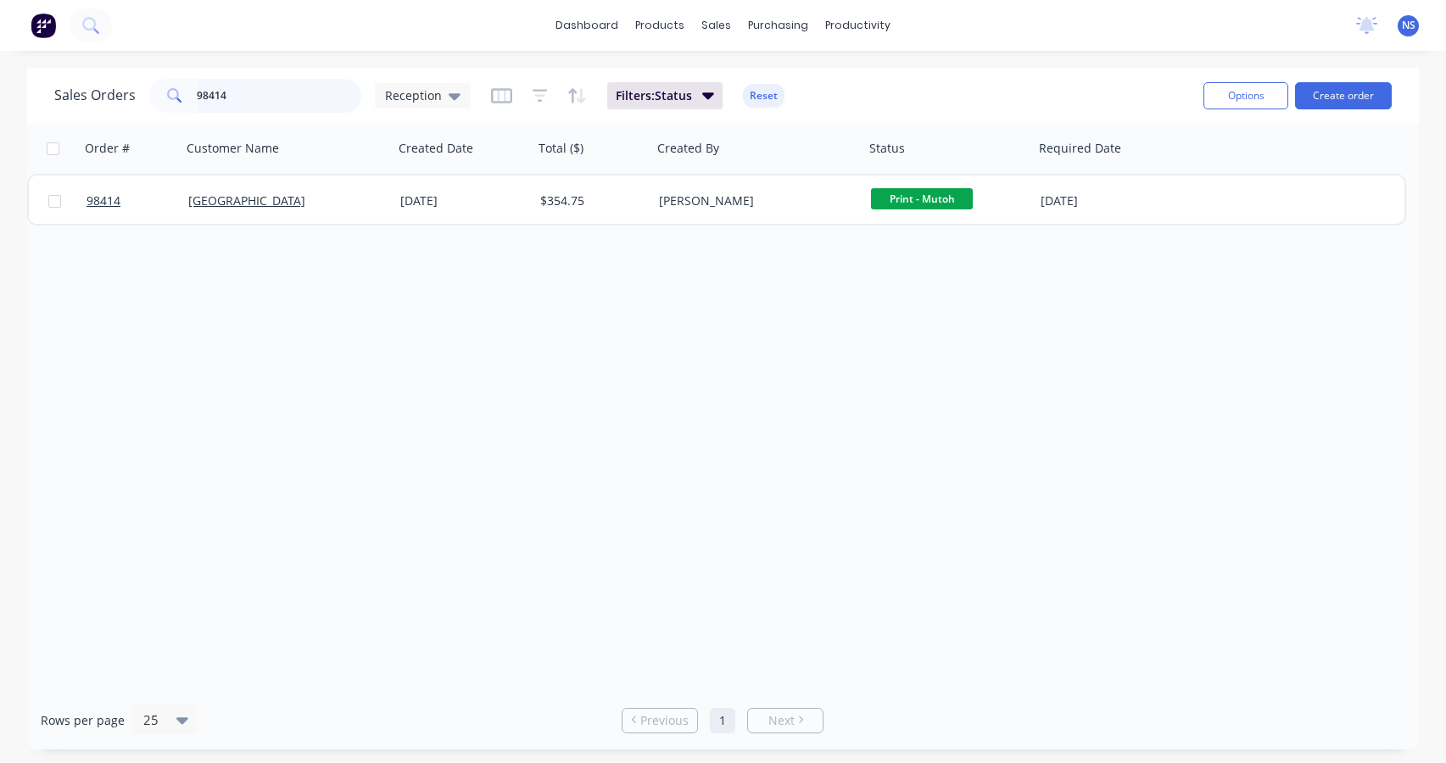
click at [251, 95] on input "98414" at bounding box center [279, 96] width 165 height 34
type input "98418"
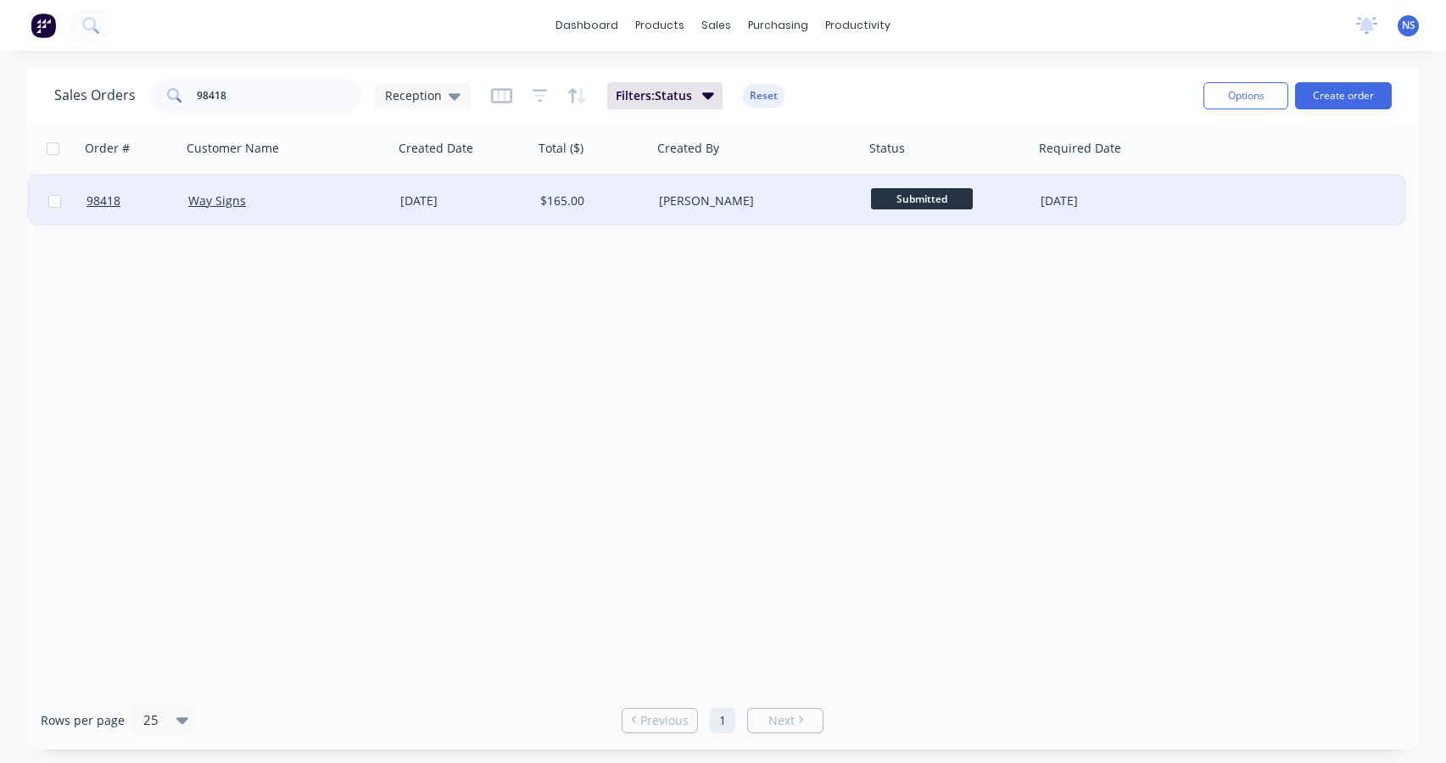
click at [794, 197] on div "[PERSON_NAME]" at bounding box center [753, 201] width 188 height 17
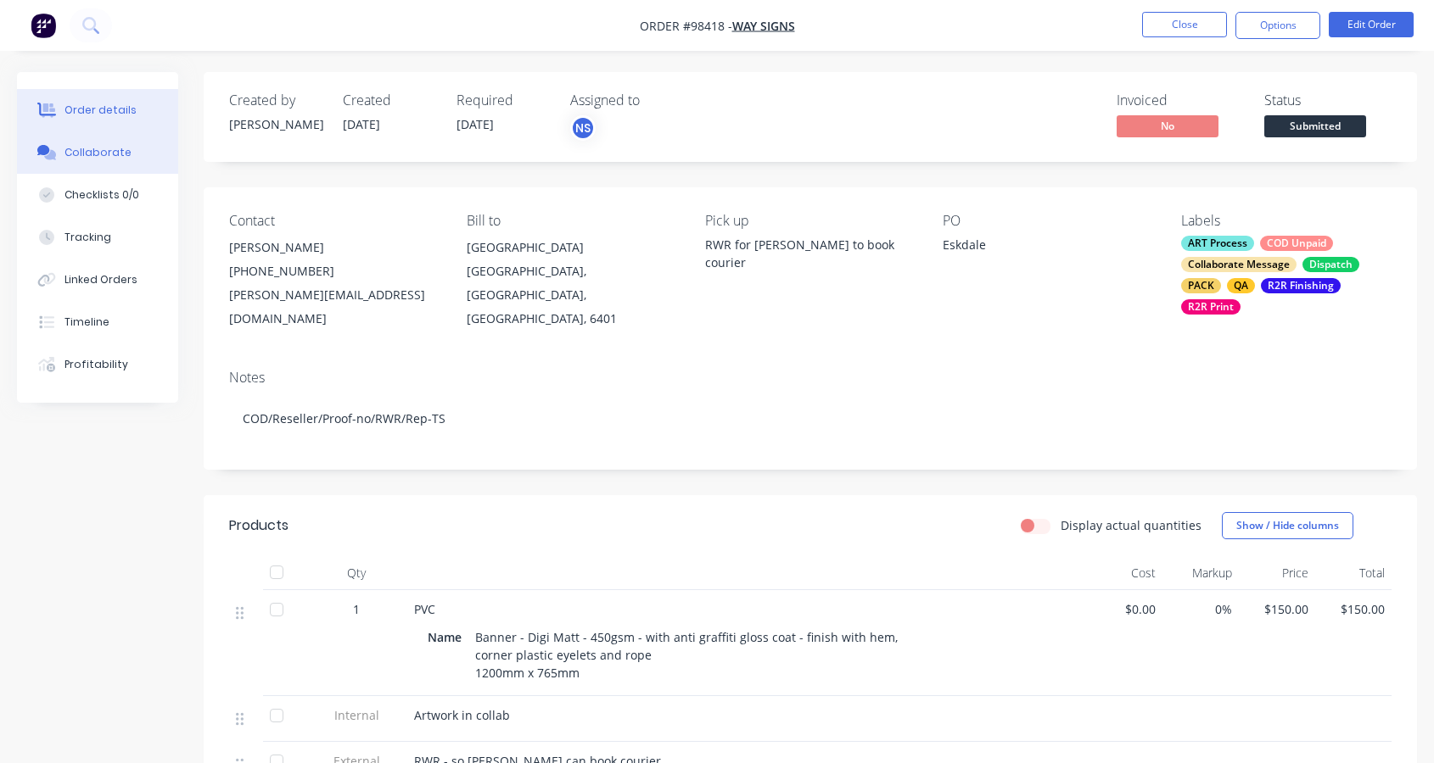
click at [96, 156] on div "Collaborate" at bounding box center [97, 152] width 67 height 15
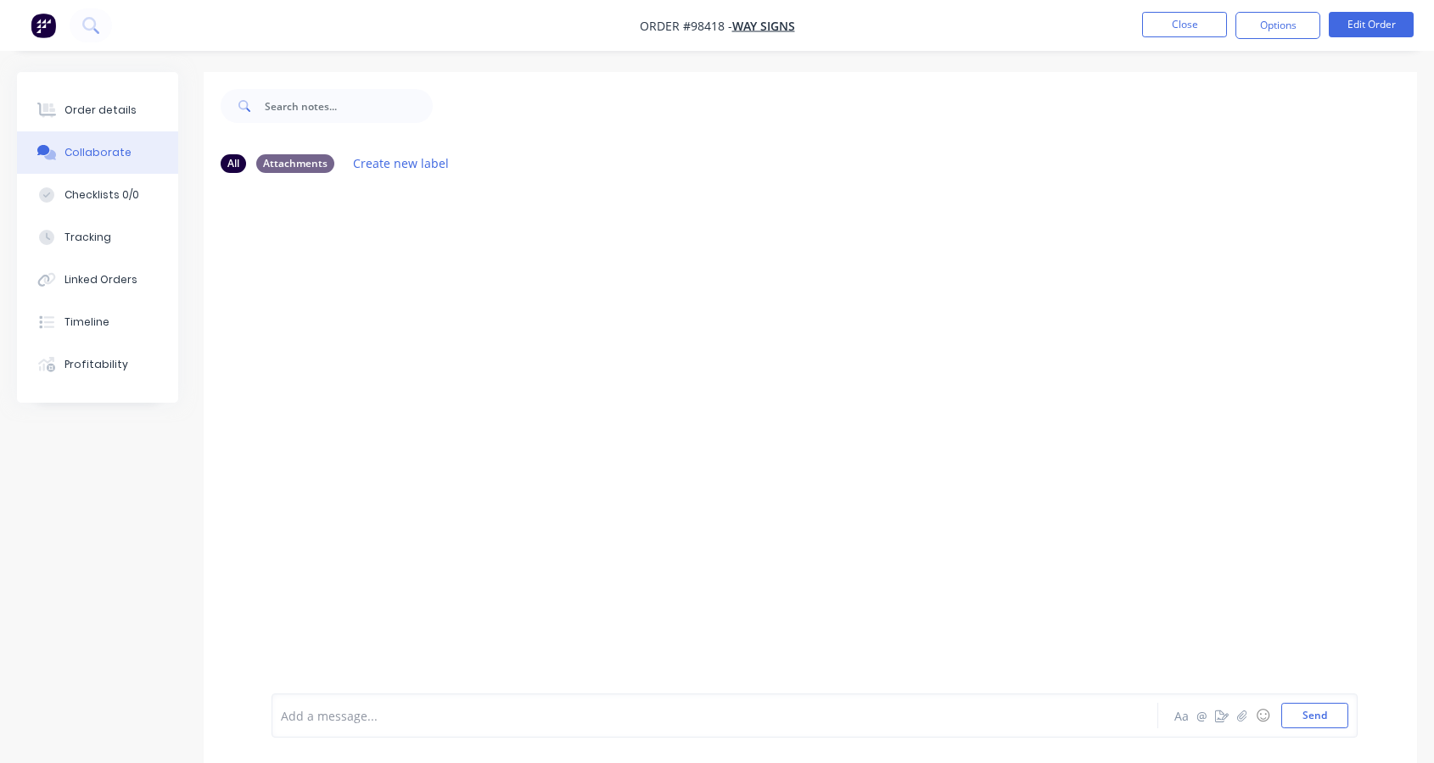
click at [346, 713] on div at bounding box center [682, 716] width 800 height 18
click at [1321, 718] on button "Send" at bounding box center [1314, 715] width 67 height 25
click at [1168, 20] on button "Close" at bounding box center [1184, 24] width 85 height 25
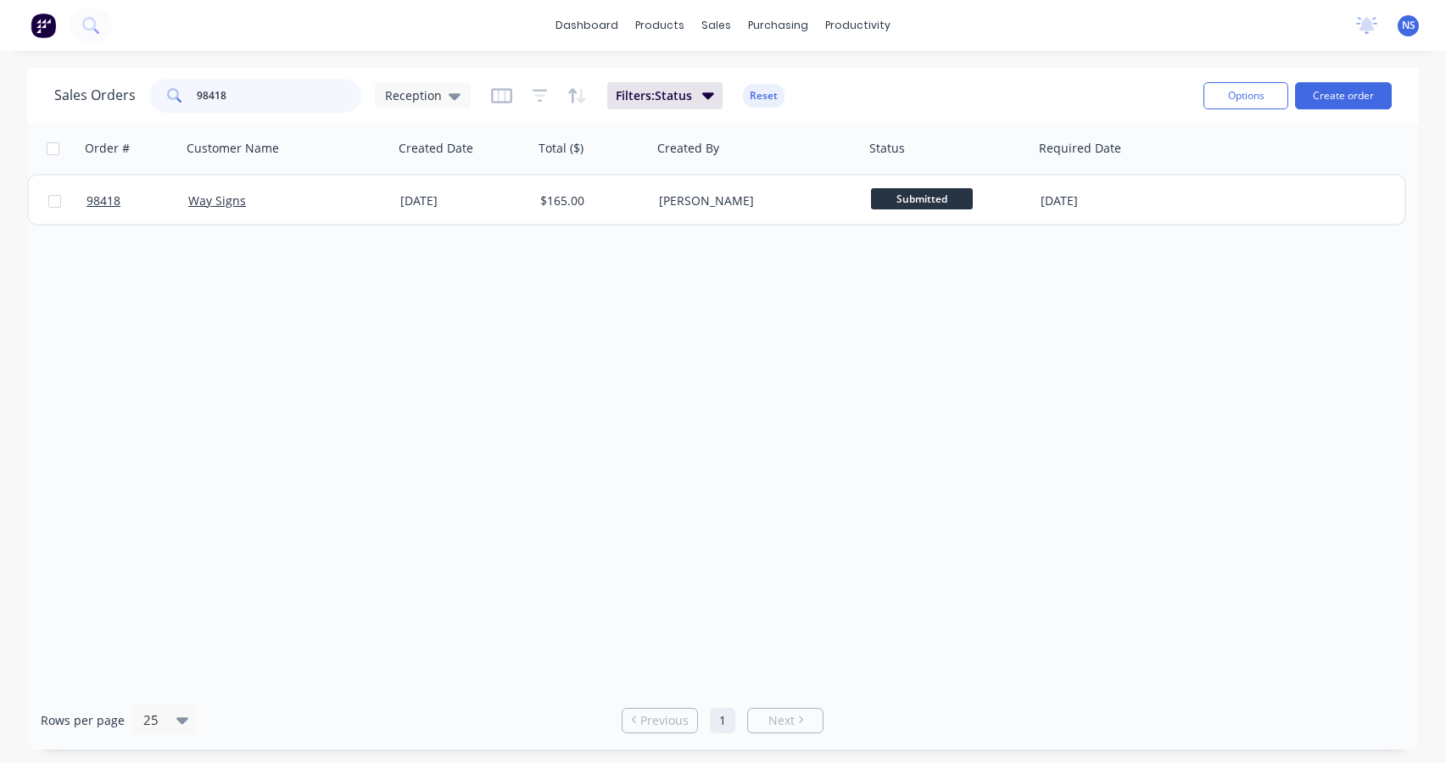
drag, startPoint x: 258, startPoint y: 95, endPoint x: 180, endPoint y: 87, distance: 78.5
click at [182, 87] on div "98418" at bounding box center [255, 96] width 212 height 34
click at [1356, 92] on button "Create order" at bounding box center [1343, 95] width 97 height 27
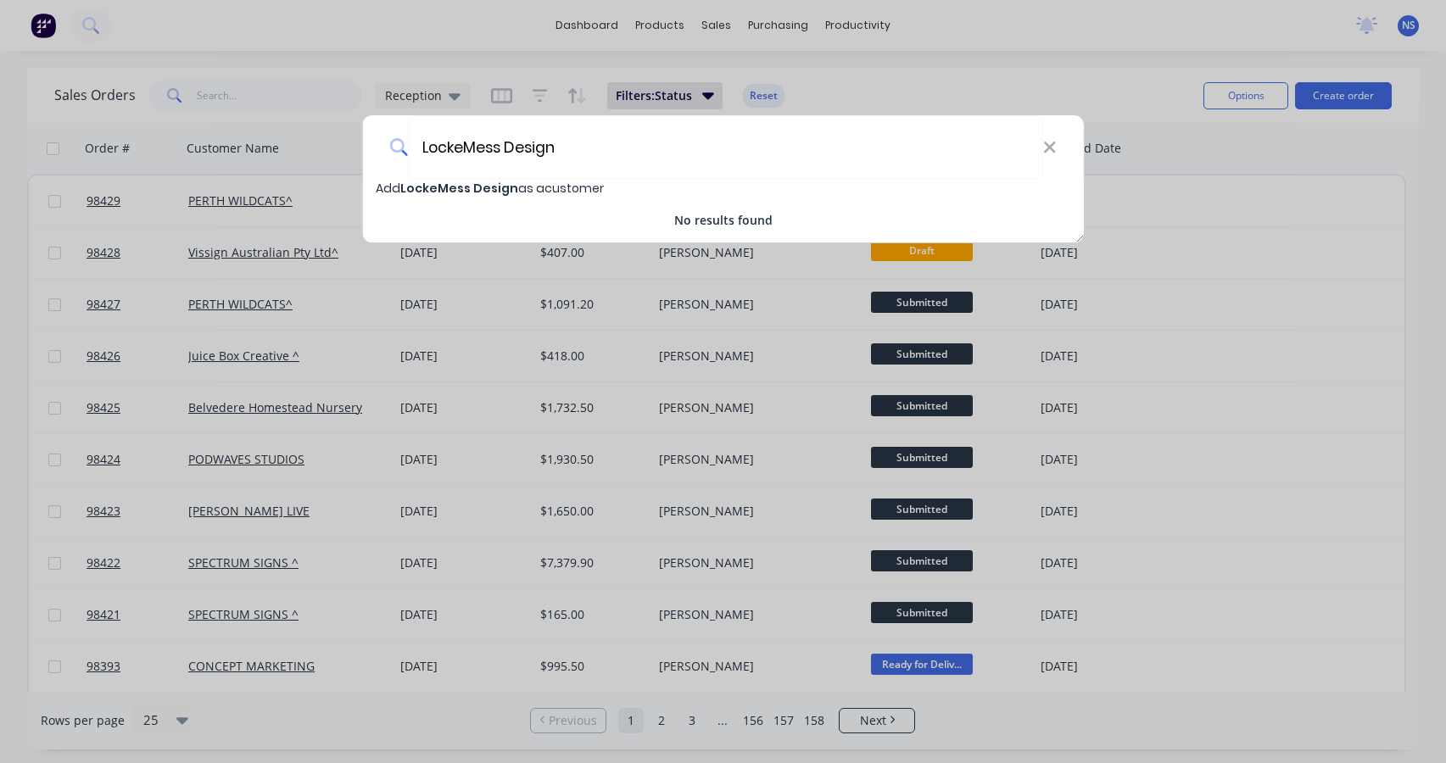
type input "LockeMess Design"
click at [484, 192] on span "LockeMess Design" at bounding box center [459, 188] width 118 height 17
select select "AU"
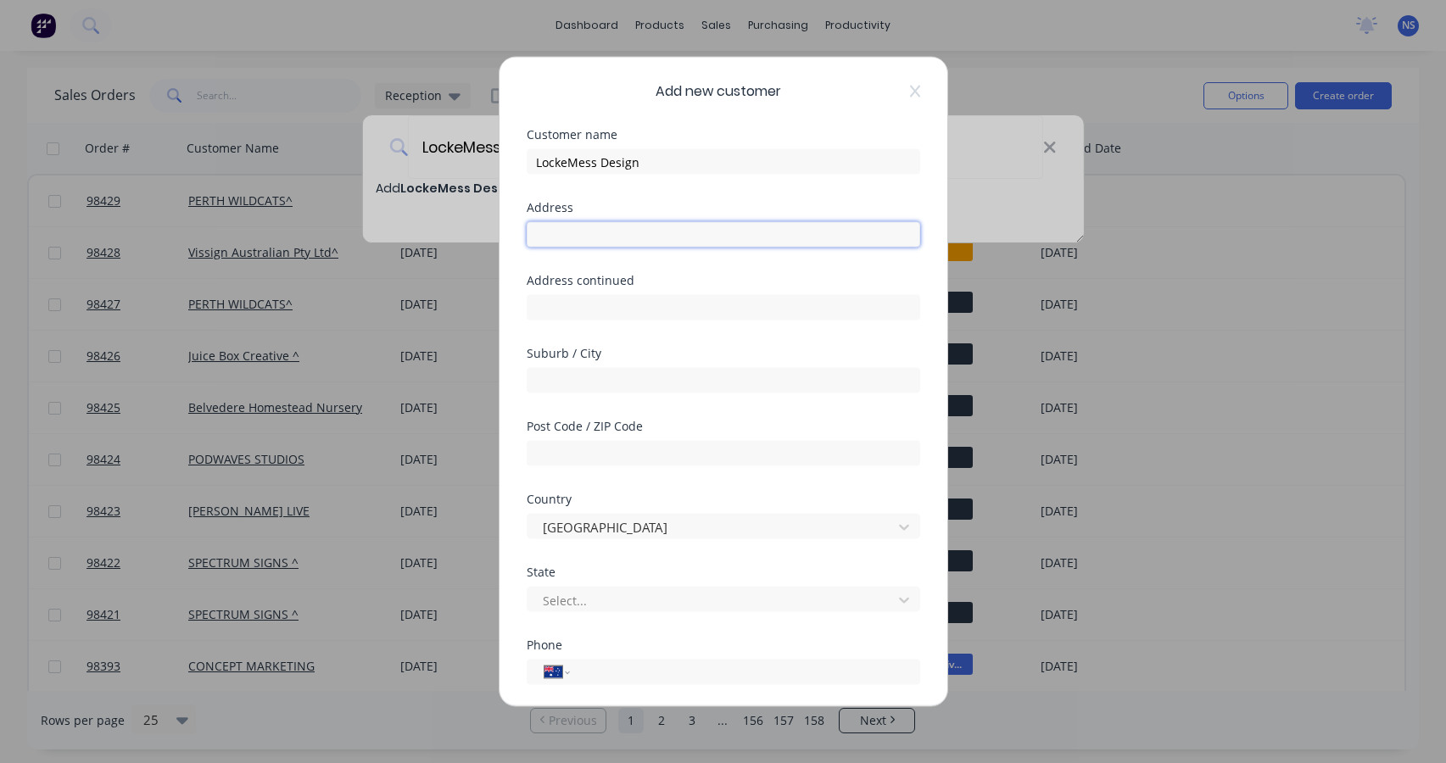
click at [543, 230] on input "text" at bounding box center [724, 234] width 394 height 25
type input "[STREET_ADDRESS][PERSON_NAME]"
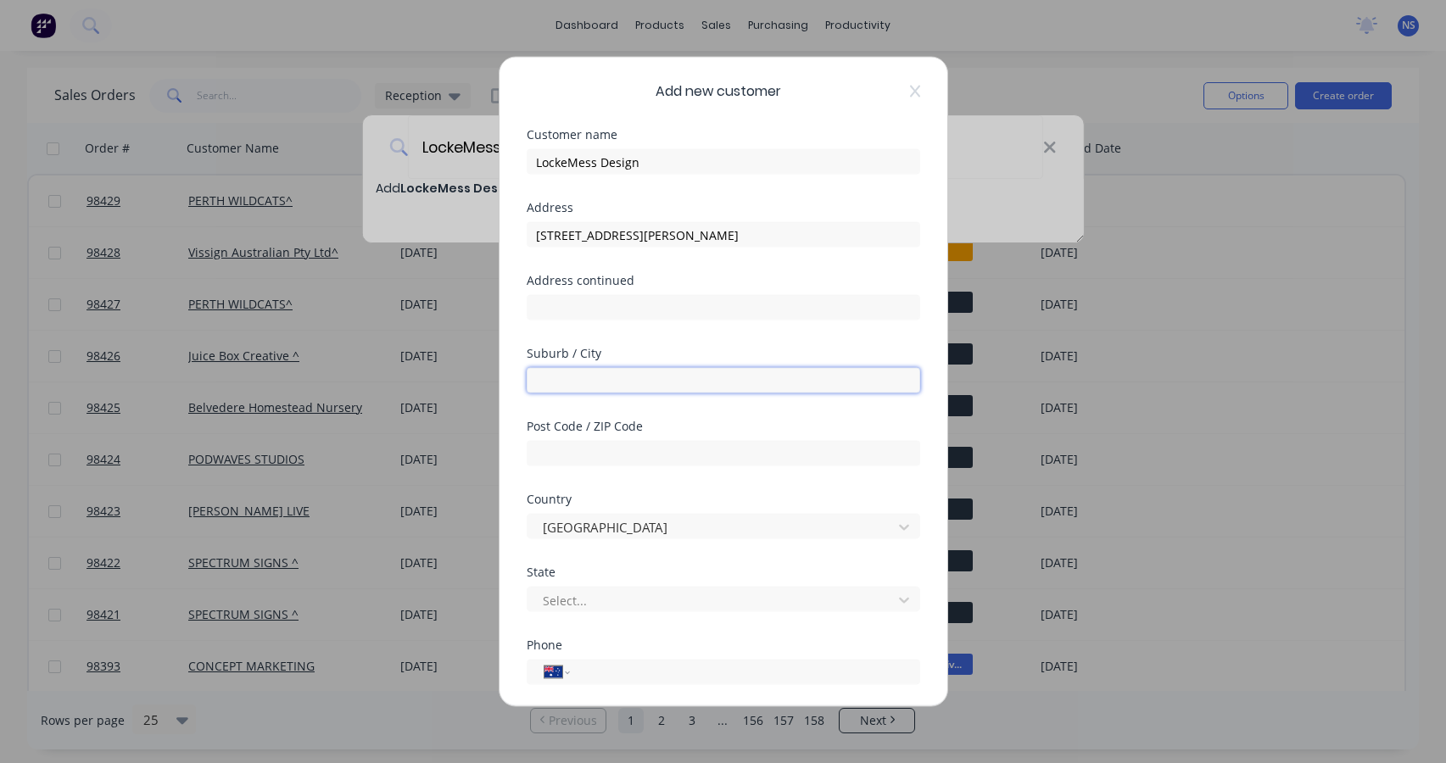
click at [549, 378] on input "text" at bounding box center [724, 380] width 394 height 25
type input "Brookton"
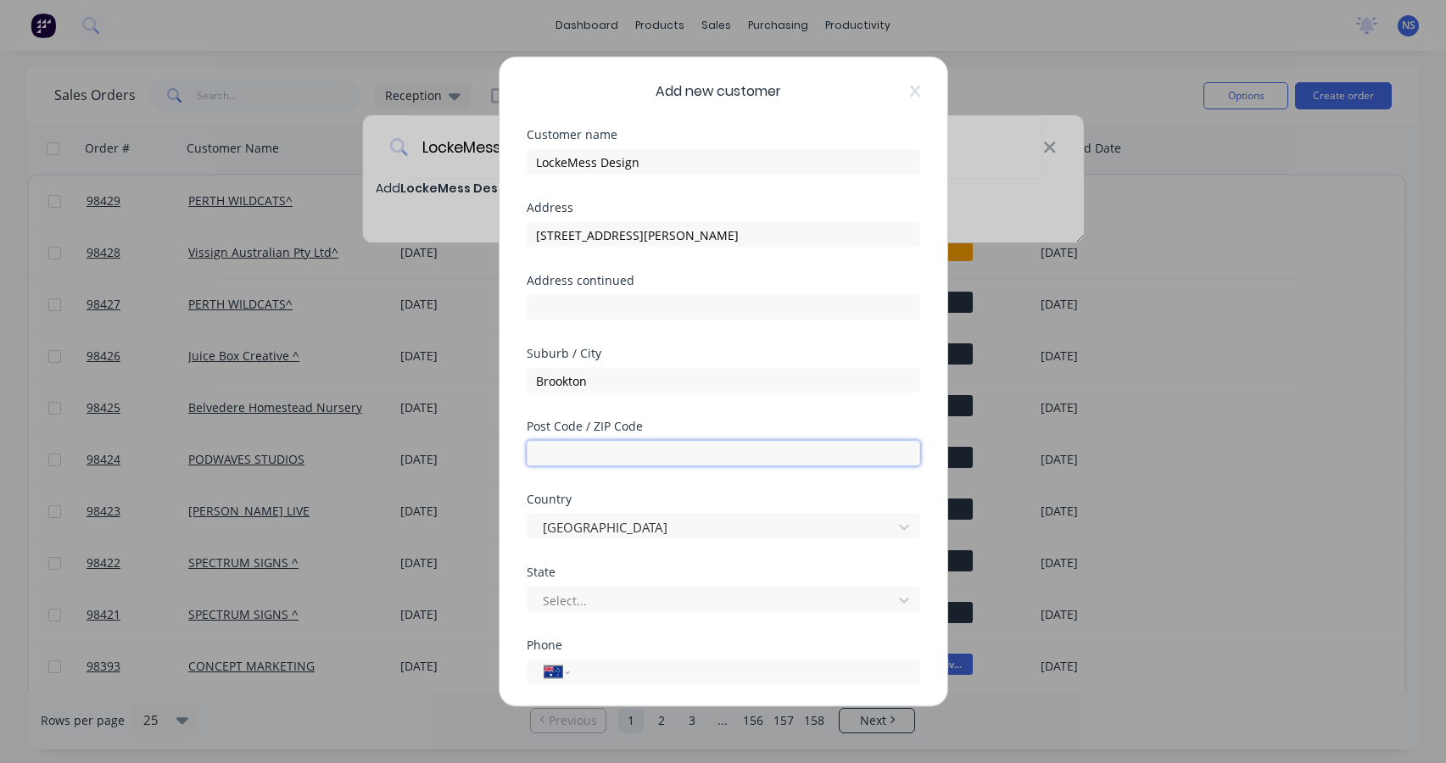
click at [604, 451] on input "text" at bounding box center [724, 453] width 394 height 25
type input "6306"
click at [626, 599] on div at bounding box center [712, 600] width 343 height 21
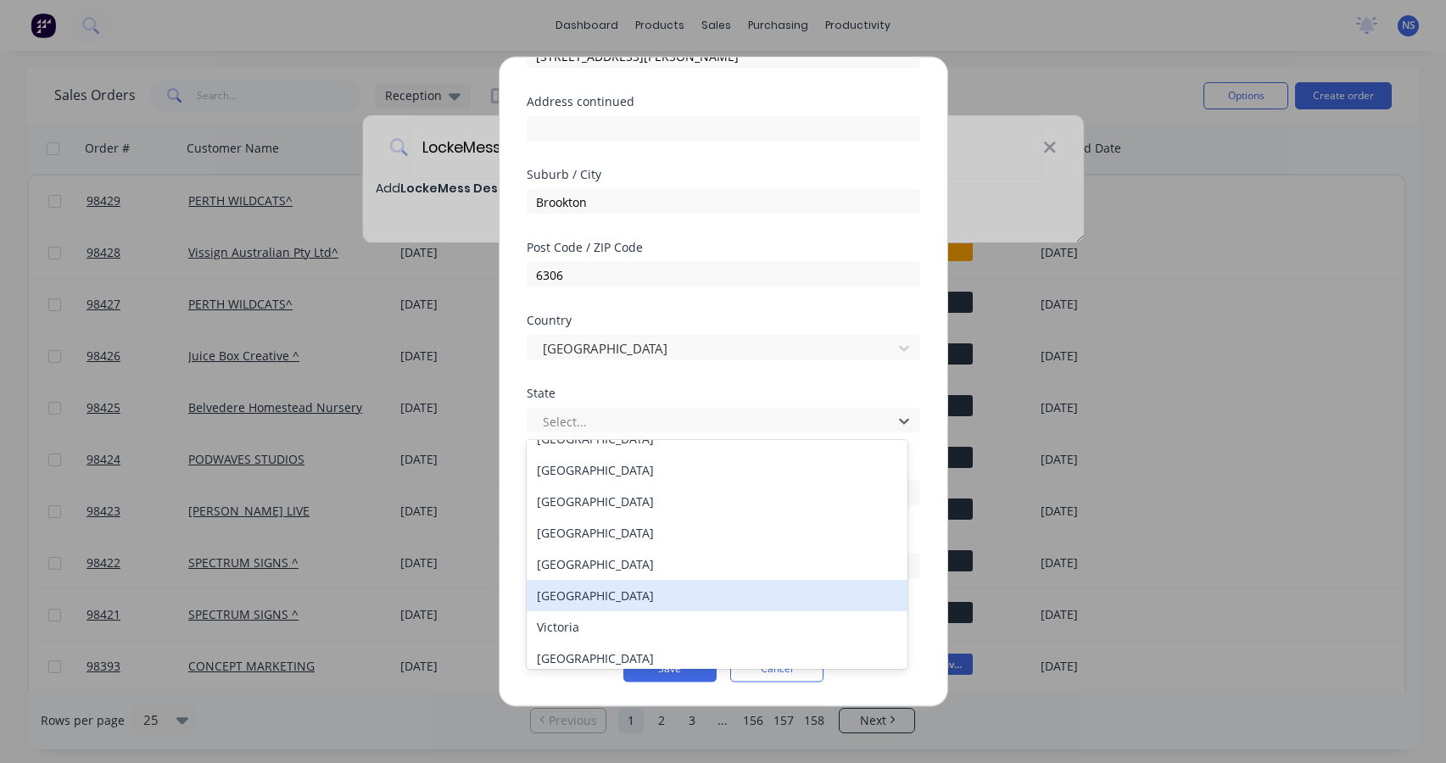
scroll to position [29, 0]
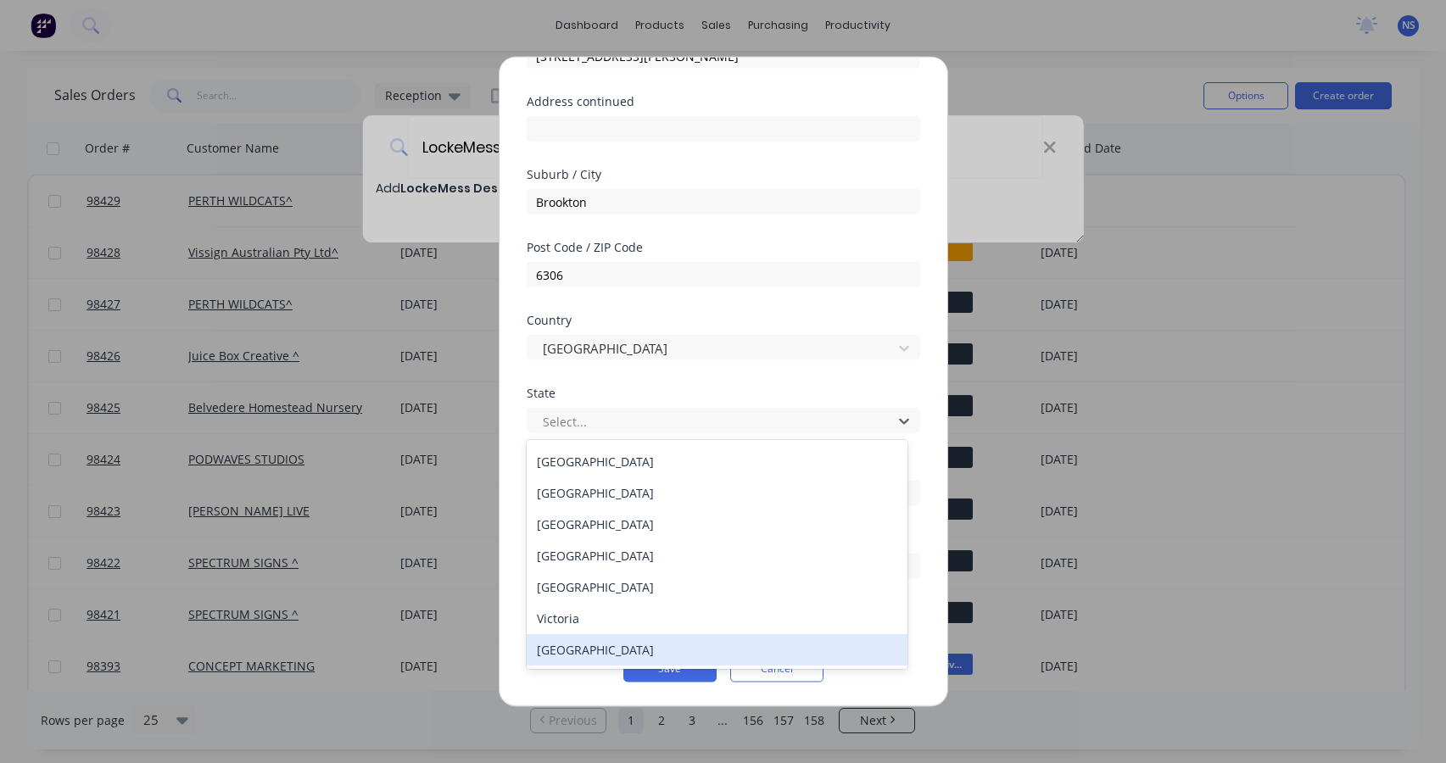
click at [656, 652] on div "[GEOGRAPHIC_DATA]" at bounding box center [717, 649] width 381 height 31
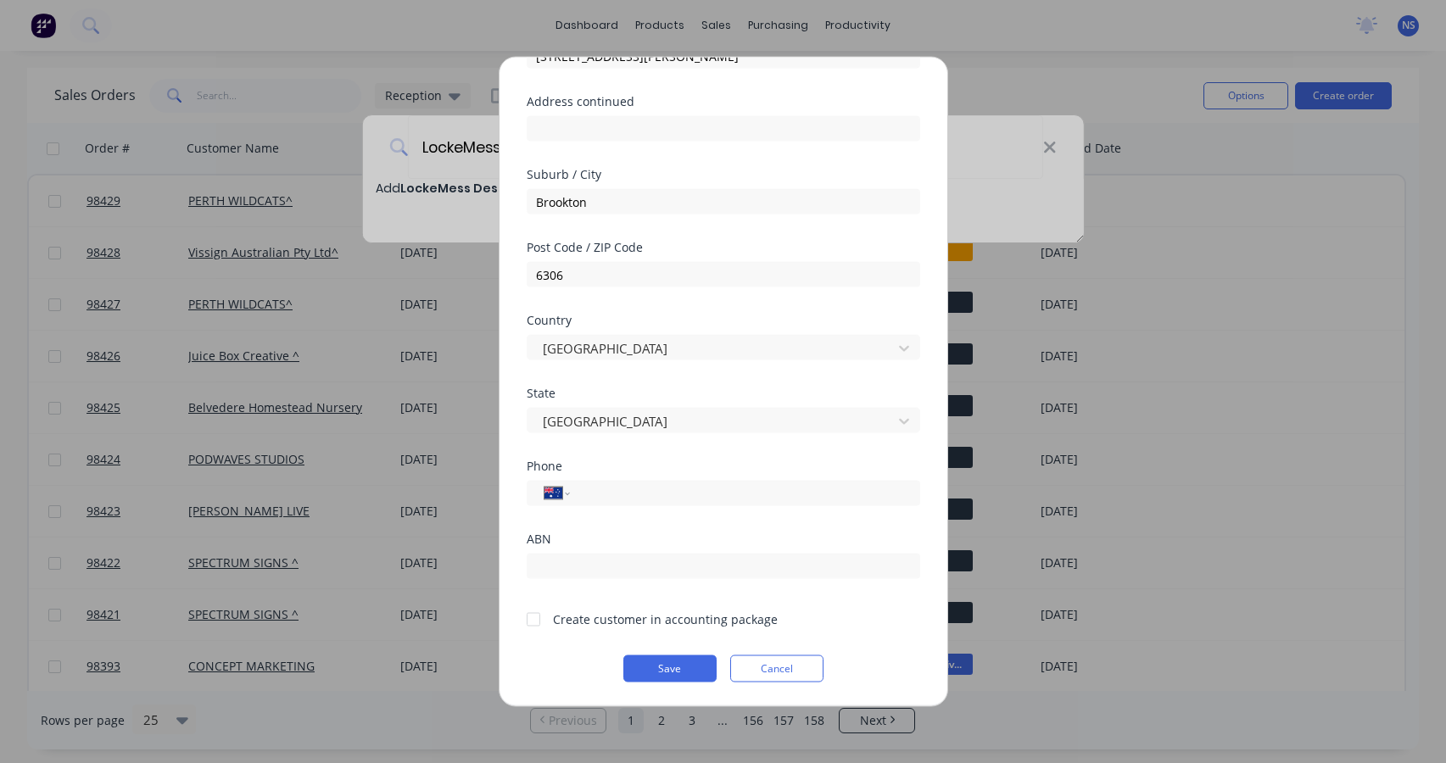
click at [535, 620] on div at bounding box center [534, 619] width 34 height 34
click at [617, 499] on input "tel" at bounding box center [742, 494] width 320 height 20
type input "0428 447 147"
click at [674, 670] on button "Save" at bounding box center [669, 669] width 93 height 27
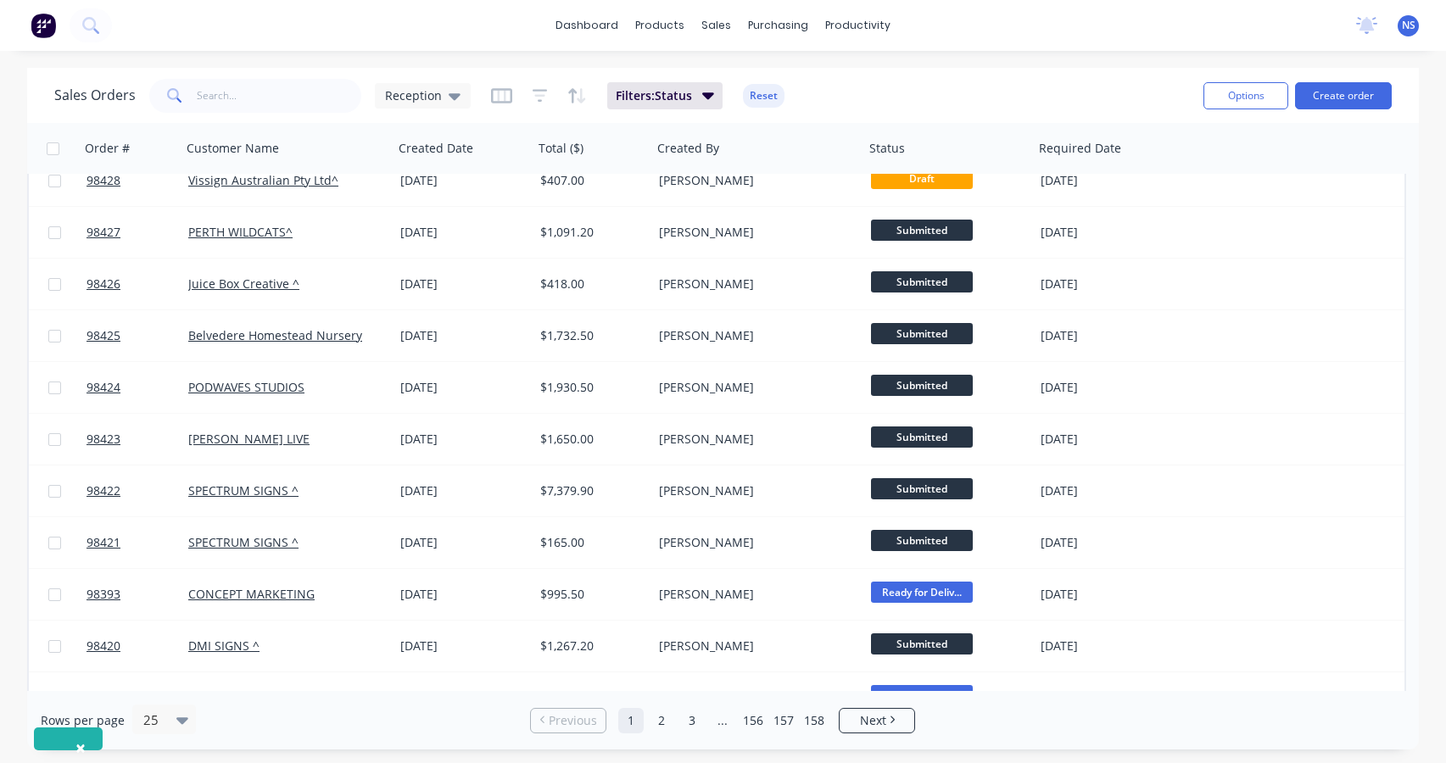
scroll to position [0, 0]
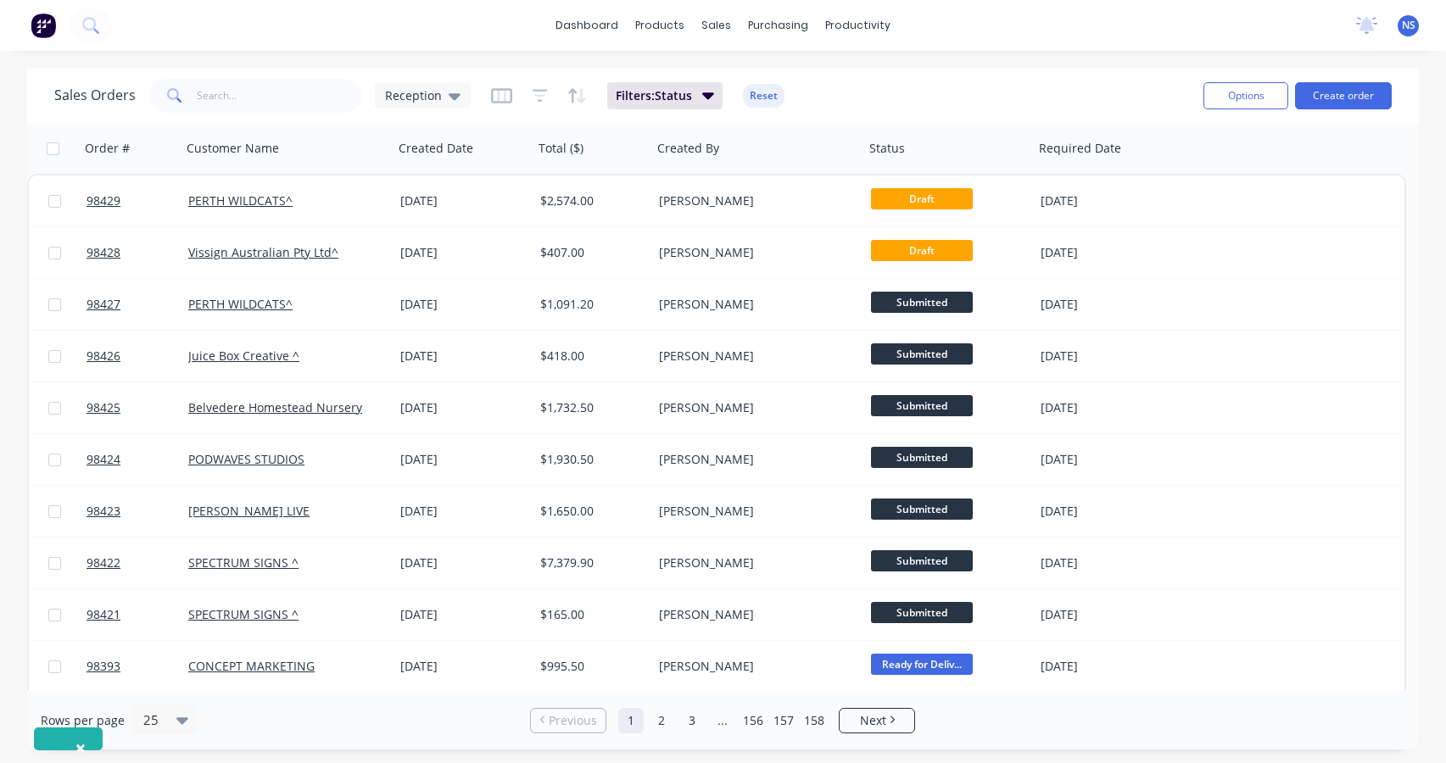
click at [56, 742] on div "×" at bounding box center [68, 739] width 69 height 23
click at [68, 736] on button "×" at bounding box center [81, 748] width 44 height 41
click at [260, 99] on input "text" at bounding box center [279, 96] width 165 height 34
type input "lock"
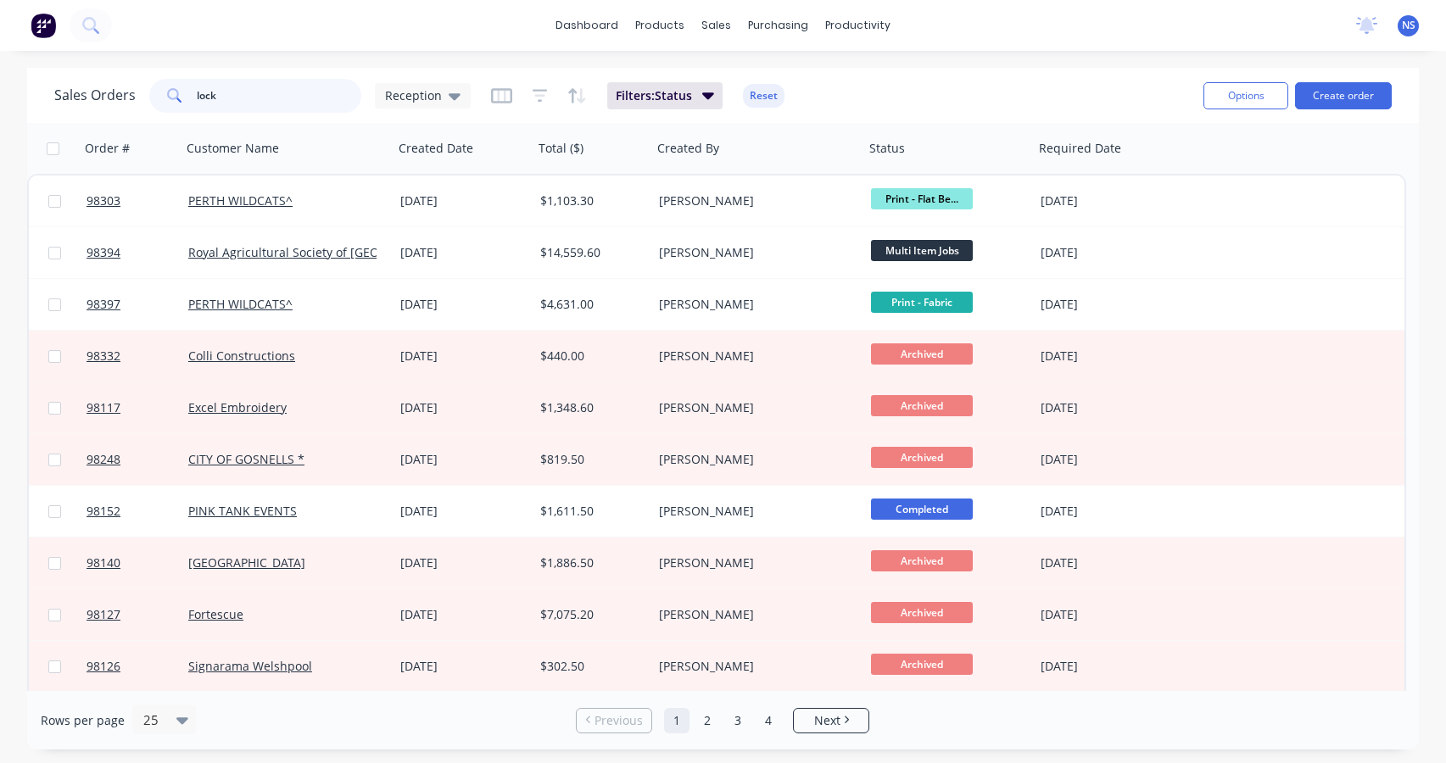
drag, startPoint x: 256, startPoint y: 101, endPoint x: 190, endPoint y: 106, distance: 66.4
click at [190, 106] on div "lock" at bounding box center [255, 96] width 212 height 34
drag, startPoint x: 264, startPoint y: 98, endPoint x: 189, endPoint y: 92, distance: 75.0
click at [189, 92] on div "lock" at bounding box center [255, 96] width 212 height 34
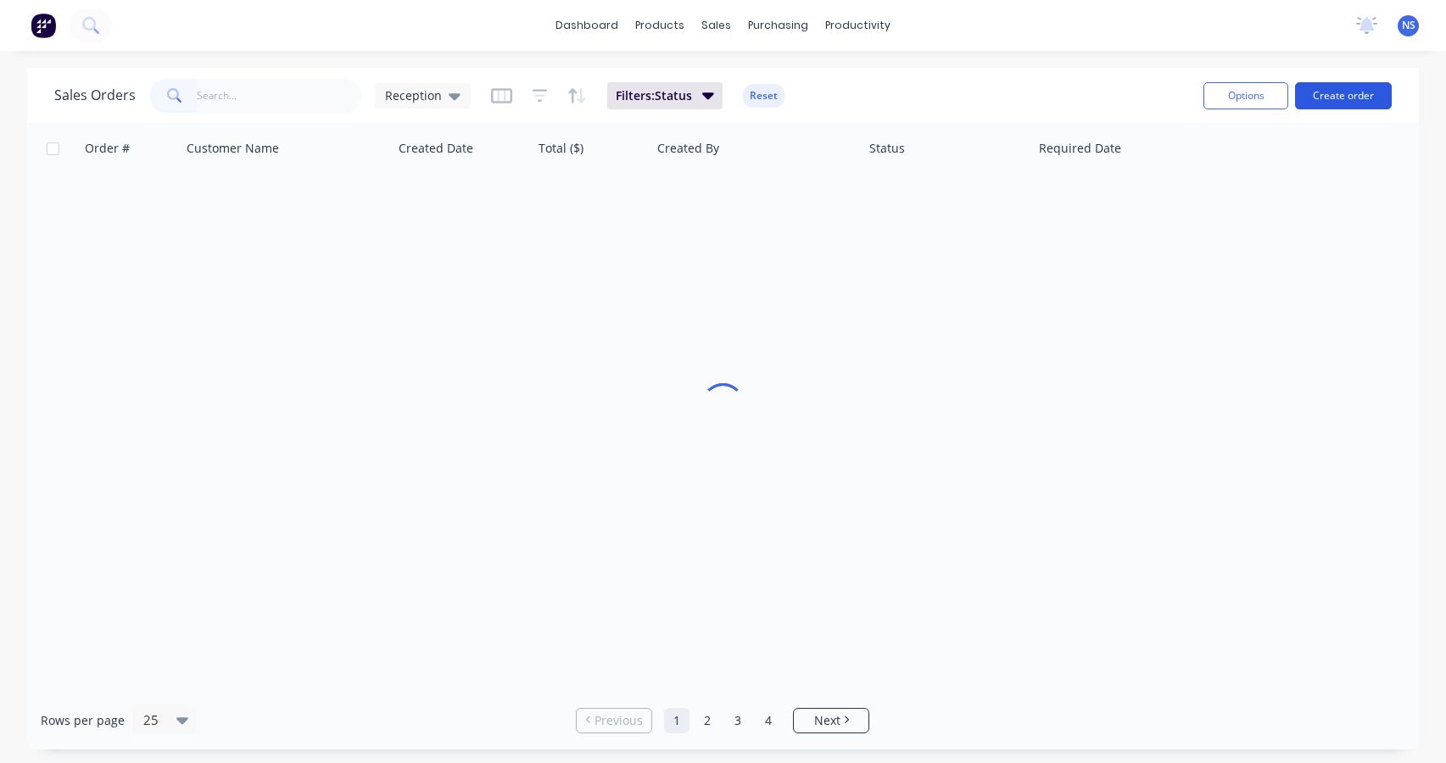
click at [1370, 96] on button "Create order" at bounding box center [1343, 95] width 97 height 27
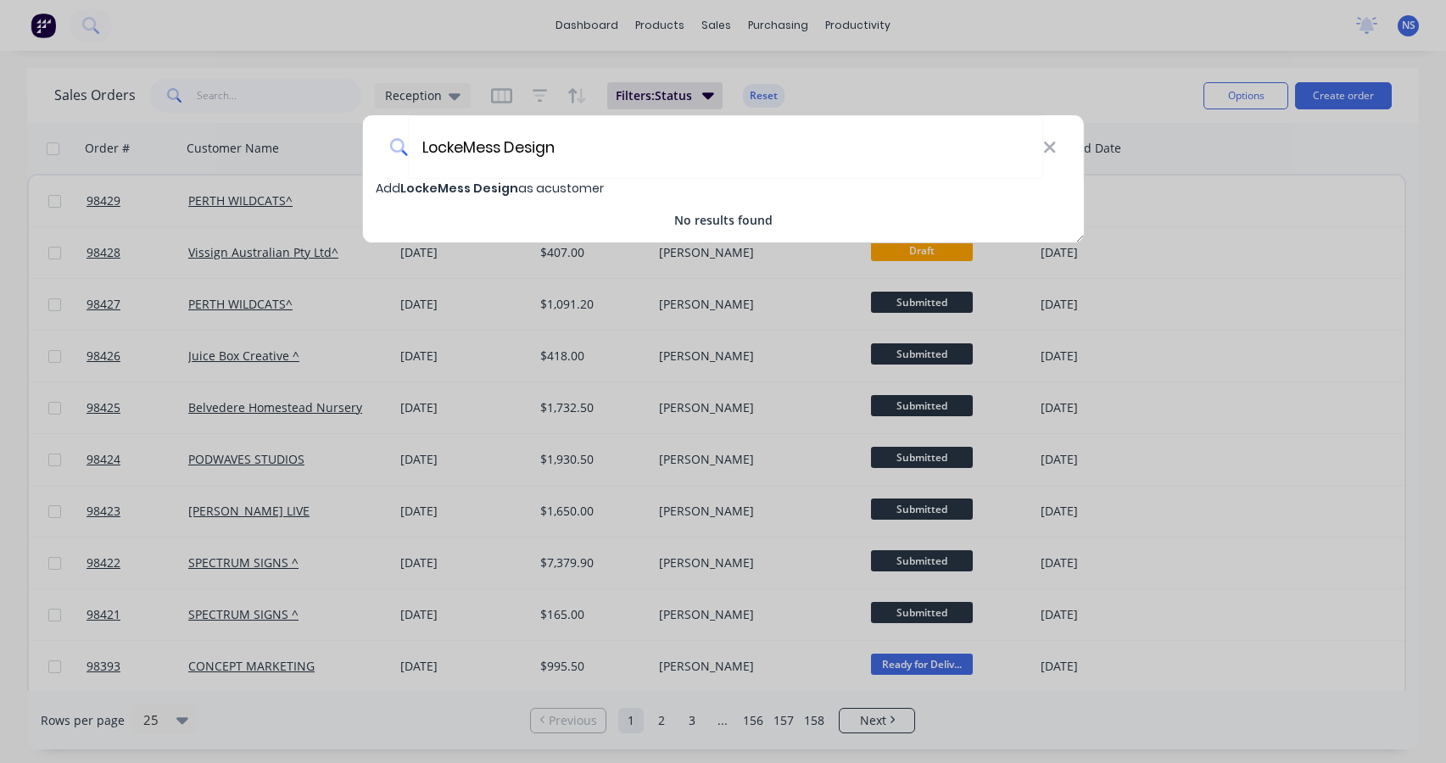
type input "LockeMess Design"
click at [506, 189] on span "LockeMess Design" at bounding box center [459, 188] width 118 height 17
select select "AU"
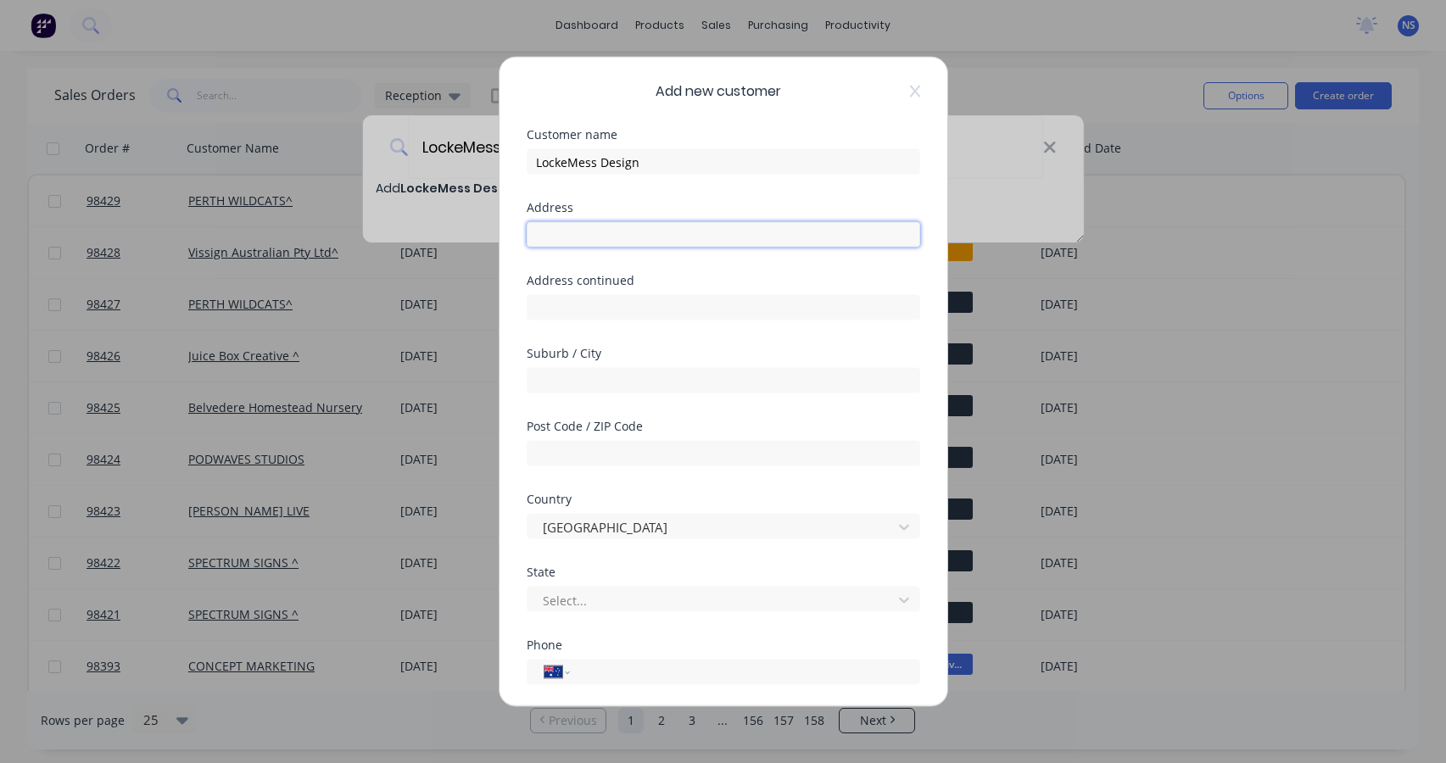
click at [601, 232] on input "text" at bounding box center [724, 234] width 394 height 25
type input "[STREET_ADDRESS][PERSON_NAME]"
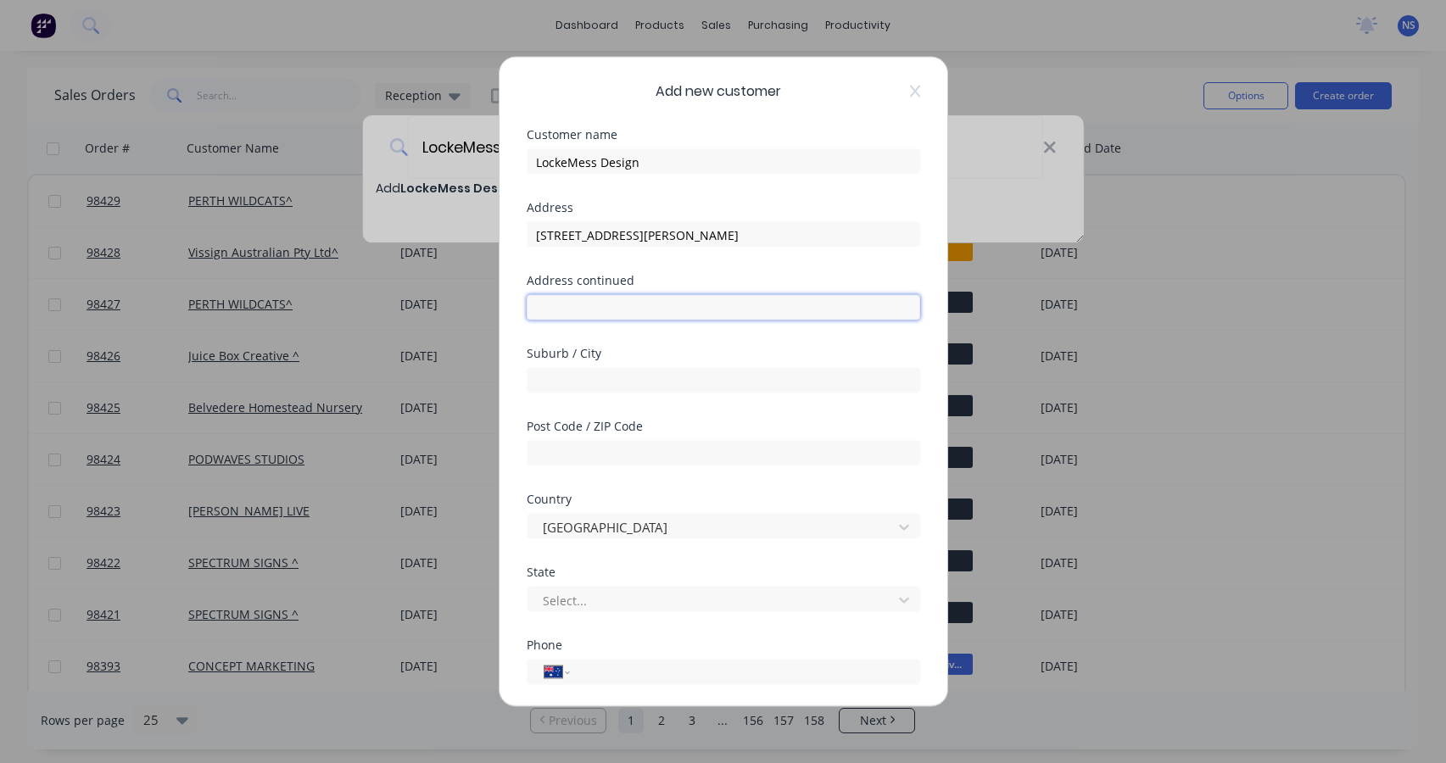
click at [609, 306] on input "text" at bounding box center [724, 307] width 394 height 25
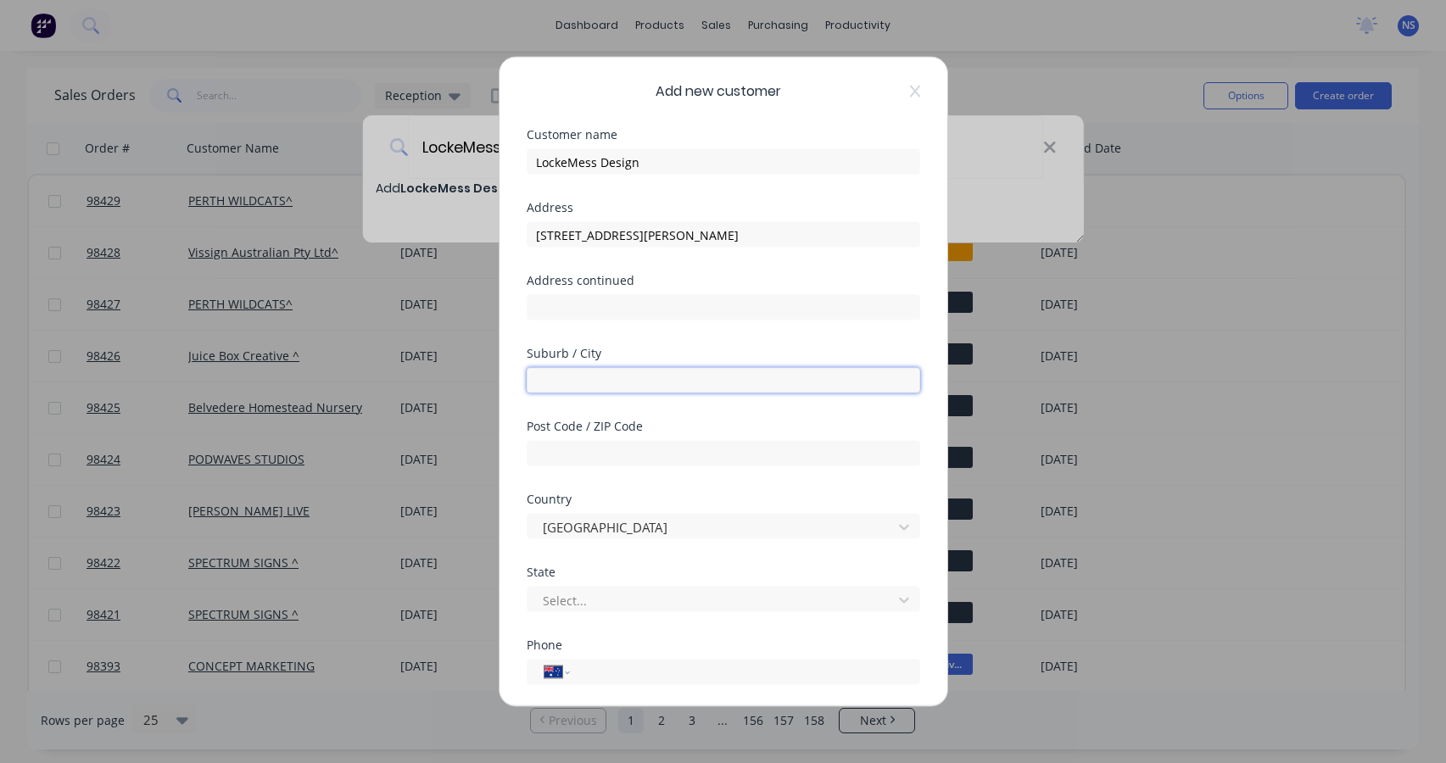
click at [583, 373] on input "text" at bounding box center [724, 380] width 394 height 25
type input "Brookton"
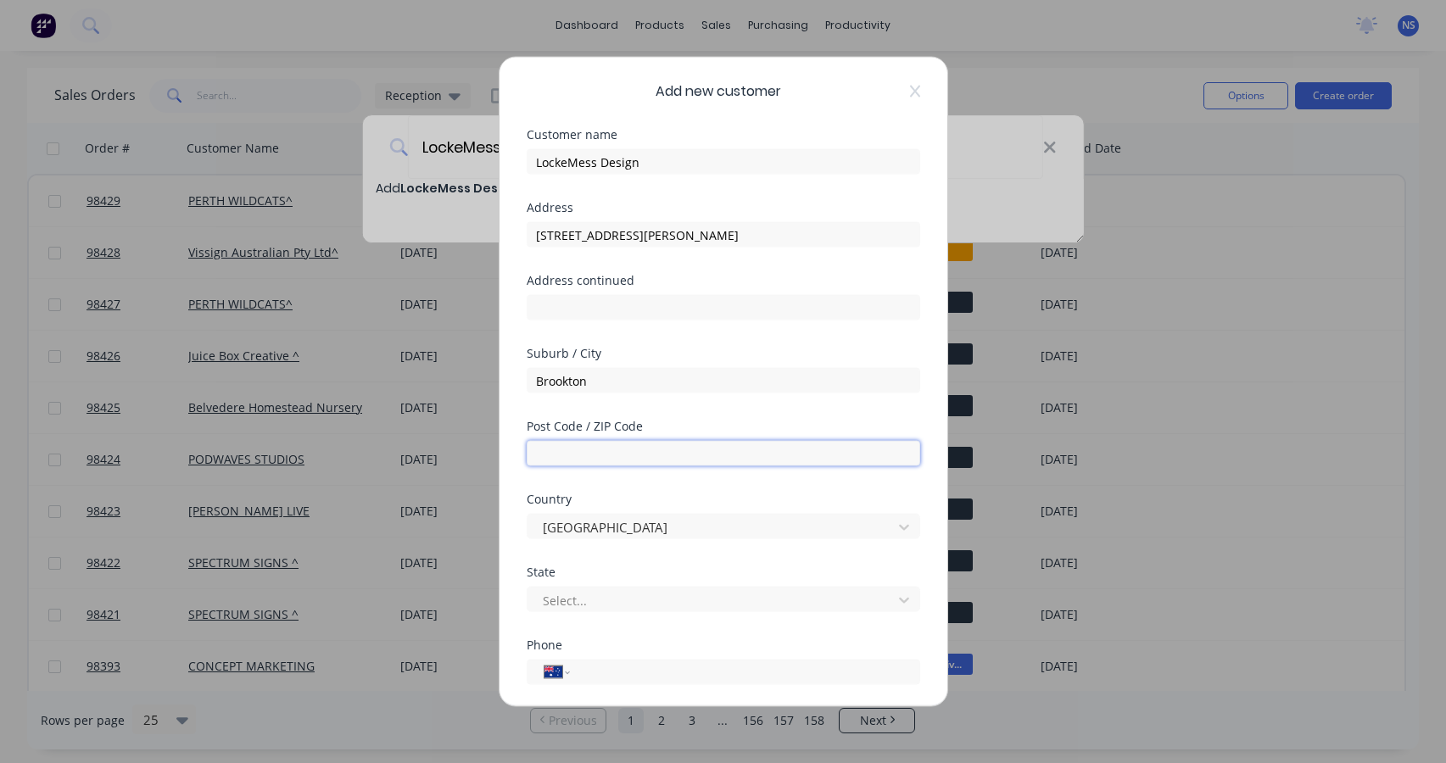
click at [594, 449] on input "text" at bounding box center [724, 453] width 394 height 25
type input "6306"
click at [655, 601] on div at bounding box center [712, 600] width 343 height 21
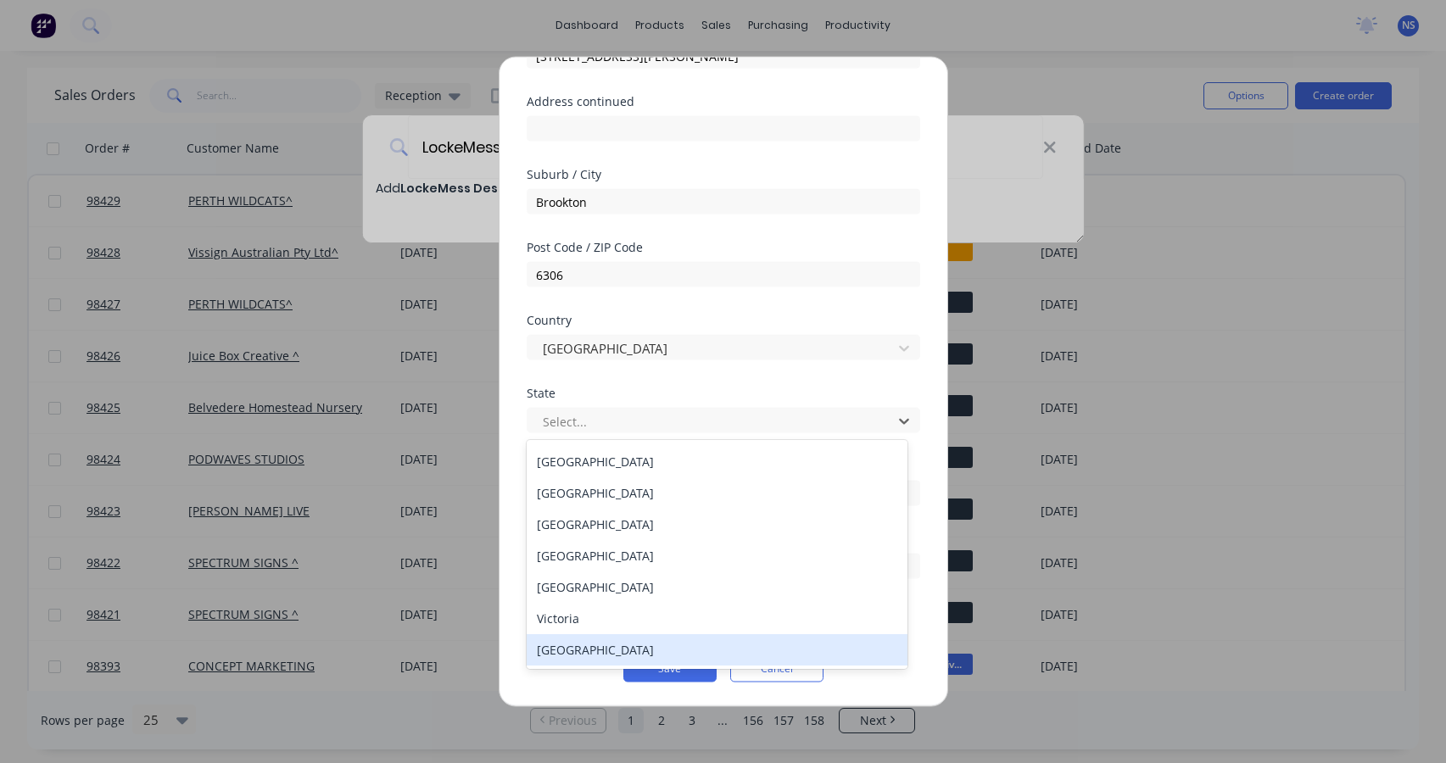
click at [660, 657] on div "[GEOGRAPHIC_DATA]" at bounding box center [717, 649] width 381 height 31
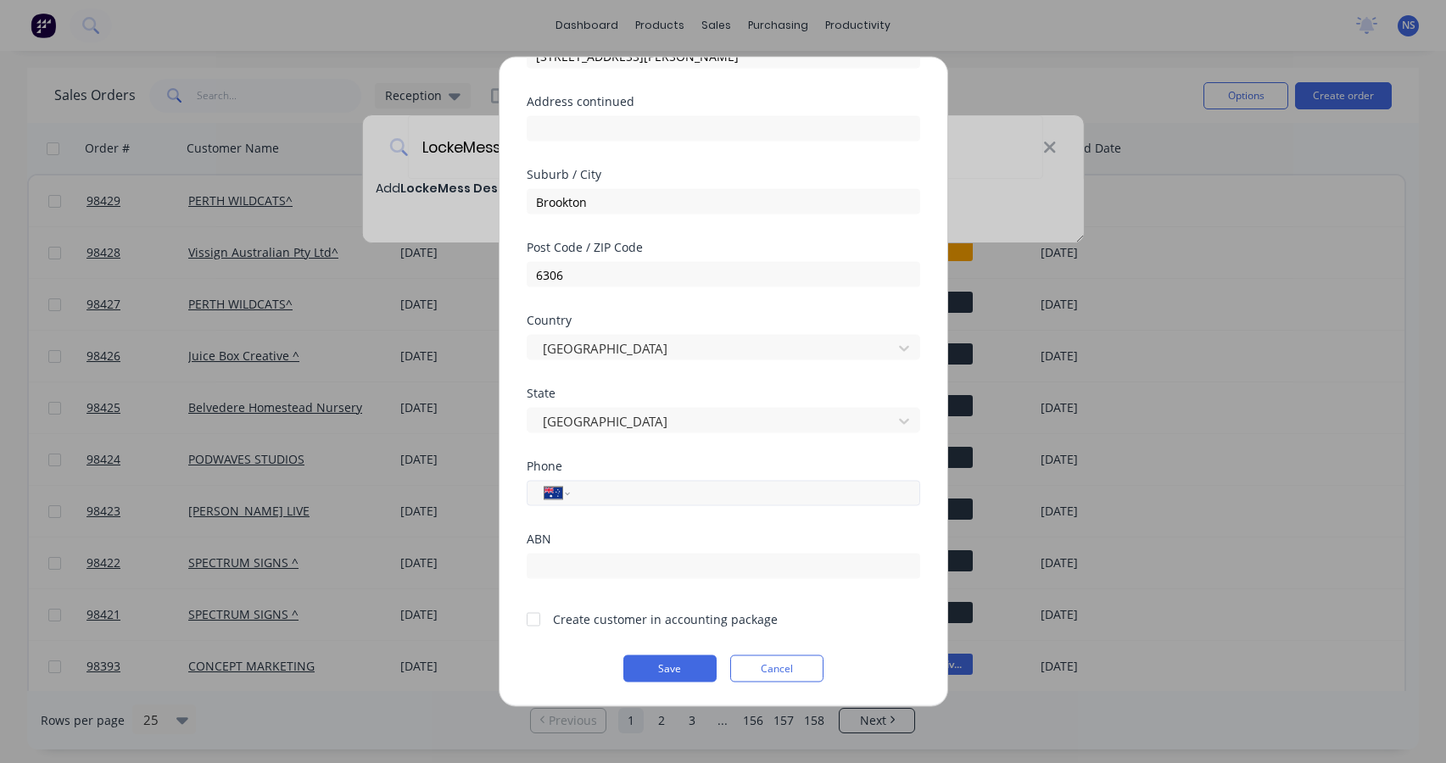
click at [615, 495] on input "tel" at bounding box center [742, 494] width 320 height 20
type input "0428 447 147"
click at [673, 674] on button "Save" at bounding box center [669, 669] width 93 height 27
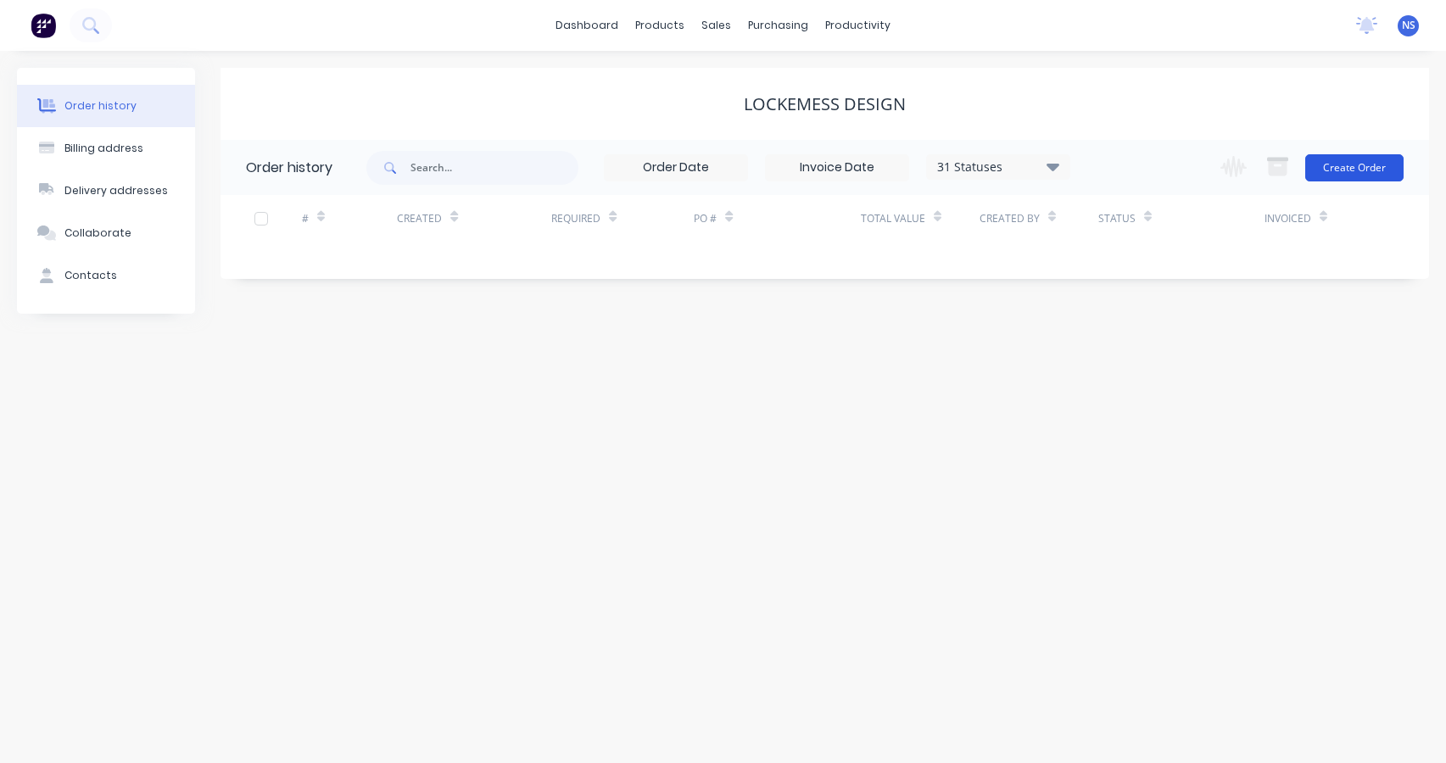
click at [1338, 171] on button "Create Order" at bounding box center [1354, 167] width 98 height 27
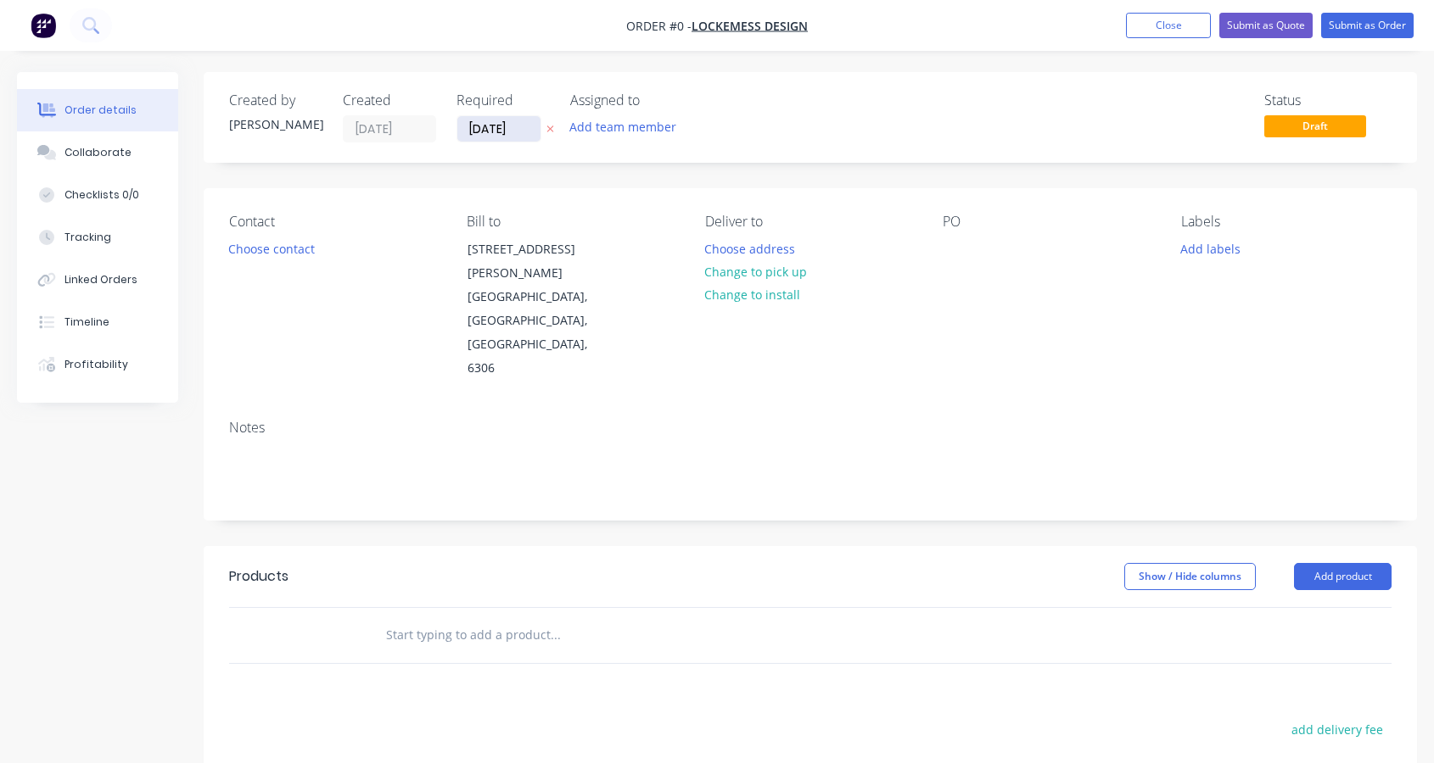
click at [478, 127] on input "[DATE]" at bounding box center [498, 128] width 83 height 25
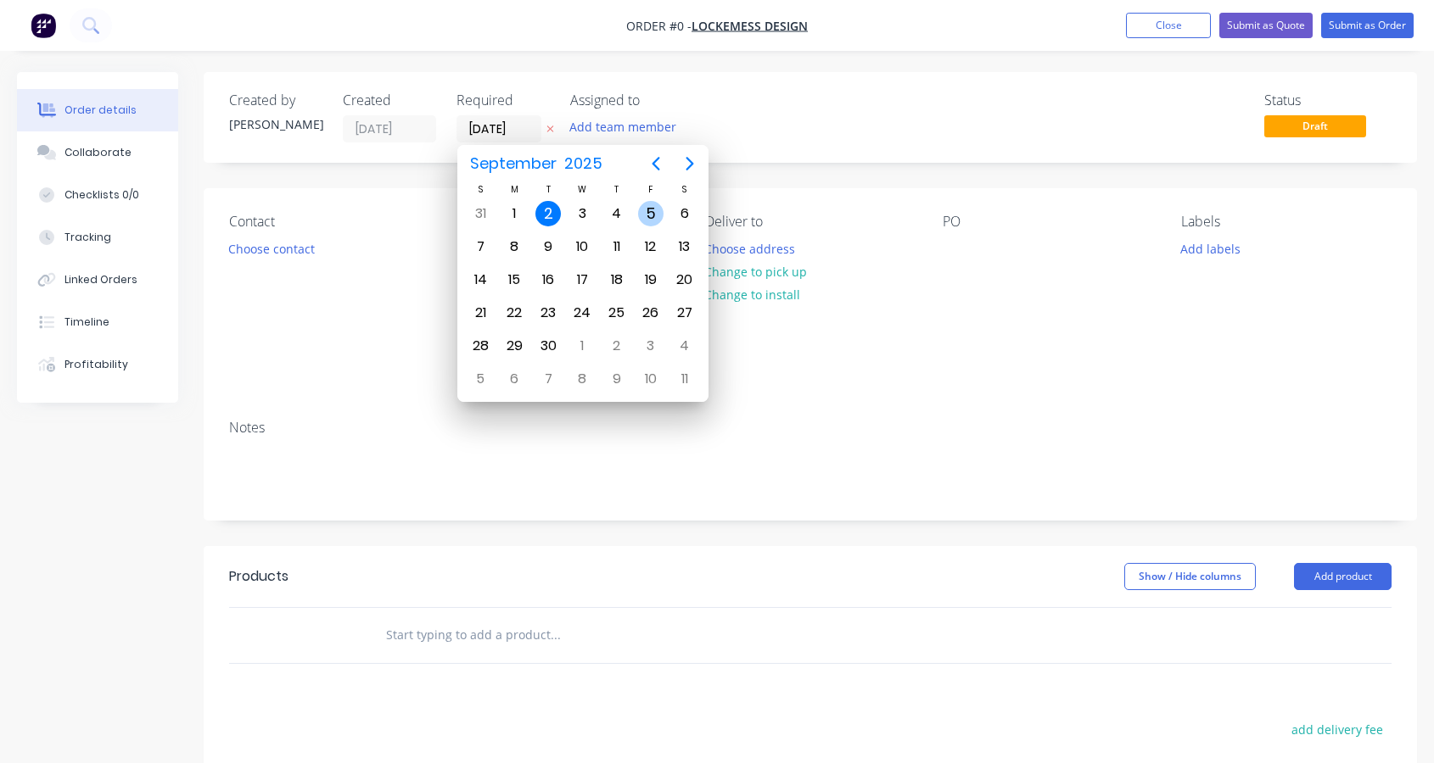
click at [650, 211] on div "5" at bounding box center [650, 213] width 25 height 25
type input "[DATE]"
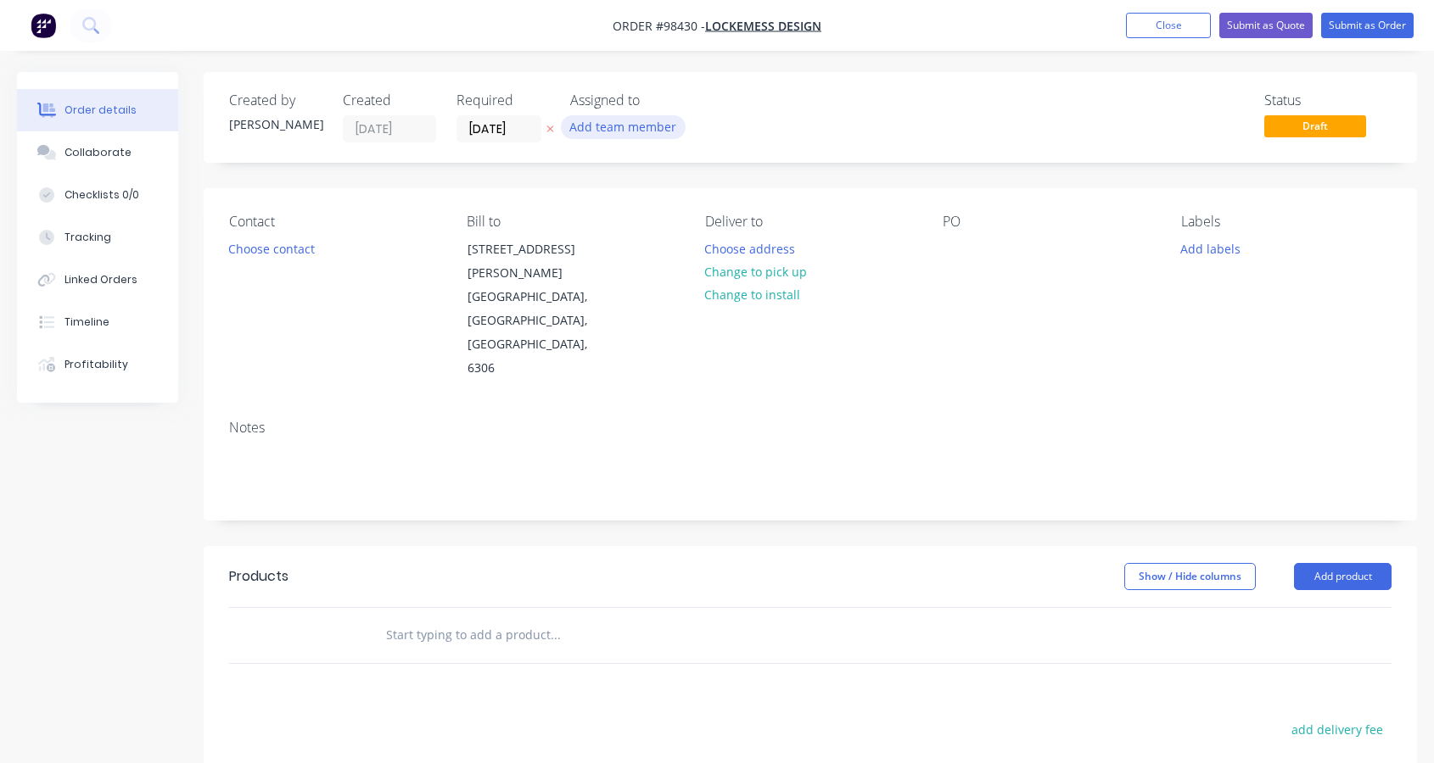
click at [607, 125] on button "Add team member" at bounding box center [623, 126] width 125 height 23
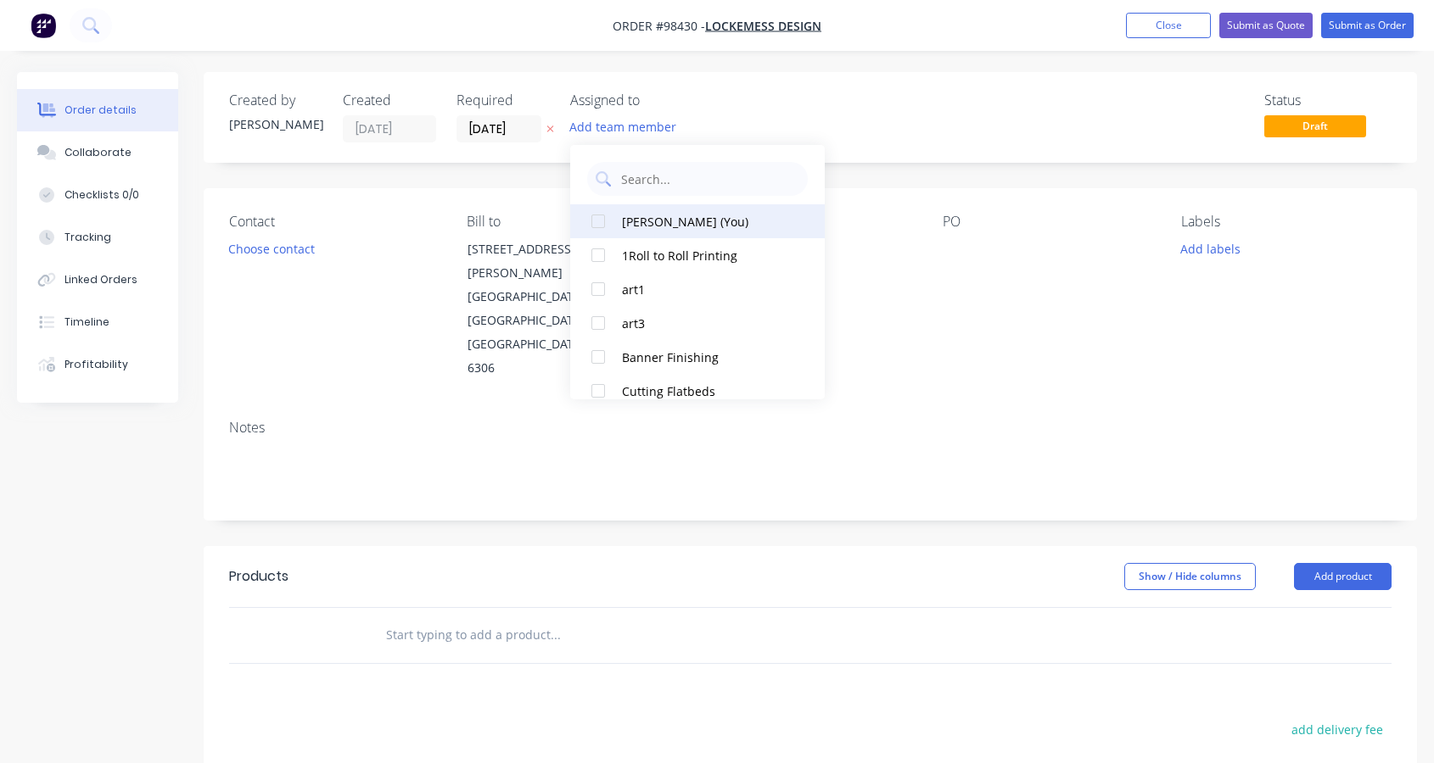
click at [665, 226] on div "[PERSON_NAME] (You)" at bounding box center [707, 222] width 170 height 18
click at [276, 254] on button "Choose contact" at bounding box center [272, 248] width 104 height 23
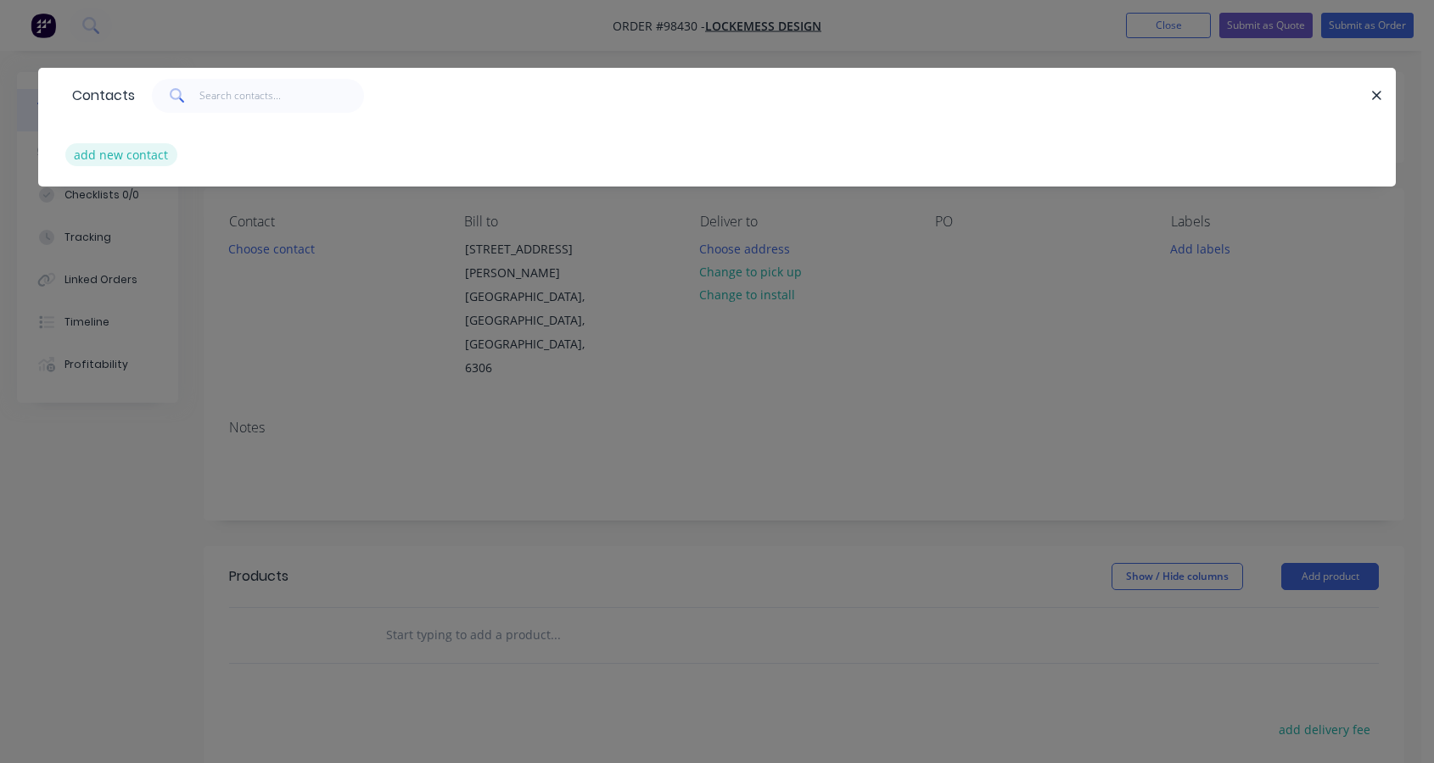
click at [130, 154] on button "add new contact" at bounding box center [121, 154] width 112 height 23
select select "AU"
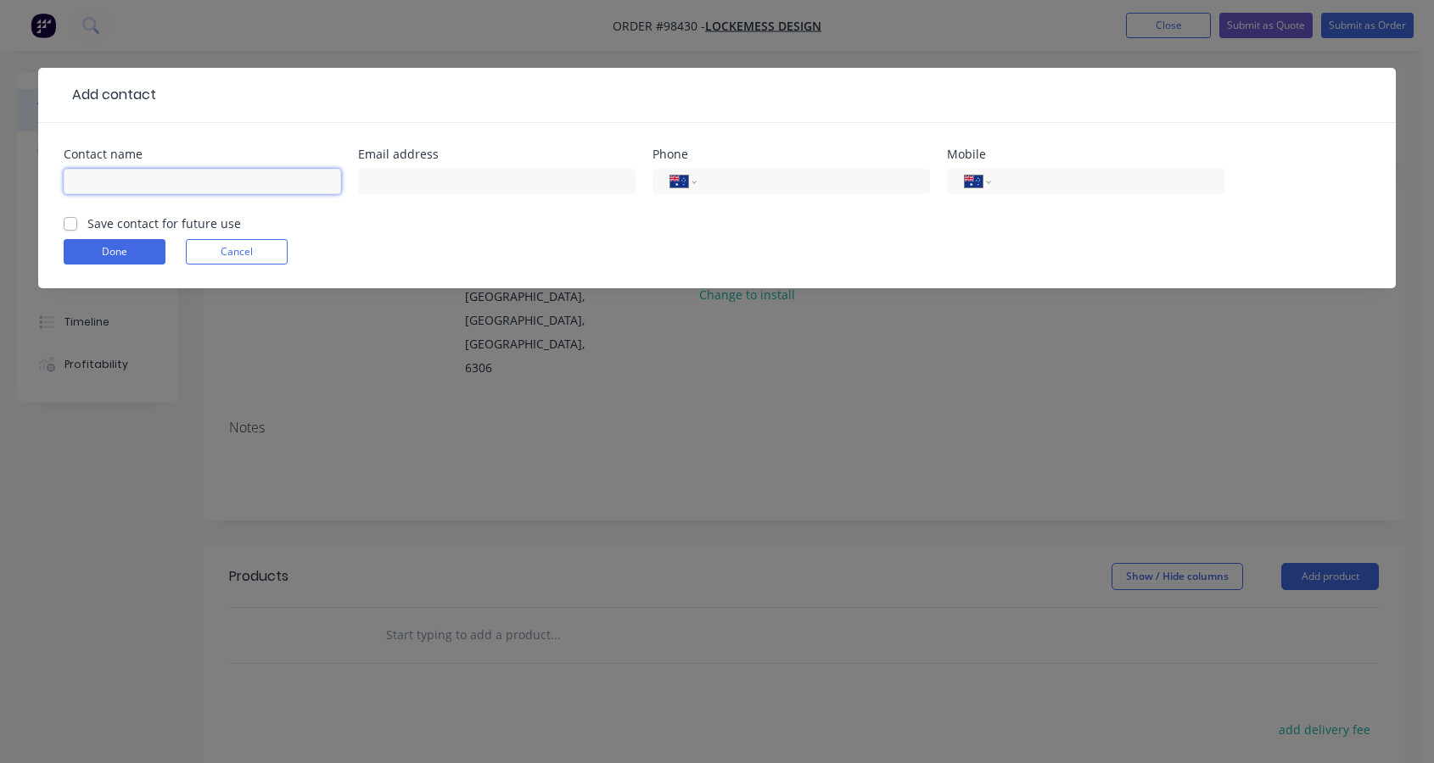
click at [129, 182] on input "text" at bounding box center [202, 181] width 277 height 25
type input "Jaz"
click at [396, 177] on input "text" at bounding box center [496, 181] width 277 height 25
type input "[EMAIL_ADDRESS][DOMAIN_NAME]"
click at [1026, 174] on input "tel" at bounding box center [1105, 182] width 204 height 20
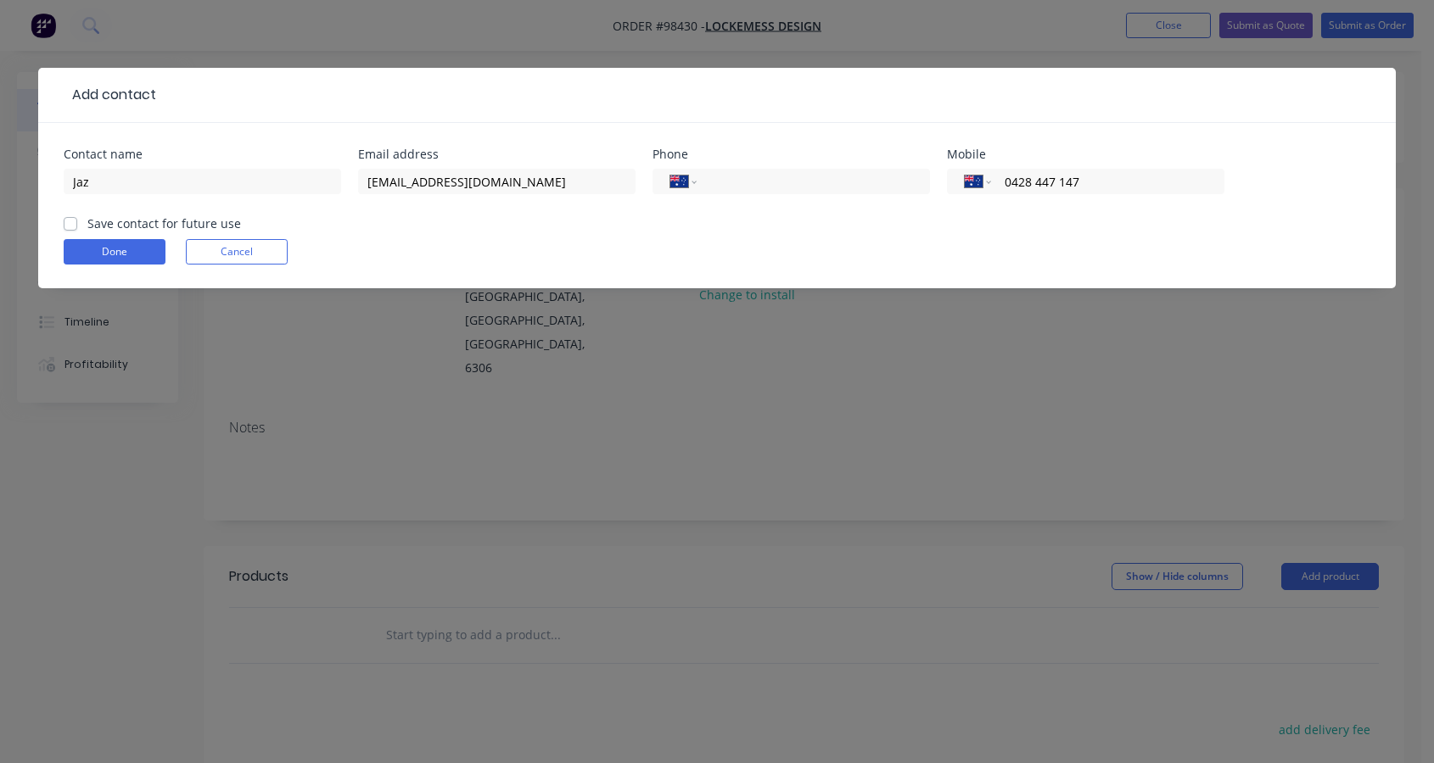
type input "0428 447 147"
click at [87, 224] on label "Save contact for future use" at bounding box center [164, 224] width 154 height 18
click at [67, 224] on input "Save contact for future use" at bounding box center [71, 223] width 14 height 16
checkbox input "true"
click at [124, 252] on button "Done" at bounding box center [115, 251] width 102 height 25
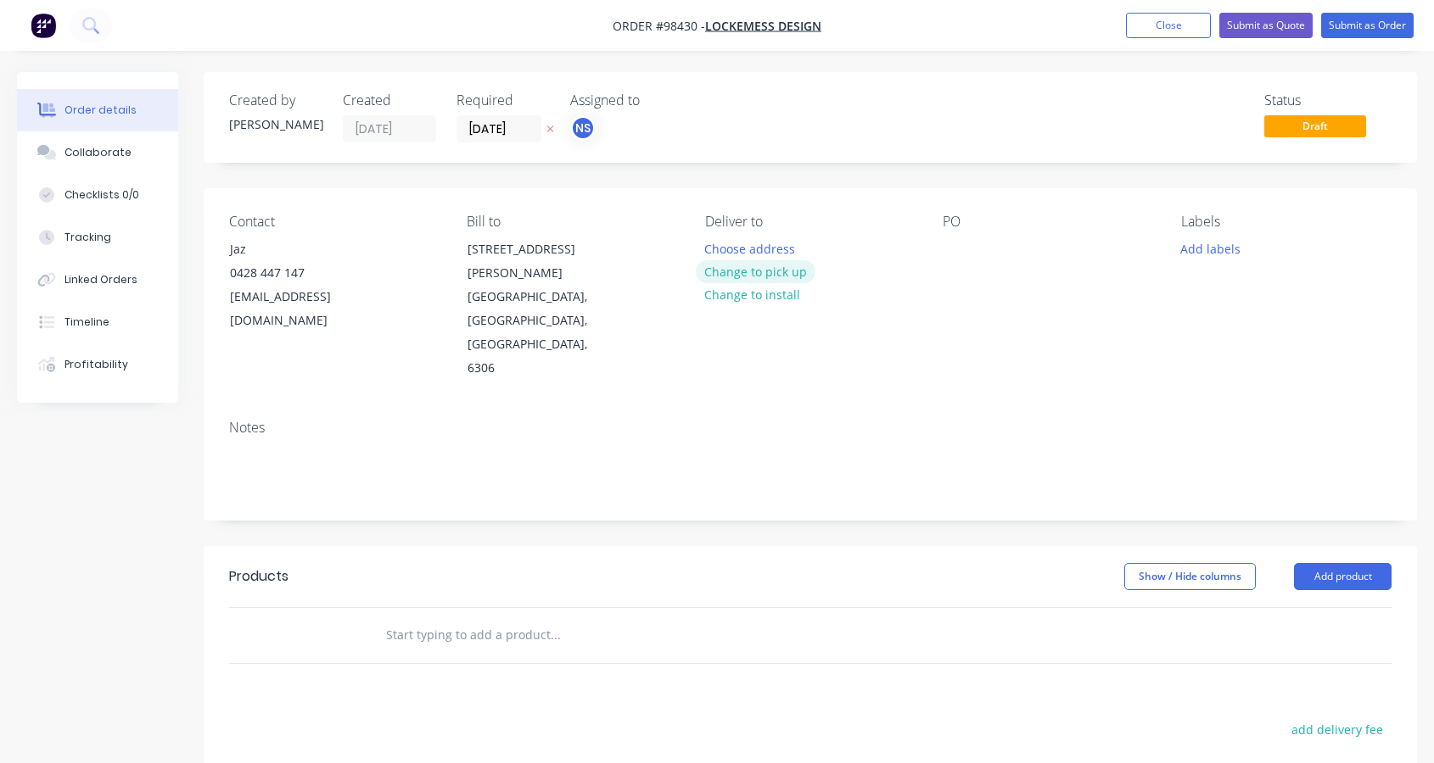
click at [756, 273] on button "Change to pick up" at bounding box center [756, 271] width 120 height 23
click at [724, 244] on div at bounding box center [718, 249] width 27 height 25
click at [953, 248] on div at bounding box center [955, 249] width 27 height 25
click at [1206, 251] on button "Add labels" at bounding box center [1210, 248] width 78 height 23
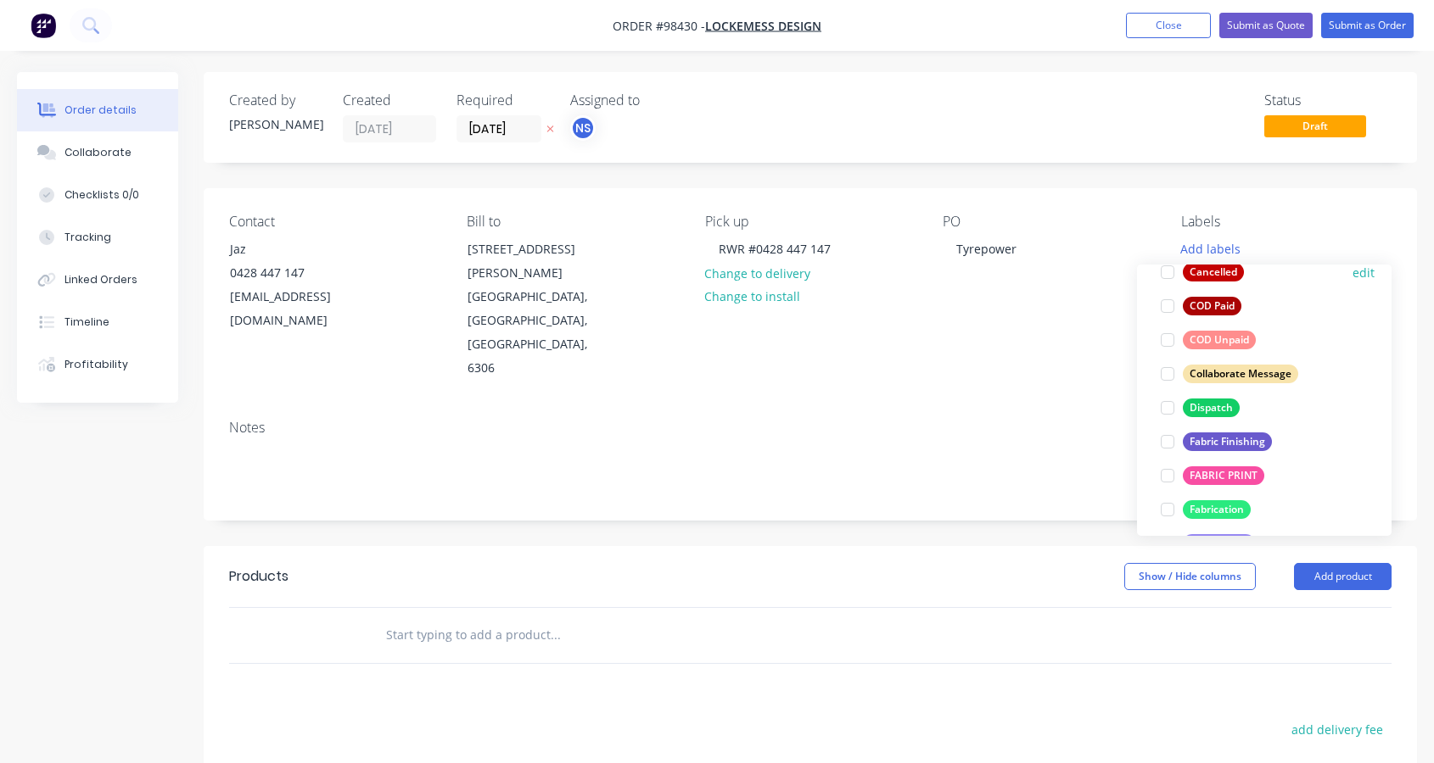
scroll to position [199, 0]
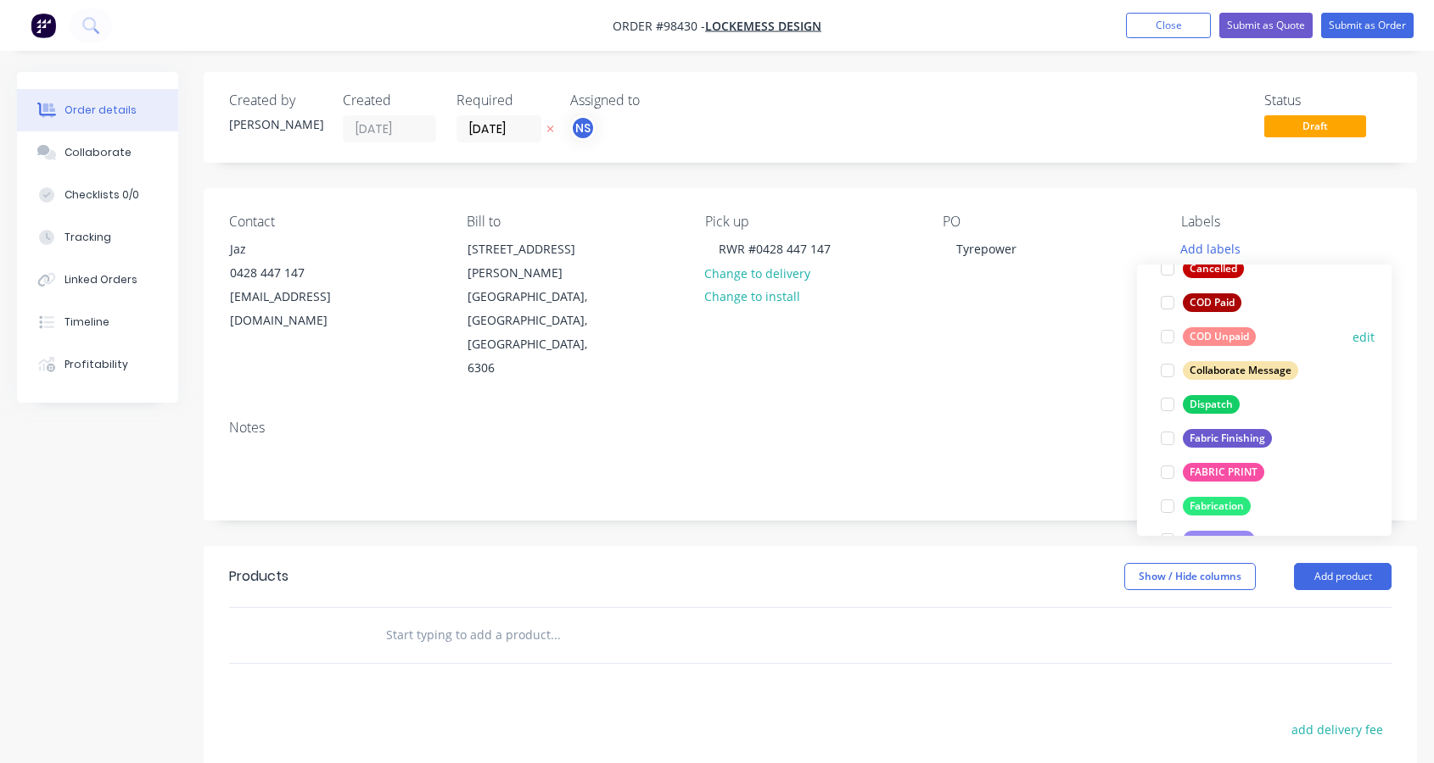
click at [1167, 336] on div at bounding box center [1167, 337] width 34 height 34
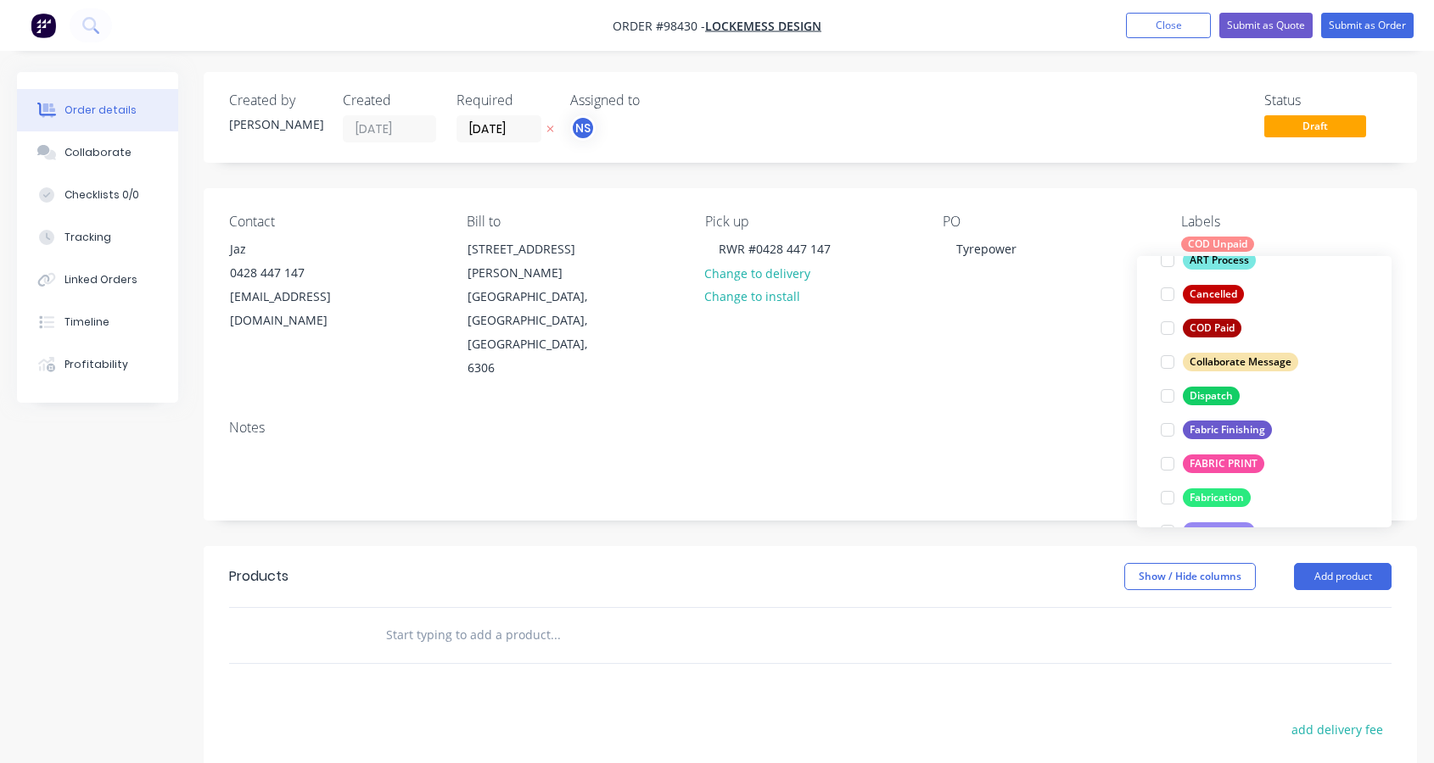
scroll to position [64, 0]
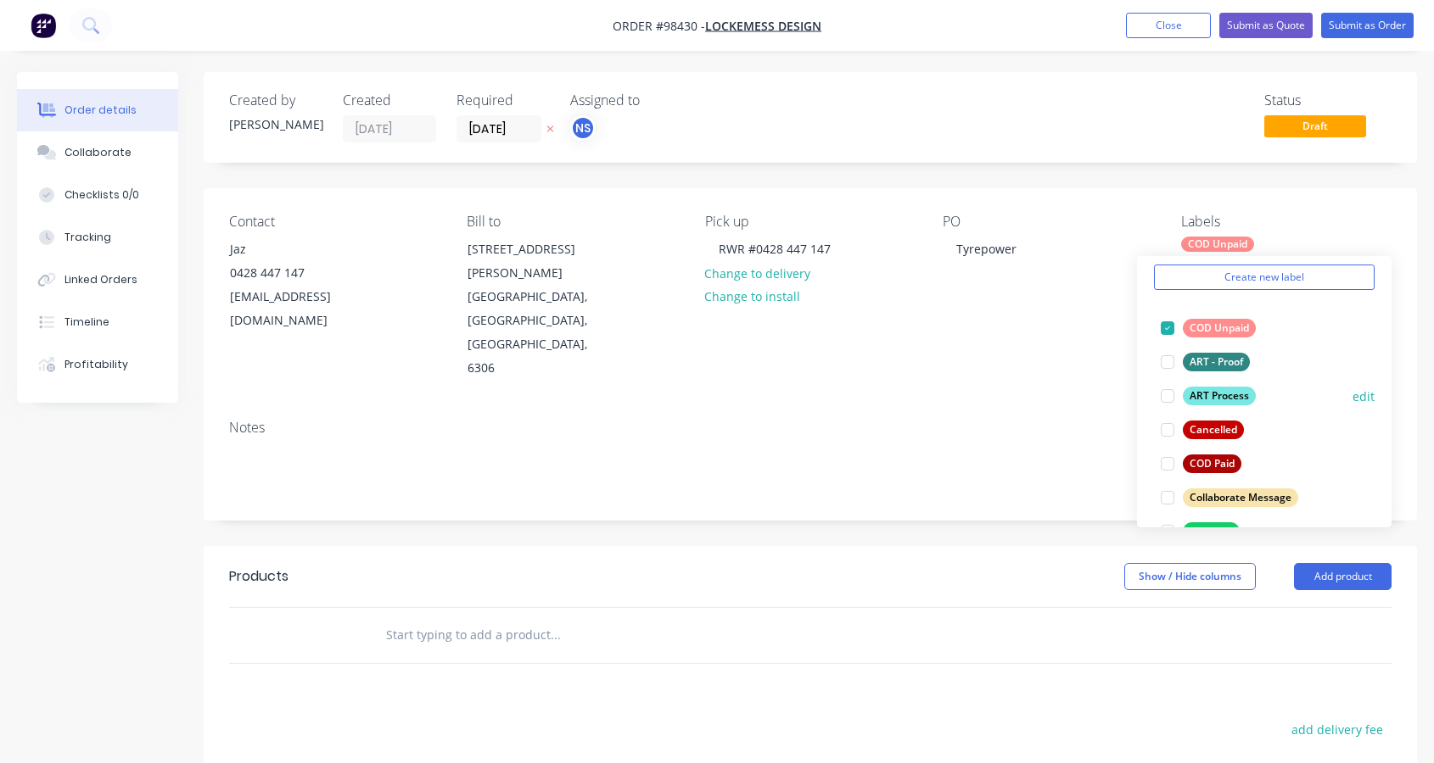
click at [1166, 394] on div at bounding box center [1167, 396] width 34 height 34
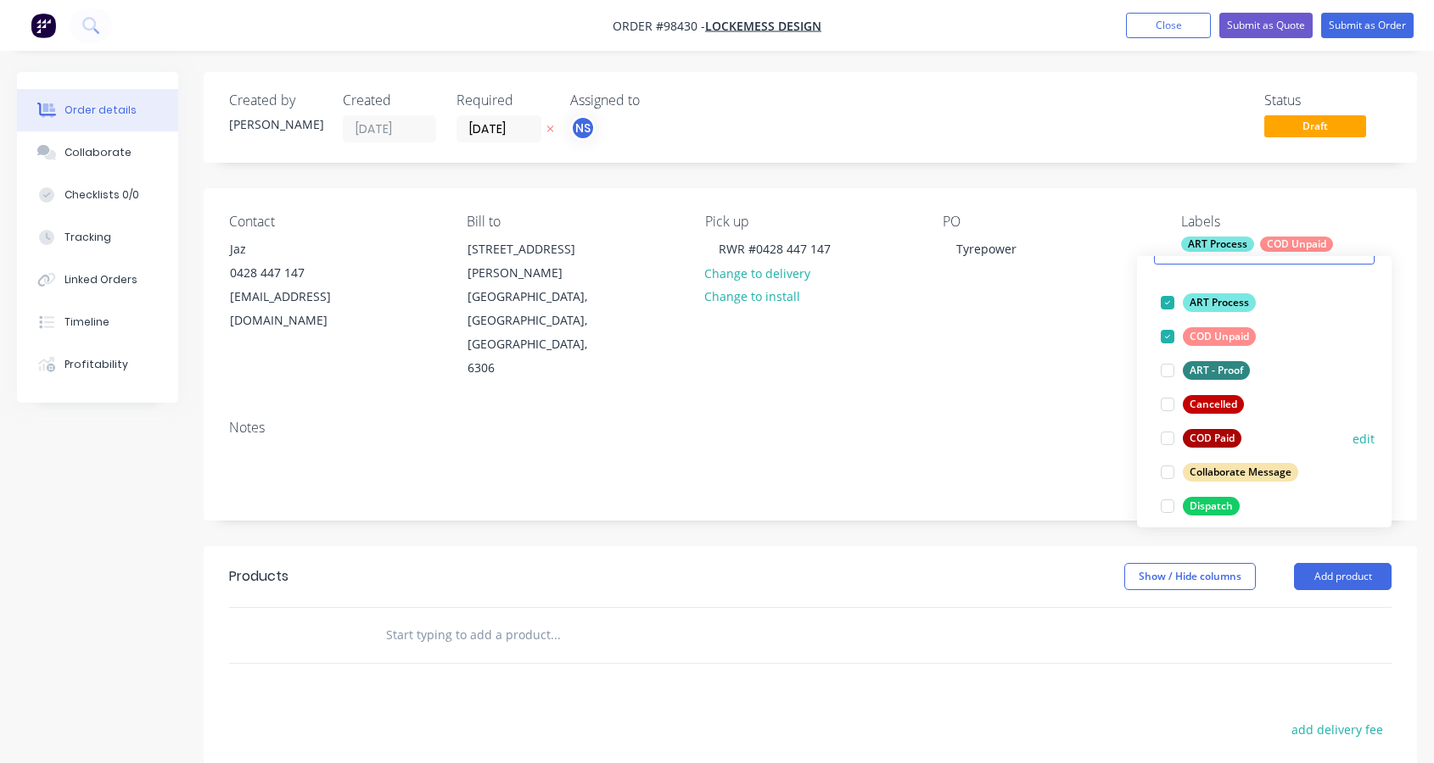
scroll to position [92, 0]
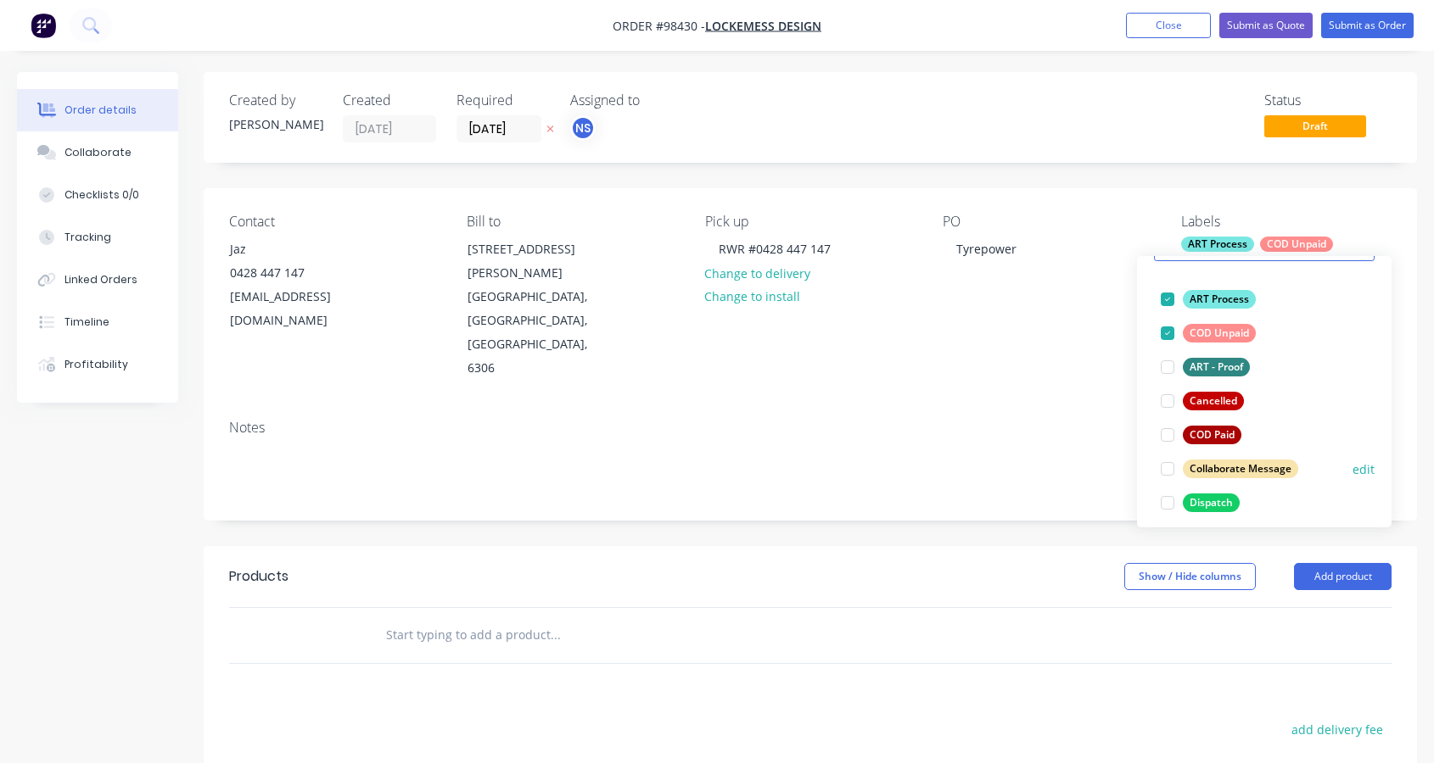
click at [1165, 469] on div at bounding box center [1167, 469] width 34 height 34
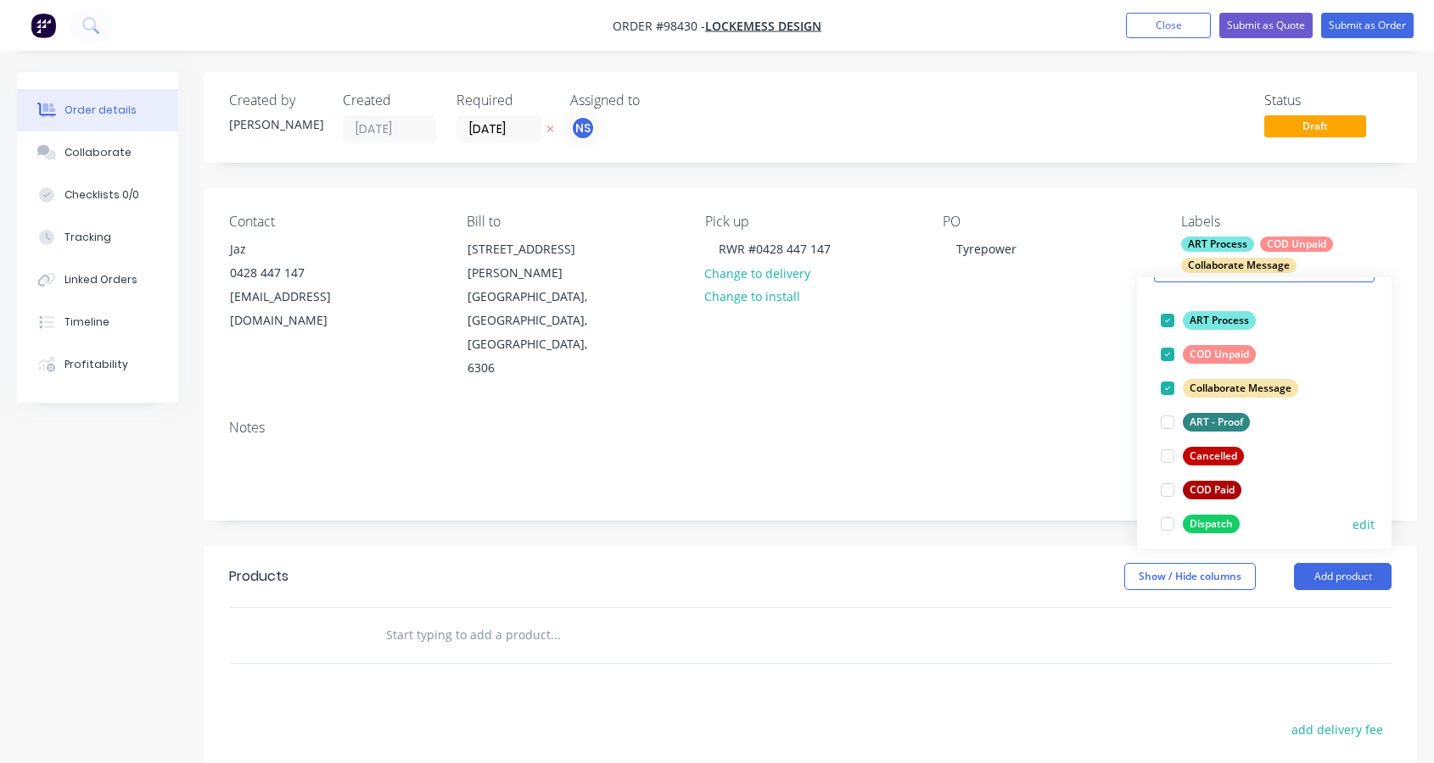
click at [1168, 523] on div at bounding box center [1167, 524] width 34 height 34
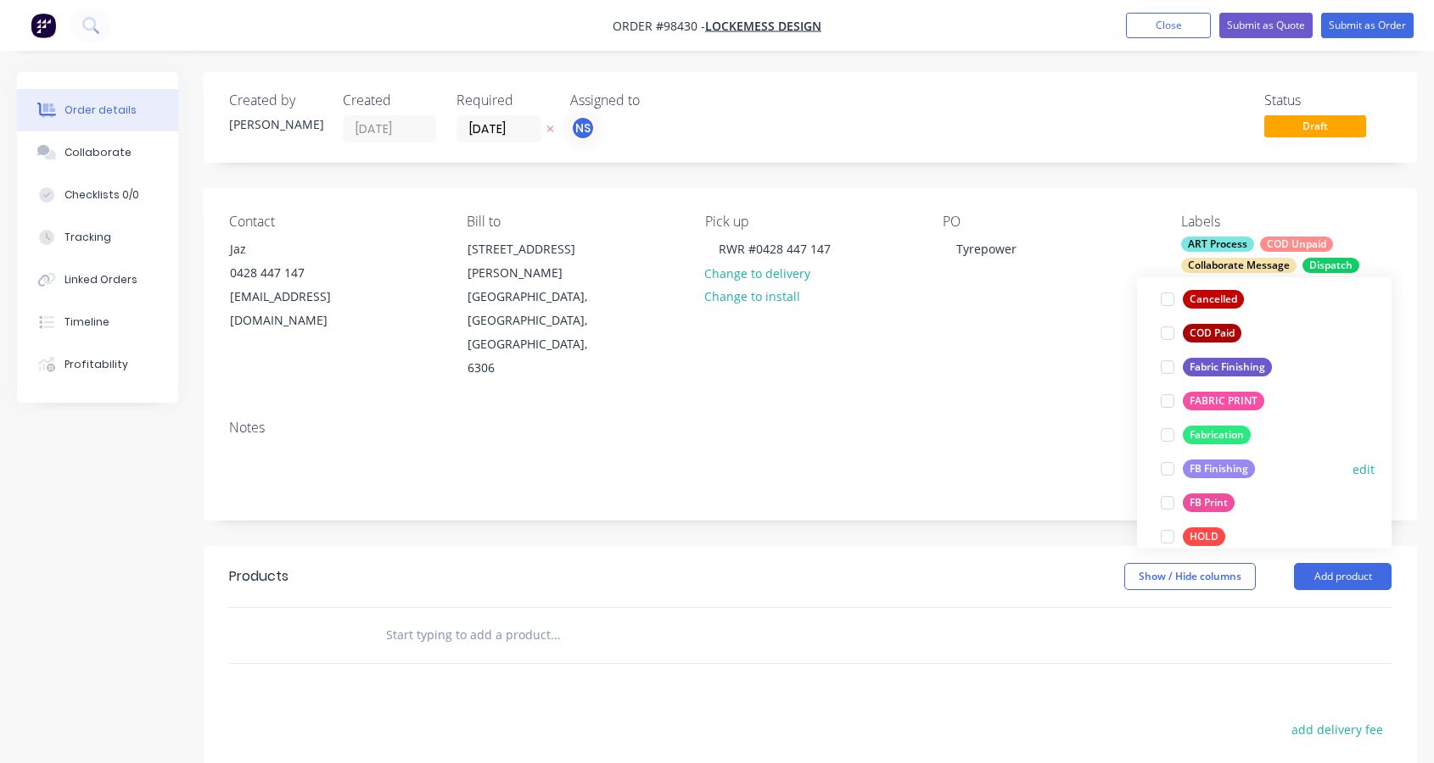
scroll to position [284, 0]
click at [1166, 467] on div at bounding box center [1167, 468] width 34 height 34
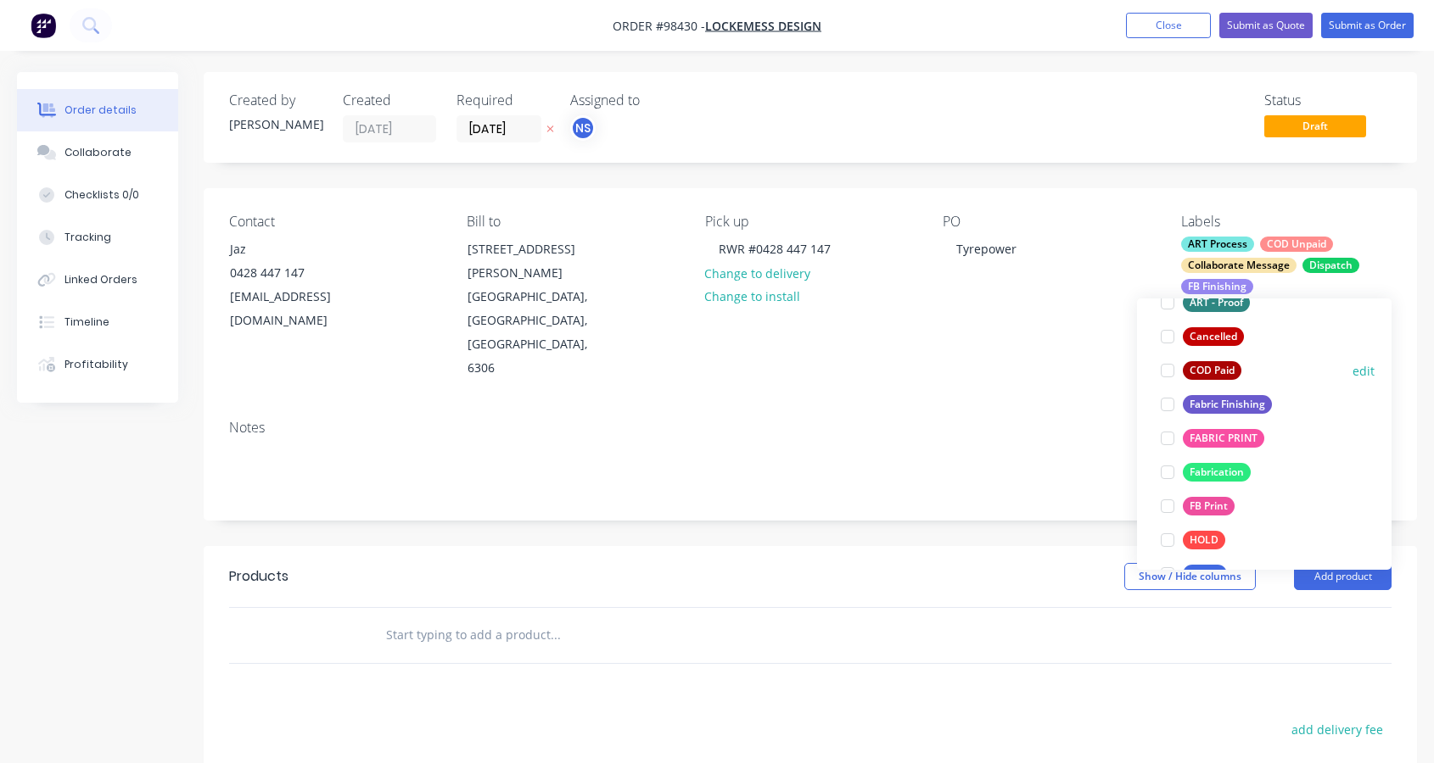
scroll to position [315, 0]
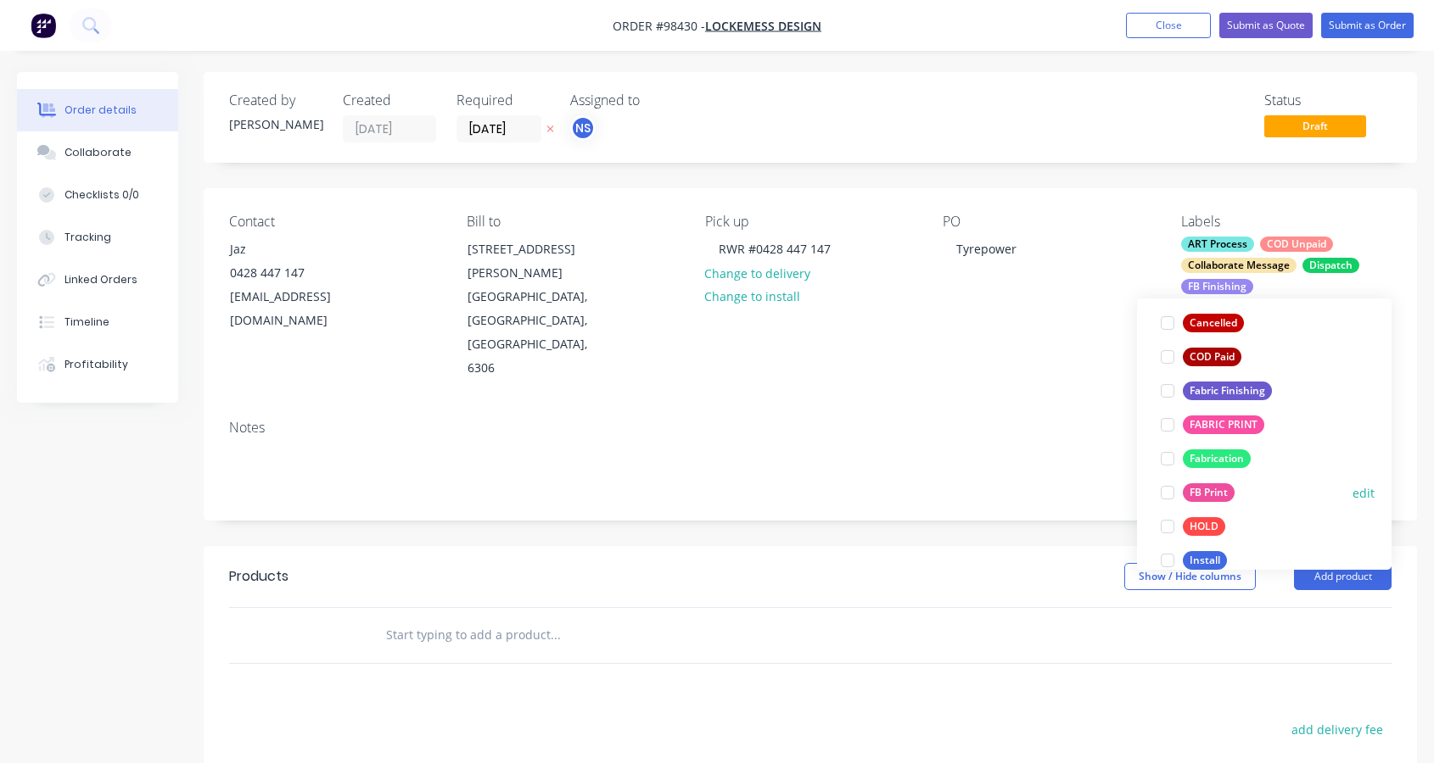
click at [1166, 495] on div at bounding box center [1167, 493] width 34 height 34
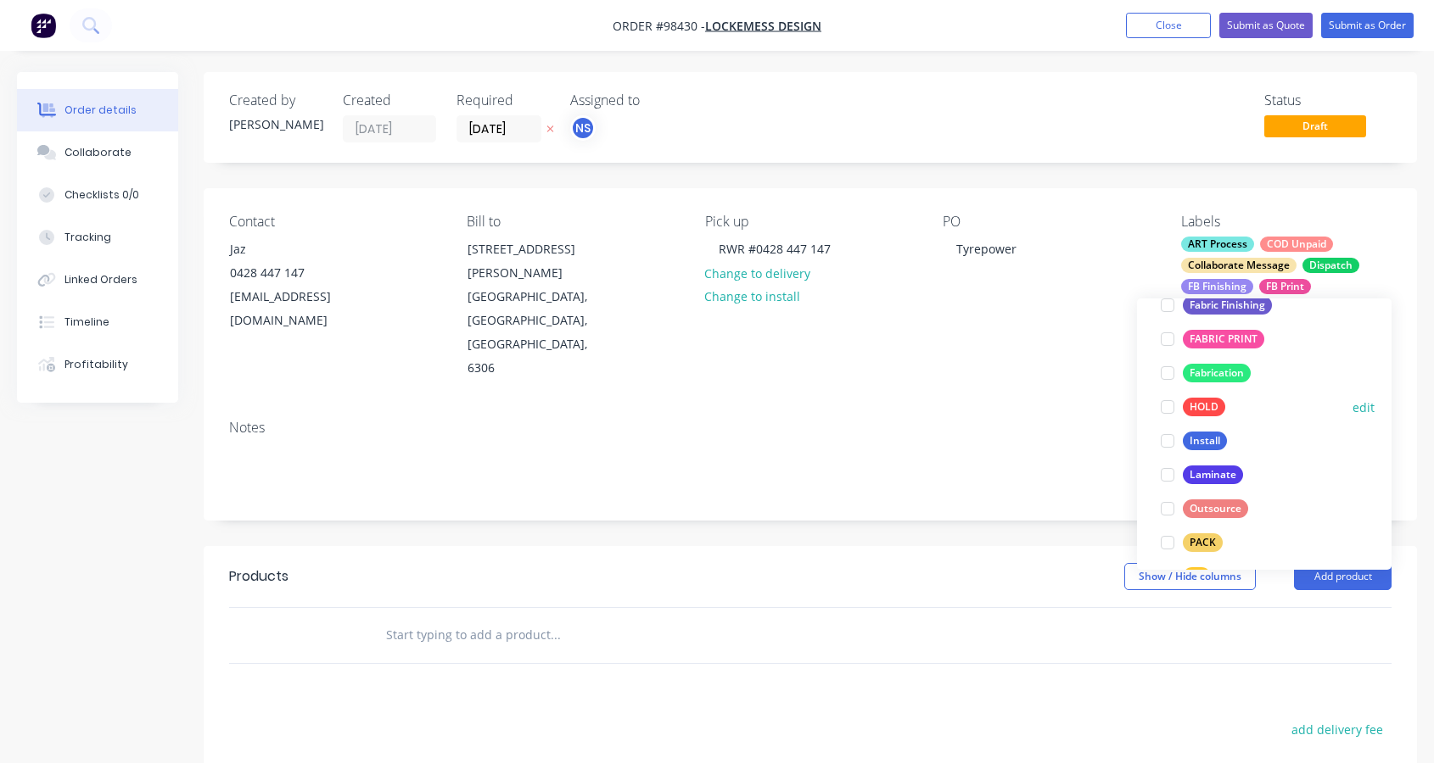
scroll to position [438, 0]
click at [1170, 471] on div at bounding box center [1167, 472] width 34 height 34
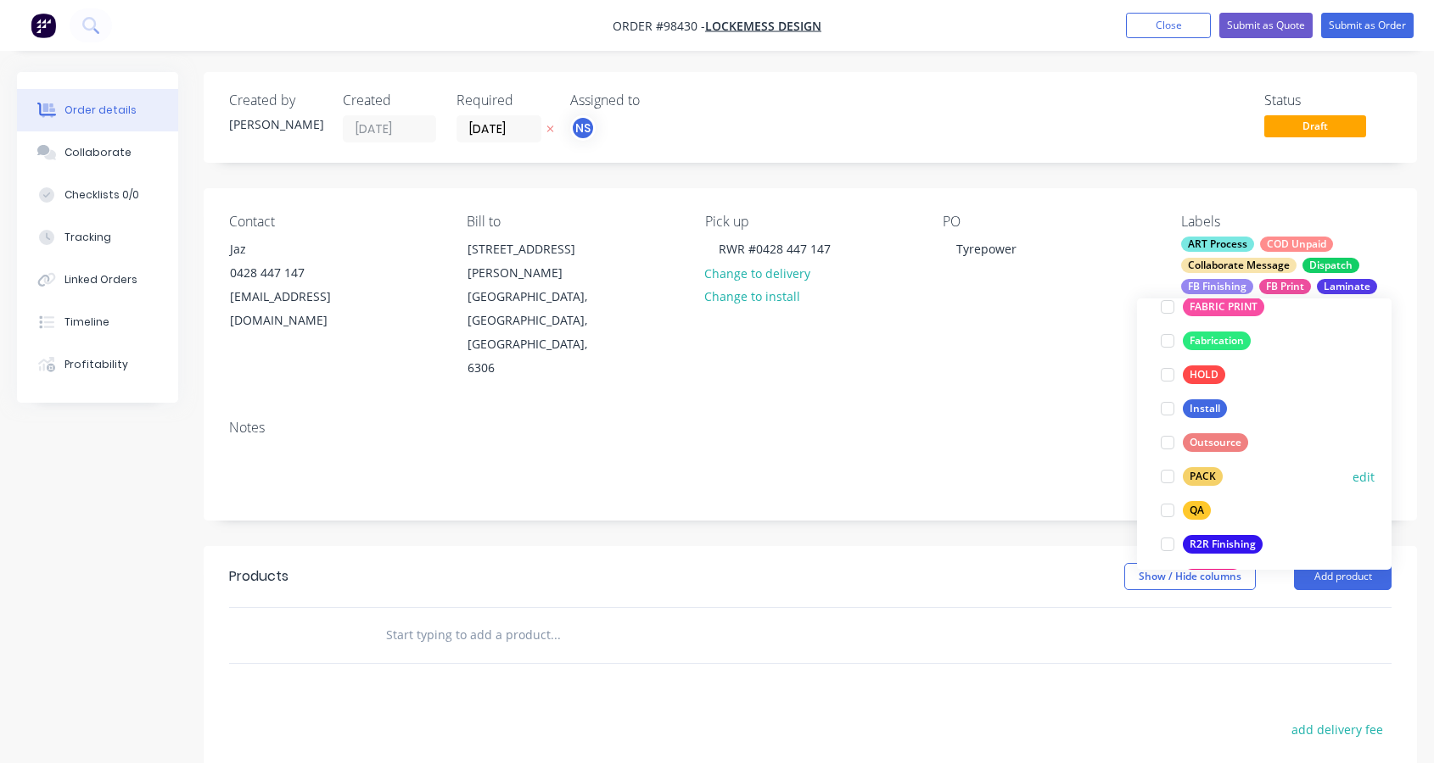
click at [1168, 476] on div at bounding box center [1167, 477] width 34 height 34
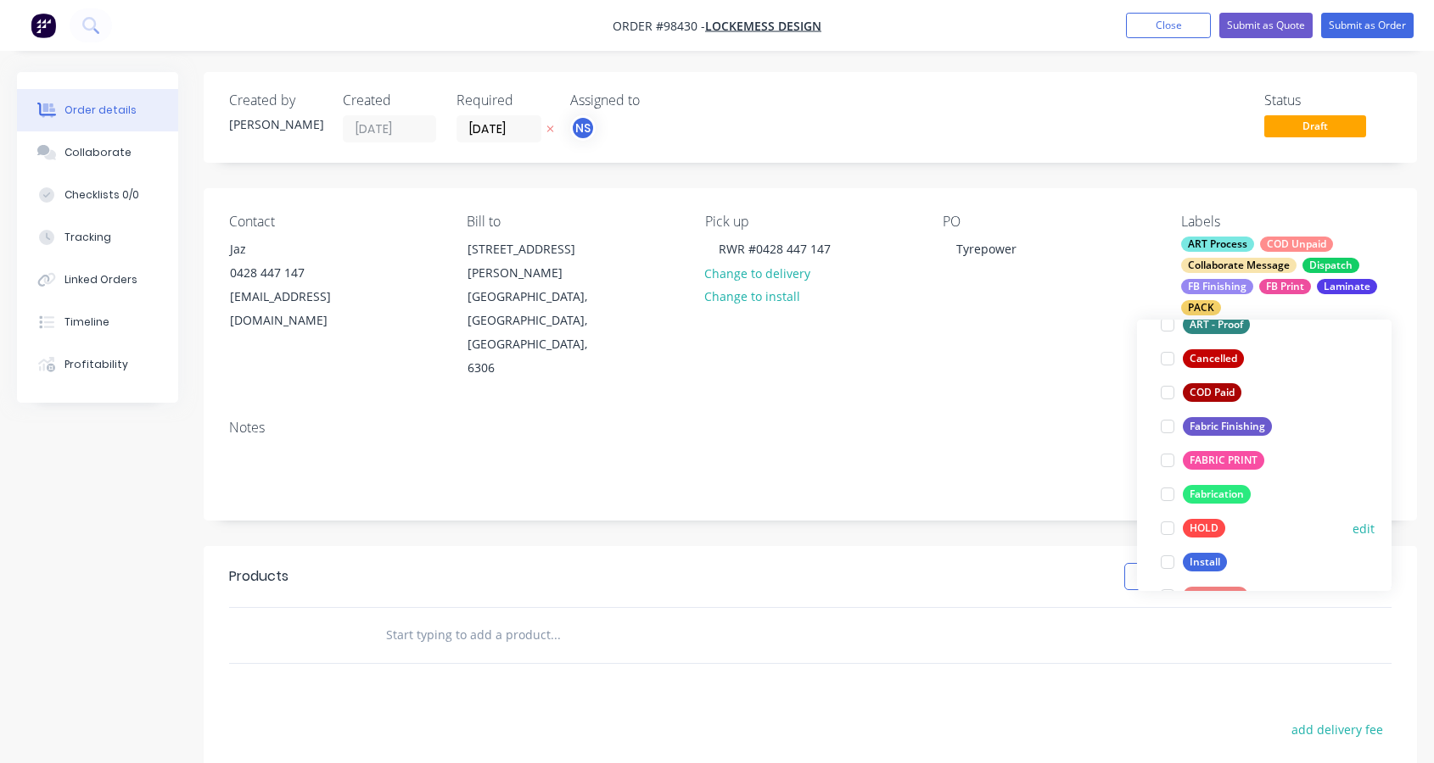
scroll to position [454, 0]
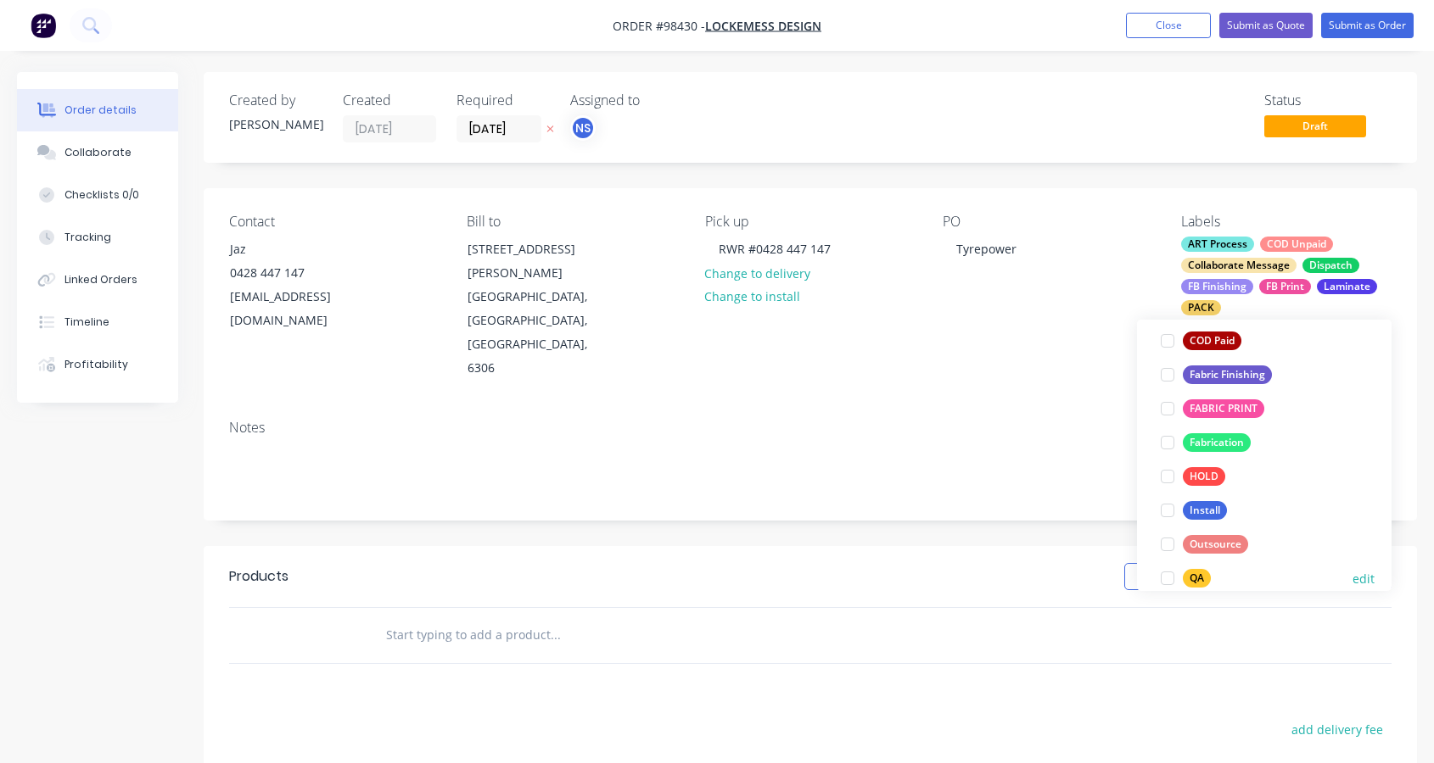
click at [1170, 578] on div at bounding box center [1167, 579] width 34 height 34
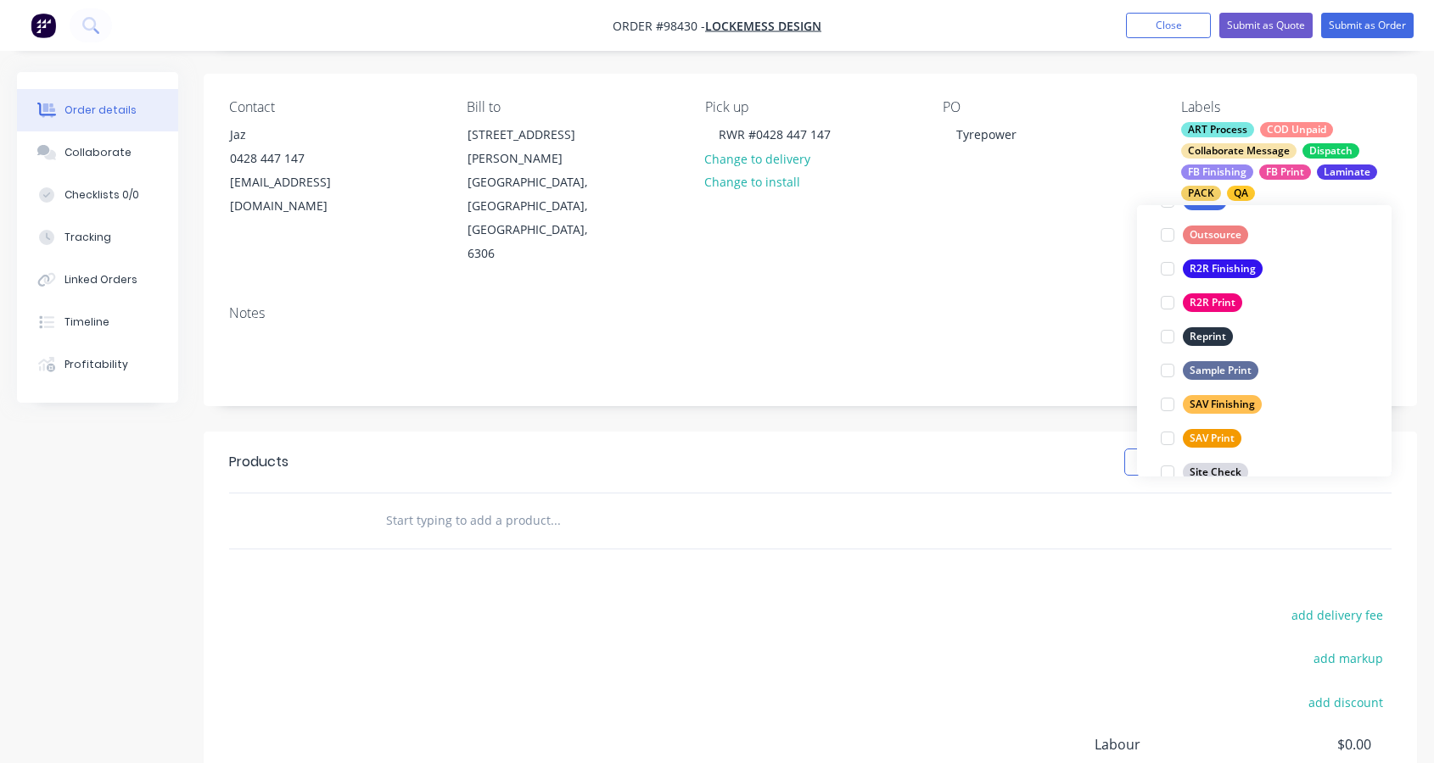
scroll to position [689, 0]
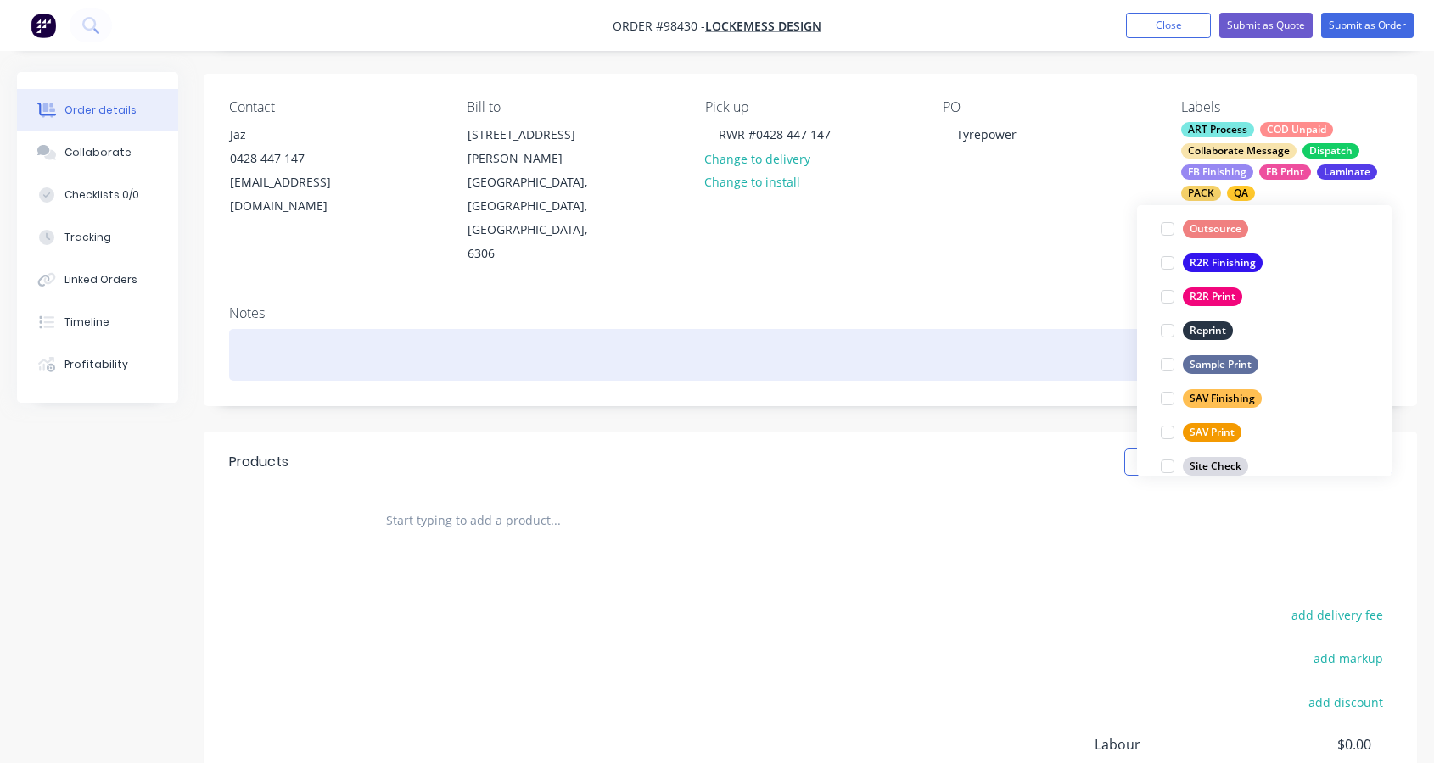
click at [254, 329] on div at bounding box center [810, 355] width 1162 height 52
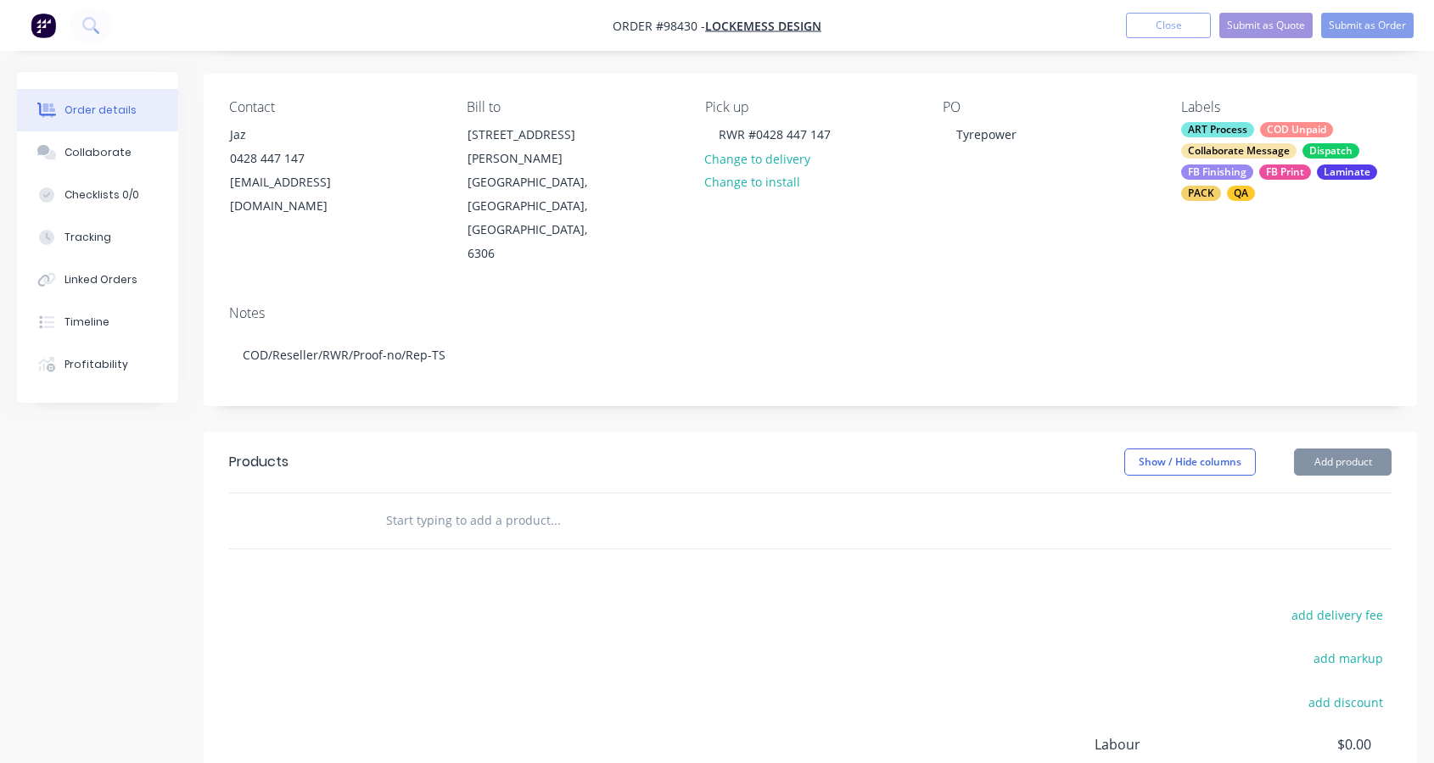
click at [417, 504] on input "text" at bounding box center [554, 521] width 339 height 34
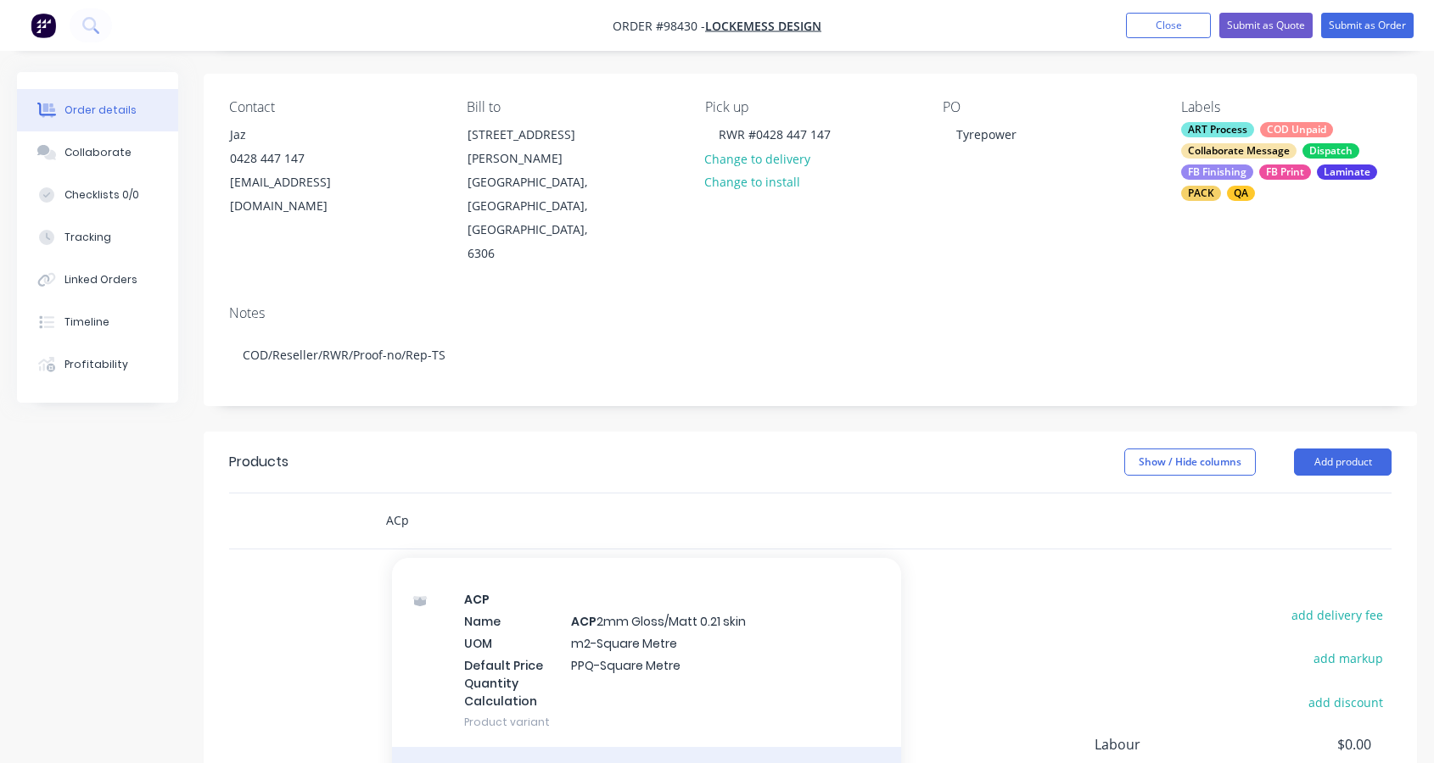
scroll to position [137, 0]
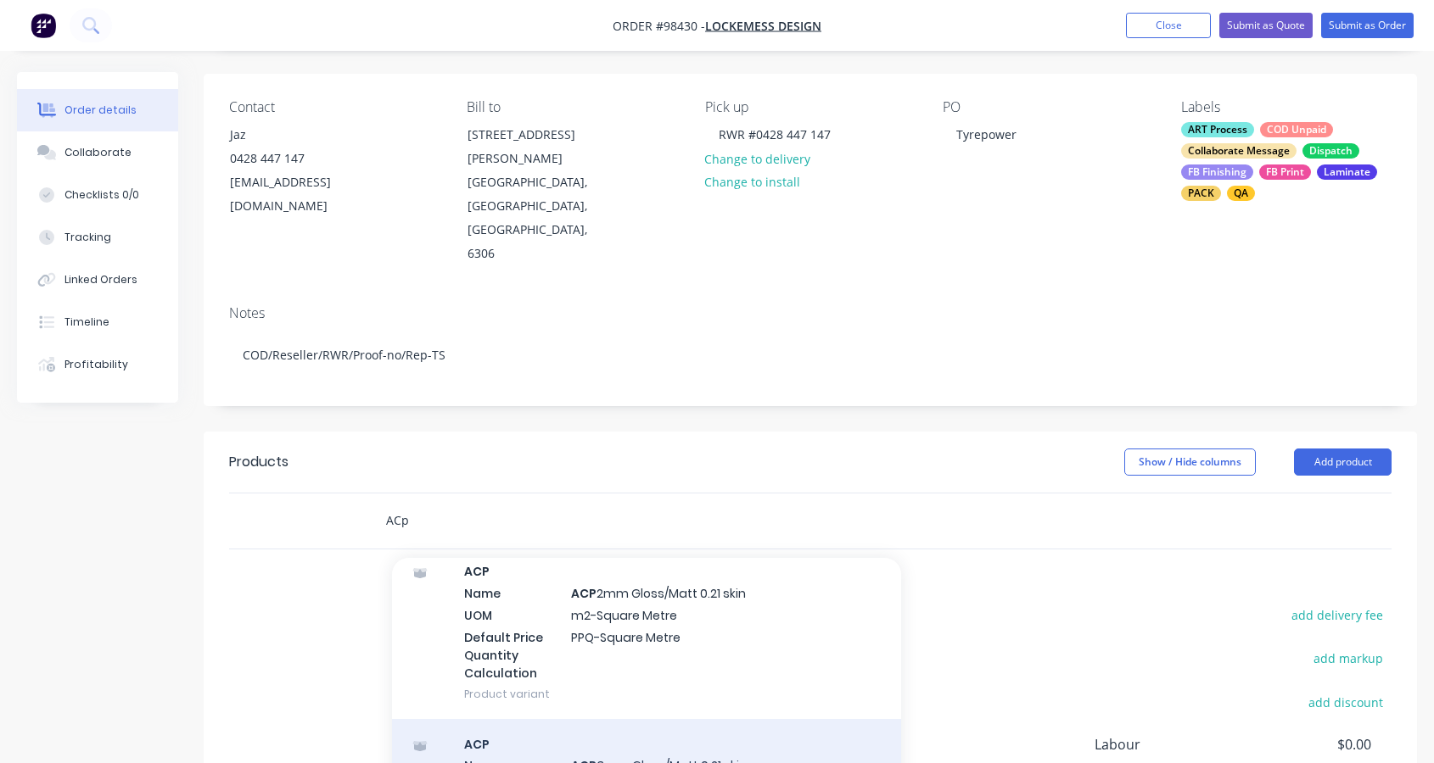
type input "ACp"
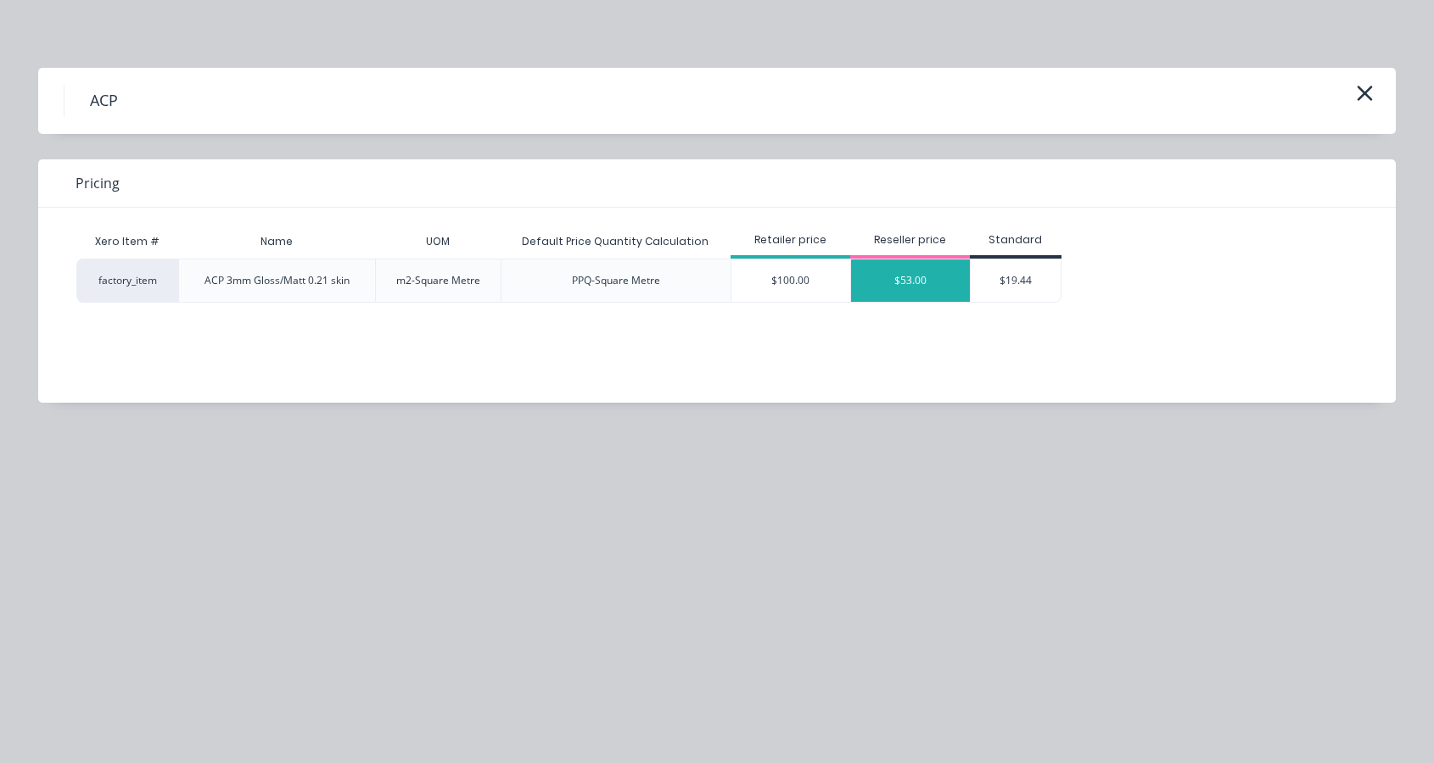
click at [913, 273] on div "$53.00" at bounding box center [910, 281] width 119 height 42
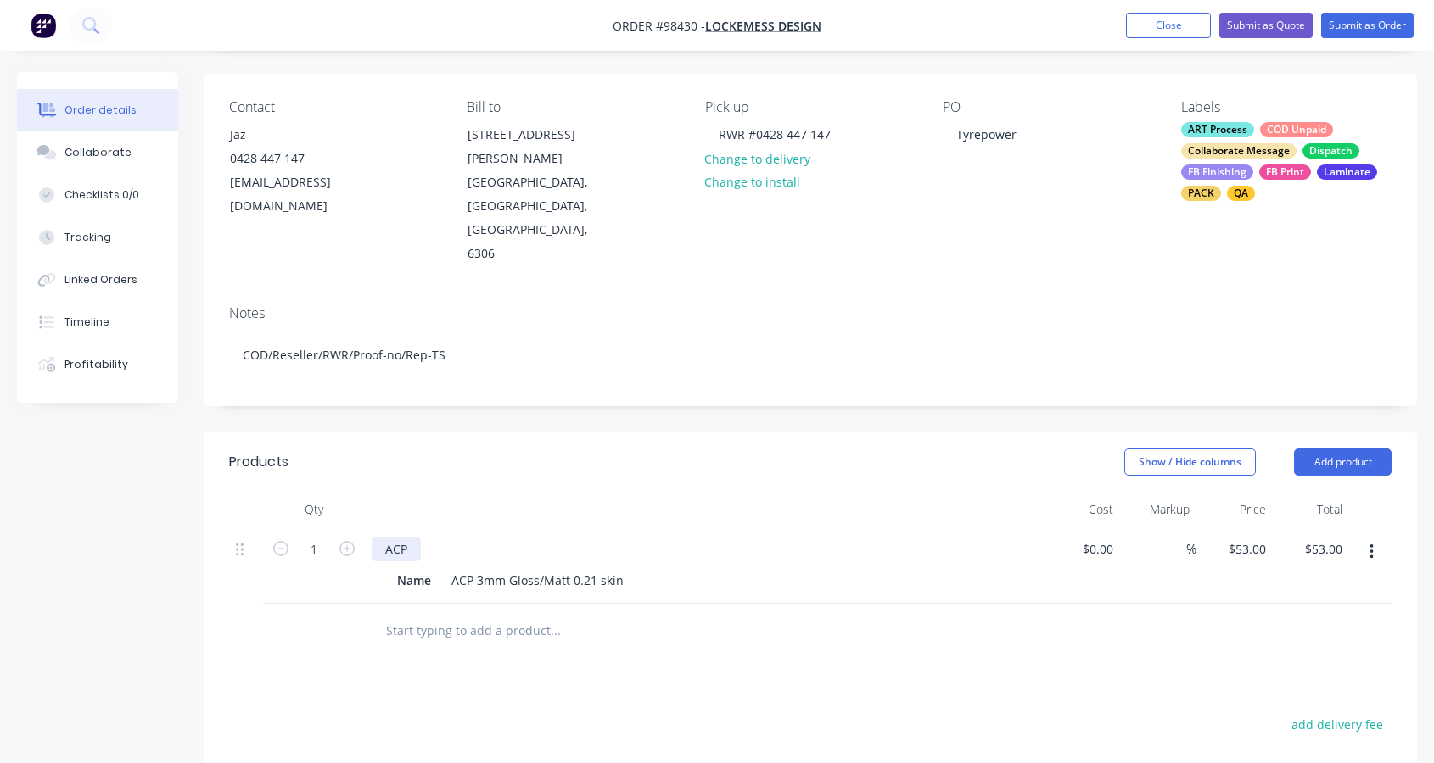
drag, startPoint x: 405, startPoint y: 484, endPoint x: 431, endPoint y: 484, distance: 26.3
click at [405, 537] on div "ACP" at bounding box center [396, 549] width 49 height 25
click at [350, 541] on icon "button" at bounding box center [346, 548] width 15 height 15
type input "2"
type input "$106.00"
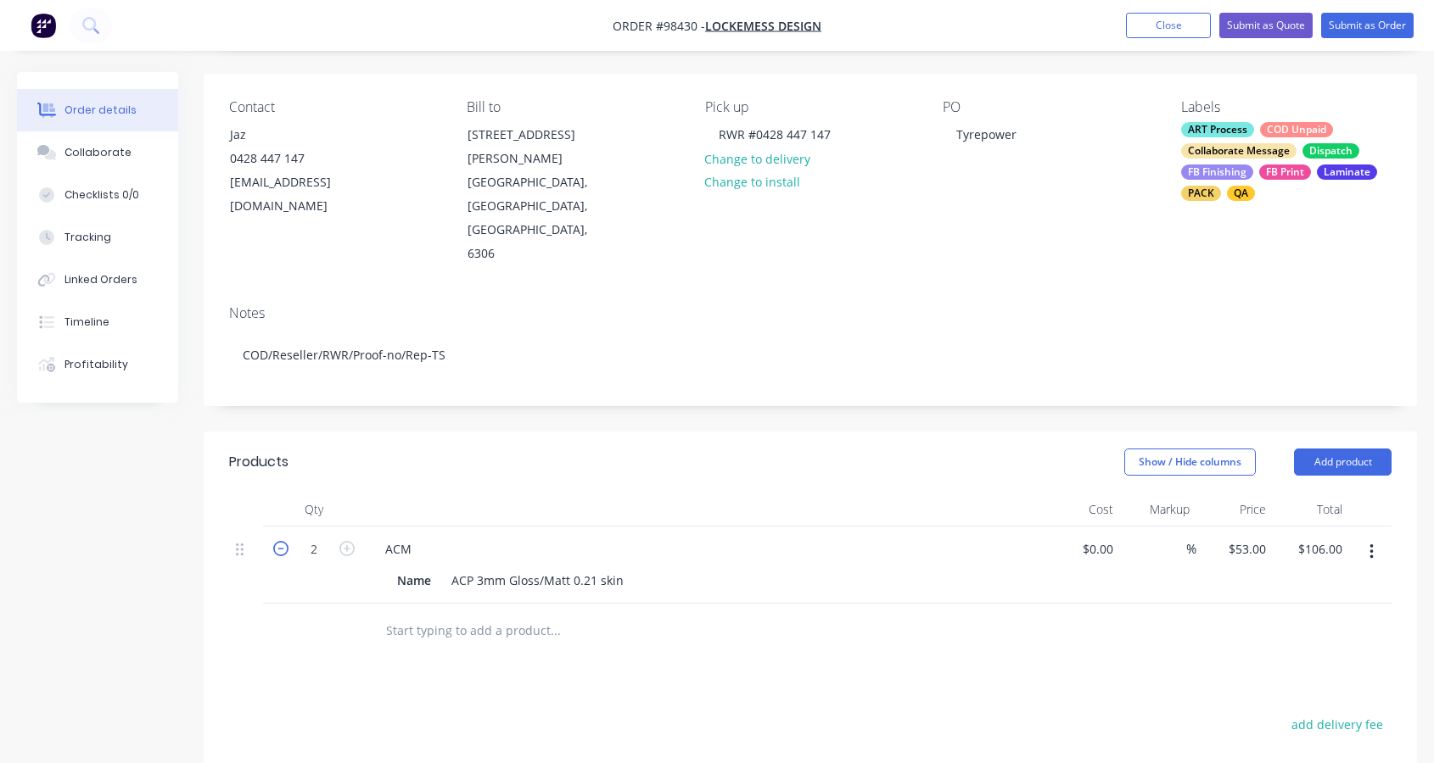
click at [281, 541] on icon "button" at bounding box center [280, 548] width 15 height 15
type input "1"
type input "$53.00"
click at [622, 568] on div "ACP 3mm Gloss/Matt 0.21 skin" at bounding box center [537, 580] width 186 height 25
click at [413, 537] on div "ACM" at bounding box center [398, 549] width 53 height 25
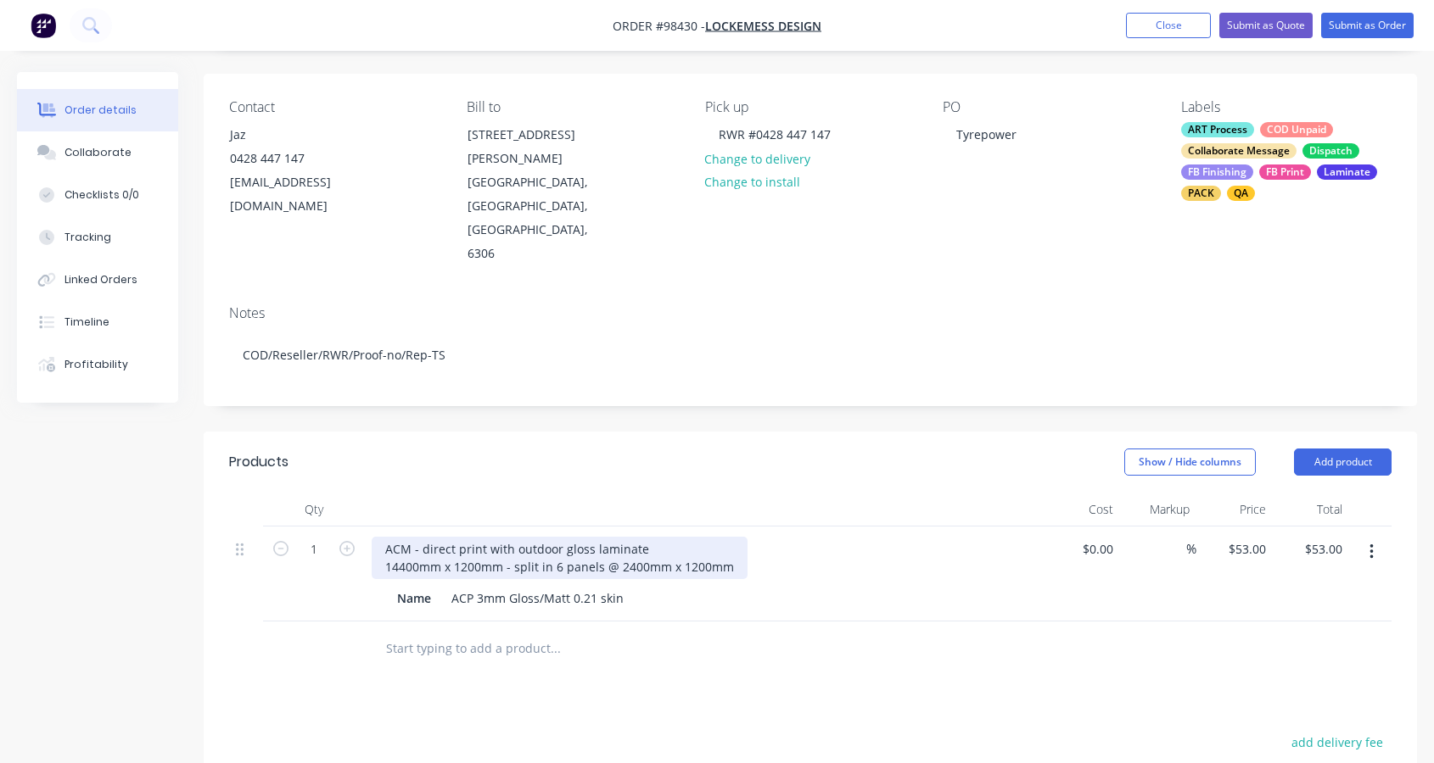
click at [597, 537] on div "ACM - direct print with outdoor gloss laminate 14400mm x 1200mm - split in 6 pa…" at bounding box center [560, 558] width 376 height 42
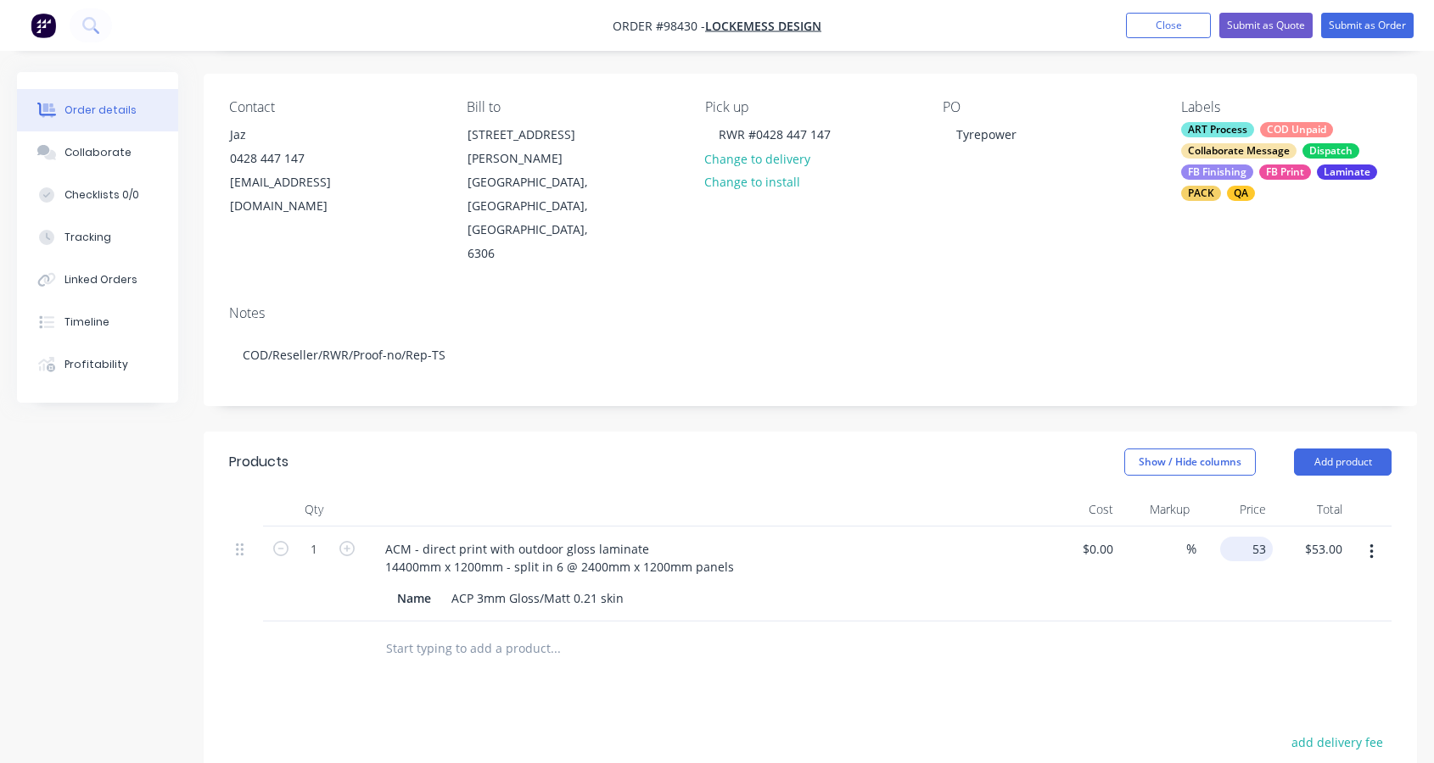
click at [1238, 527] on div "53 $53.00" at bounding box center [1234, 574] width 76 height 95
type input "$1,347.85"
click at [430, 632] on input "text" at bounding box center [554, 649] width 339 height 34
click at [110, 153] on div "Collaborate" at bounding box center [97, 152] width 67 height 15
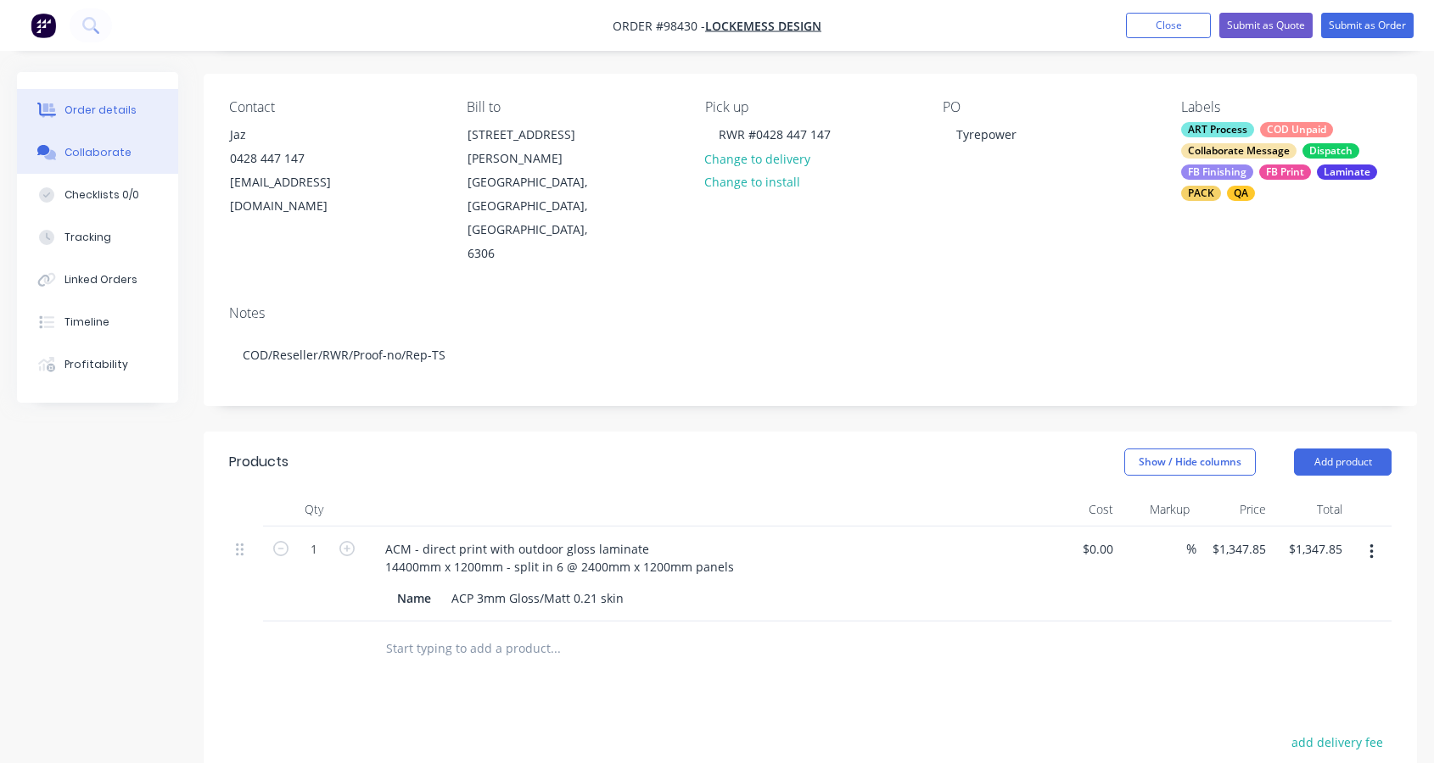
click at [110, 153] on div "Collaborate" at bounding box center [97, 152] width 67 height 15
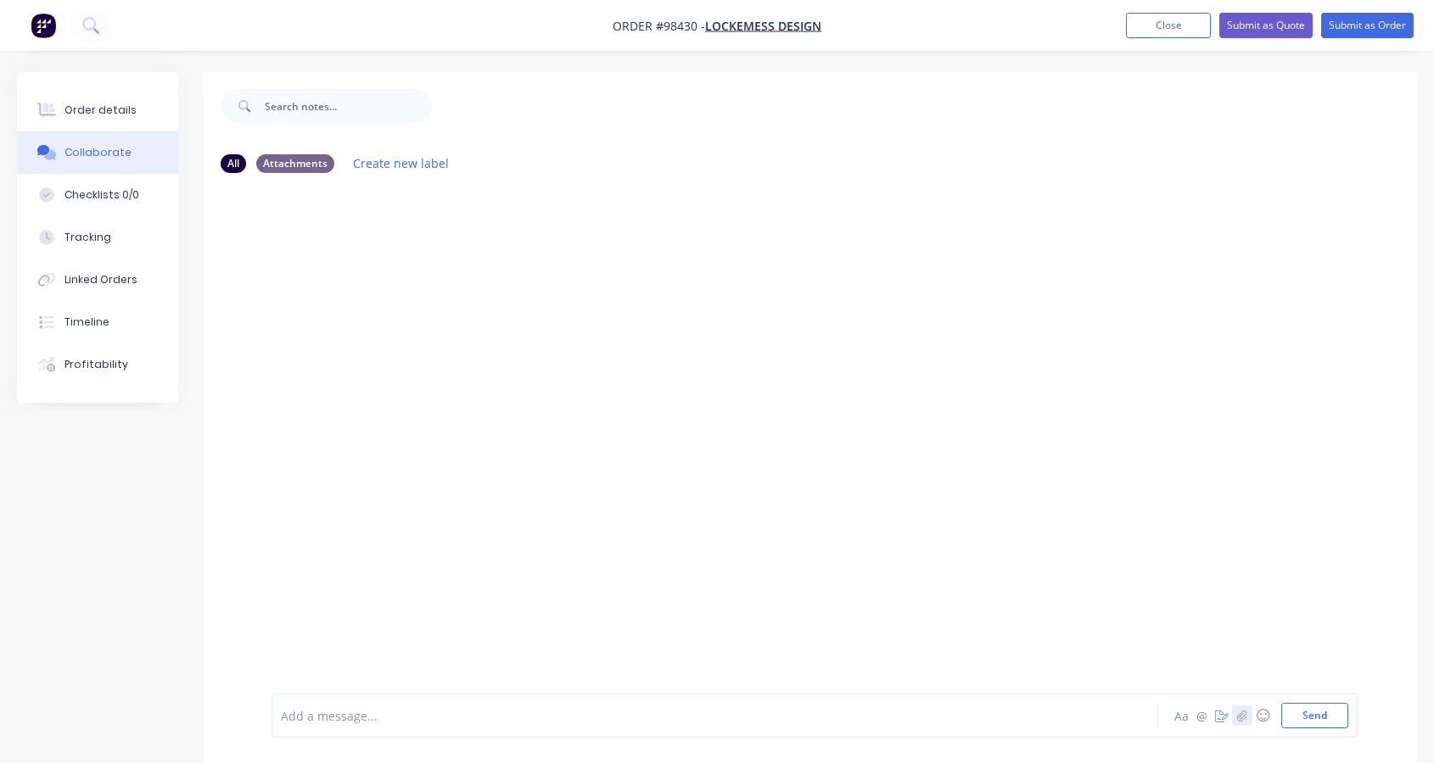
click at [1239, 717] on icon "button" at bounding box center [1242, 716] width 10 height 12
click at [1328, 723] on button "Send" at bounding box center [1314, 715] width 67 height 25
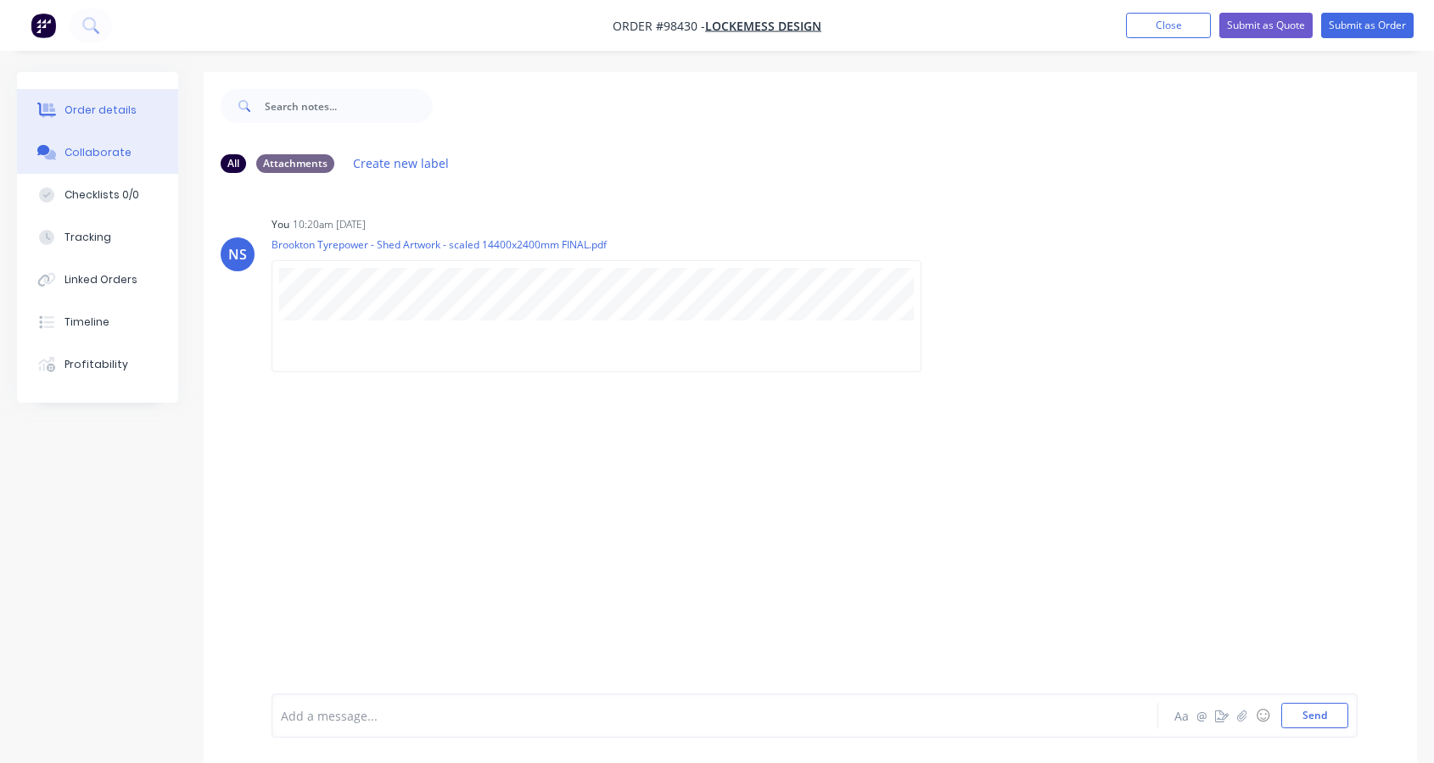
click at [94, 105] on div "Order details" at bounding box center [100, 110] width 72 height 15
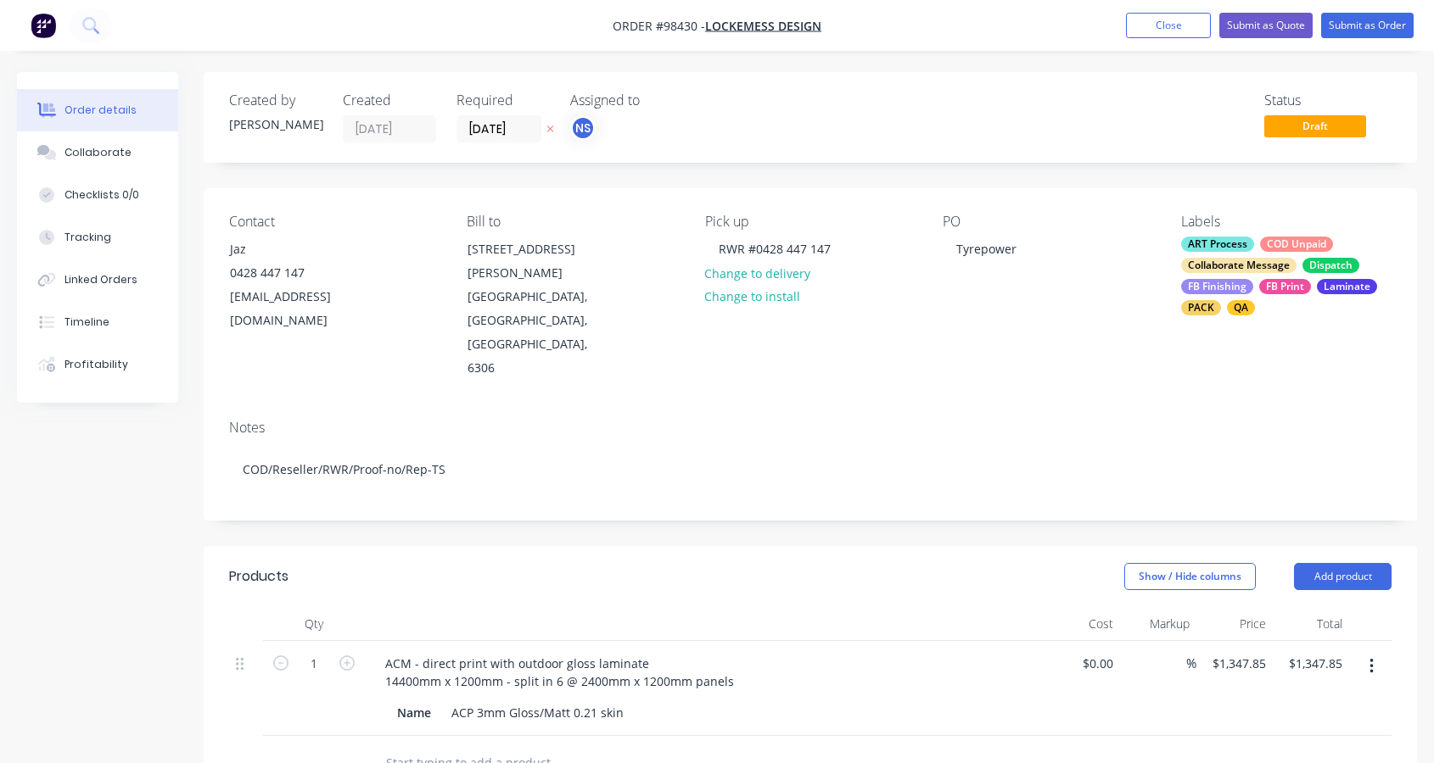
click at [475, 746] on input "text" at bounding box center [554, 763] width 339 height 34
click at [1341, 563] on button "Add product" at bounding box center [1343, 576] width 98 height 27
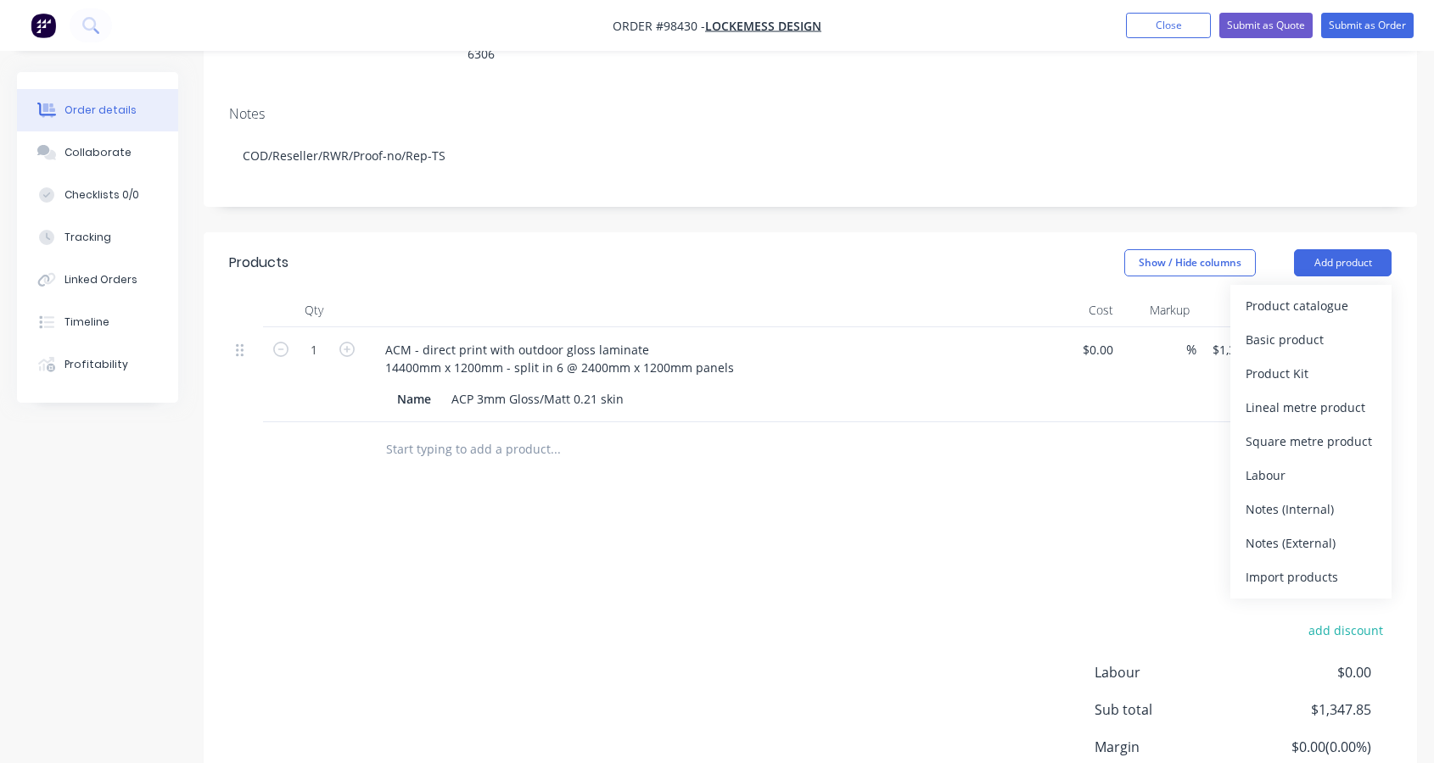
scroll to position [315, 0]
click at [1284, 496] on div "Notes (Internal)" at bounding box center [1310, 508] width 131 height 25
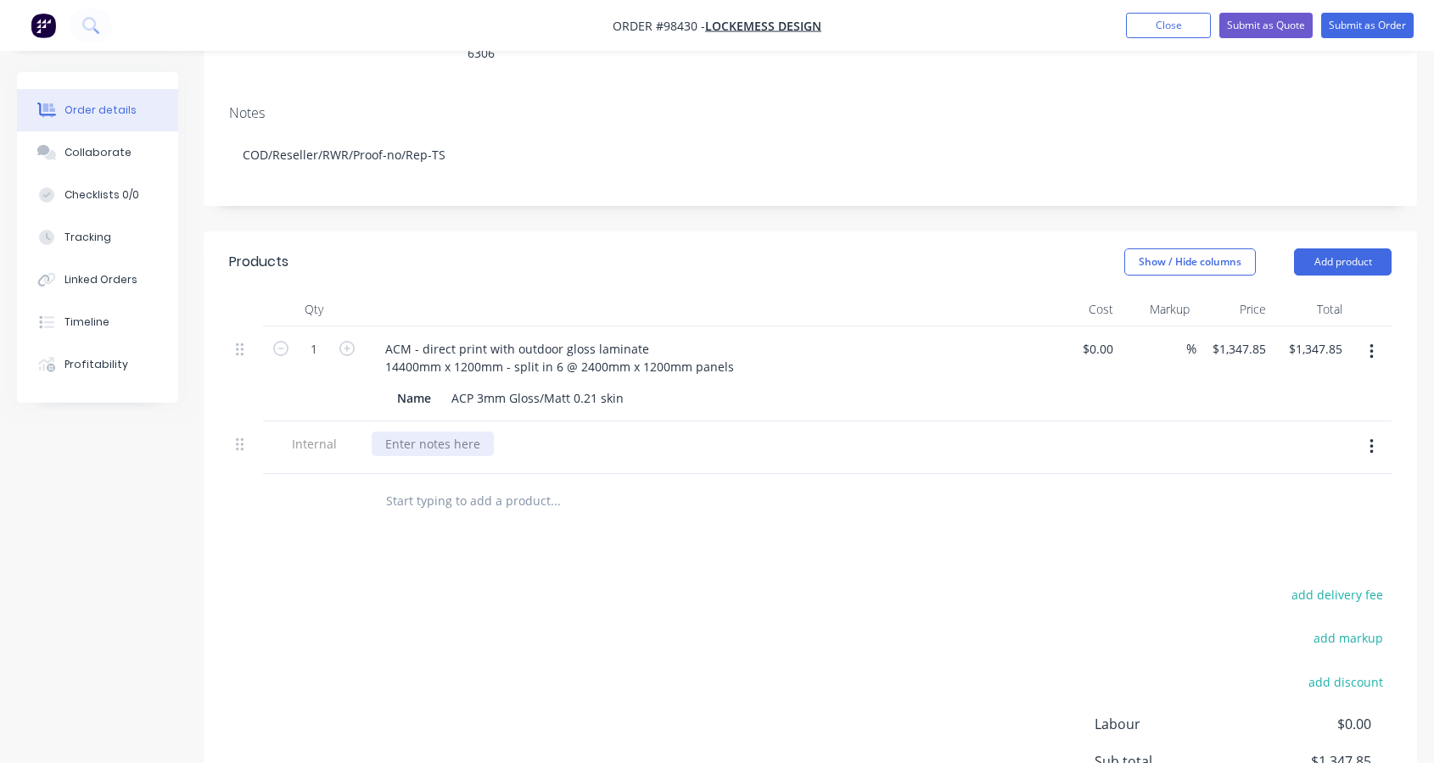
click at [459, 432] on div at bounding box center [433, 444] width 122 height 25
click at [462, 484] on input "text" at bounding box center [554, 501] width 339 height 34
click at [1360, 249] on button "Add product" at bounding box center [1343, 262] width 98 height 27
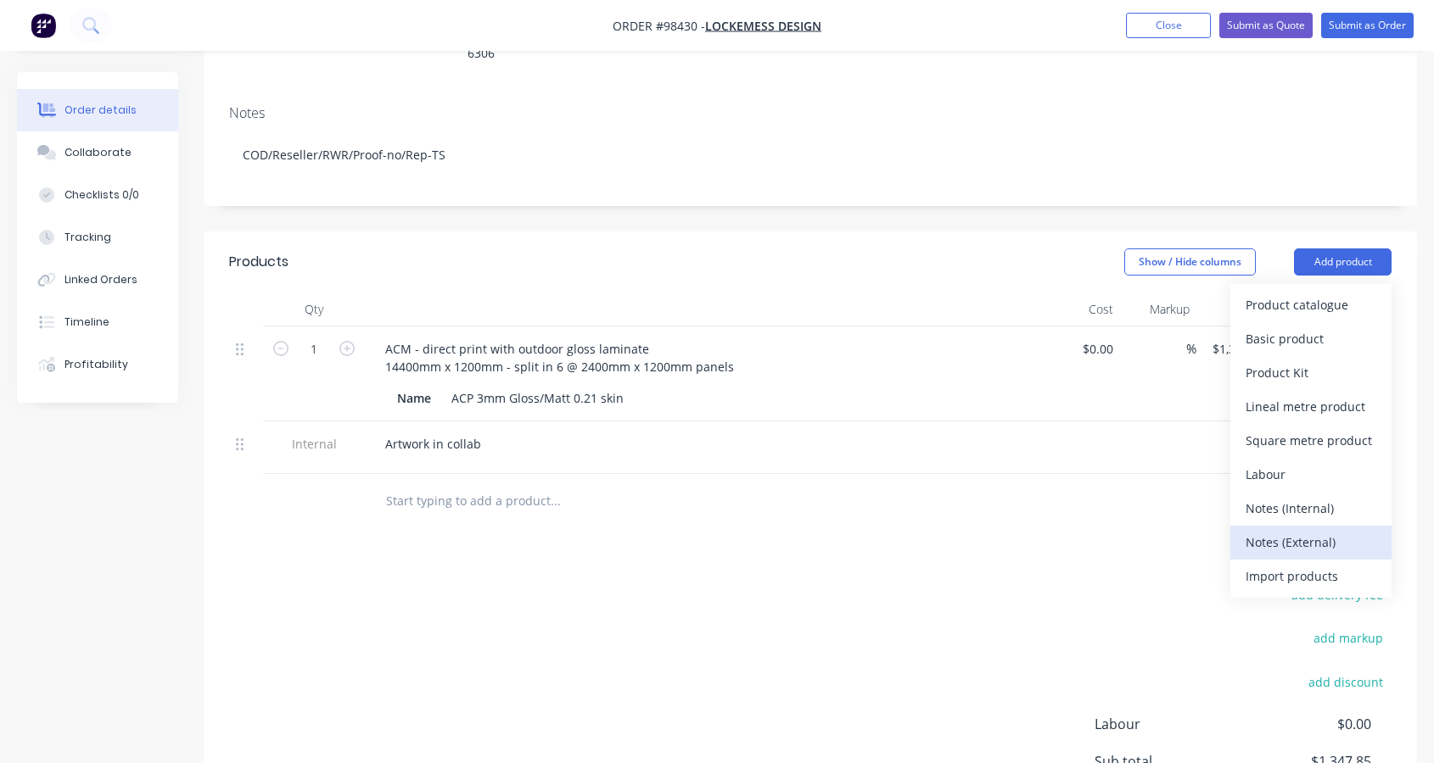
click at [1309, 530] on div "Notes (External)" at bounding box center [1310, 542] width 131 height 25
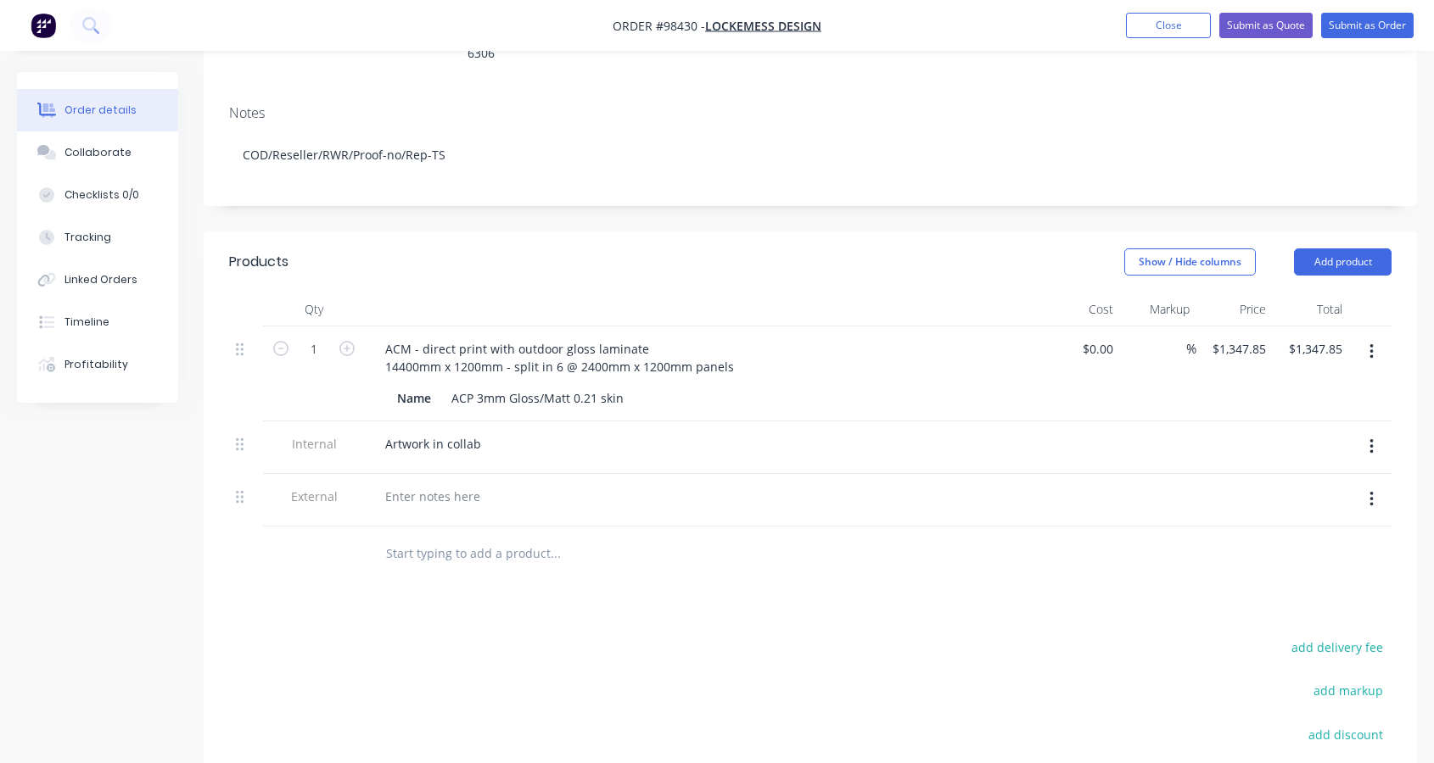
click at [450, 474] on div at bounding box center [704, 500] width 679 height 53
click at [446, 484] on div at bounding box center [433, 496] width 122 height 25
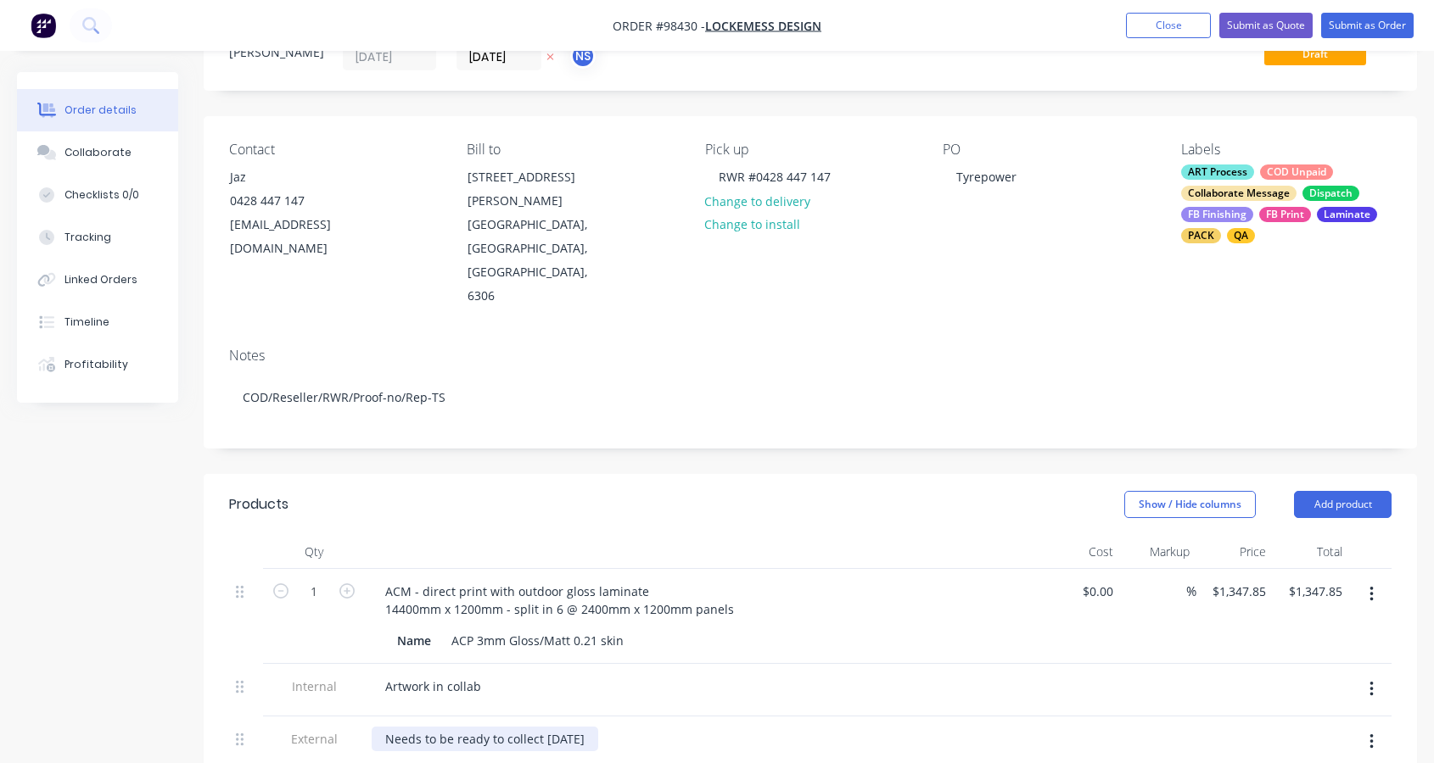
scroll to position [103, 0]
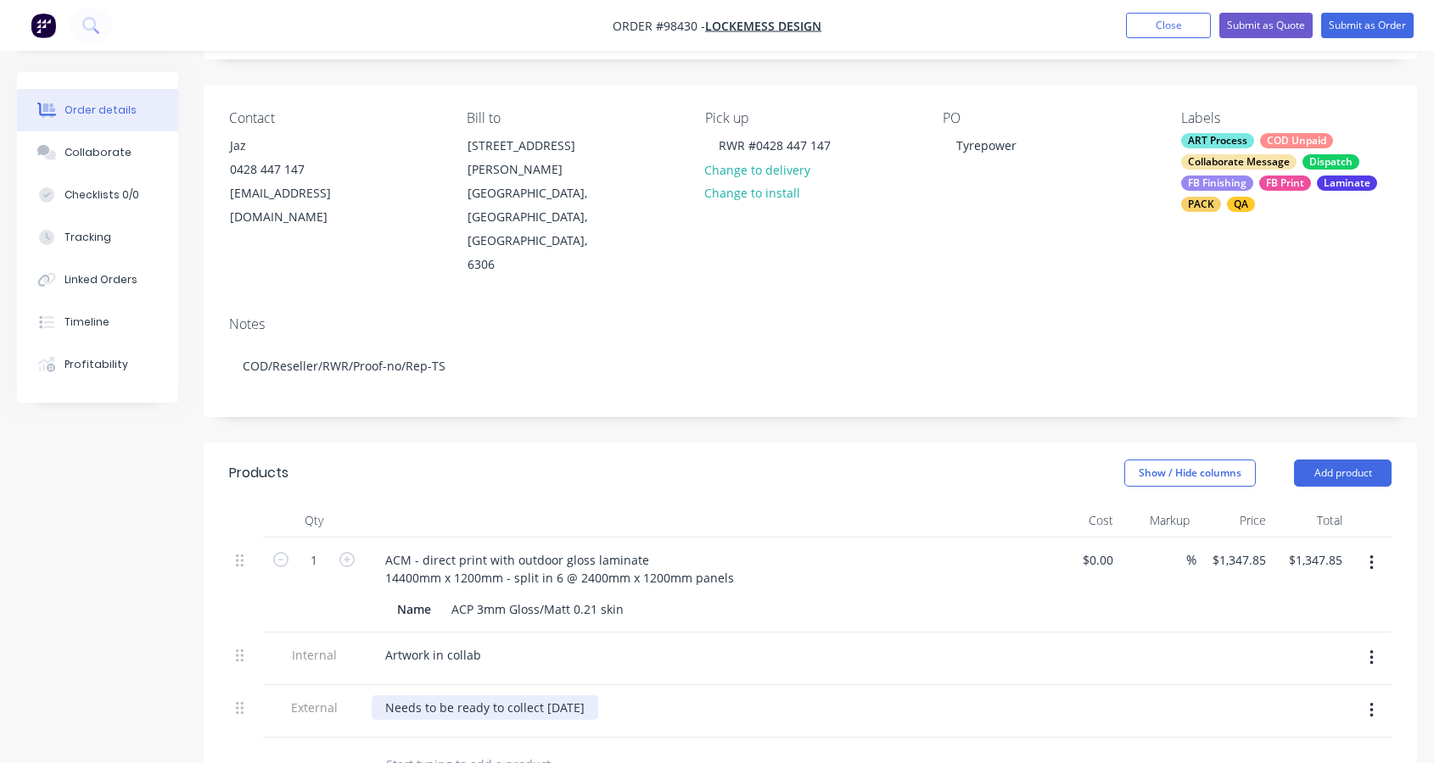
click at [421, 696] on div "Needs to be ready to collect [DATE]" at bounding box center [485, 708] width 226 height 25
click at [567, 696] on div "Must to be ready to collect [DATE]" at bounding box center [481, 708] width 219 height 25
